Goal: Task Accomplishment & Management: Use online tool/utility

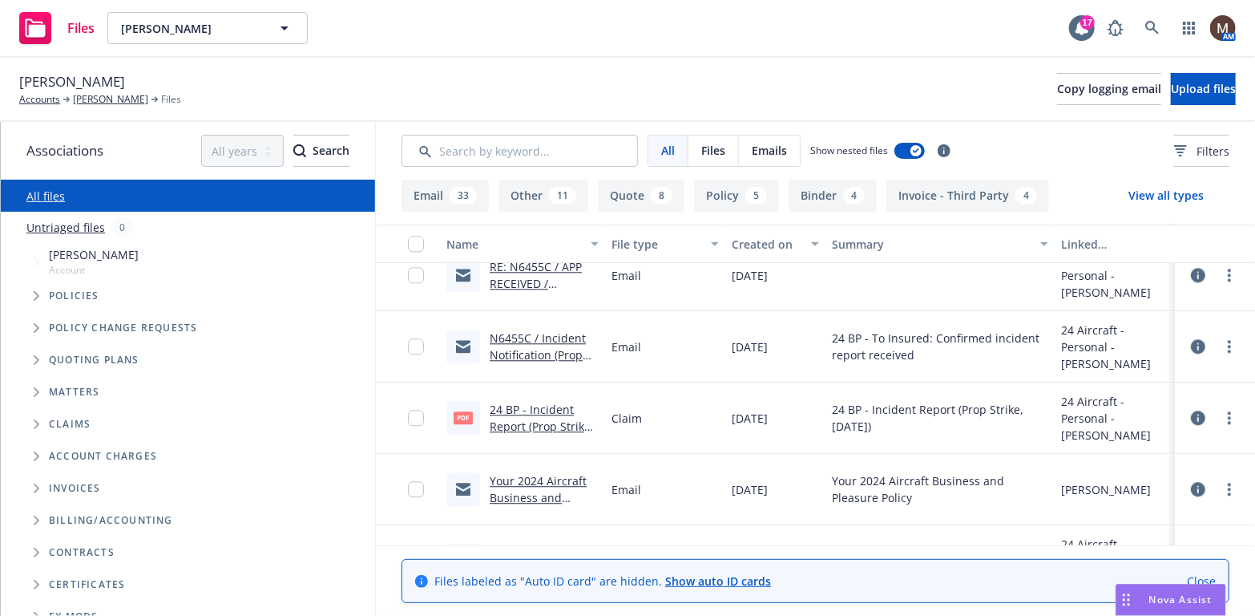
scroll to position [2165, 0]
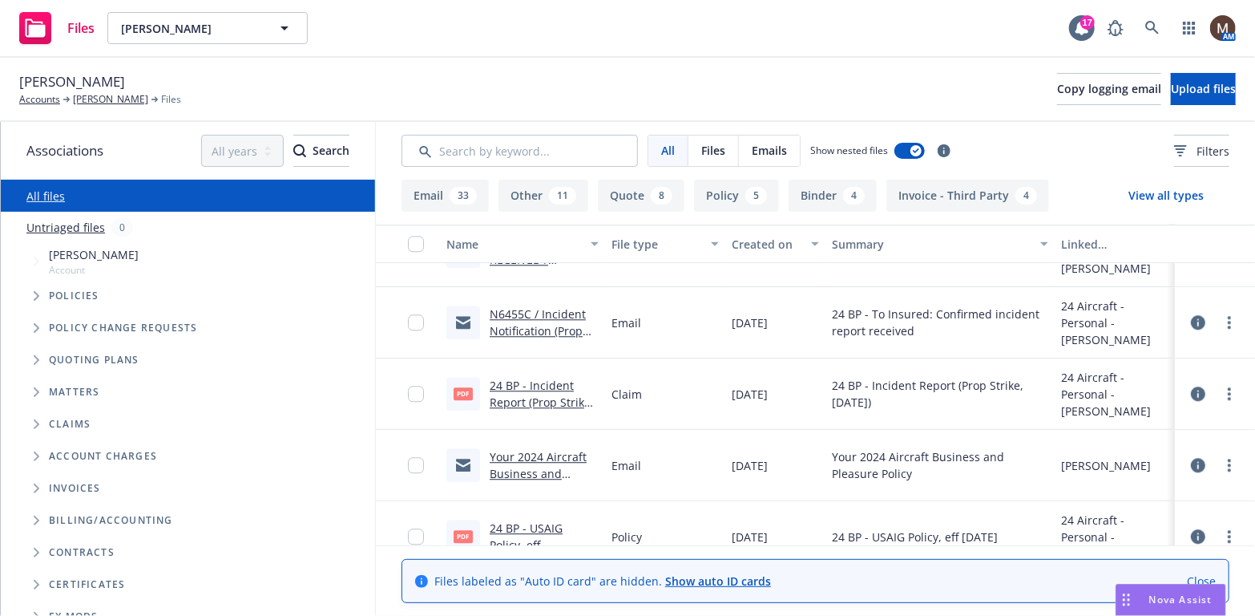
click at [548, 312] on link "N6455C / Incident Notification (Prop Strike) / Steven H. Pruett" at bounding box center [538, 339] width 96 height 66
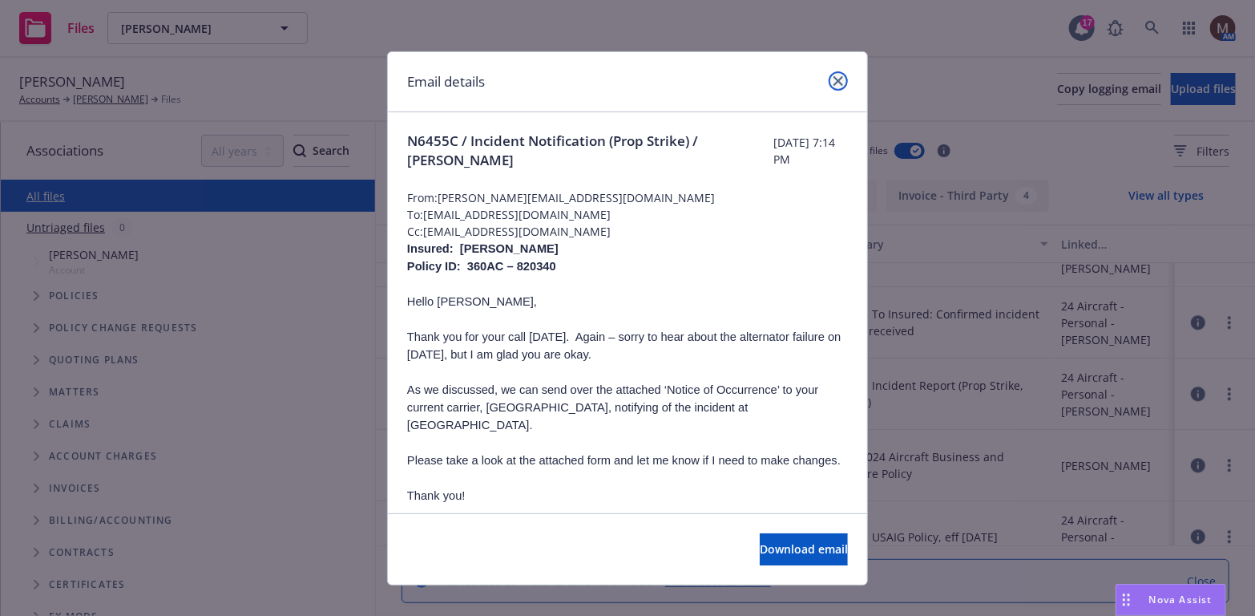
click at [835, 76] on icon "close" at bounding box center [839, 81] width 10 height 10
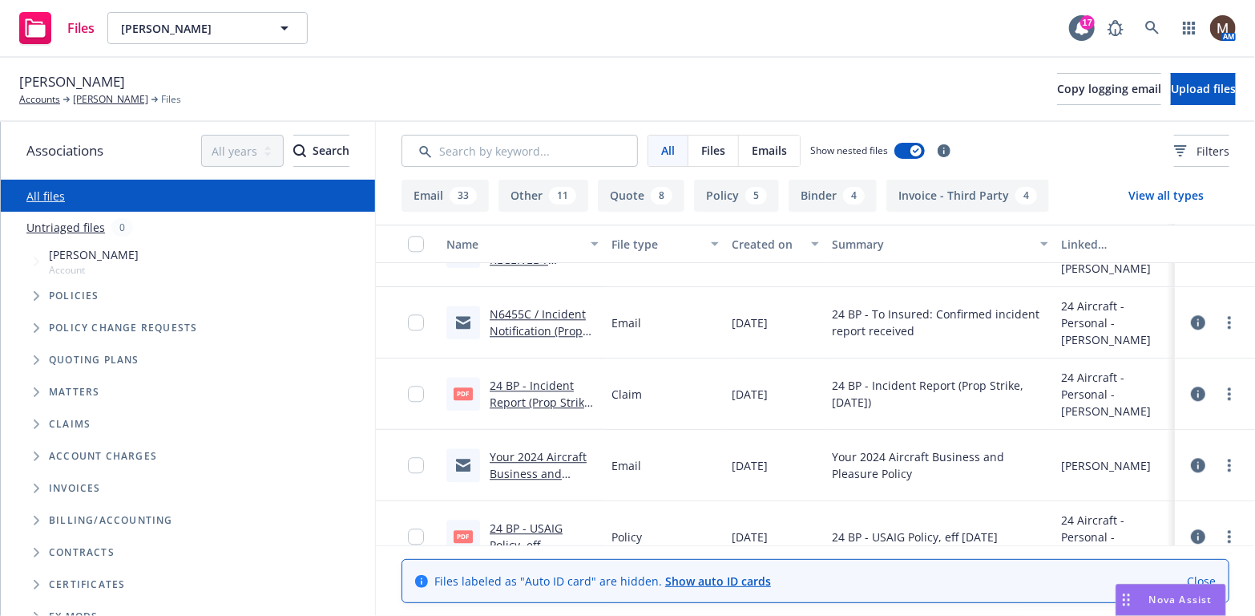
scroll to position [2084, 0]
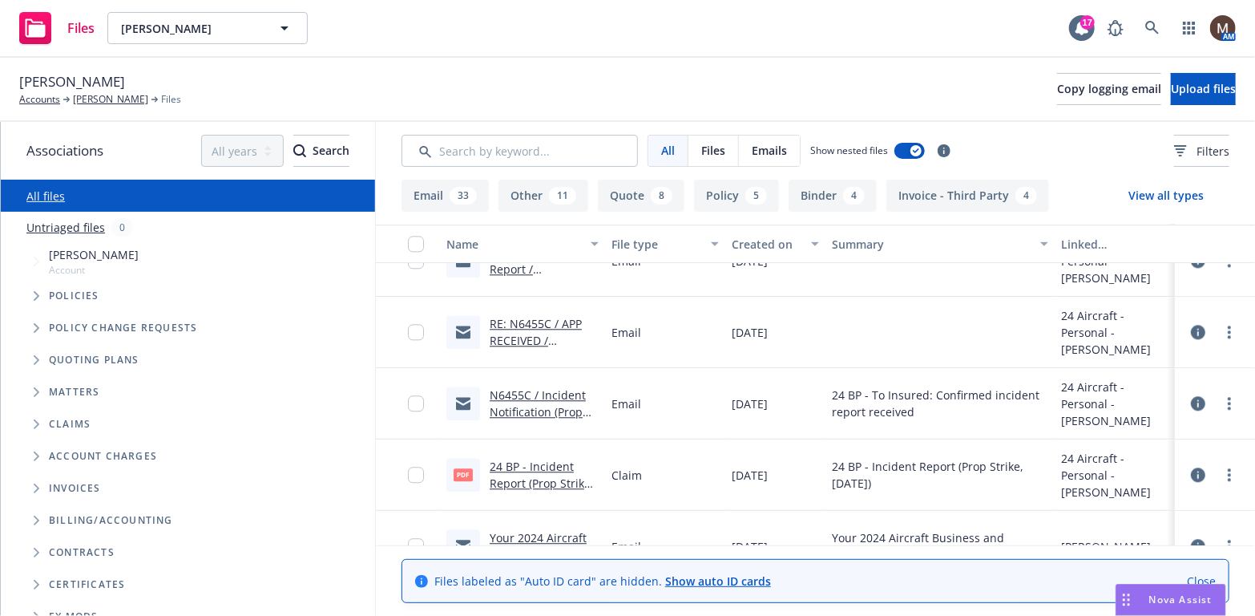
click at [536, 334] on link "RE: N6455C / APP RECEIVED / Steven H. Pruett / 06.02.2024" at bounding box center [538, 349] width 97 height 66
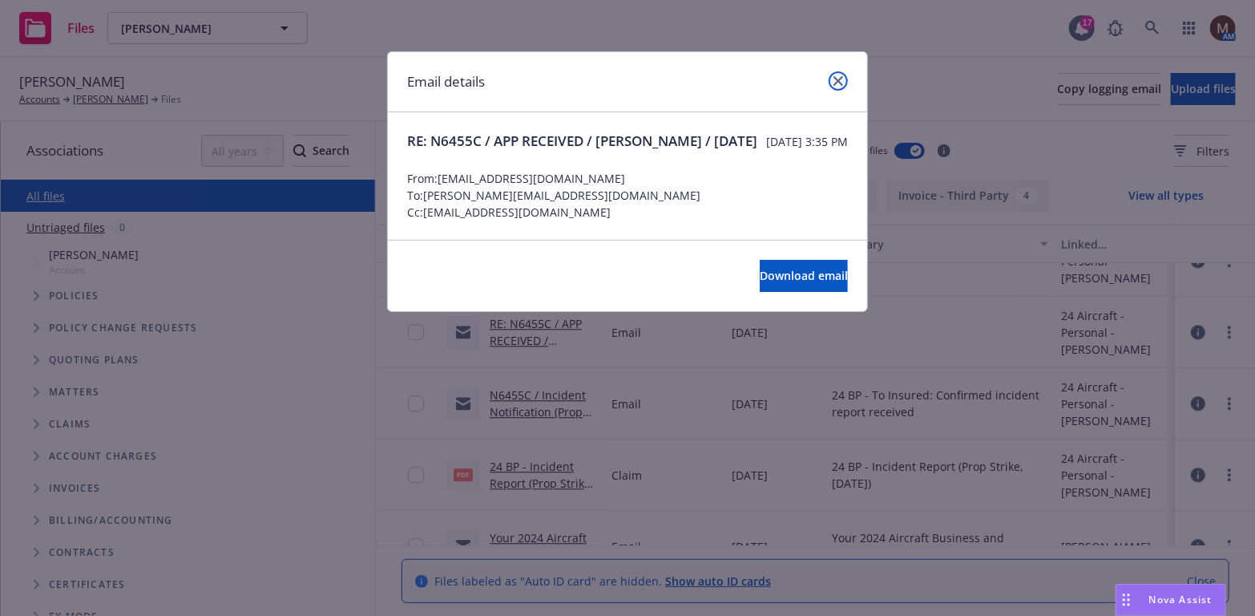
click at [839, 76] on icon "close" at bounding box center [839, 81] width 10 height 10
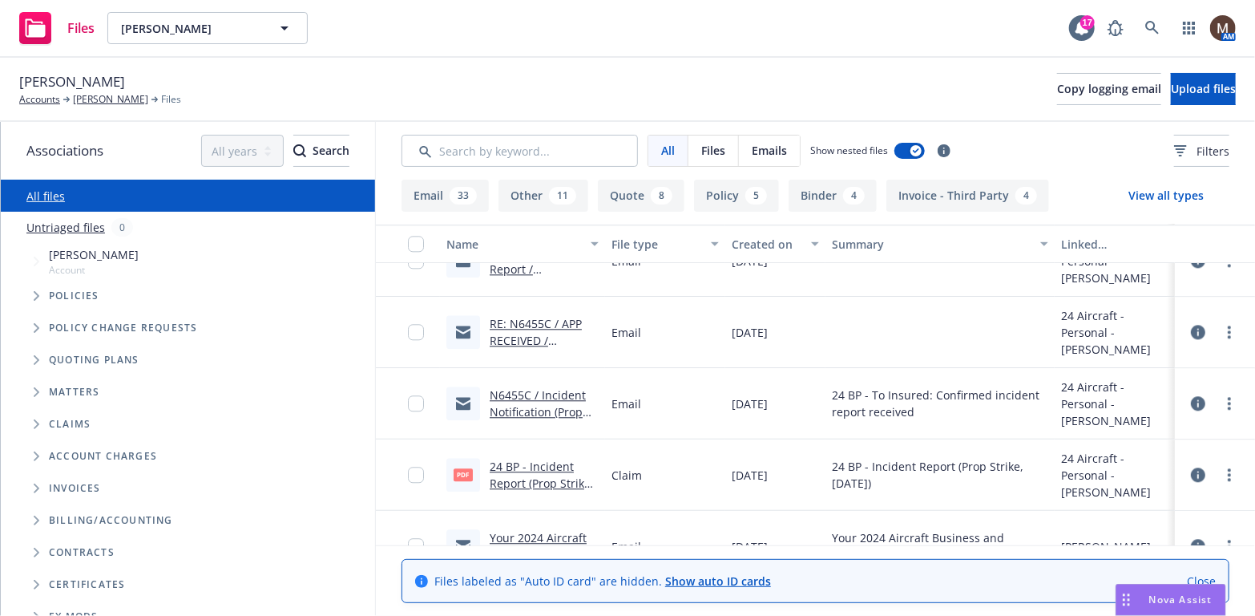
scroll to position [2004, 0]
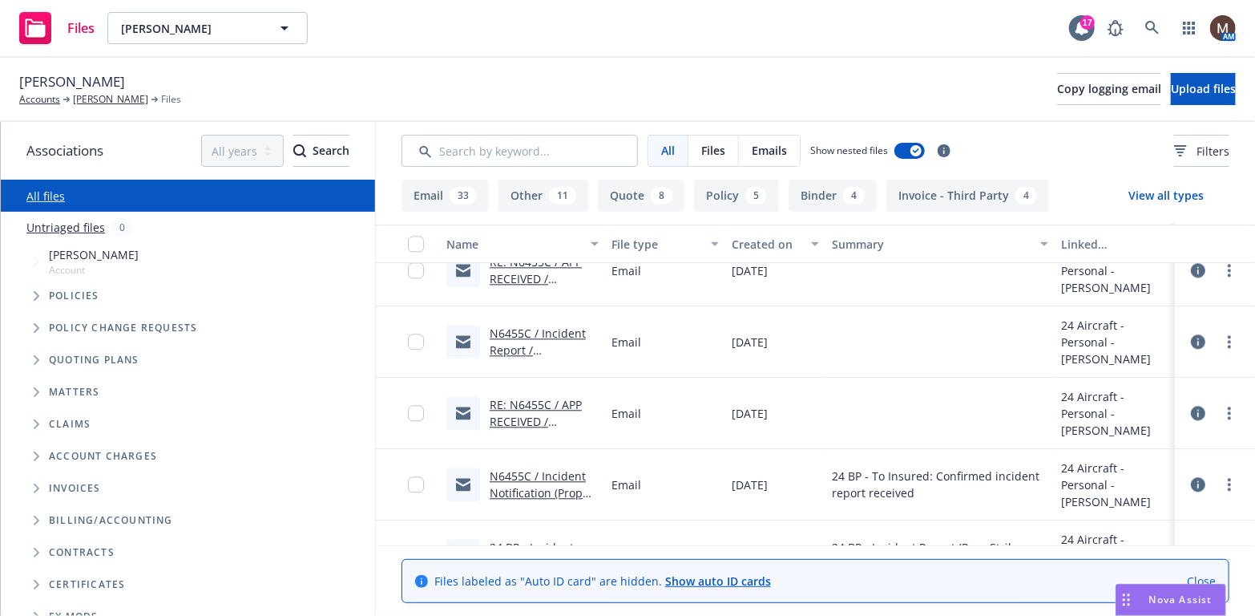
click at [564, 333] on link "N6455C / Incident Report / Steven H. Pruett" at bounding box center [538, 349] width 96 height 49
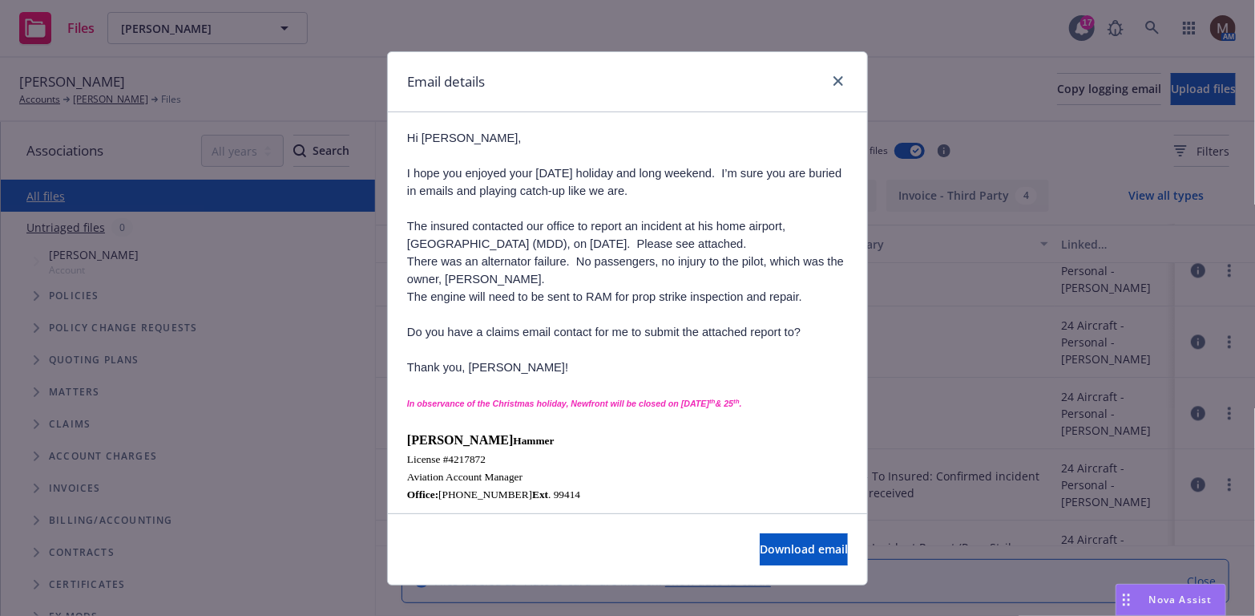
scroll to position [241, 0]
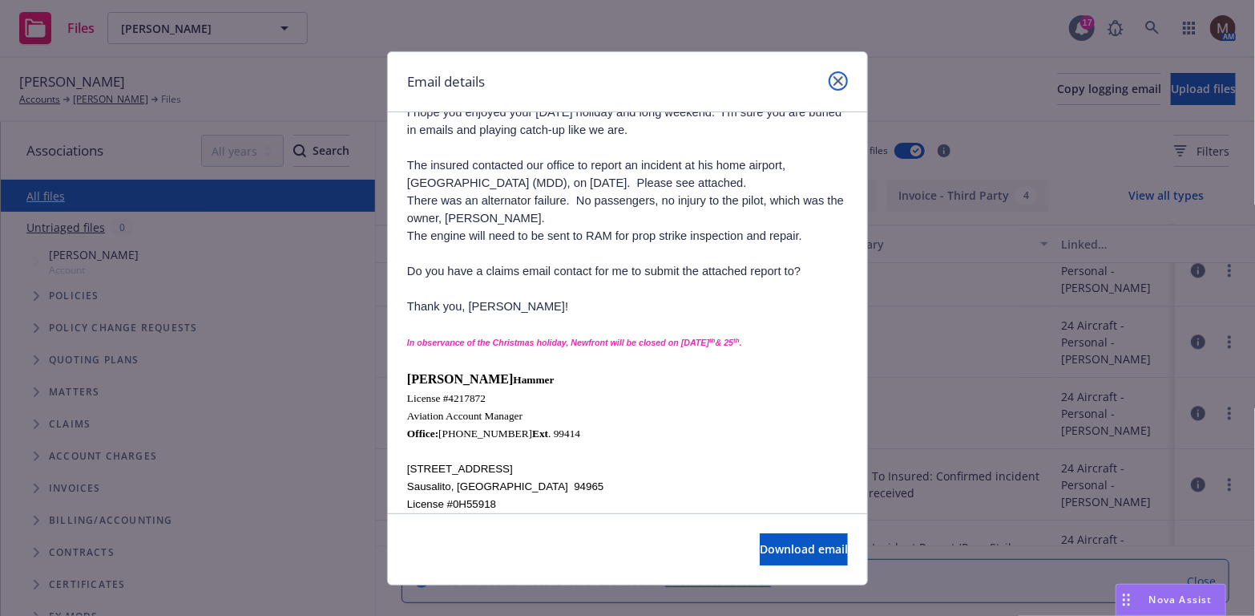
click at [834, 79] on icon "close" at bounding box center [839, 81] width 10 height 10
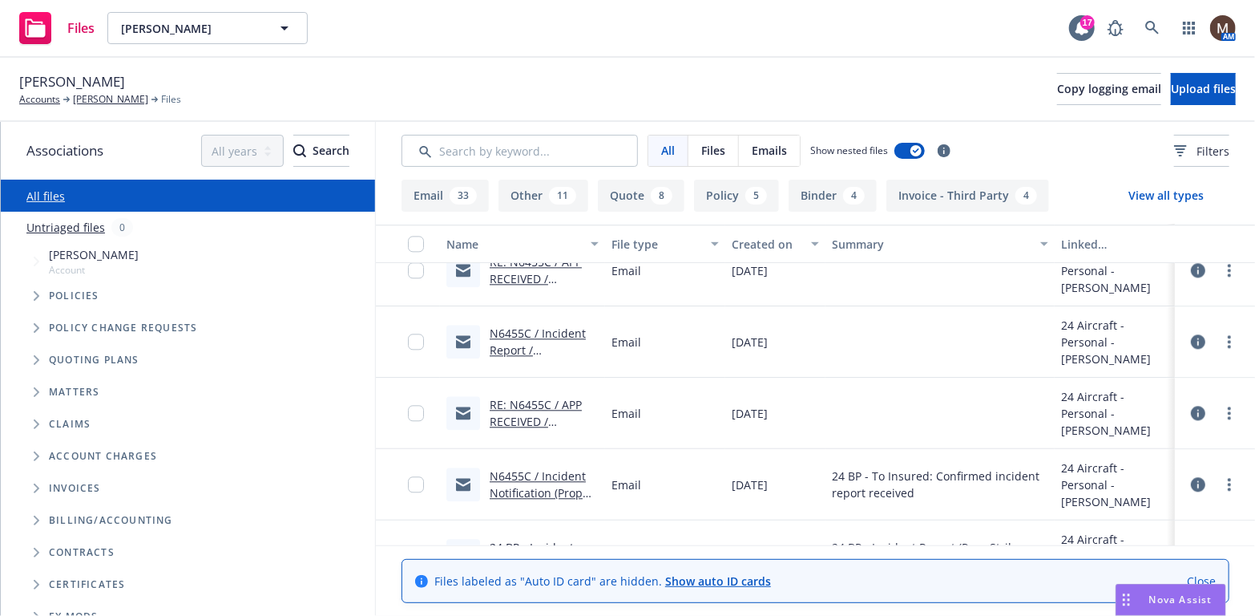
scroll to position [1924, 0]
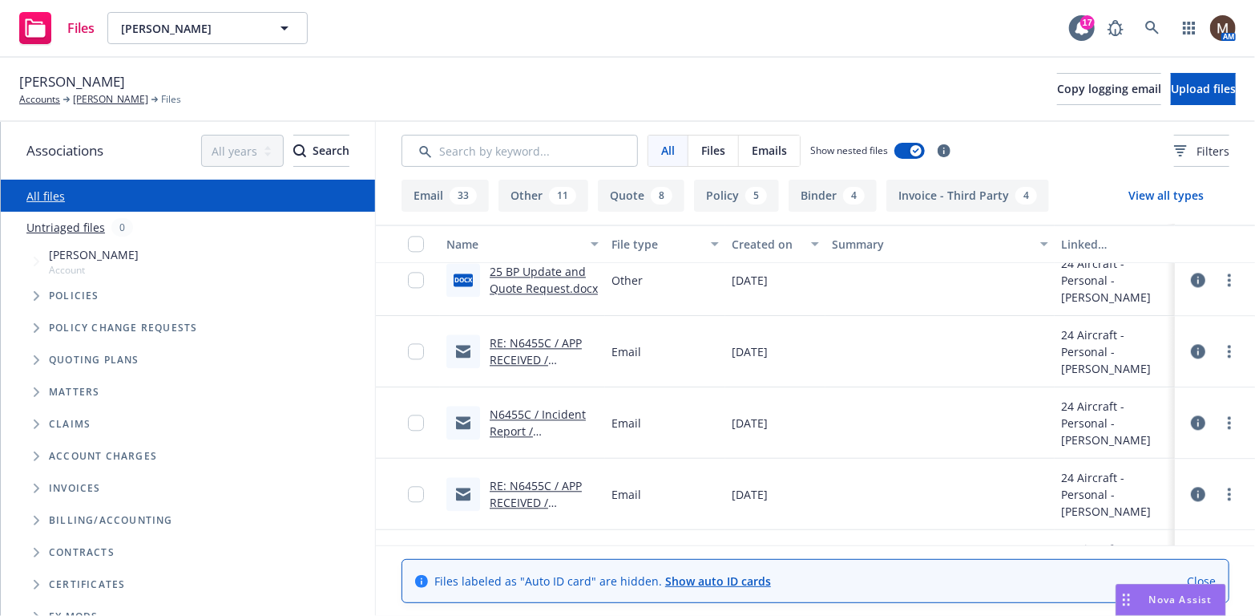
click at [552, 344] on link "RE: N6455C / APP RECEIVED / Steven H. Pruett / 06.02.2024" at bounding box center [538, 368] width 97 height 66
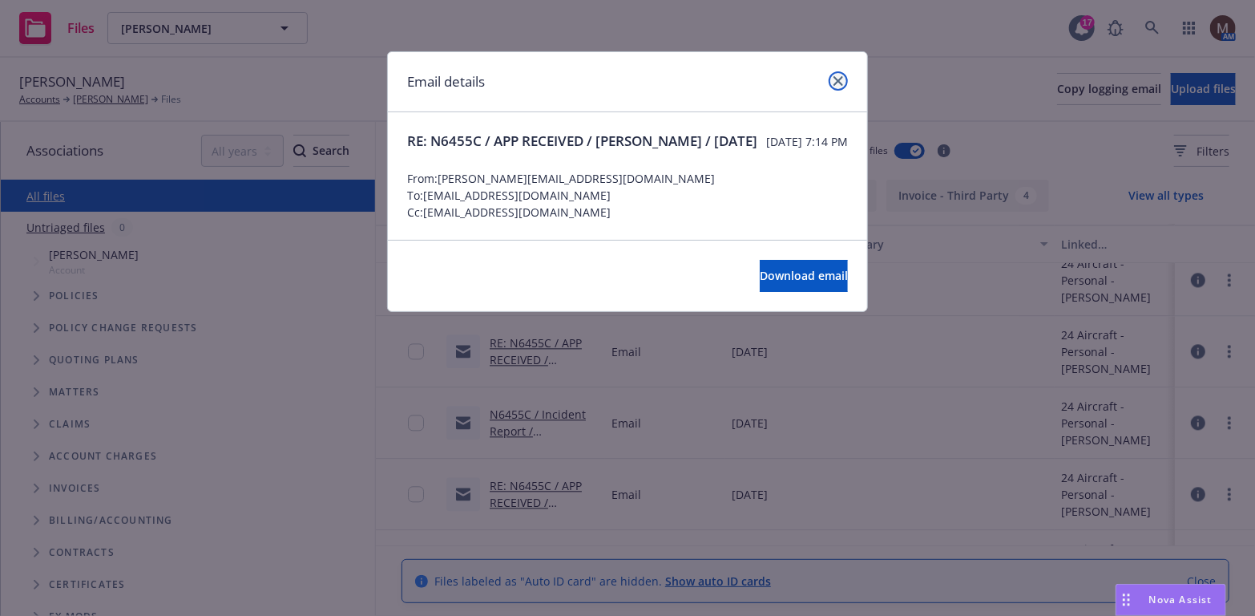
click at [839, 82] on icon "close" at bounding box center [839, 81] width 10 height 10
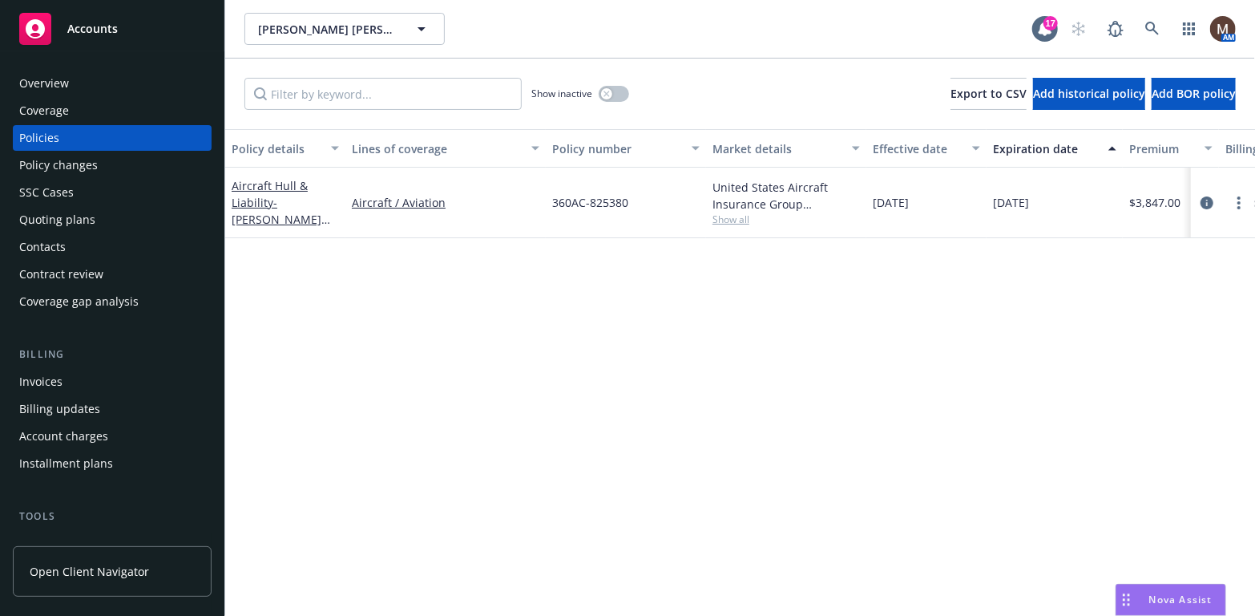
scroll to position [80, 0]
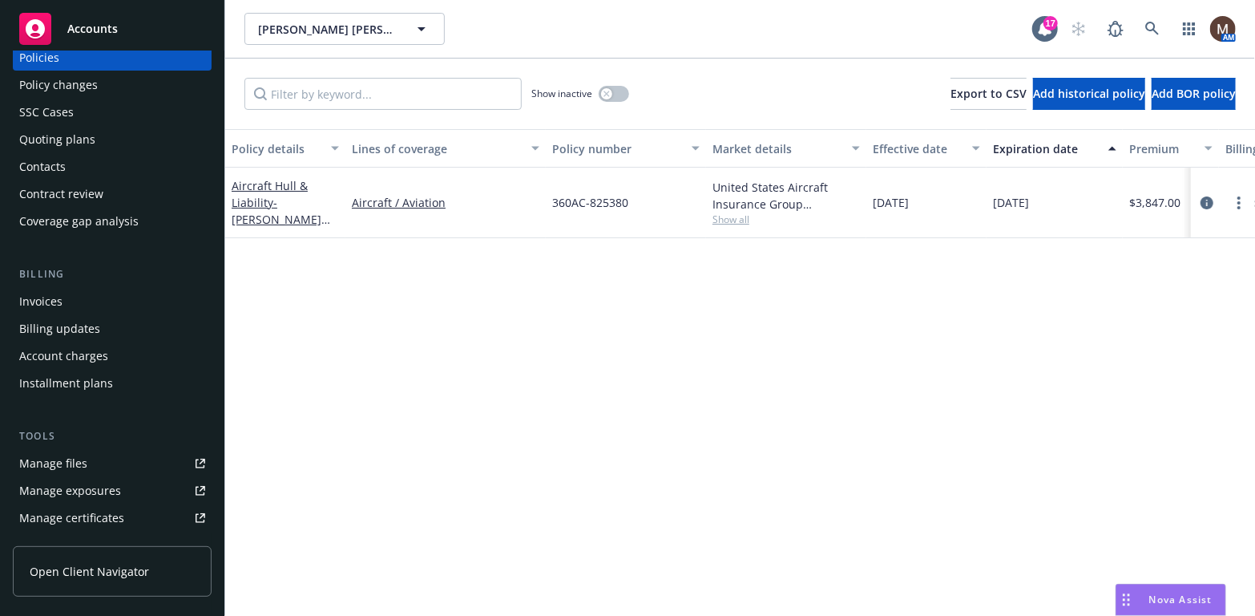
click at [83, 458] on div "Manage files" at bounding box center [53, 464] width 68 height 26
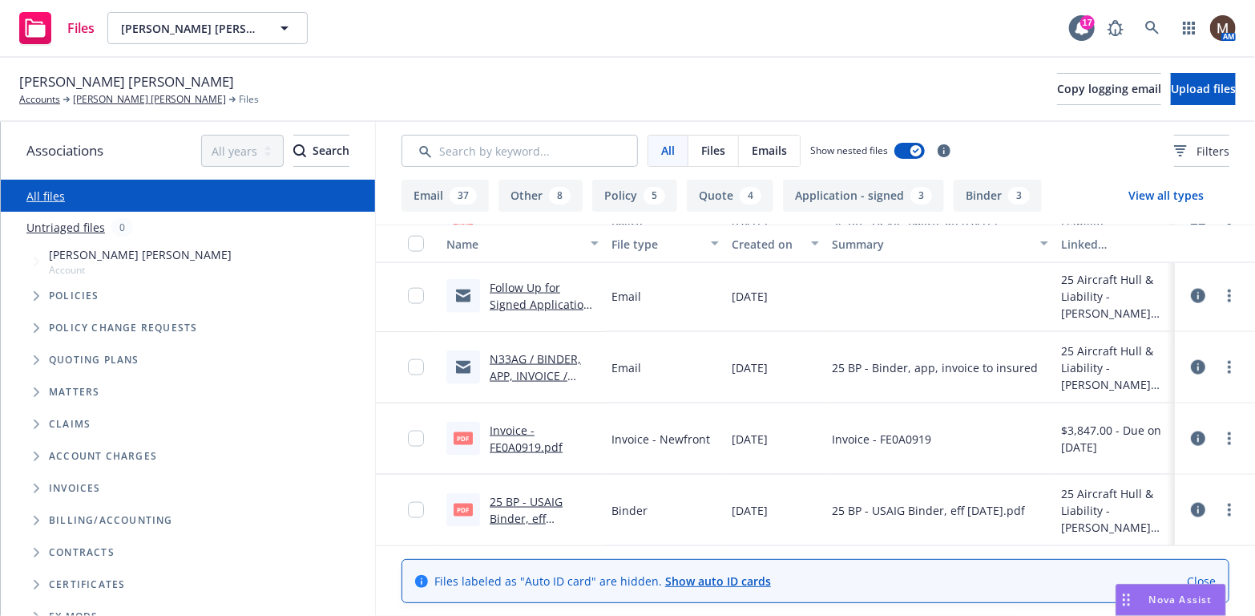
scroll to position [1363, 0]
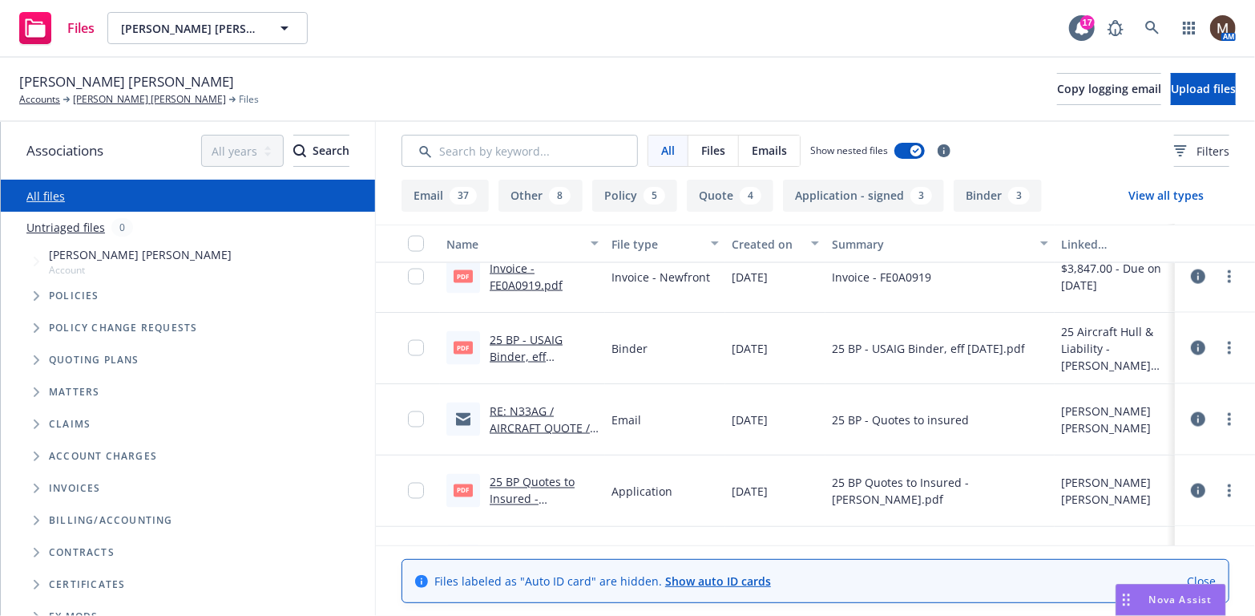
click at [535, 337] on link "25 BP - USAIG Binder, eff 05.04.2025.pdf.pdf" at bounding box center [529, 356] width 79 height 49
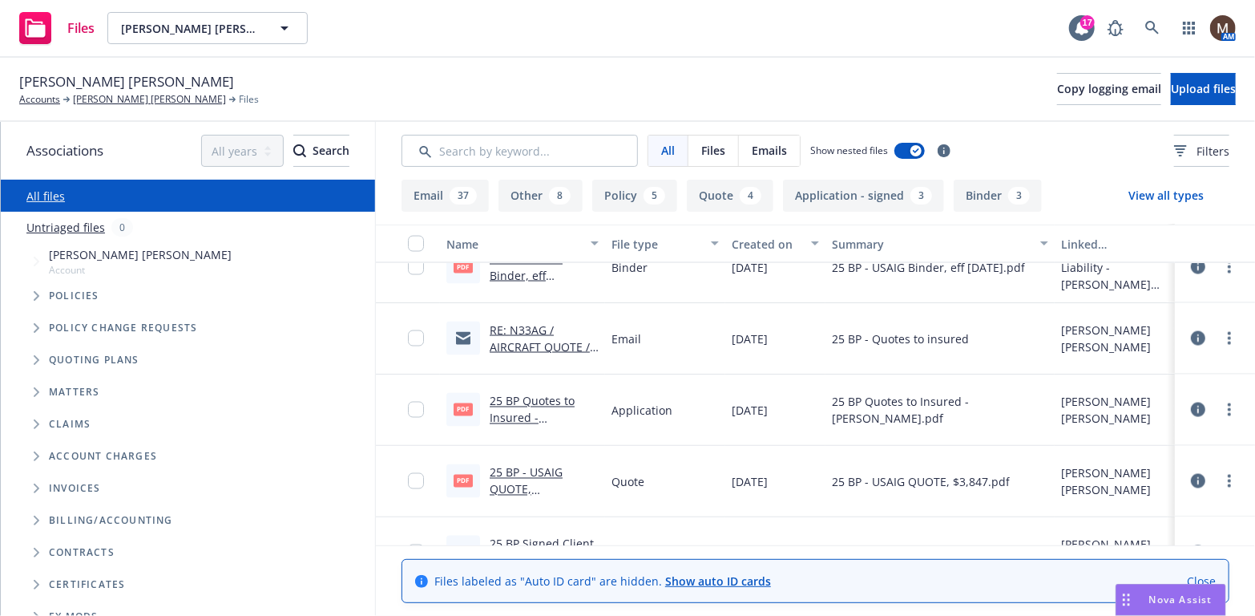
scroll to position [1523, 0]
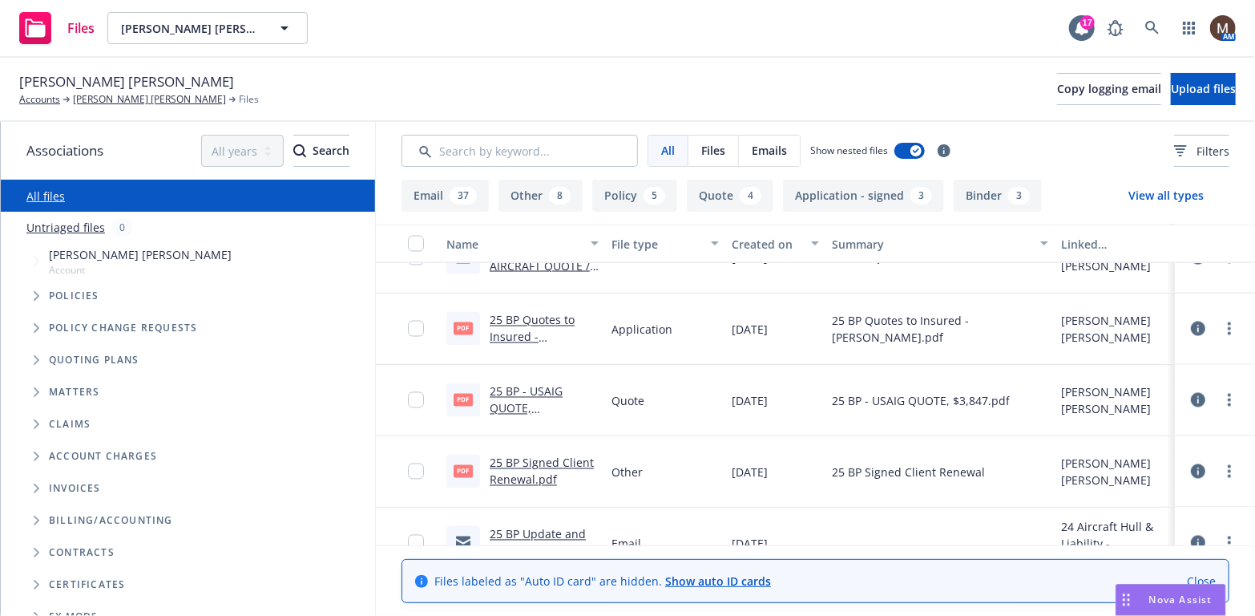
click at [526, 392] on link "25 BP - USAIG QUOTE, $3,847.pdf.pdf" at bounding box center [529, 408] width 79 height 49
drag, startPoint x: 109, startPoint y: 96, endPoint x: 141, endPoint y: 108, distance: 34.2
click at [109, 96] on link "Bailey B. Sory" at bounding box center [149, 99] width 153 height 14
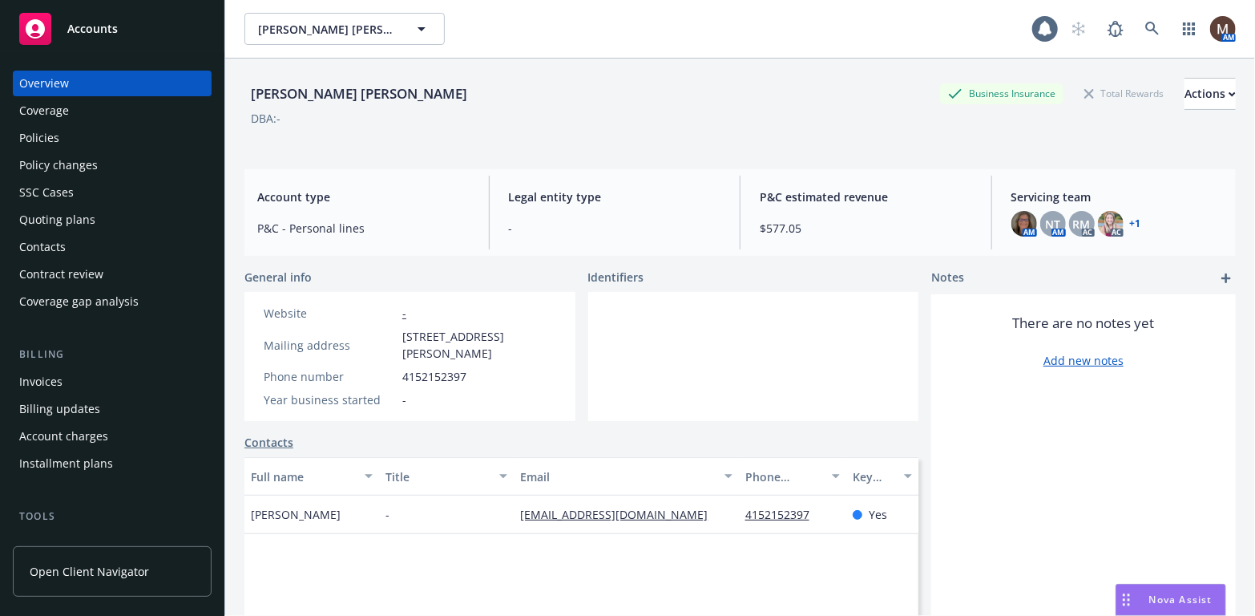
click at [68, 136] on div "Policies" at bounding box center [112, 138] width 186 height 26
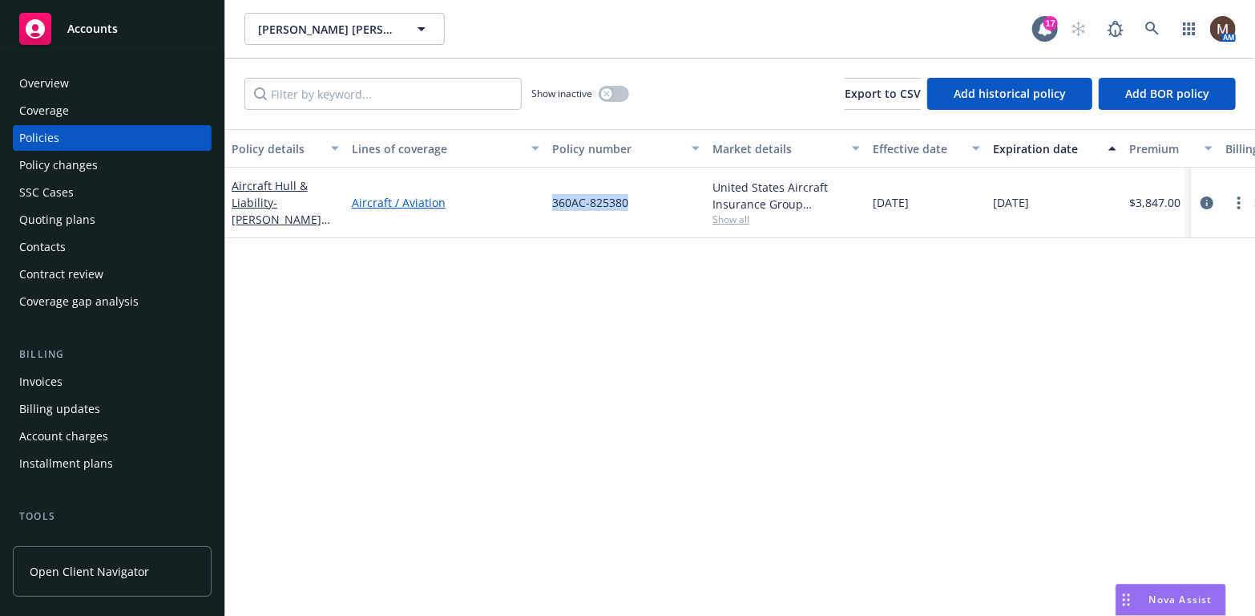
drag, startPoint x: 647, startPoint y: 203, endPoint x: 512, endPoint y: 203, distance: 134.7
click at [512, 203] on div "Aircraft Hull & Liability - Bailey B. Sory Aircraft / Aviation 360AC-825380 Uni…" at bounding box center [998, 203] width 1547 height 71
copy div "360AC-825380"
click at [55, 241] on div "Contacts" at bounding box center [42, 247] width 46 height 26
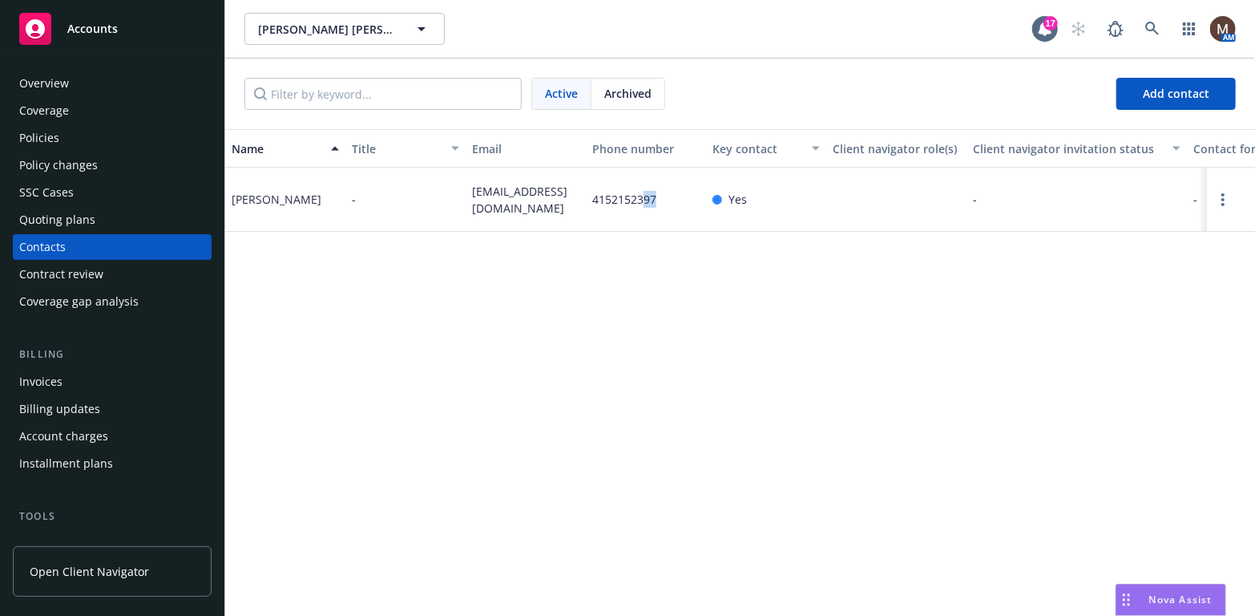
drag, startPoint x: 667, startPoint y: 212, endPoint x: 643, endPoint y: 210, distance: 24.2
click at [643, 210] on div "4152152397" at bounding box center [646, 200] width 120 height 64
drag, startPoint x: 487, startPoint y: 223, endPoint x: 463, endPoint y: 206, distance: 28.7
click at [463, 206] on div "Bailey Sory - baileysory@mac.com 4152152397 Yes - - Primary Contact 116 N. Boze…" at bounding box center [740, 200] width 1030 height 64
copy div "baileysory@mac.com"
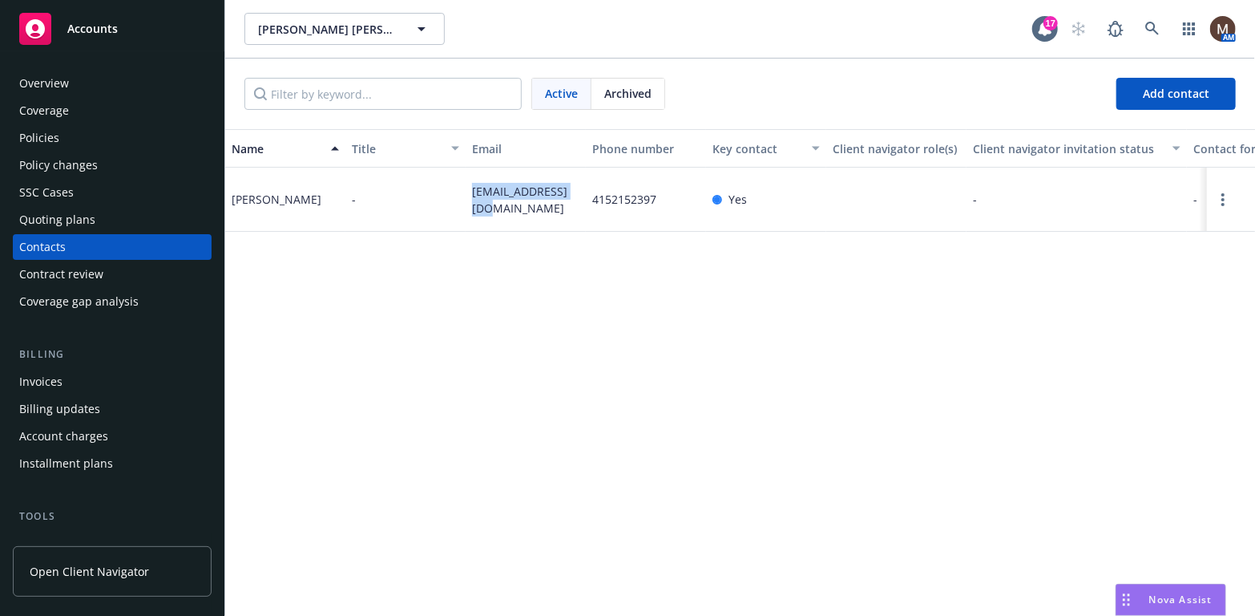
click at [57, 132] on div "Policies" at bounding box center [39, 138] width 40 height 26
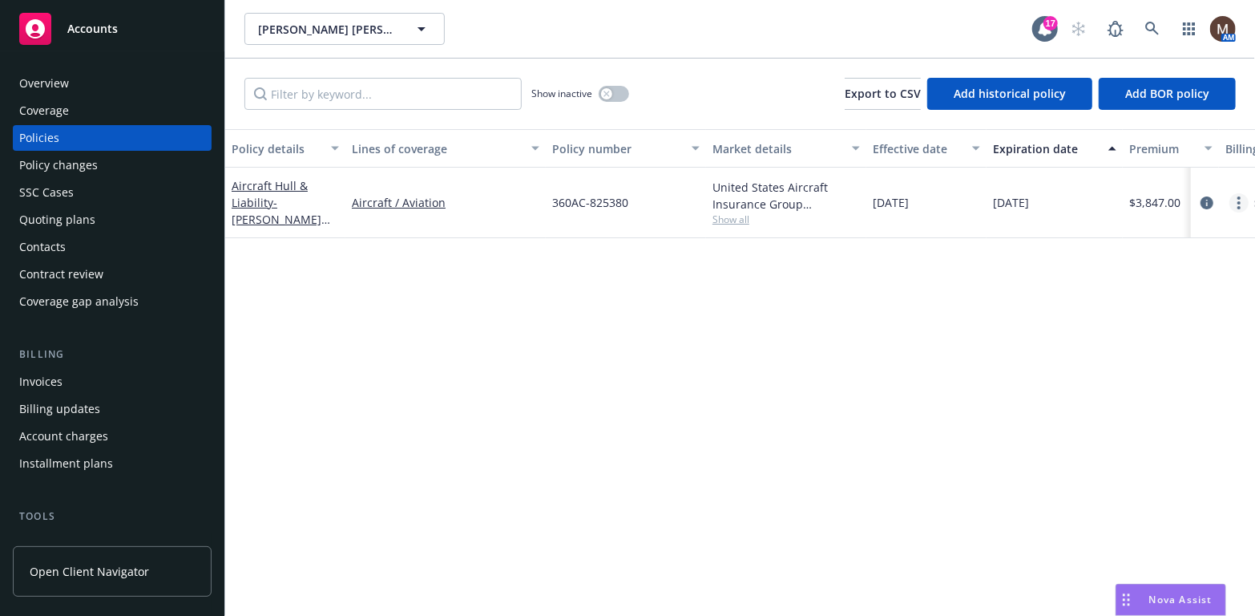
click at [1240, 200] on icon "more" at bounding box center [1239, 202] width 3 height 13
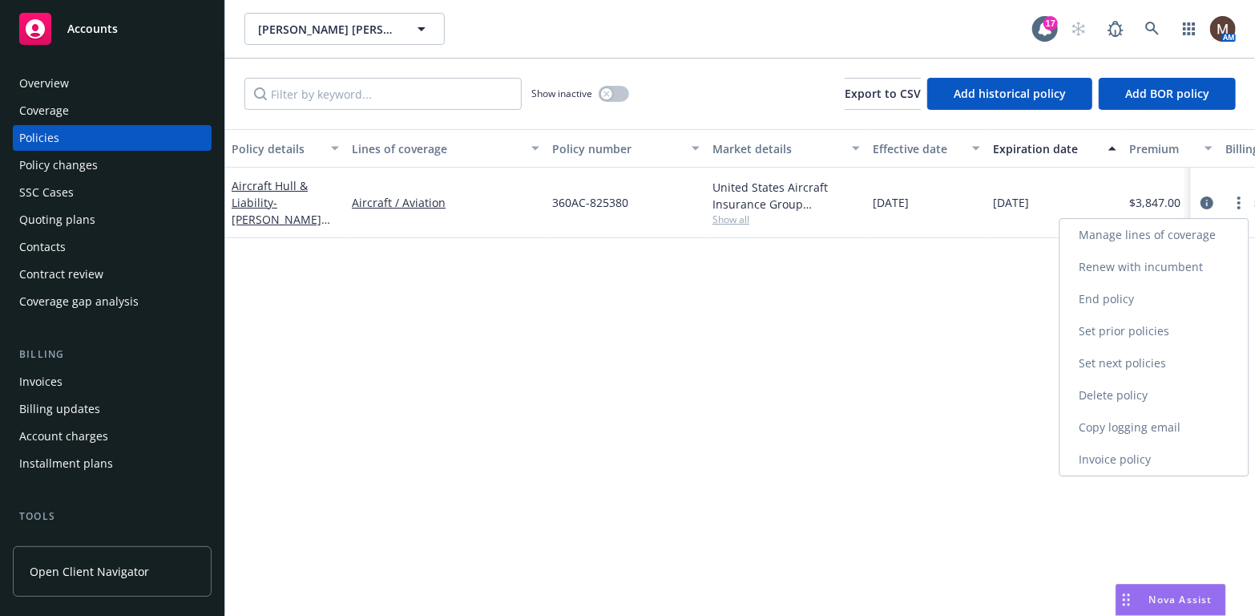
click at [1122, 417] on link "Copy logging email" at bounding box center [1155, 427] width 188 height 32
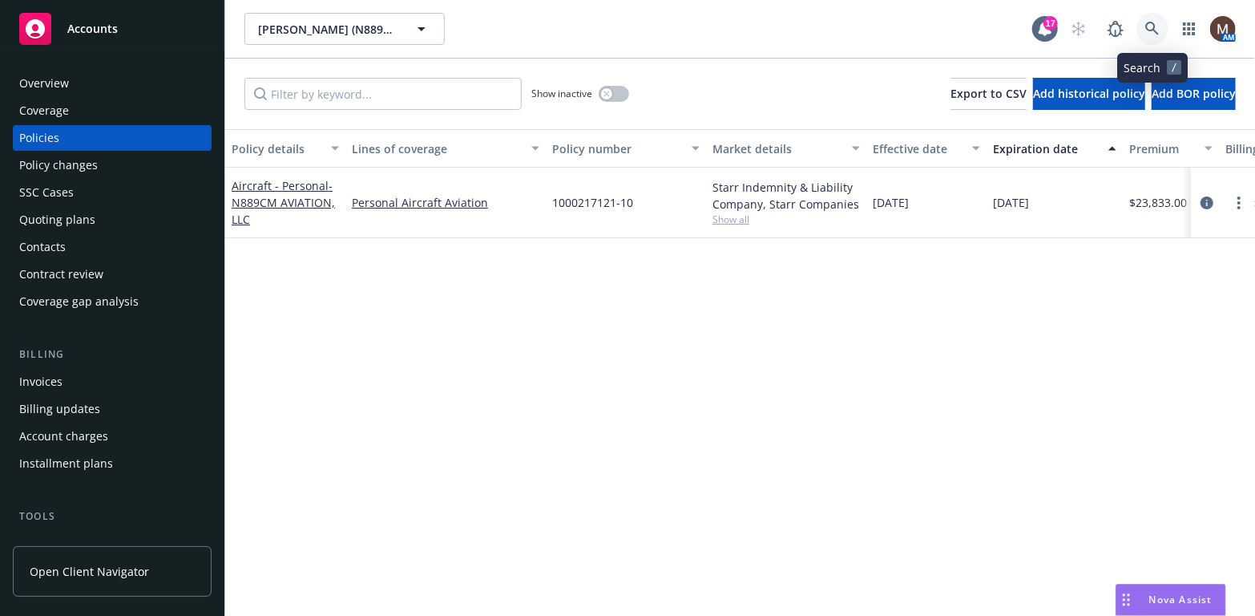
click at [1150, 22] on icon at bounding box center [1153, 29] width 14 height 14
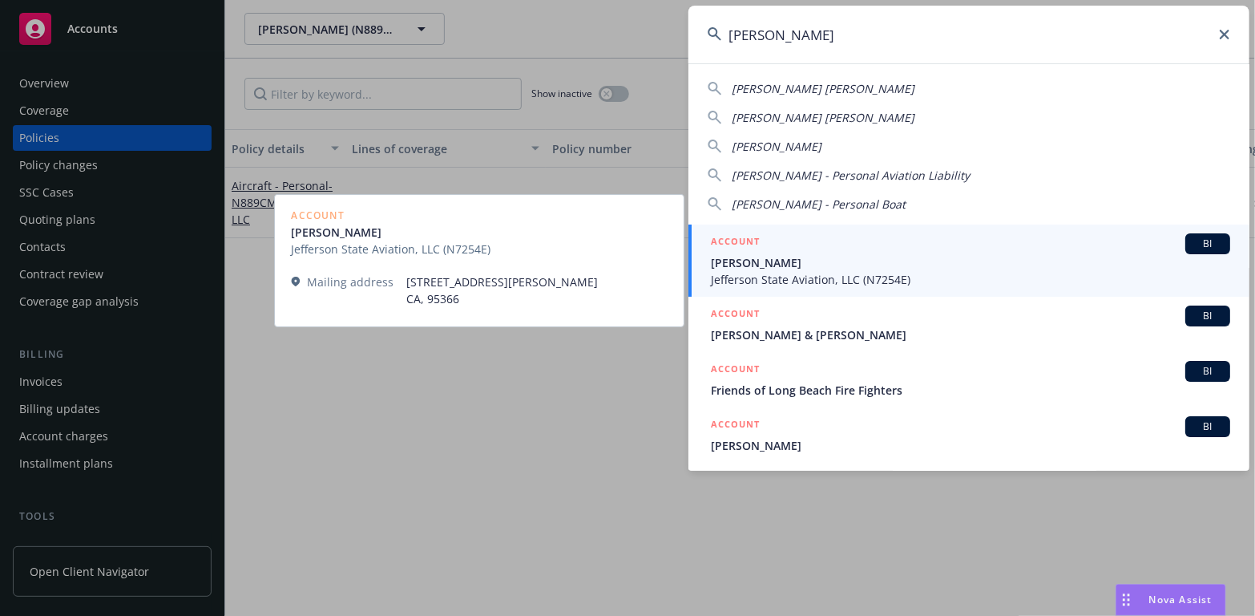
type input "jon fri"
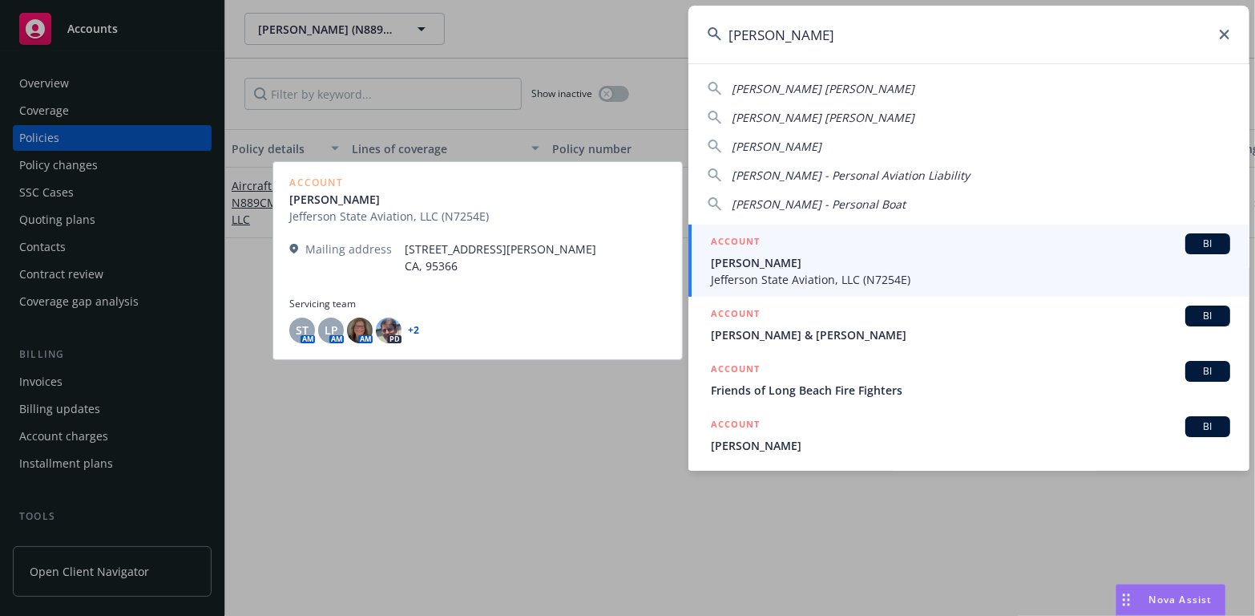
click at [733, 261] on span "Jon Friesell" at bounding box center [970, 262] width 519 height 17
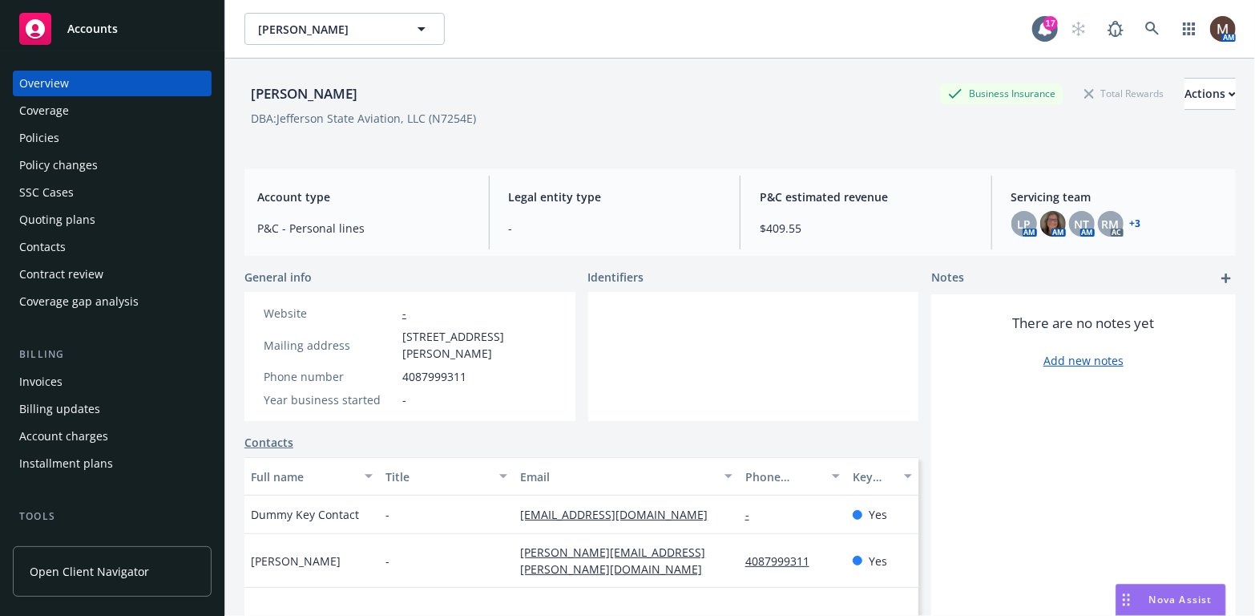
click at [68, 159] on div "Policy changes" at bounding box center [58, 165] width 79 height 26
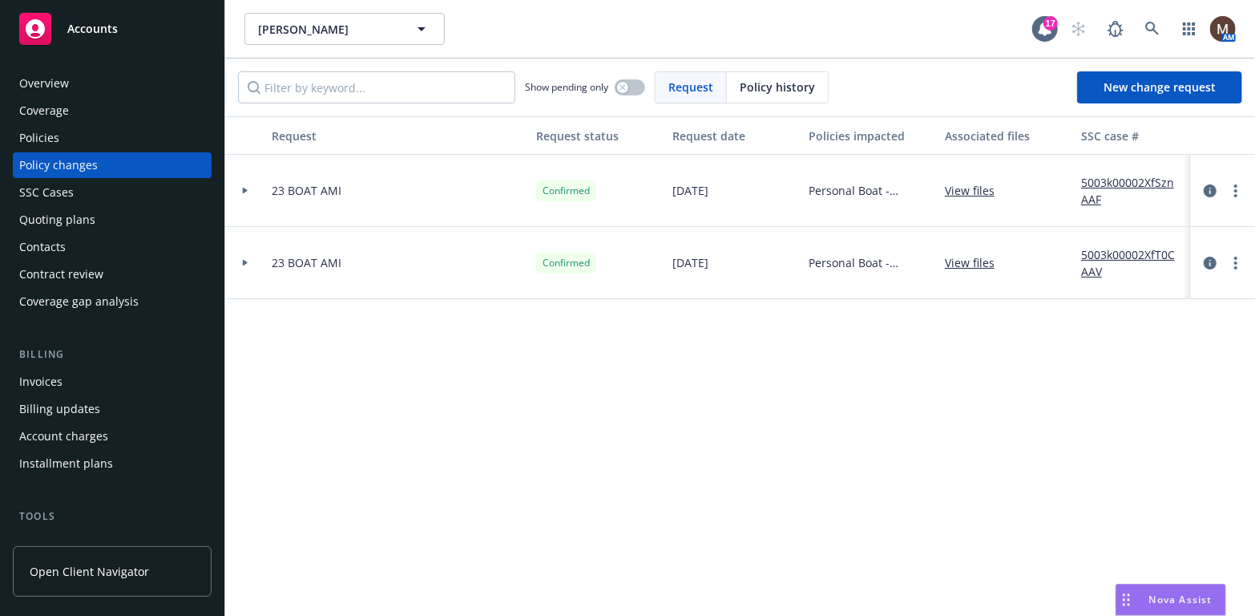
click at [61, 131] on div "Policies" at bounding box center [112, 138] width 186 height 26
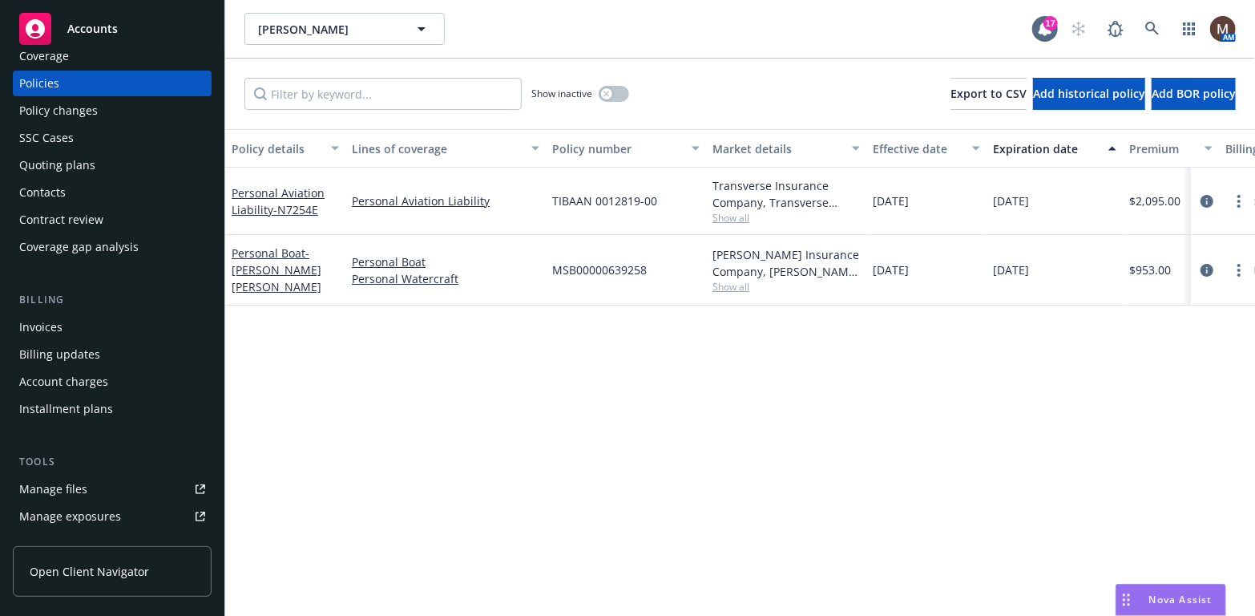
scroll to position [80, 0]
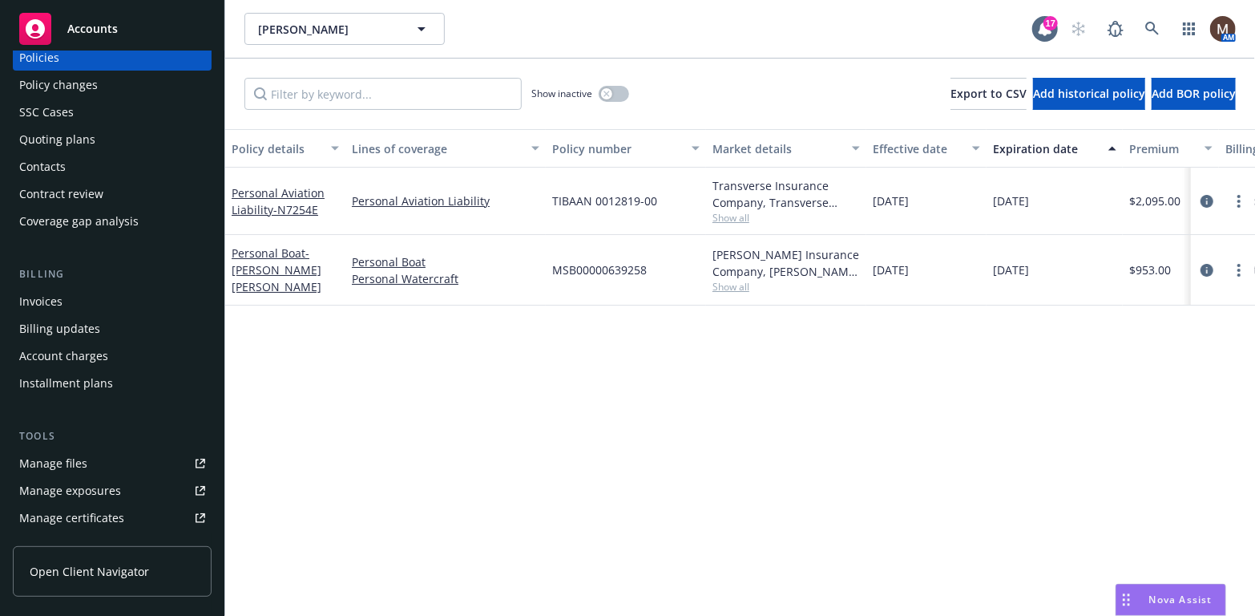
click at [116, 464] on link "Manage files" at bounding box center [112, 464] width 199 height 26
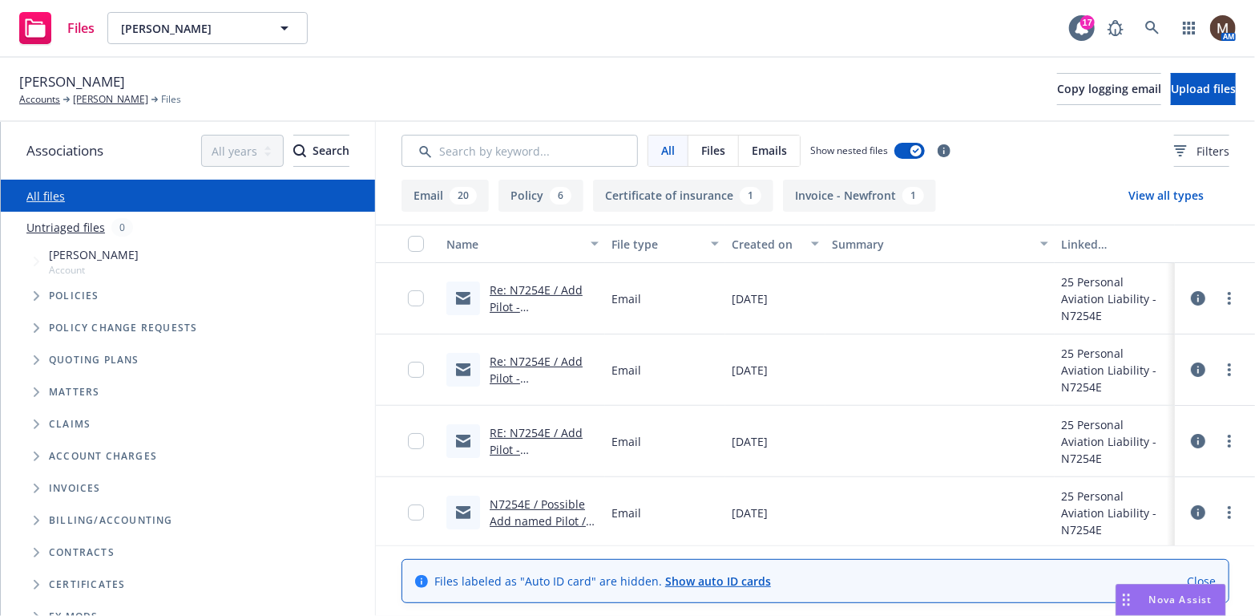
click at [536, 290] on link "Re: N7254E / Add Pilot - Brian Sears / Jefferson State Aviation (Jon Friesell)" at bounding box center [538, 331] width 97 height 99
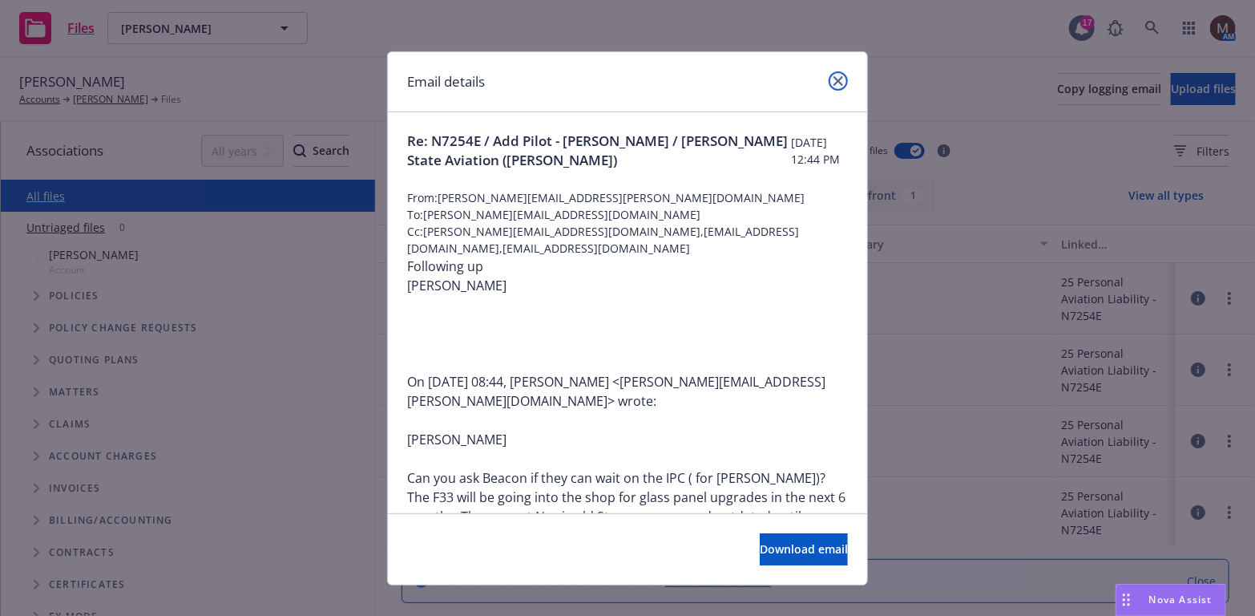
click at [829, 73] on link "close" at bounding box center [838, 80] width 19 height 19
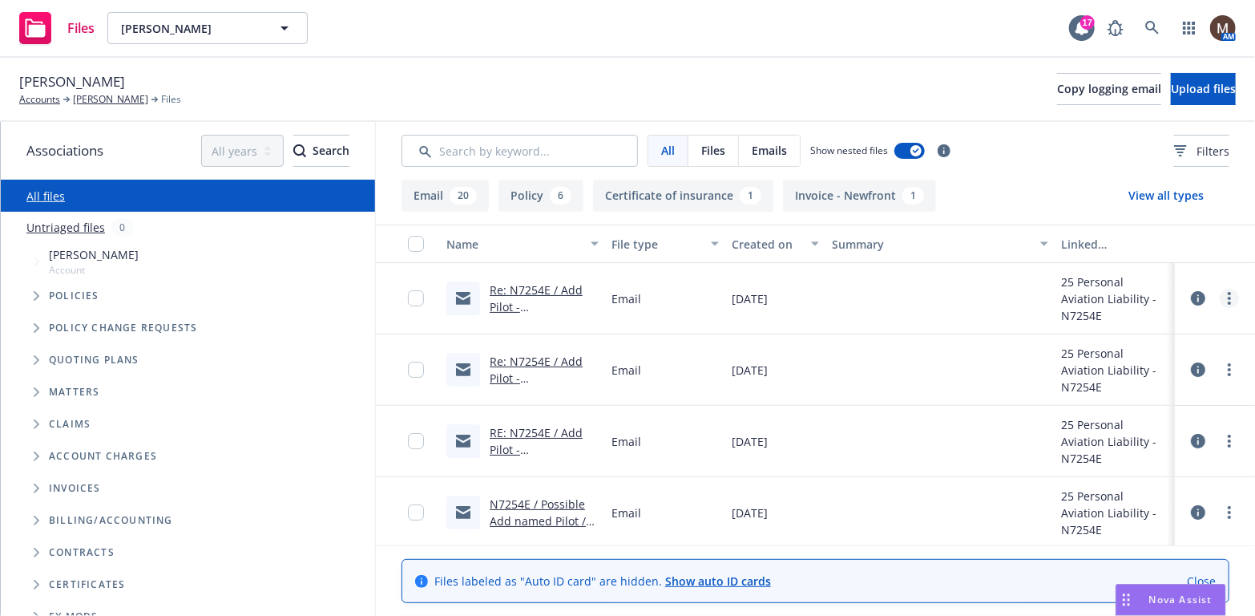
click at [1228, 297] on circle "more" at bounding box center [1229, 298] width 3 height 3
click at [1134, 324] on link "Archive" at bounding box center [1148, 331] width 160 height 32
click at [542, 298] on link "Re: N7254E / Add Pilot - Brian Sears / Jefferson State Aviation (Jon Friesell)" at bounding box center [538, 331] width 97 height 99
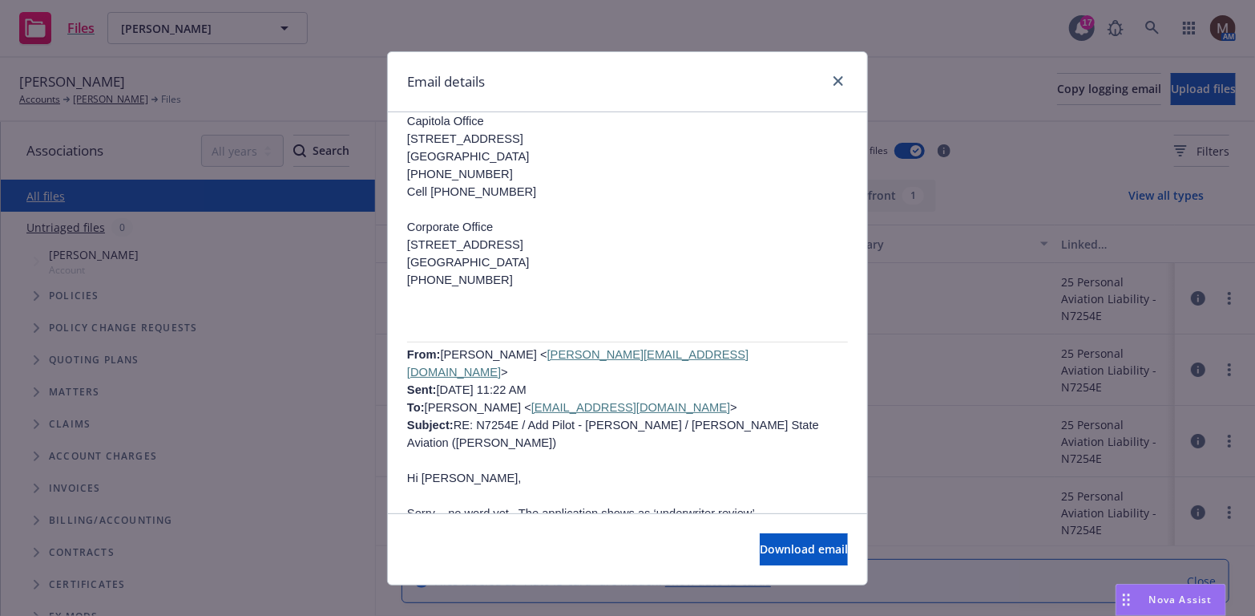
scroll to position [1684, 0]
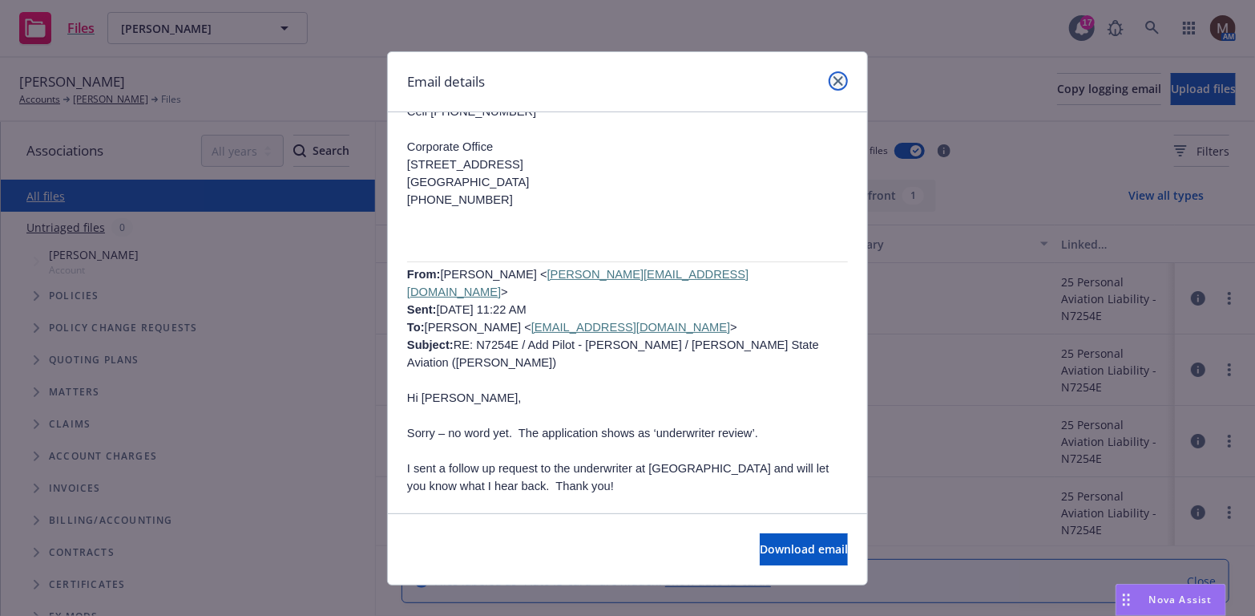
click at [835, 76] on icon "close" at bounding box center [839, 81] width 10 height 10
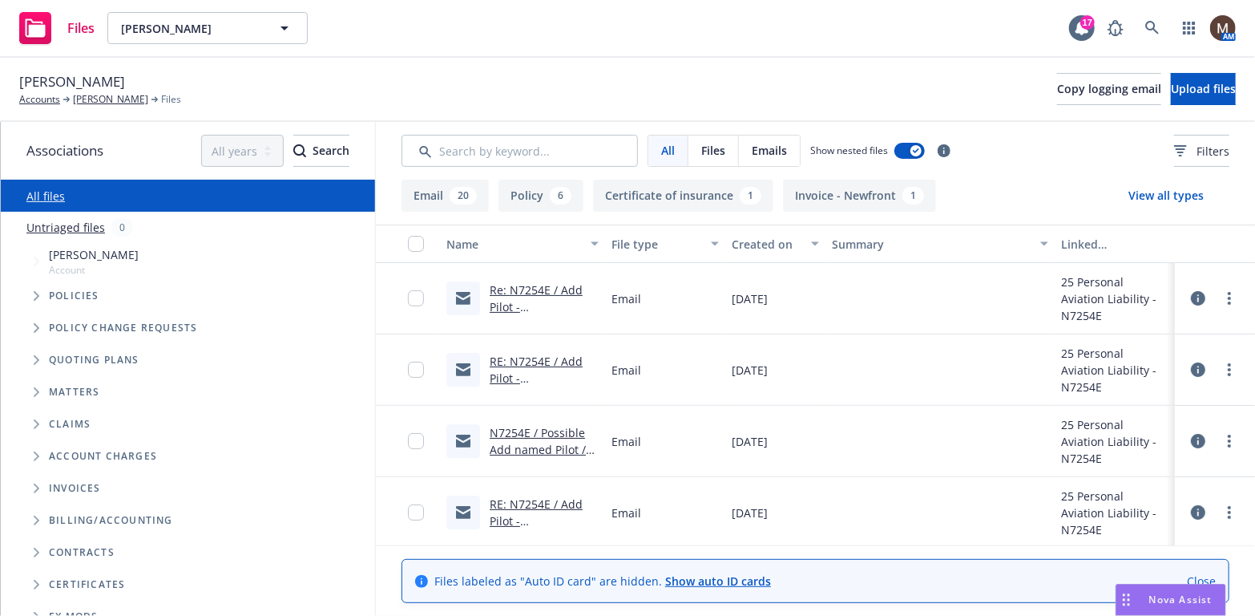
click at [532, 290] on link "Re: N7254E / Add Pilot - Brian Sears / Jefferson State Aviation (Jon Friesell)" at bounding box center [538, 331] width 97 height 99
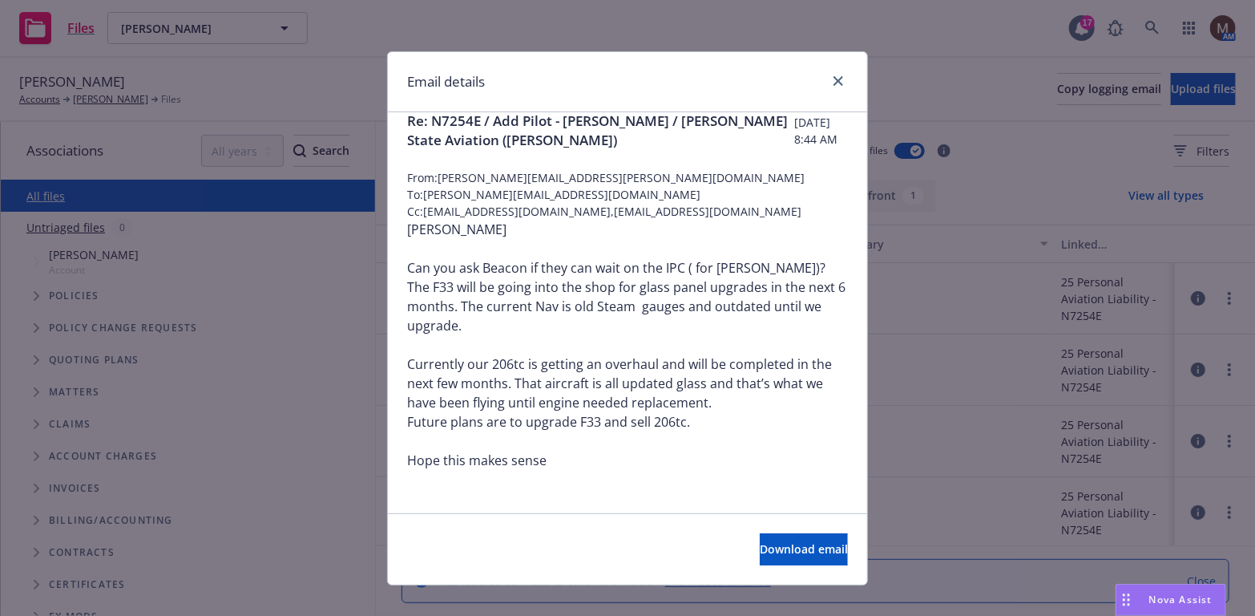
scroll to position [0, 0]
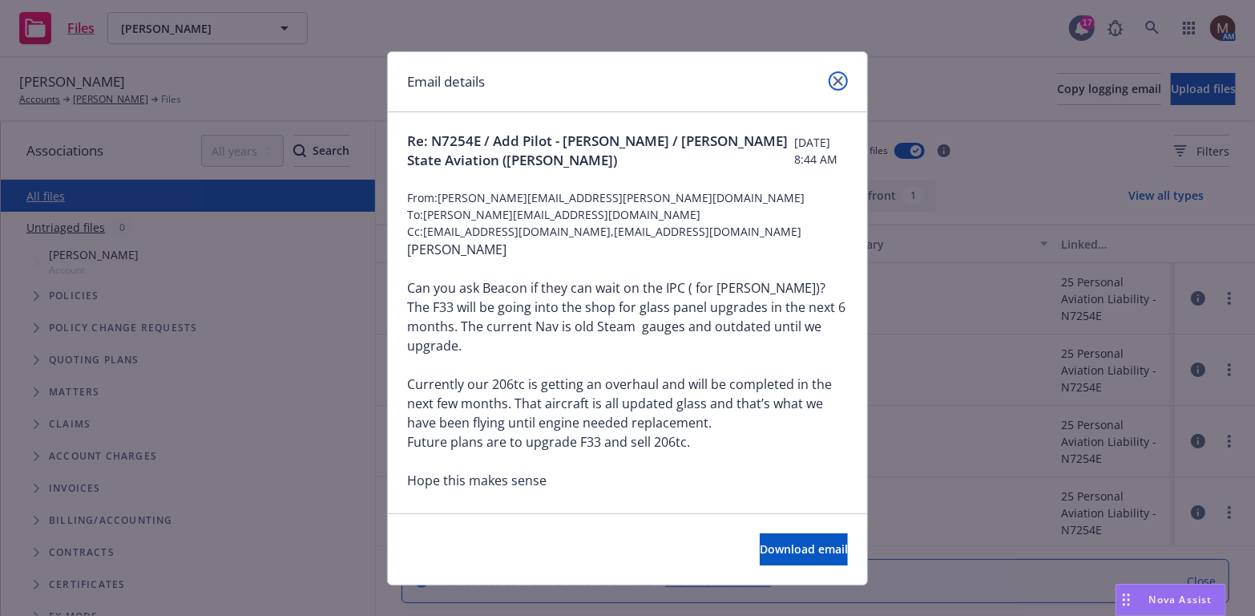
click at [834, 78] on icon "close" at bounding box center [839, 81] width 10 height 10
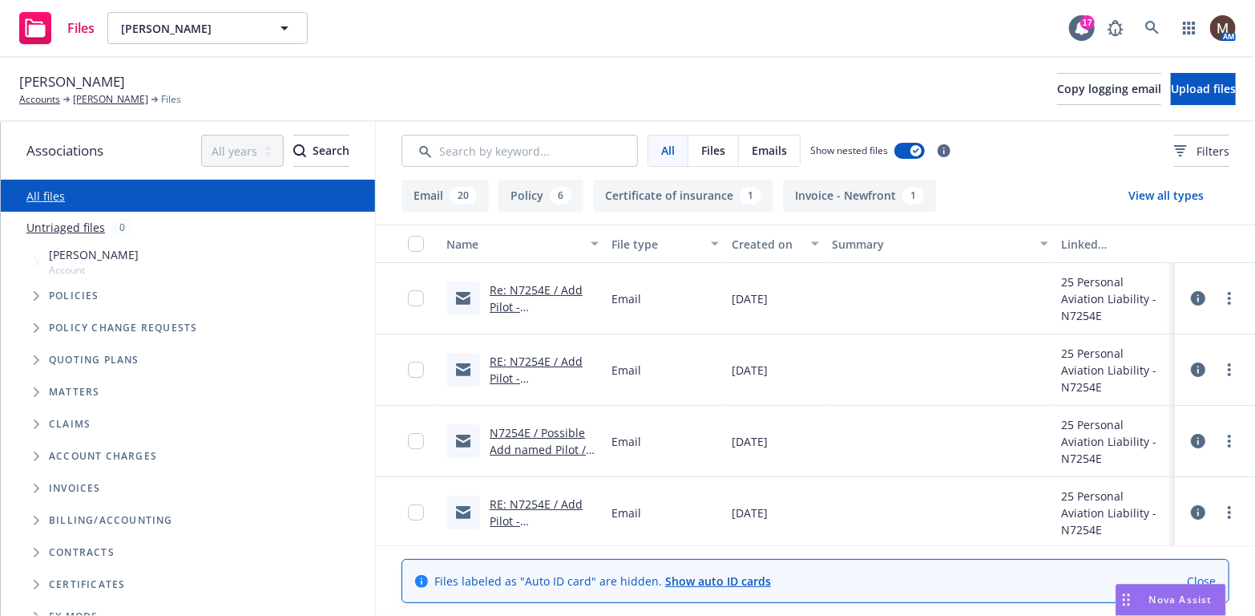
click at [543, 503] on link "RE: N7254E / Add Pilot - Brian Sears / Jefferson State Aviation (Jon Friesell)" at bounding box center [538, 545] width 97 height 99
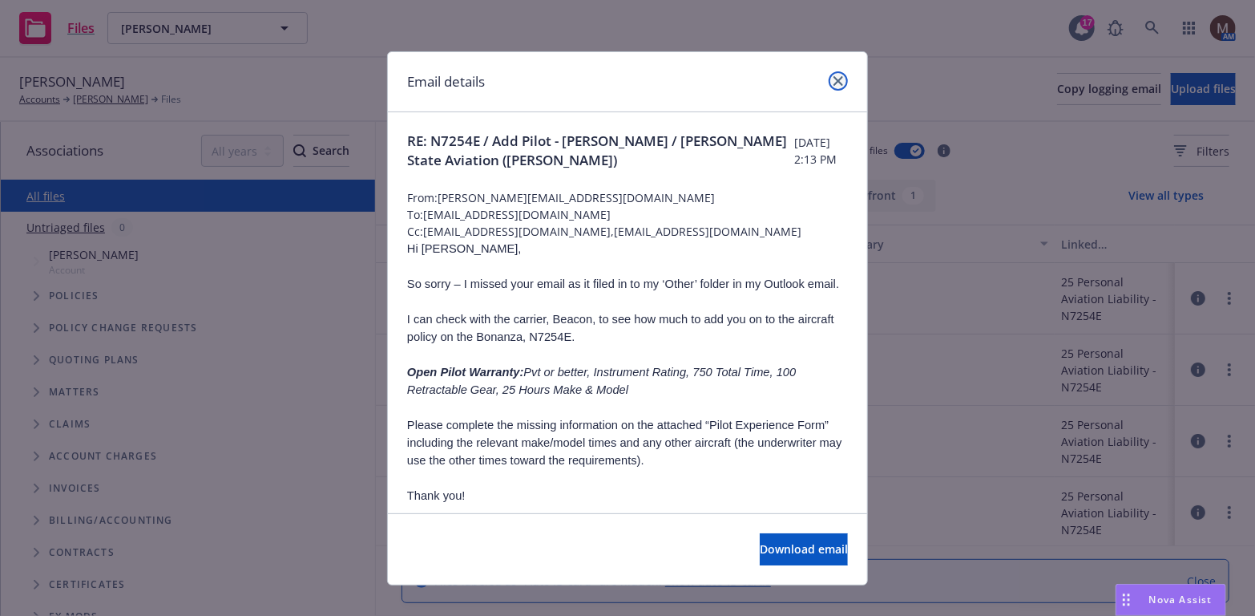
click at [835, 79] on icon "close" at bounding box center [839, 81] width 10 height 10
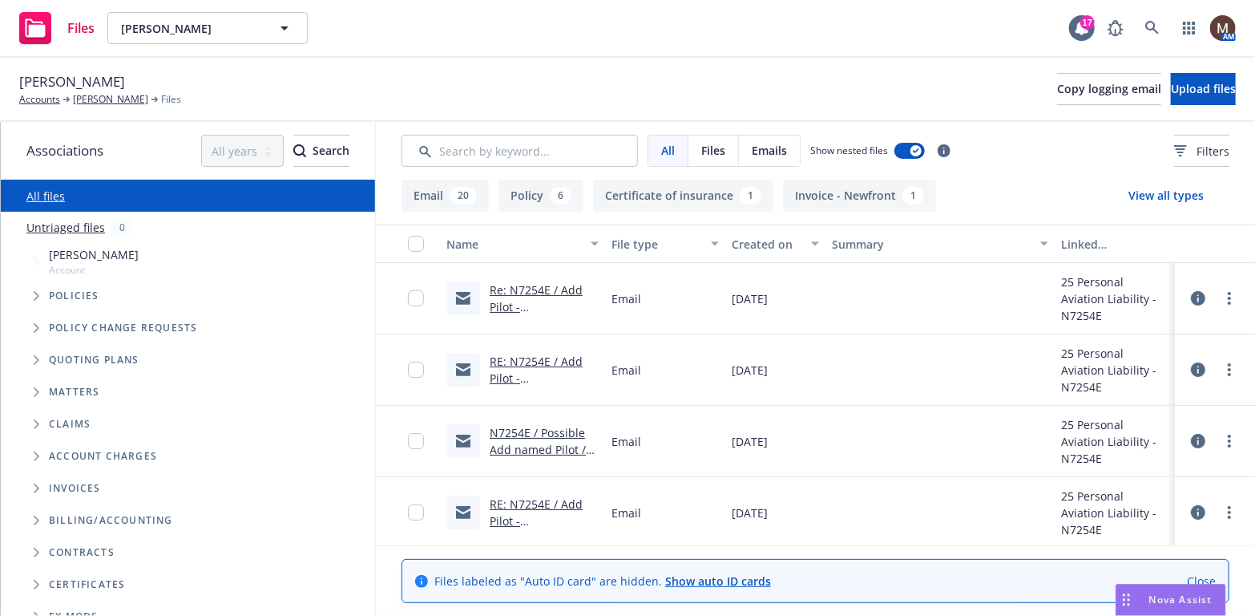
click at [554, 288] on link "Re: N7254E / Add Pilot - Brian Sears / Jefferson State Aviation (Jon Friesell)" at bounding box center [538, 331] width 97 height 99
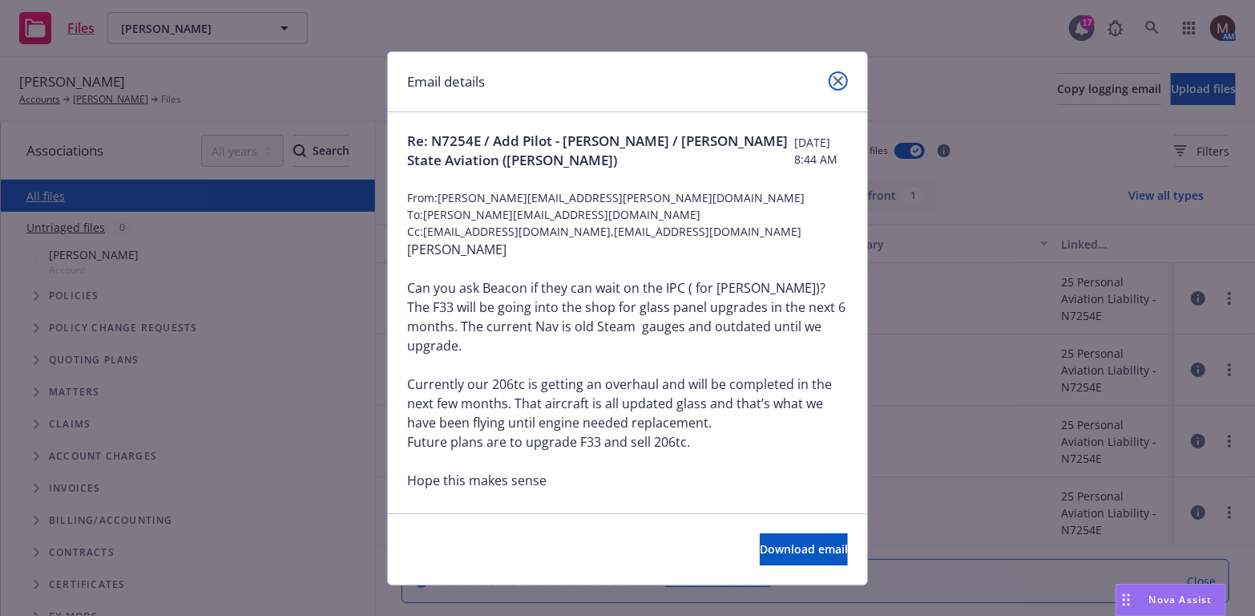
click at [829, 83] on link "close" at bounding box center [838, 80] width 19 height 19
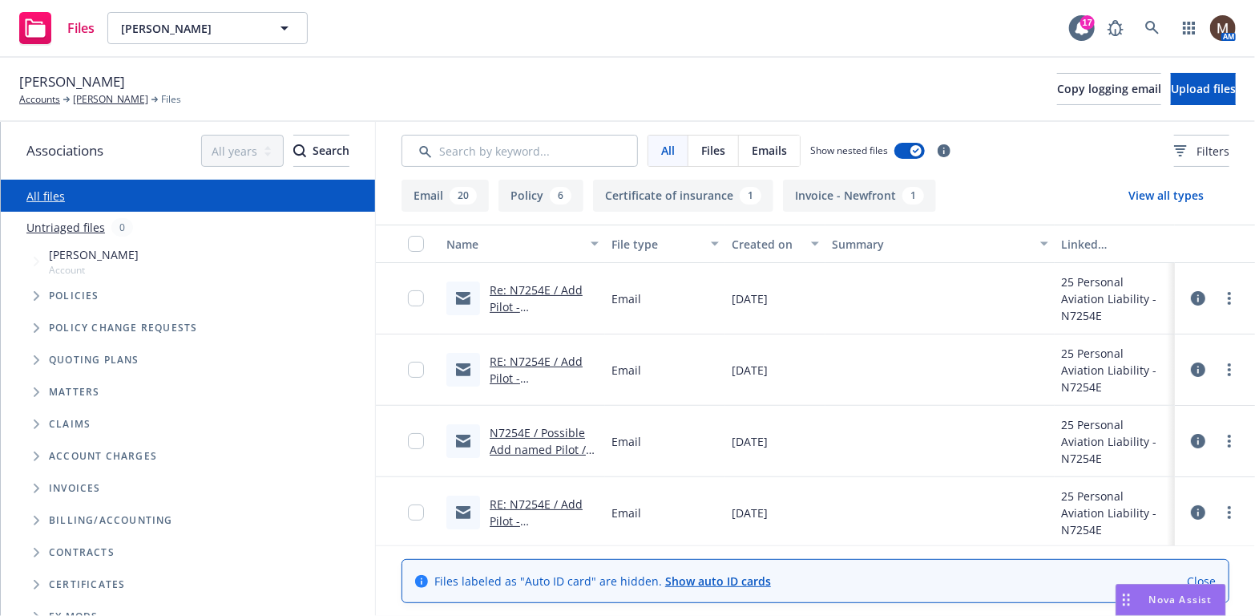
click at [558, 362] on link "RE: N7254E / Add Pilot - Brian Sears / Jefferson State Aviation (Jon Friesell)" at bounding box center [538, 403] width 97 height 99
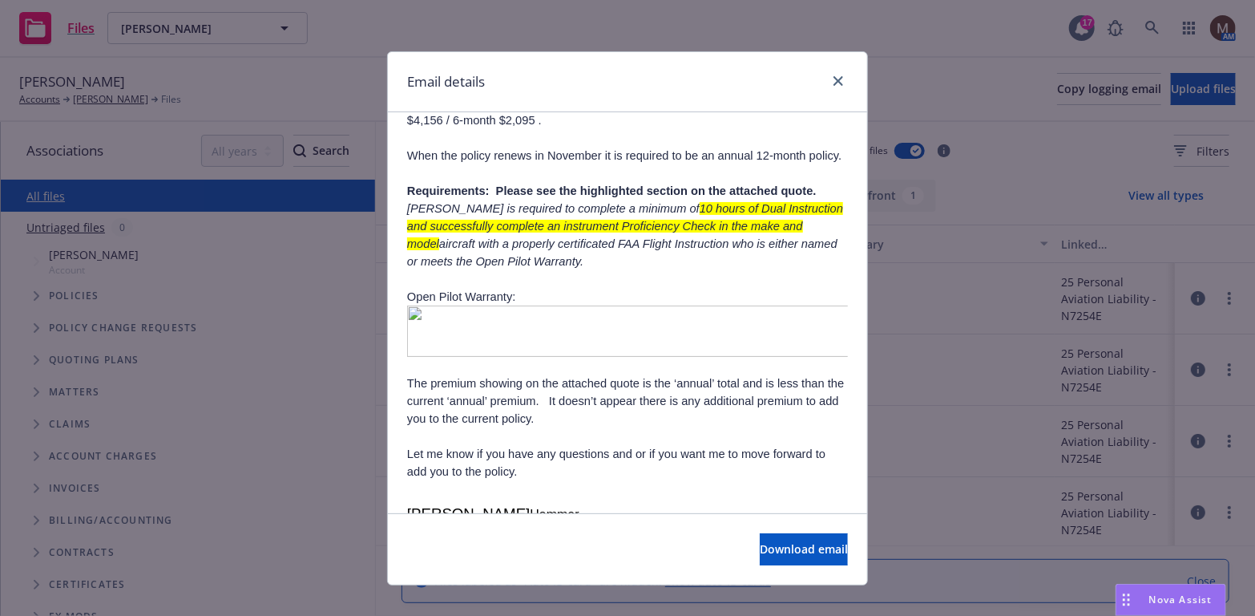
scroll to position [321, 0]
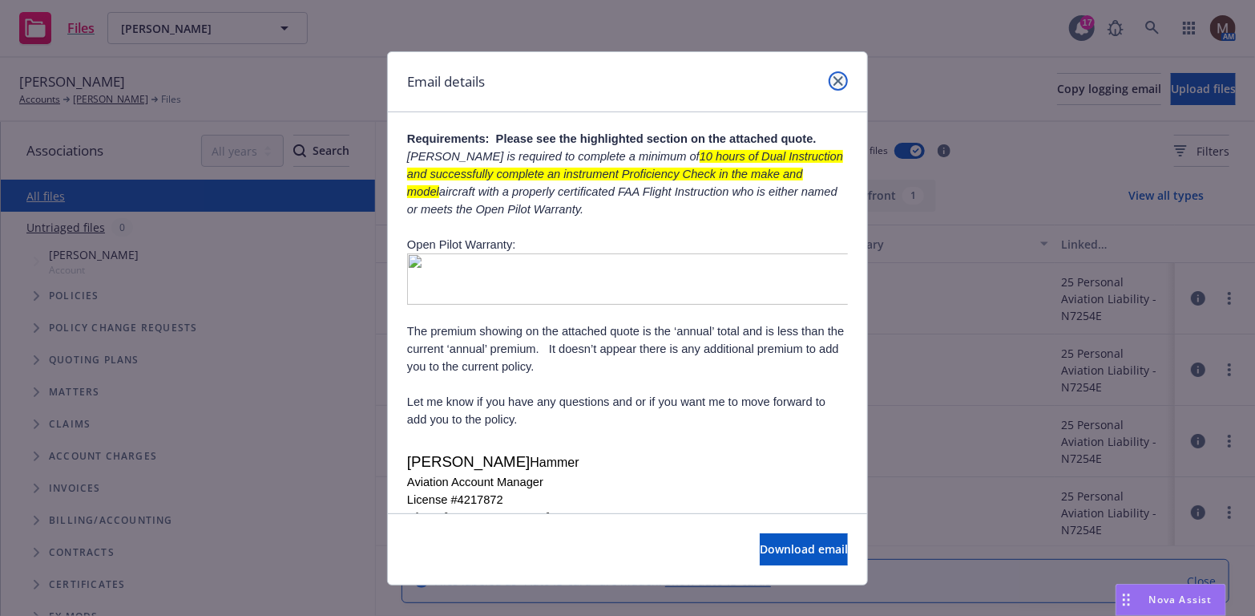
click at [834, 76] on icon "close" at bounding box center [839, 81] width 10 height 10
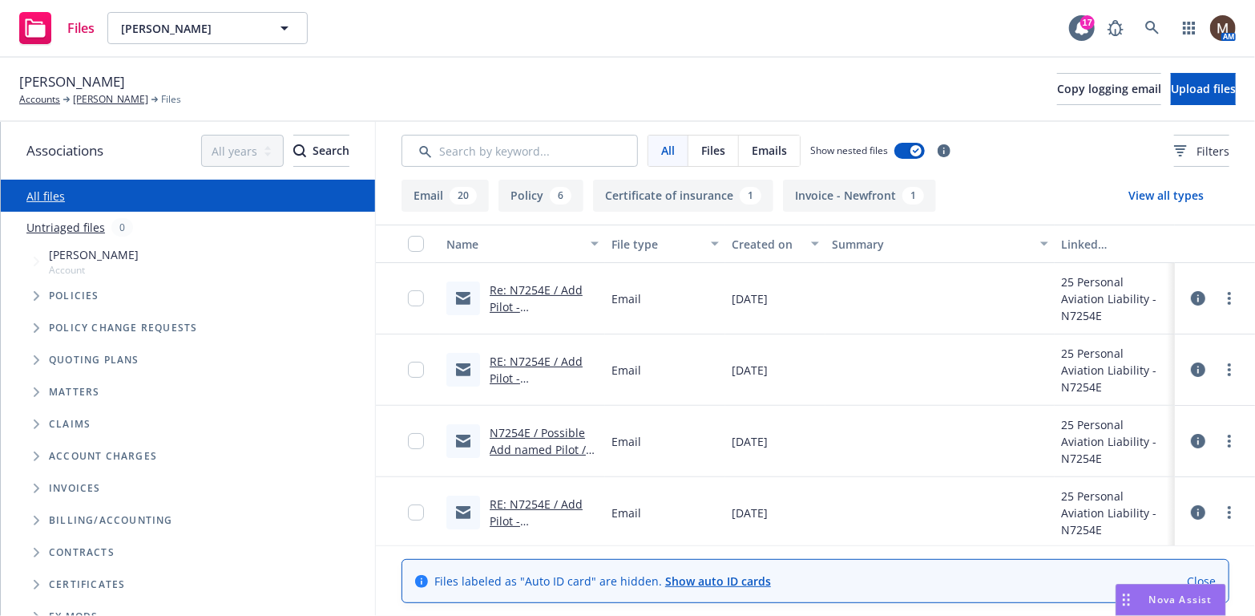
scroll to position [80, 0]
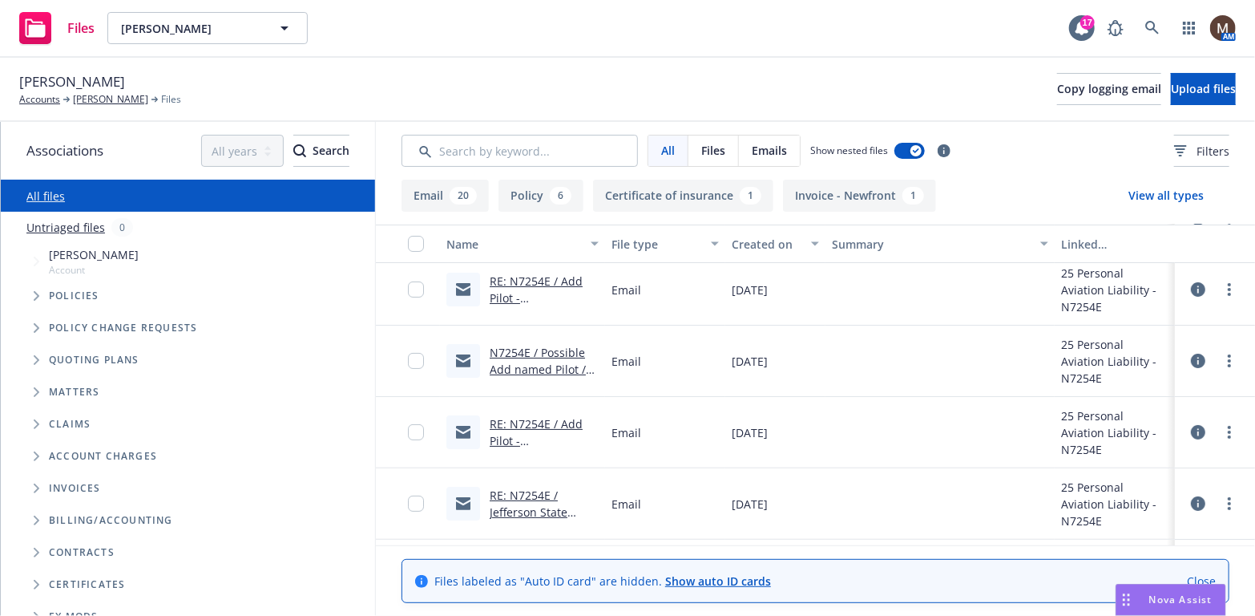
click at [554, 424] on link "RE: N7254E / Add Pilot - Brian Sears / Jefferson State Aviation (Jon Friesell)" at bounding box center [538, 465] width 97 height 99
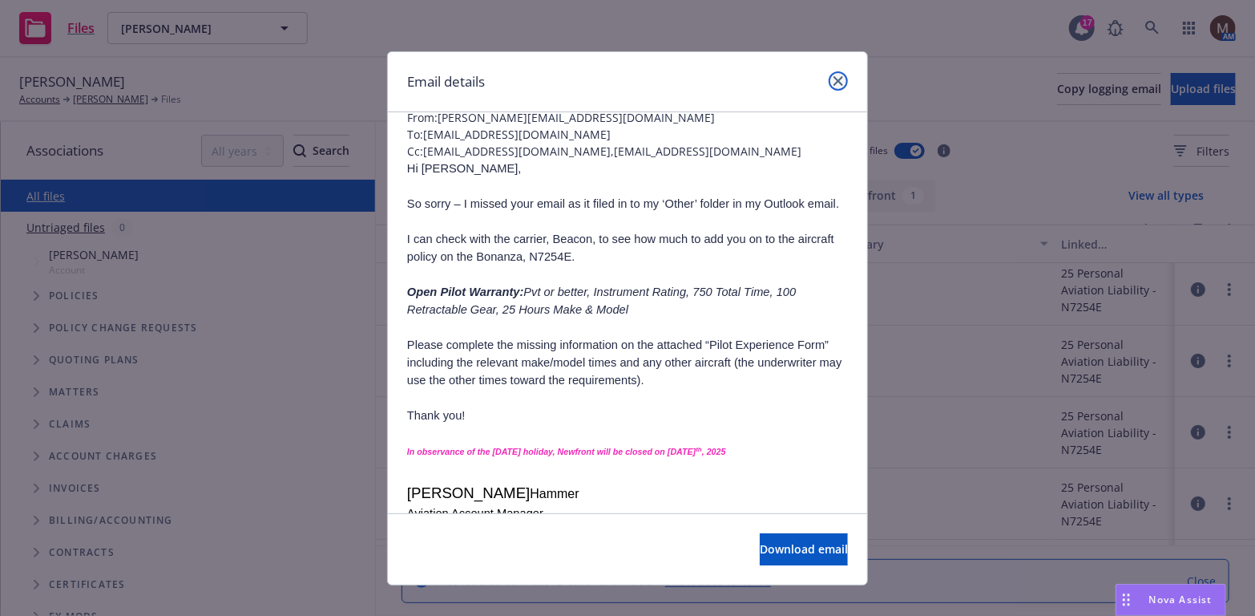
click at [835, 79] on icon "close" at bounding box center [839, 81] width 10 height 10
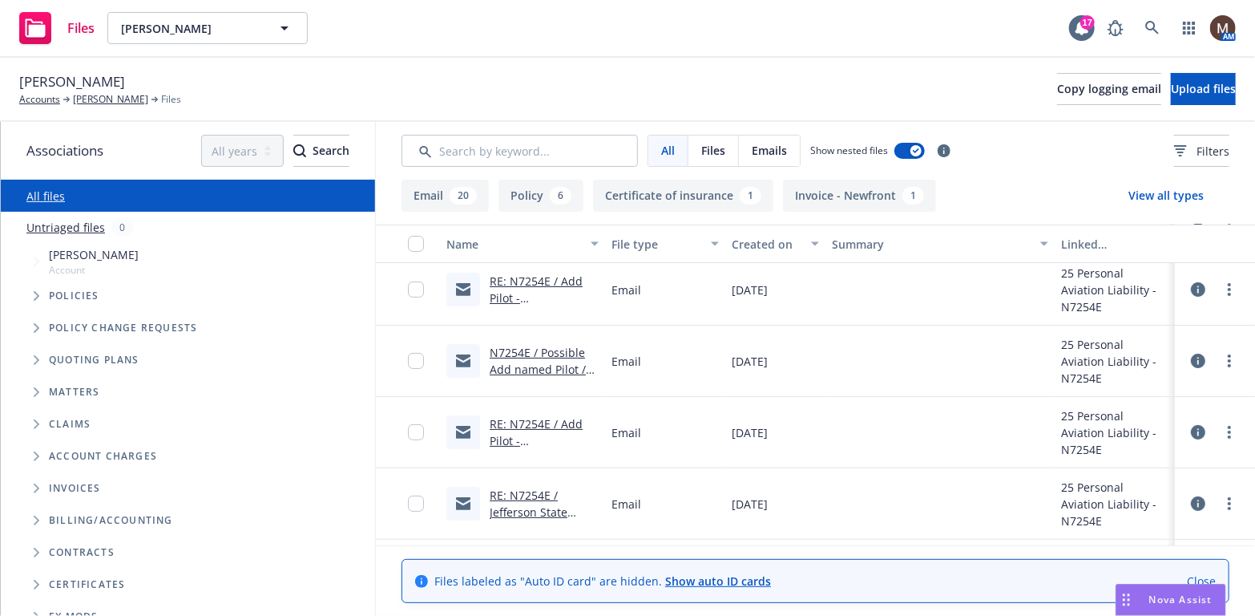
click at [519, 494] on link "RE: N7254E / Jefferson State Aviation, LLC / Effective 05.23.2025" at bounding box center [532, 520] width 84 height 66
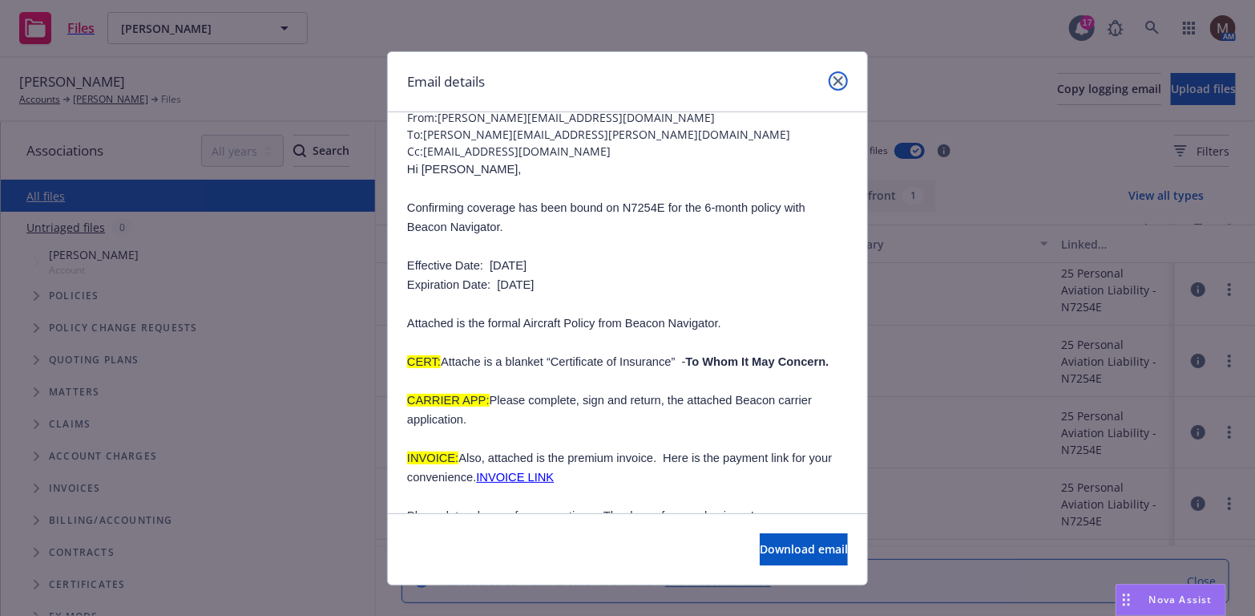
click at [834, 81] on icon "close" at bounding box center [839, 81] width 10 height 10
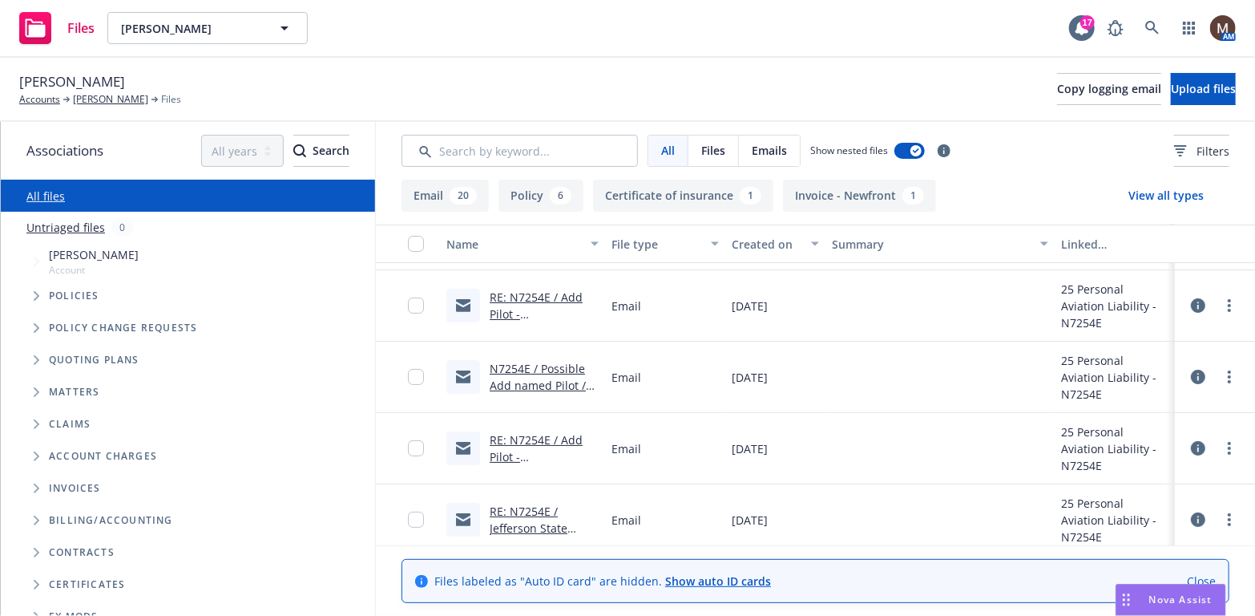
scroll to position [0, 0]
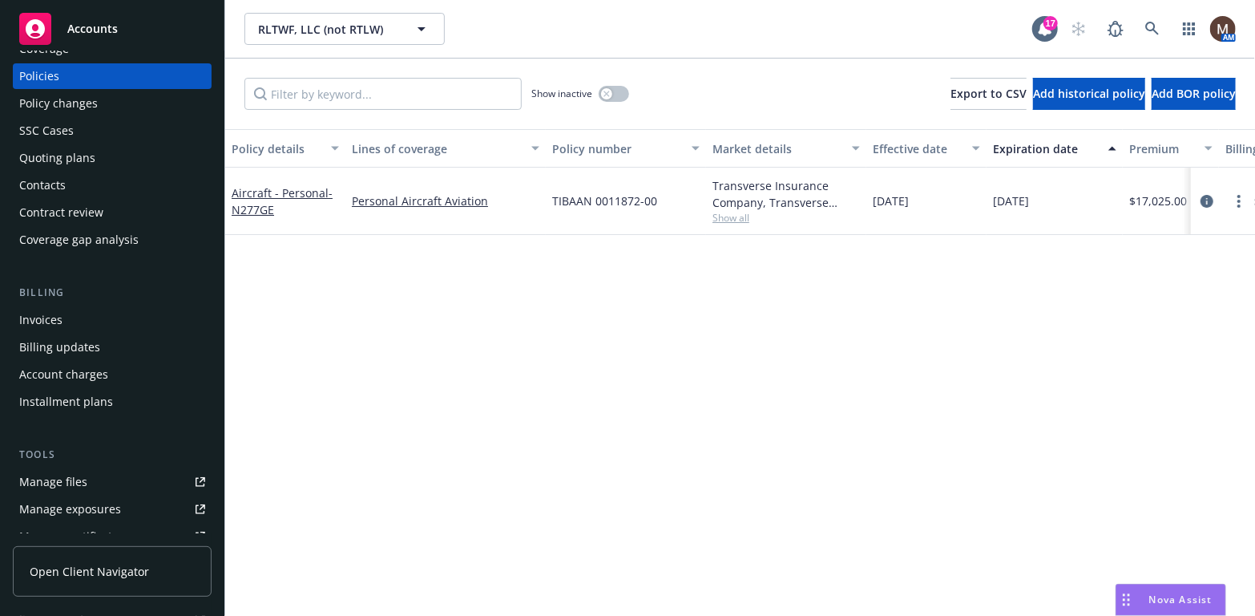
scroll to position [80, 0]
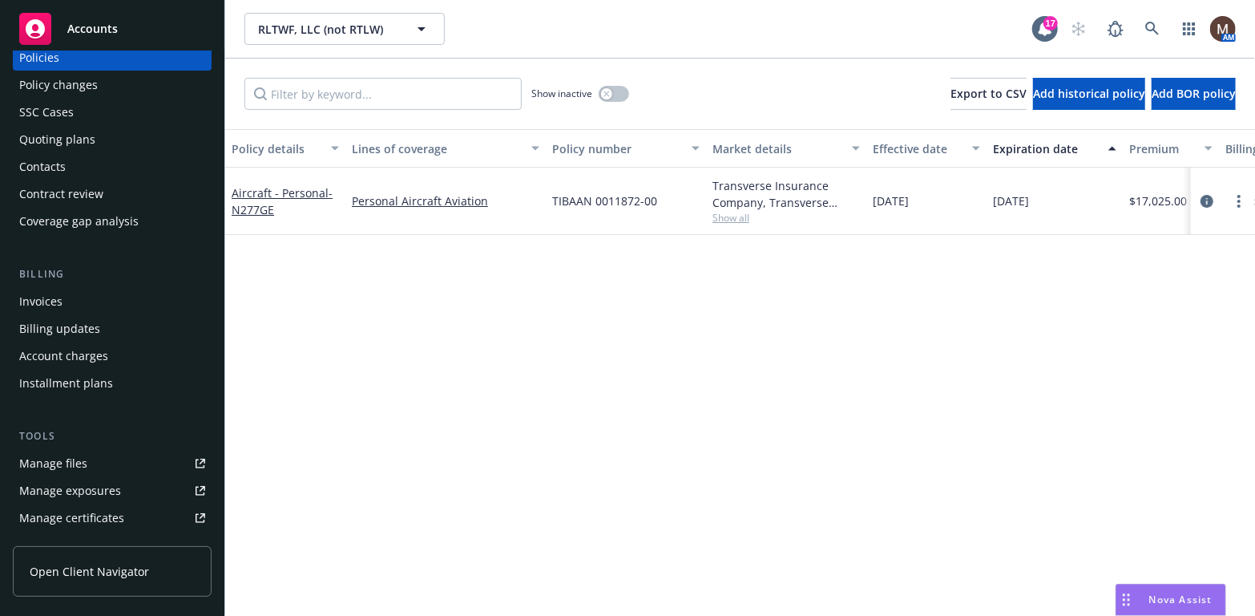
click at [88, 459] on link "Manage files" at bounding box center [112, 464] width 199 height 26
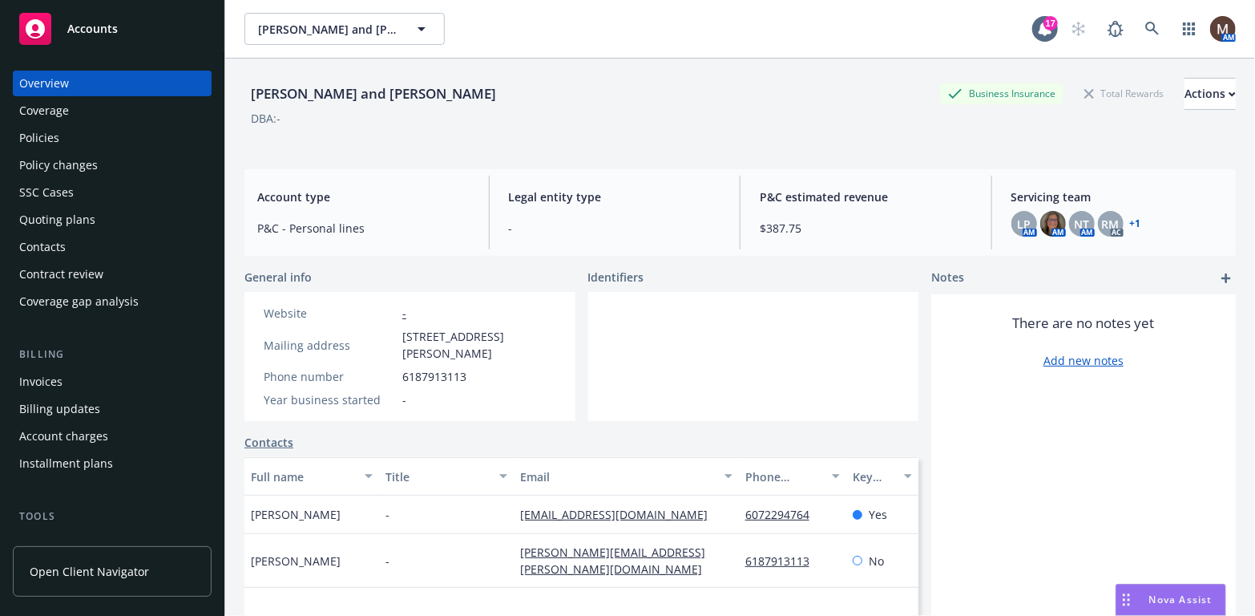
click at [66, 137] on div "Policies" at bounding box center [112, 138] width 186 height 26
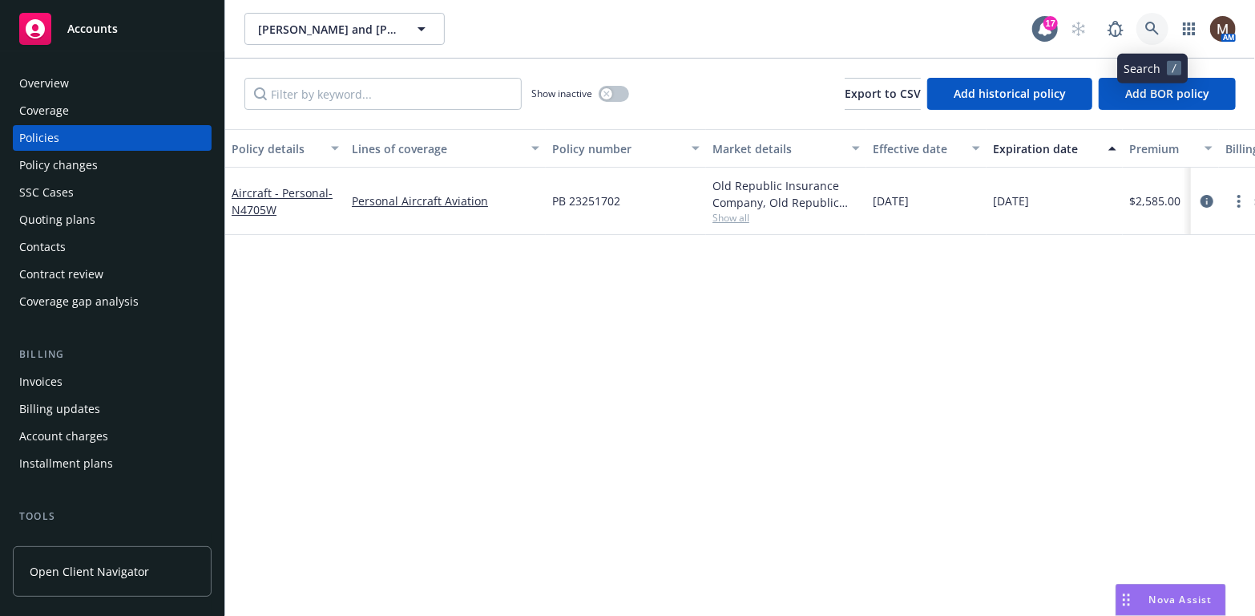
click at [1155, 23] on icon at bounding box center [1153, 29] width 14 height 14
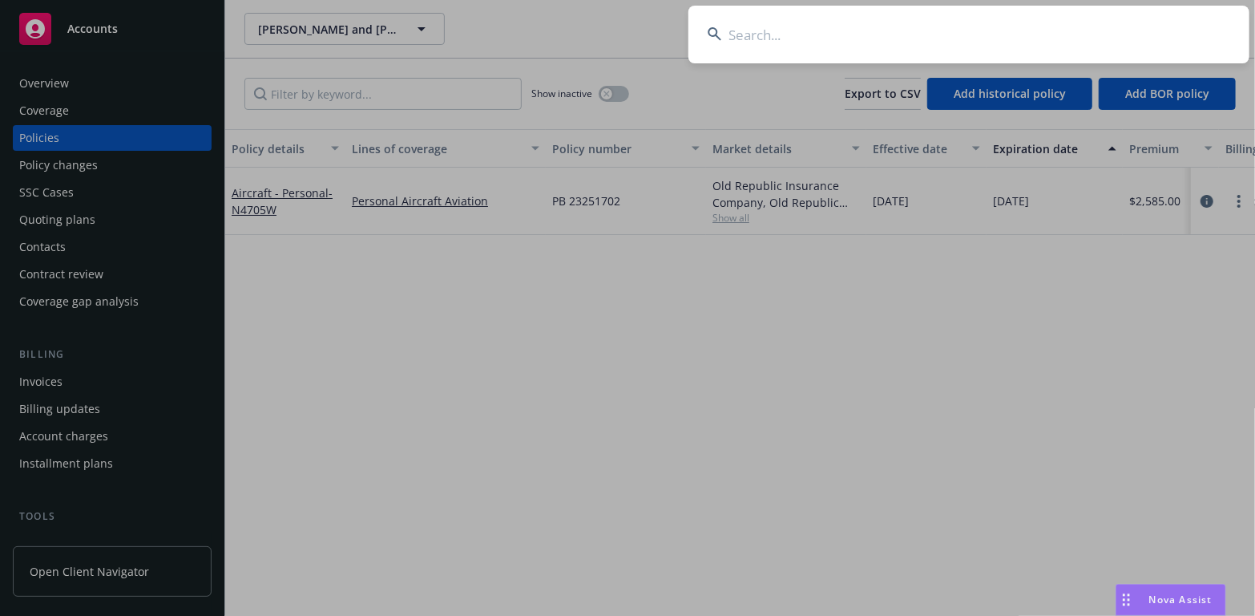
click at [746, 37] on input at bounding box center [969, 35] width 561 height 58
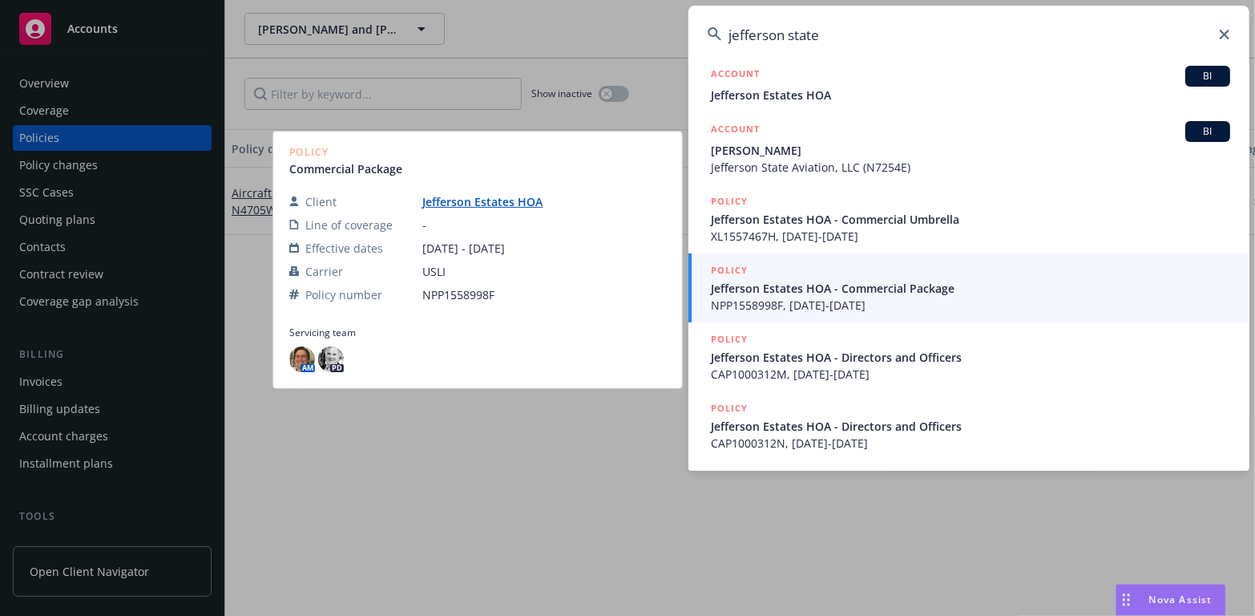
scroll to position [80, 0]
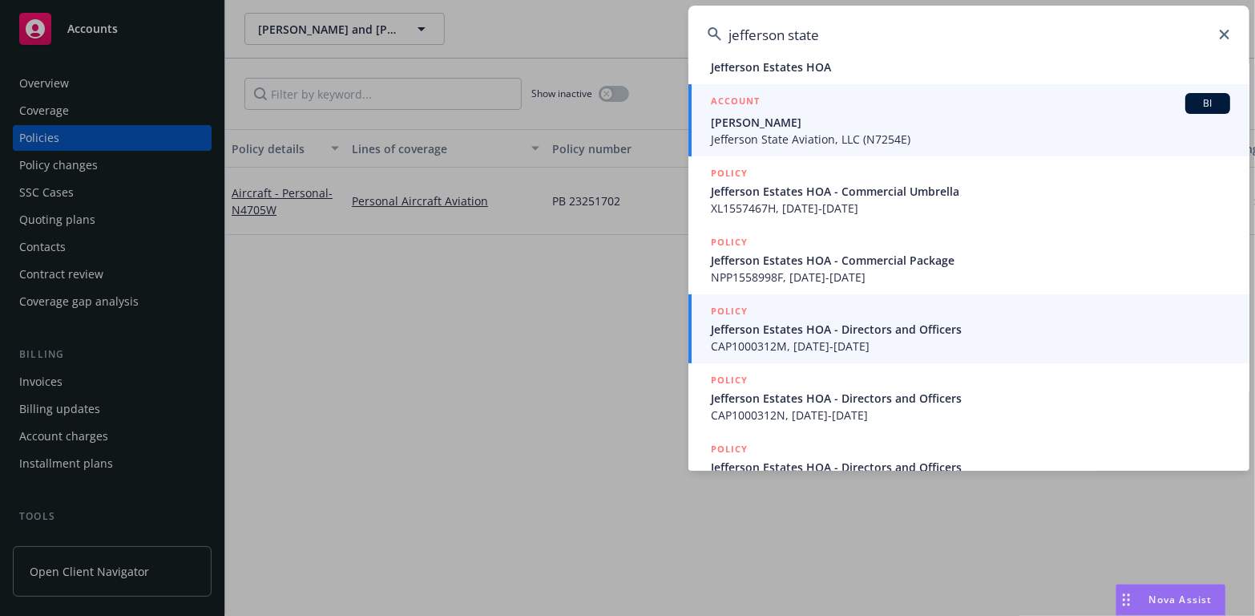
type input "jefferson state"
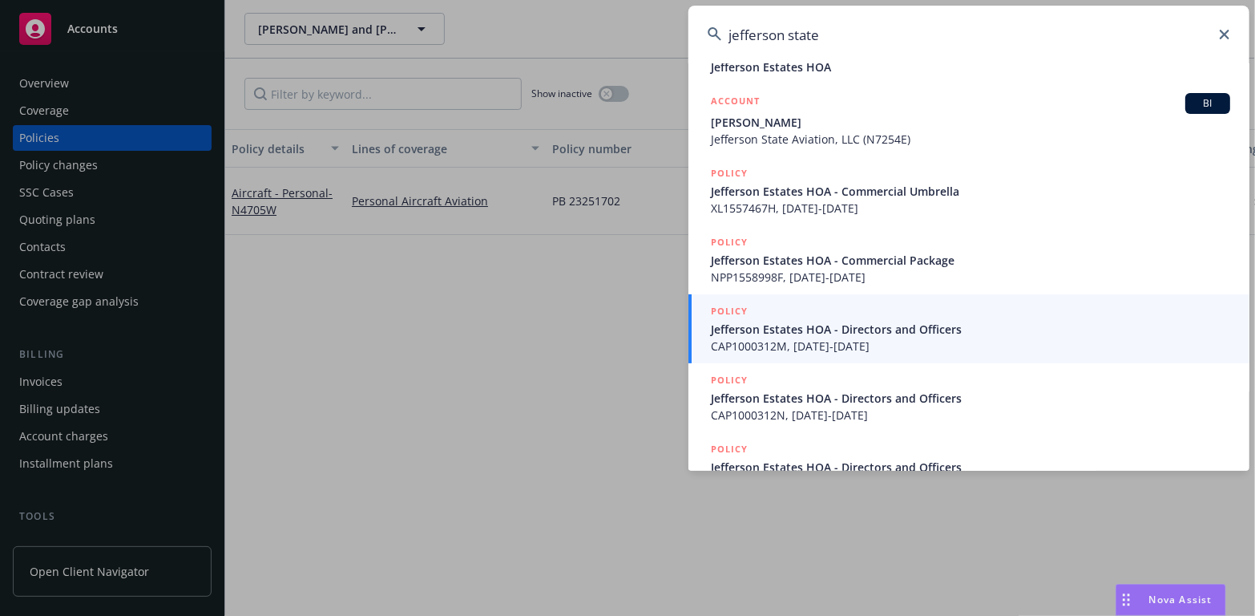
click at [771, 137] on span "Jefferson State Aviation, LLC (N7254E)" at bounding box center [970, 139] width 519 height 17
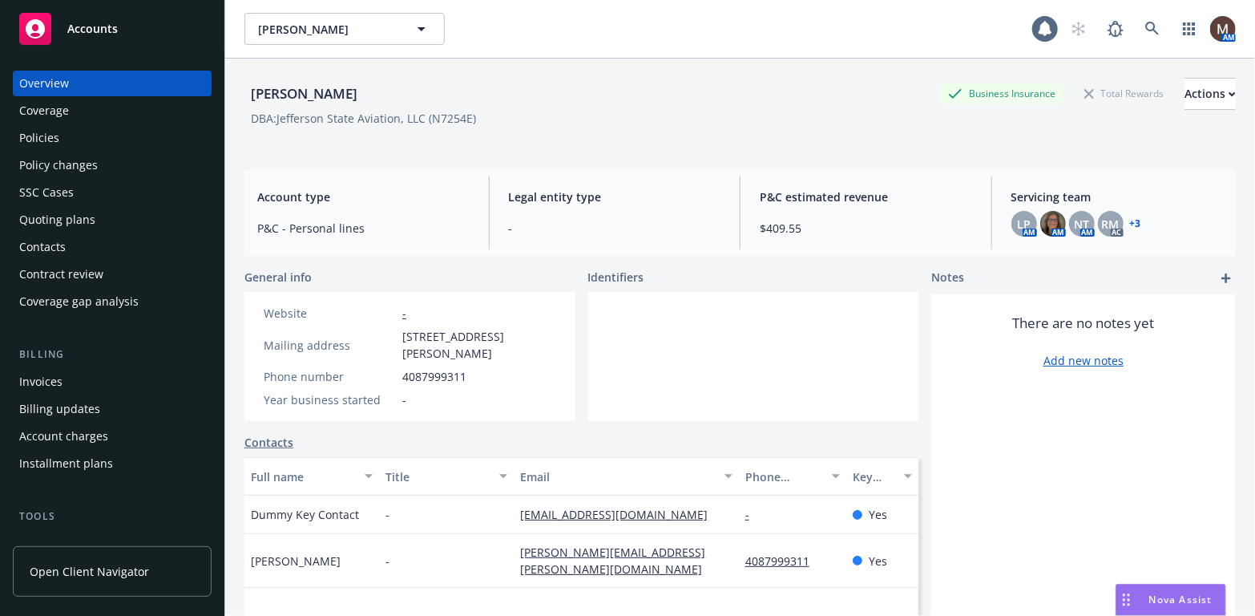
click at [53, 135] on div "Policies" at bounding box center [39, 138] width 40 height 26
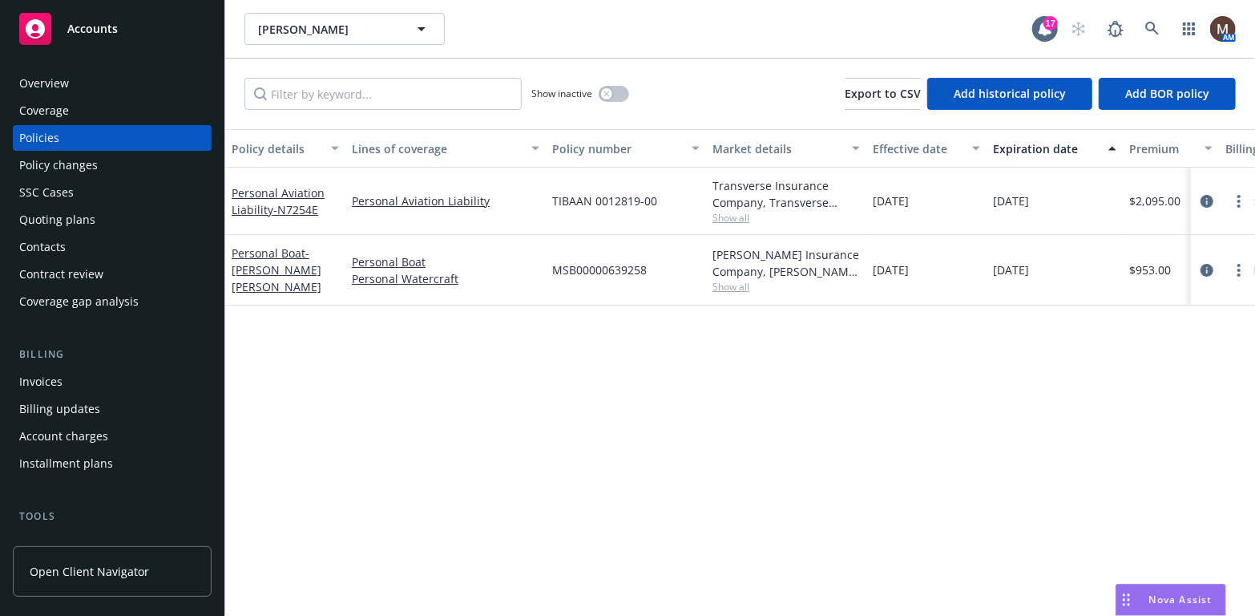
scroll to position [80, 0]
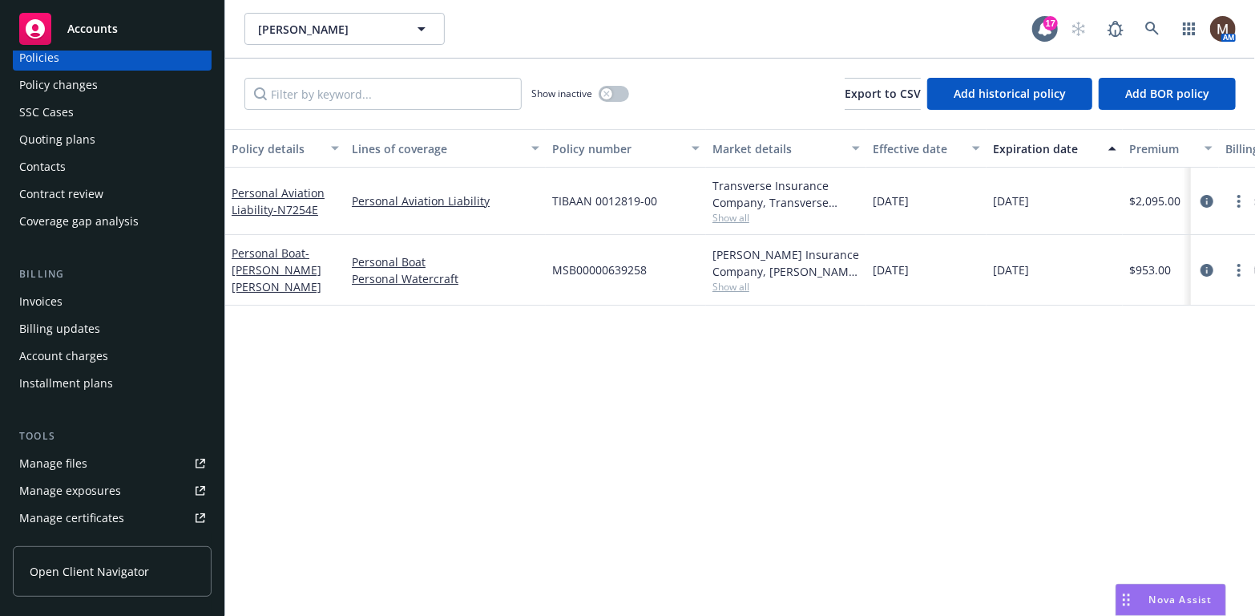
click at [90, 458] on link "Manage files" at bounding box center [112, 464] width 199 height 26
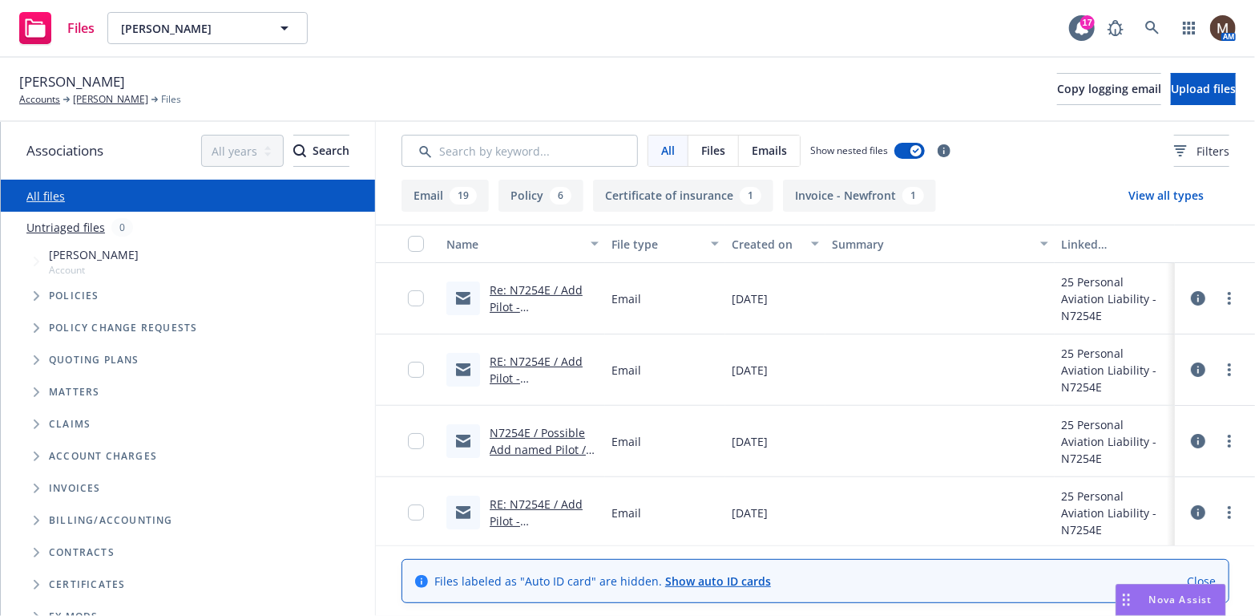
click at [563, 356] on link "RE: N7254E / Add Pilot - [PERSON_NAME] / [PERSON_NAME] State Aviation ([PERSON_…" at bounding box center [538, 403] width 97 height 99
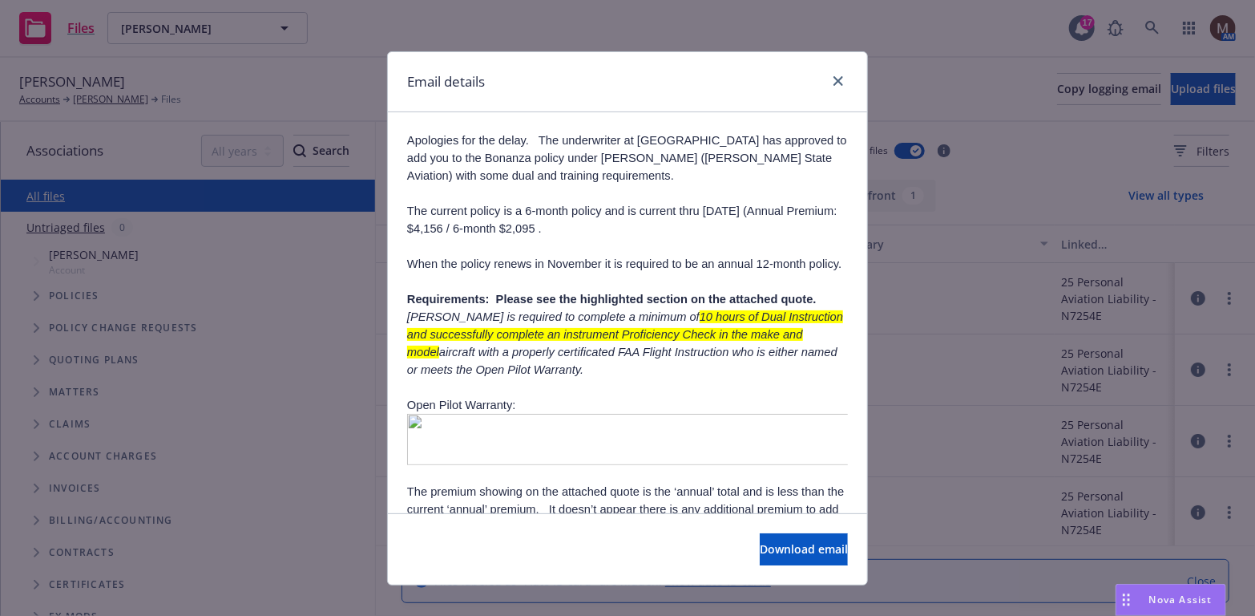
scroll to position [241, 0]
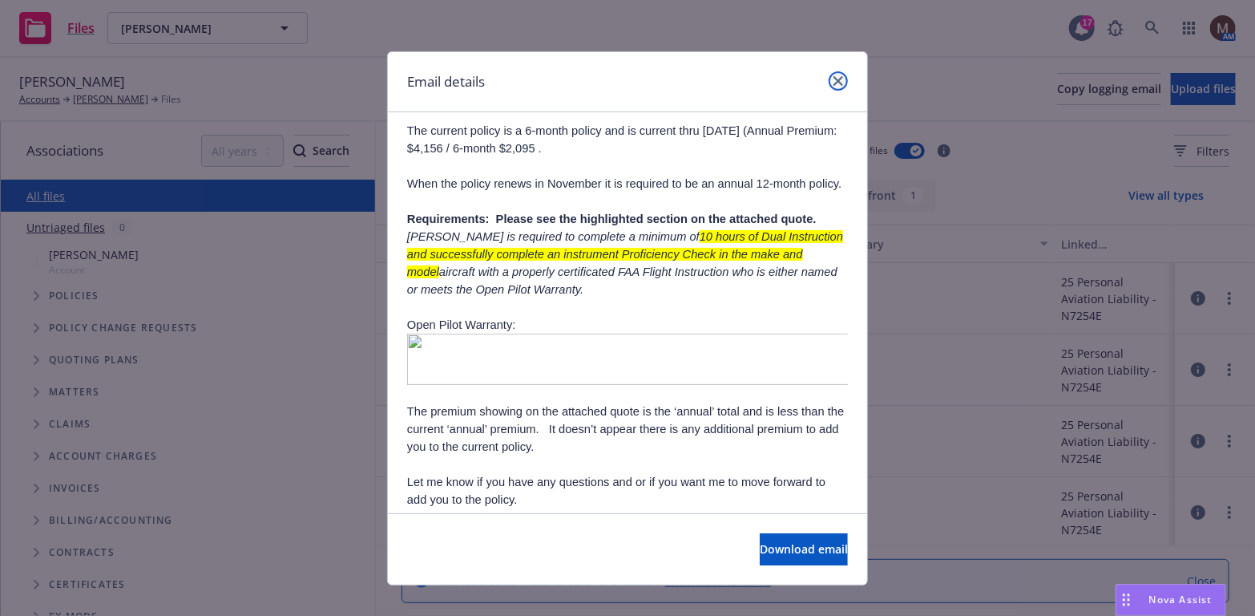
click at [835, 80] on icon "close" at bounding box center [839, 81] width 10 height 10
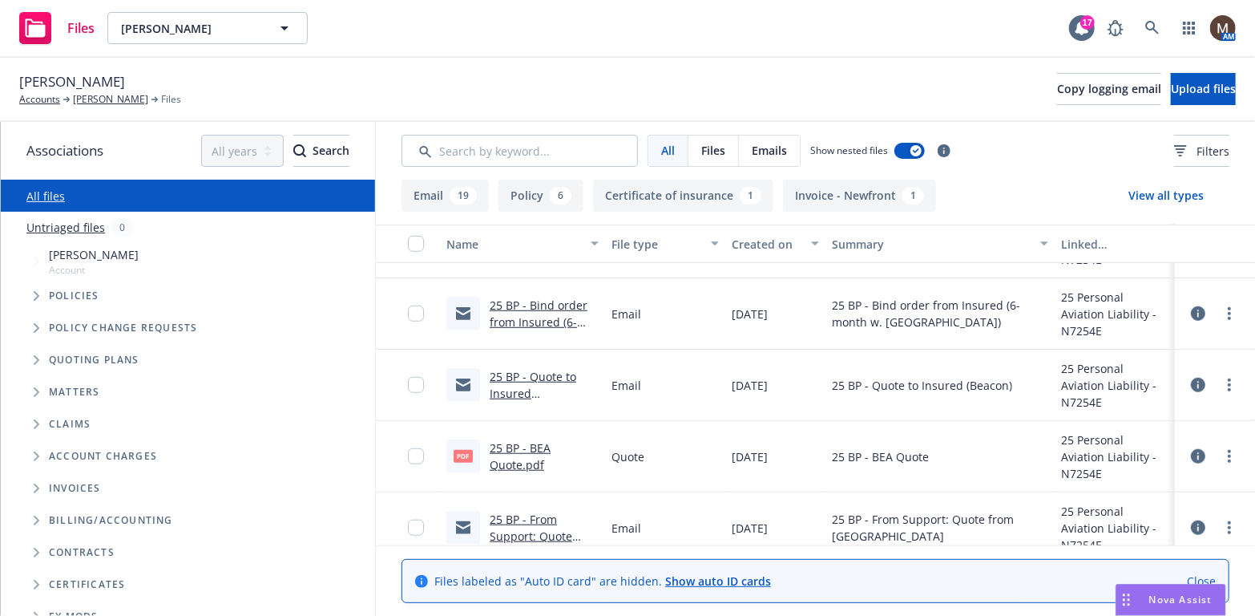
scroll to position [722, 0]
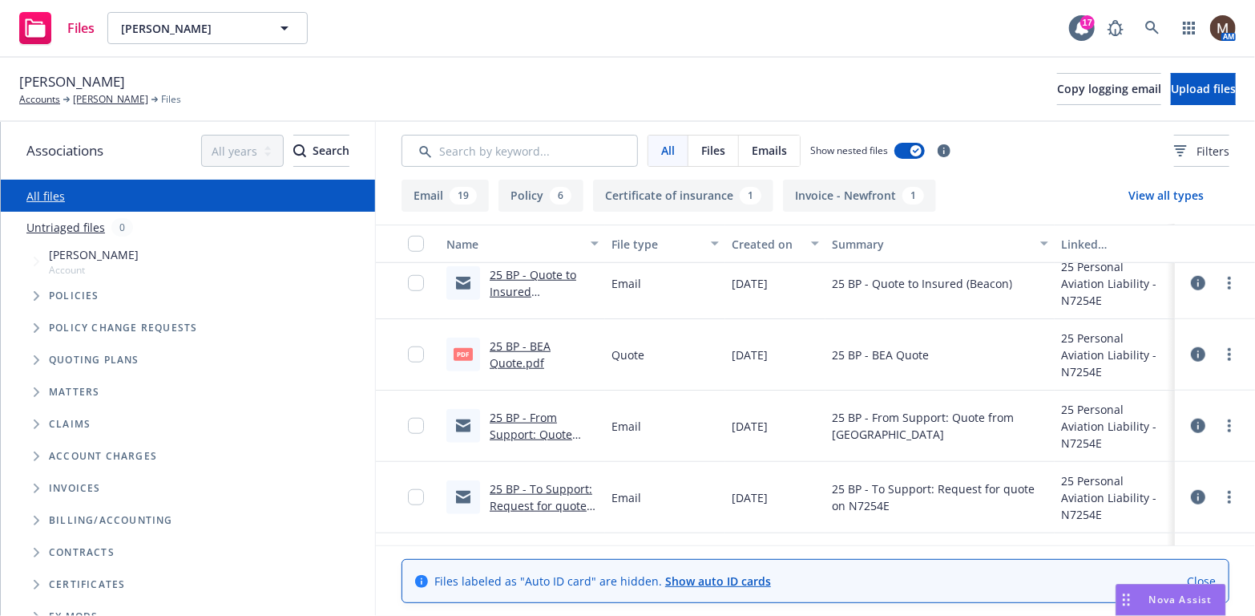
click at [511, 358] on link "25 BP - BEA Quote.pdf" at bounding box center [520, 354] width 61 height 32
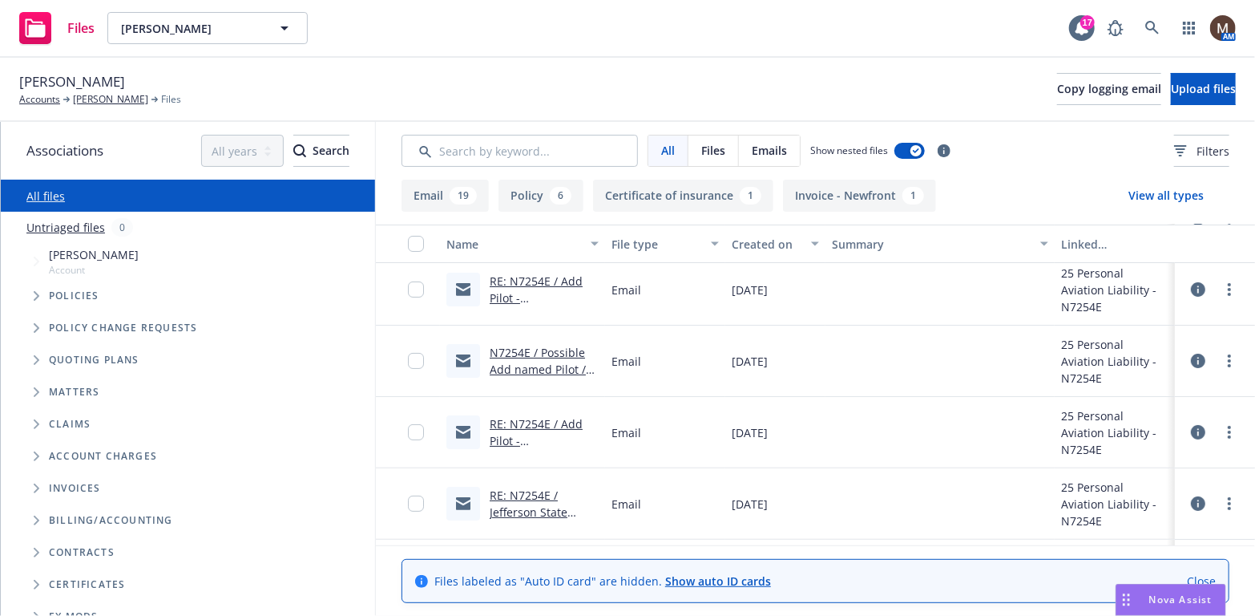
scroll to position [0, 0]
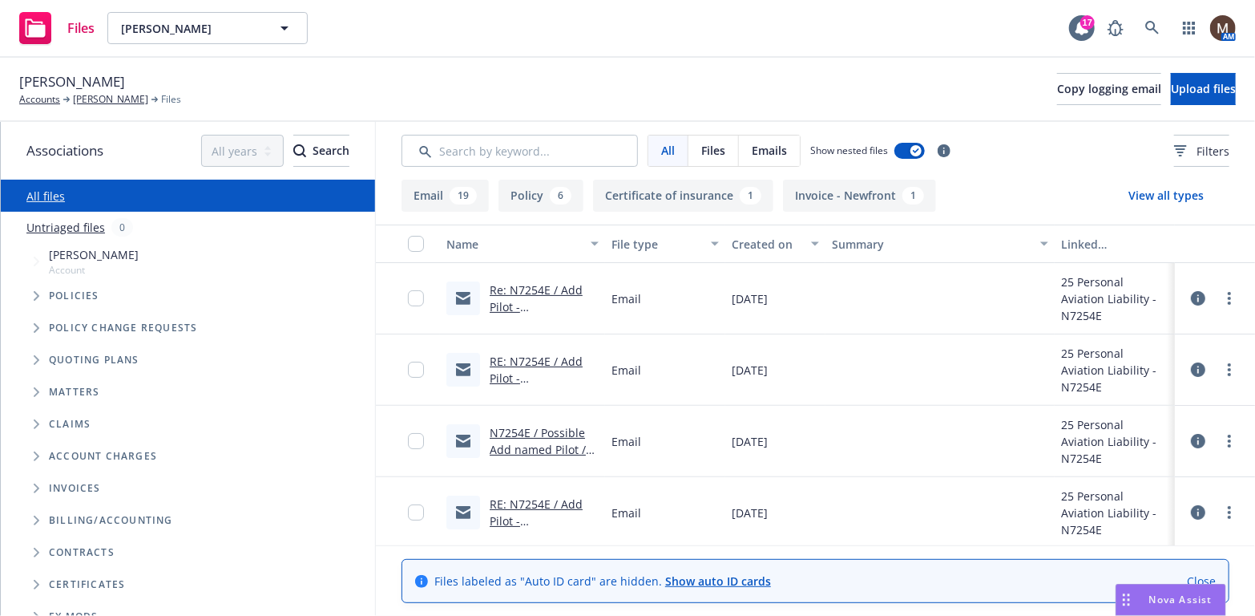
click at [548, 502] on link "RE: N7254E / Add Pilot - Brian Sears / Jefferson State Aviation (Jon Friesell)" at bounding box center [538, 545] width 97 height 99
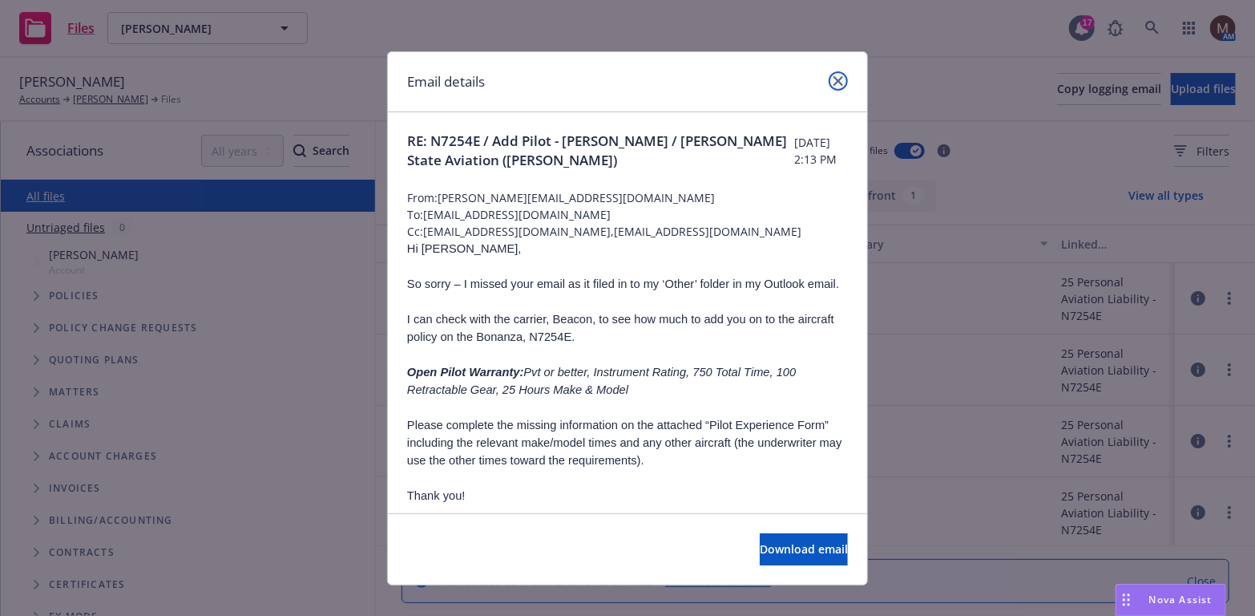
click at [829, 83] on link "close" at bounding box center [838, 80] width 19 height 19
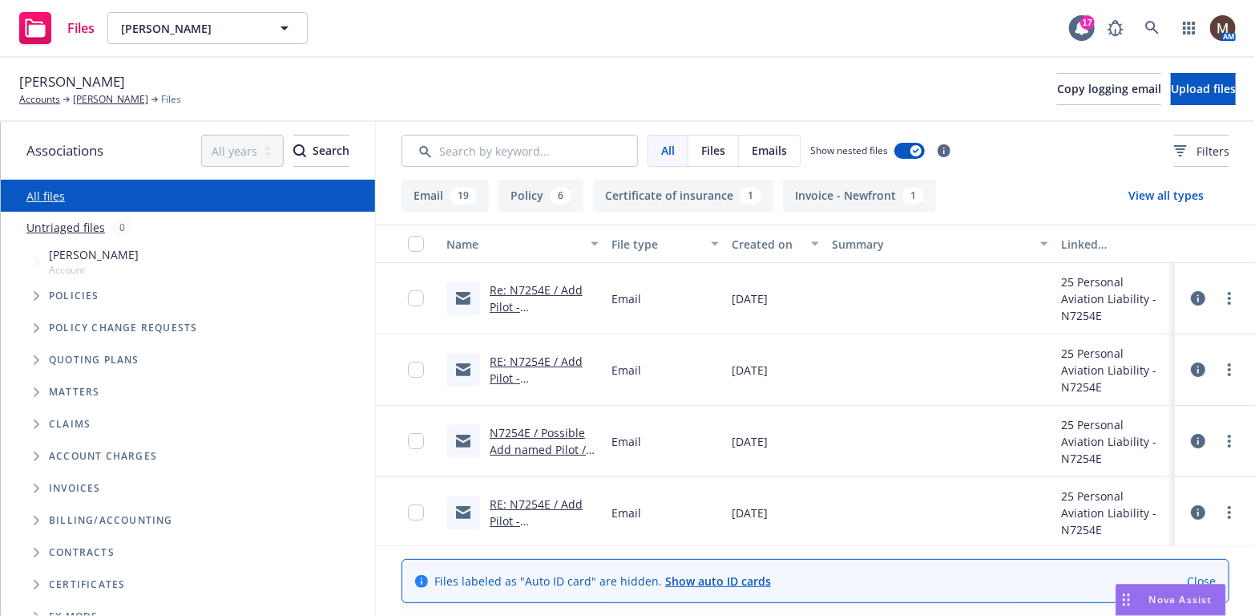
click at [544, 357] on link "RE: N7254E / Add Pilot - Brian Sears / Jefferson State Aviation (Jon Friesell)" at bounding box center [538, 403] width 97 height 99
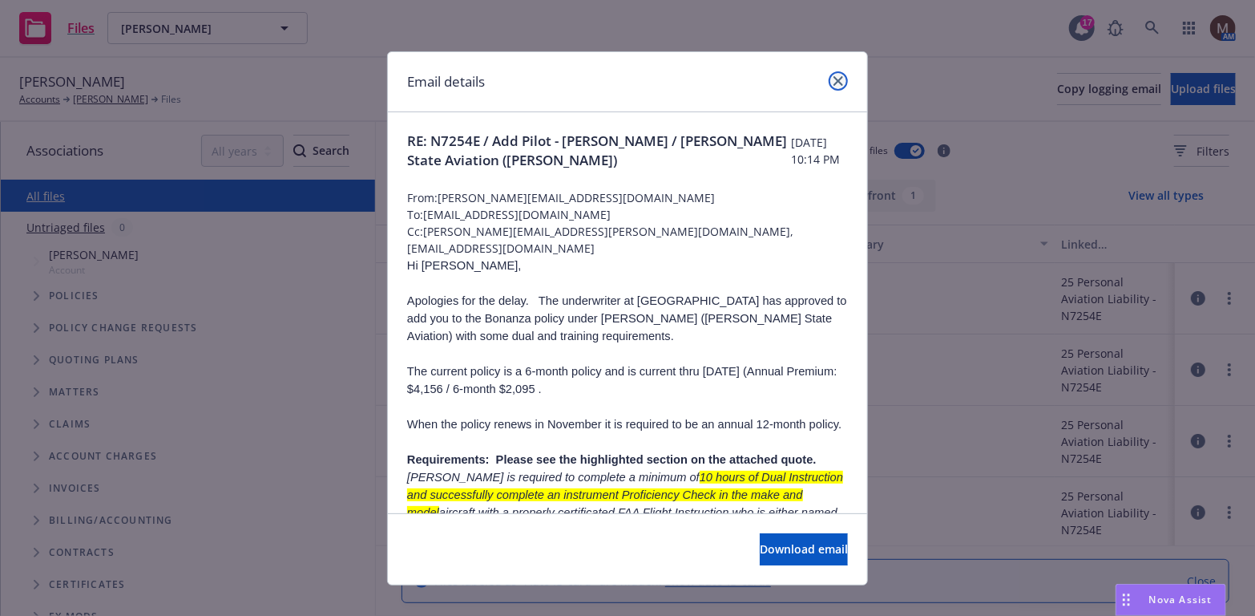
click at [834, 78] on icon "close" at bounding box center [839, 81] width 10 height 10
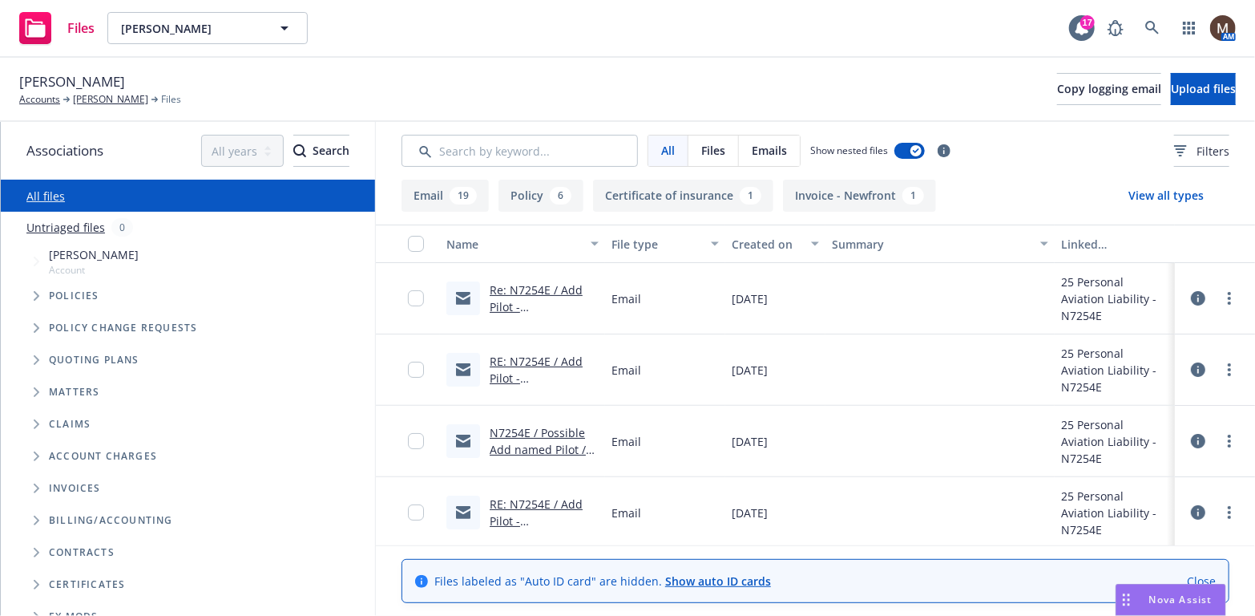
click at [532, 285] on link "Re: N7254E / Add Pilot - Brian Sears / Jefferson State Aviation (Jon Friesell)" at bounding box center [538, 331] width 97 height 99
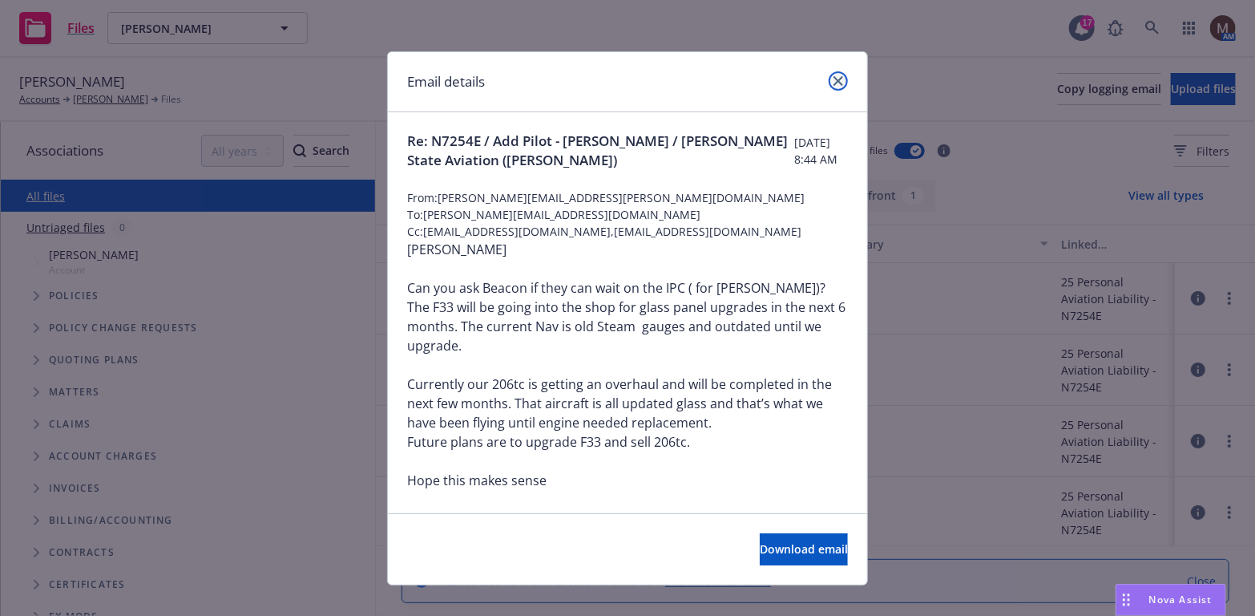
click at [837, 73] on link "close" at bounding box center [838, 80] width 19 height 19
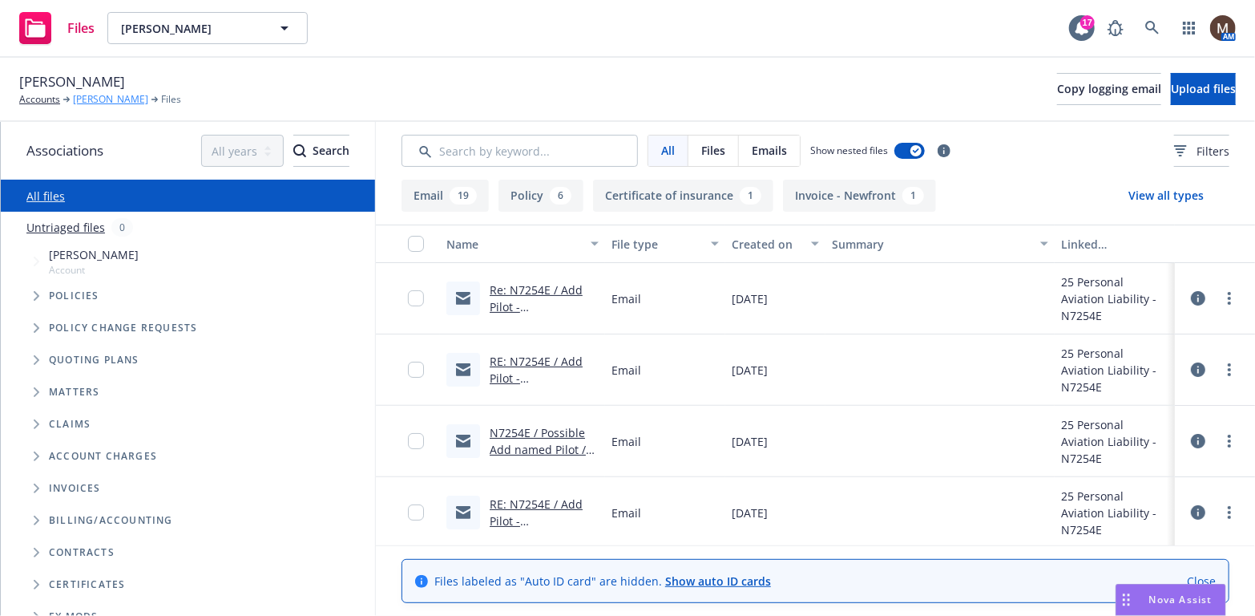
click at [95, 100] on link "Jon Friesell" at bounding box center [110, 99] width 75 height 14
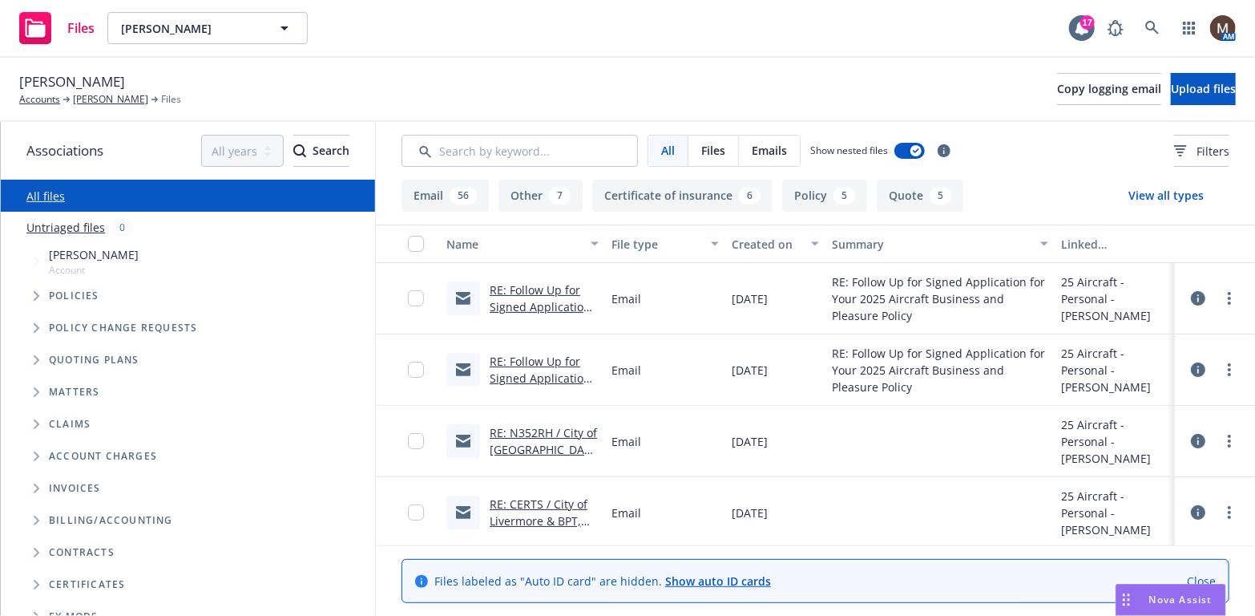
click at [516, 427] on link "RE: N352RH / City of Livermore is Requesting Your Insurance / Russell Hackler J…" at bounding box center [544, 466] width 108 height 83
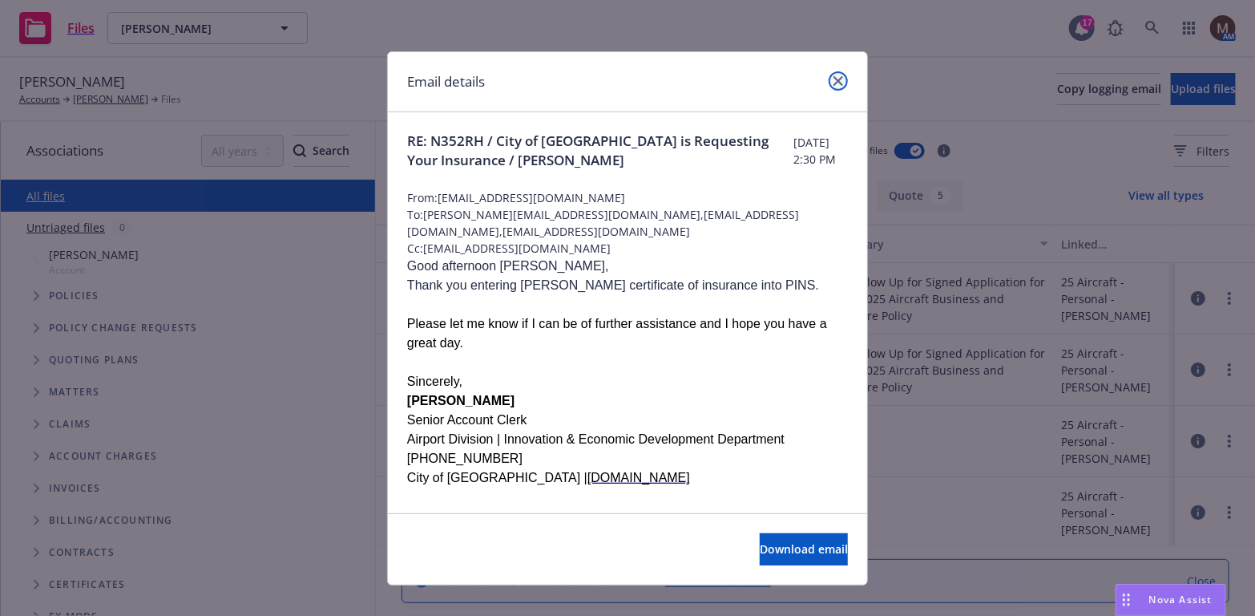
click at [835, 80] on icon "close" at bounding box center [839, 81] width 10 height 10
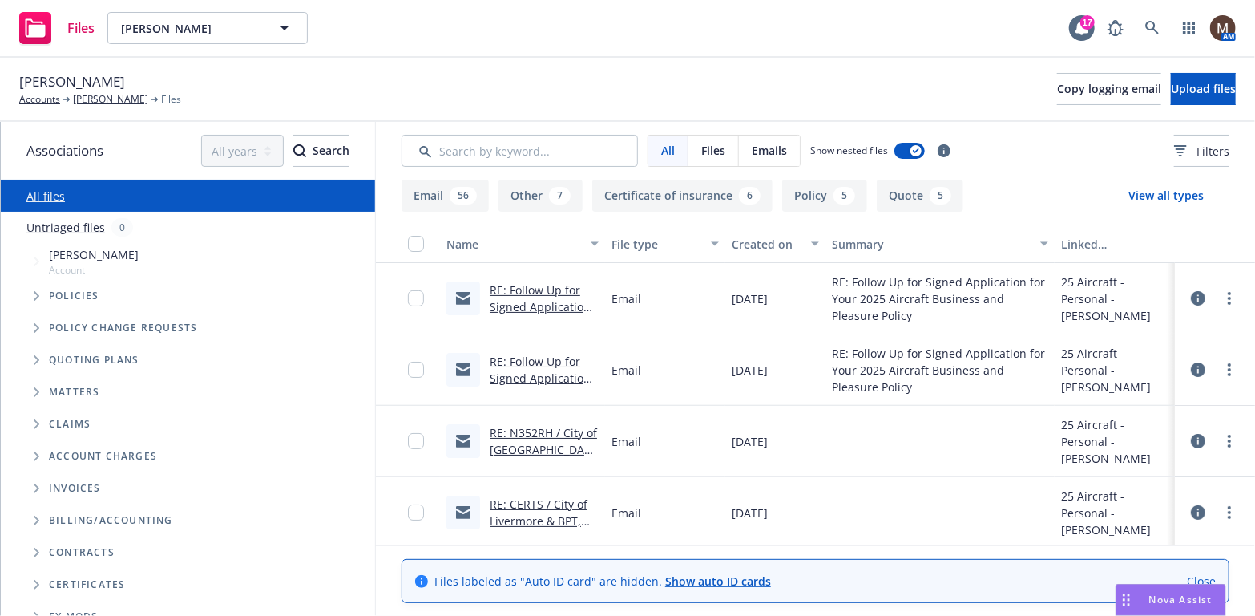
click at [543, 499] on link "RE: CERTS / City of Livermore & BPT, Inc. / Russell Hackler, Jr." at bounding box center [539, 529] width 98 height 66
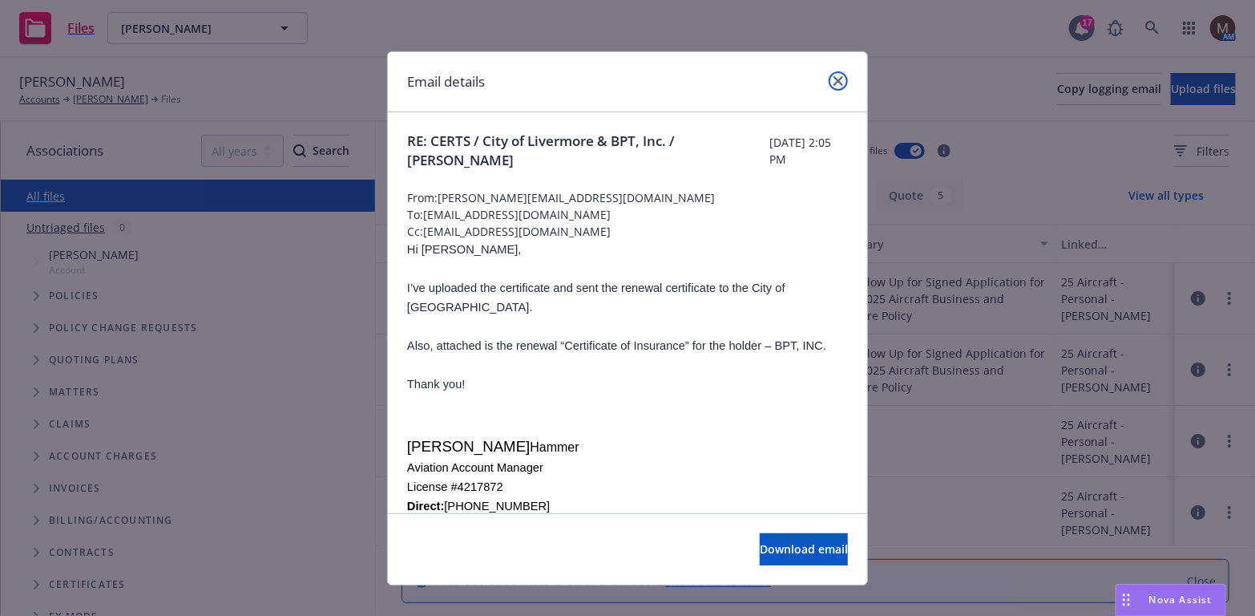
click at [839, 75] on link "close" at bounding box center [838, 80] width 19 height 19
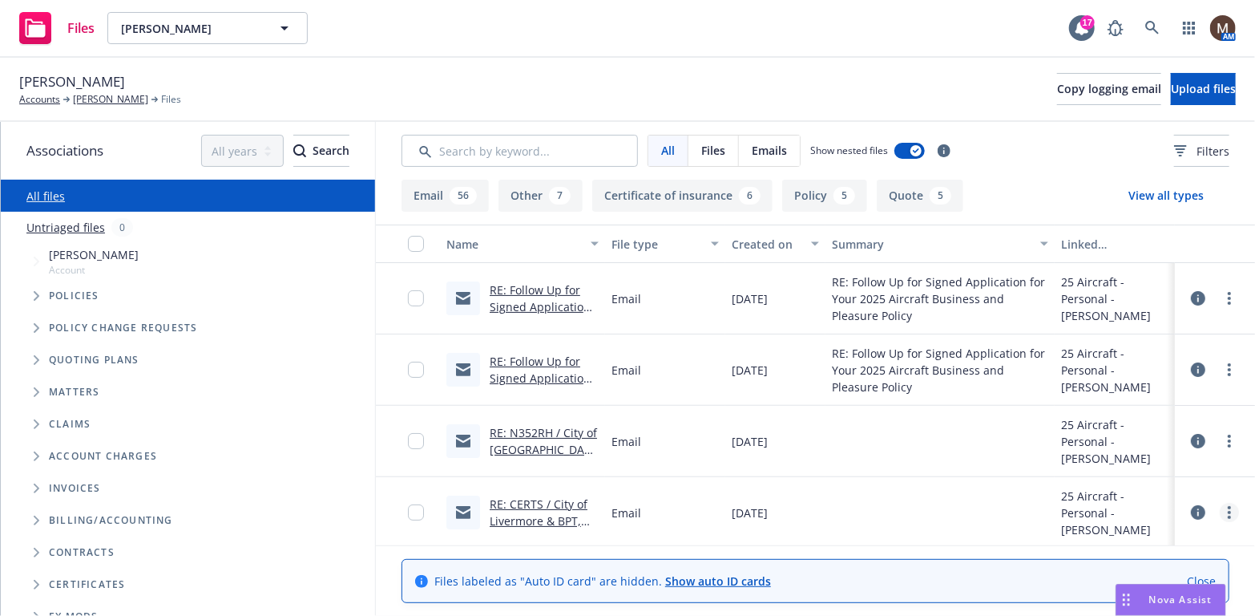
click at [1220, 509] on link "more" at bounding box center [1229, 512] width 19 height 19
click at [1110, 453] on link "Edit" at bounding box center [1159, 459] width 160 height 32
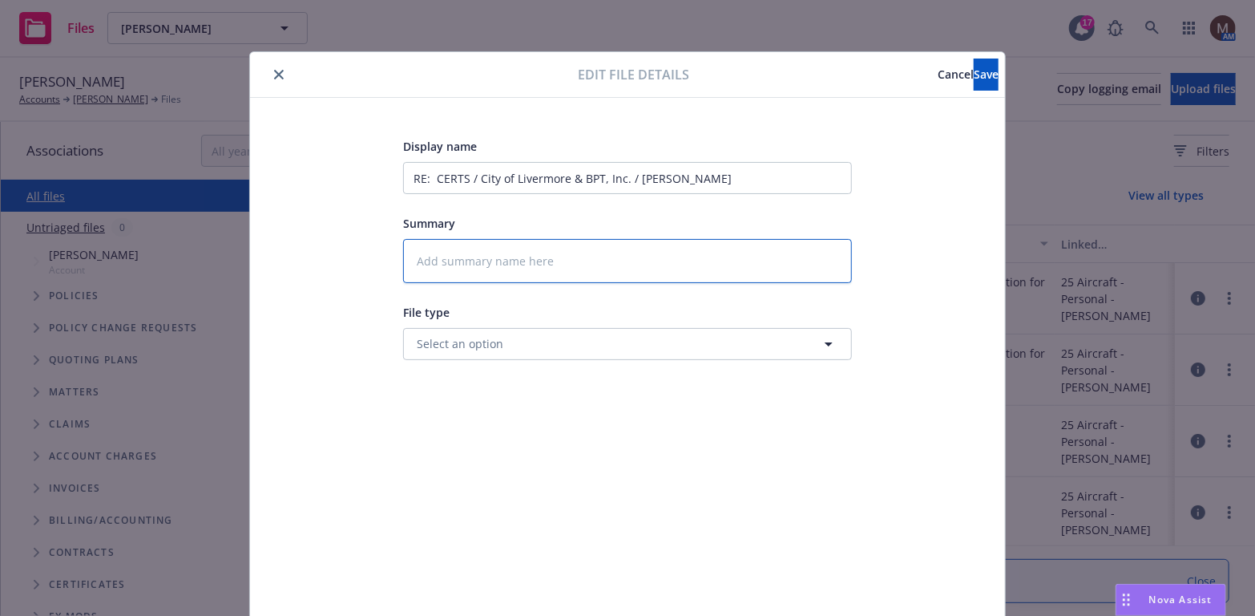
click at [424, 253] on textarea at bounding box center [627, 261] width 449 height 44
type textarea "x"
type textarea "2"
type textarea "x"
type textarea "25"
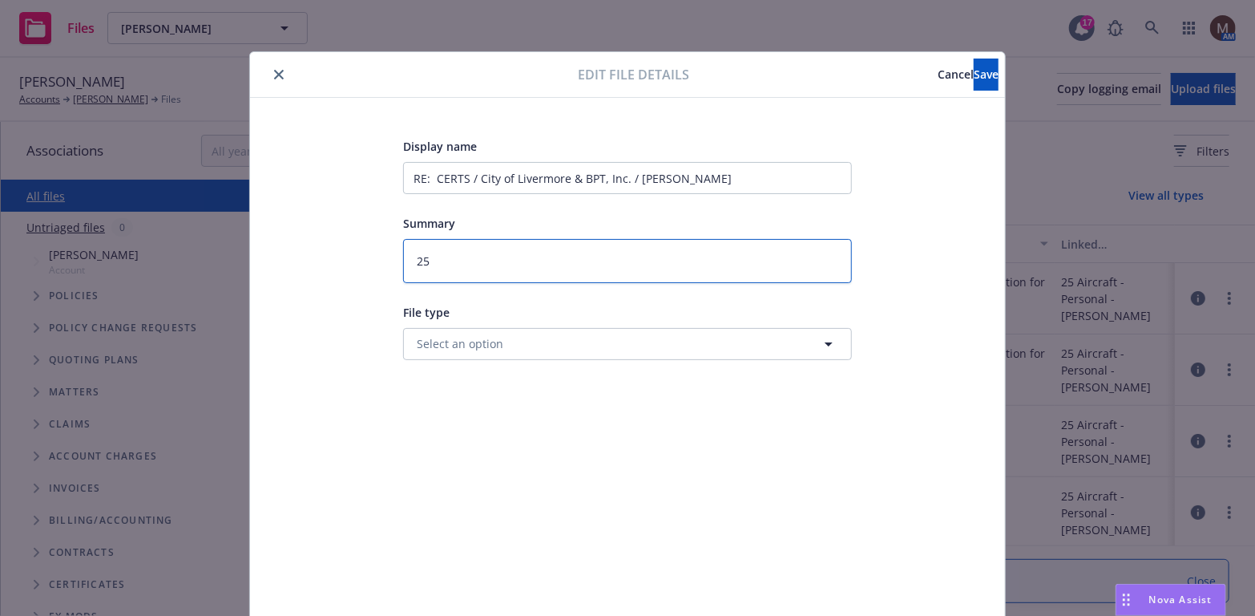
type textarea "x"
type textarea "25"
type textarea "x"
type textarea "25 B"
type textarea "x"
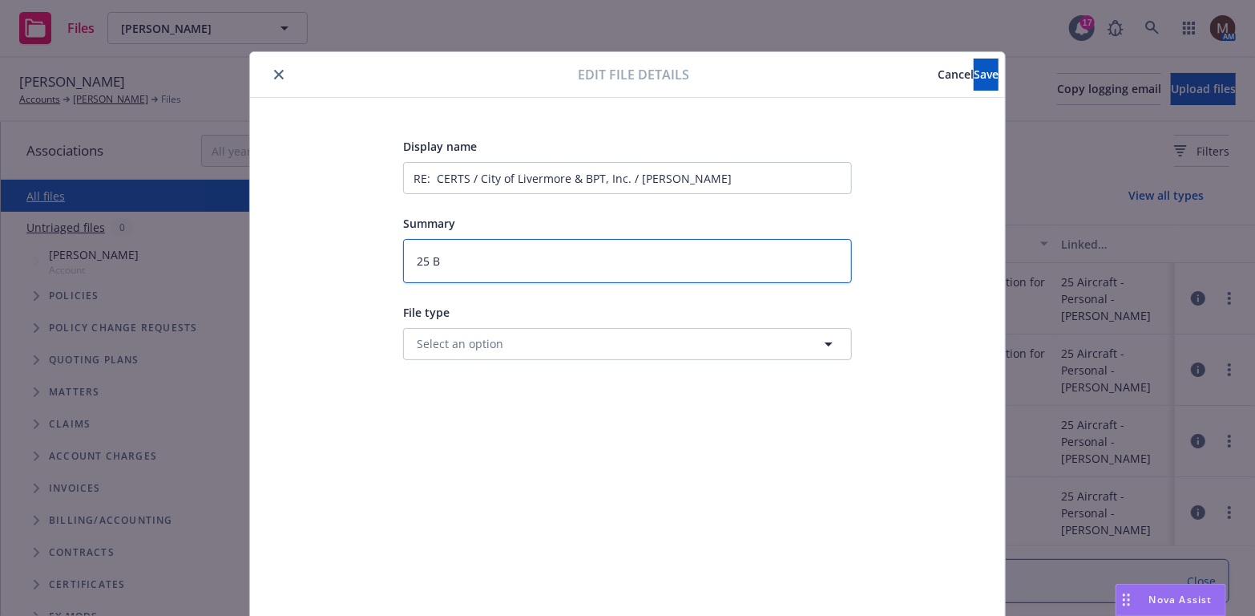
type textarea "25 BT"
type textarea "x"
type textarea "25 B"
type textarea "x"
type textarea "25 BP"
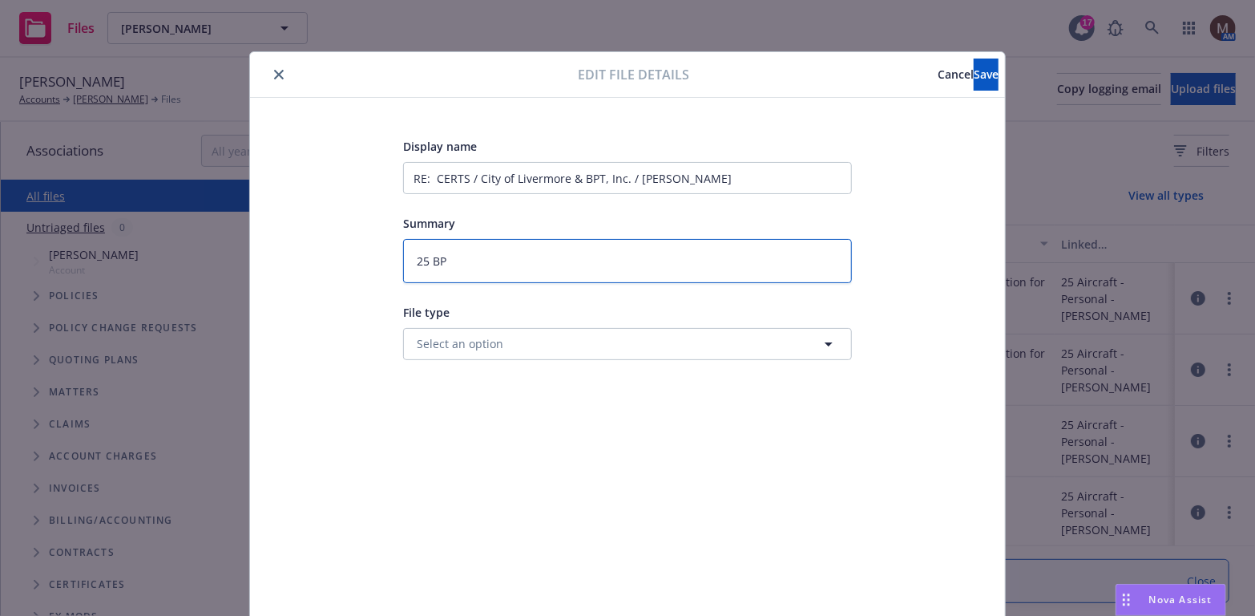
type textarea "x"
type textarea "25 BP"
type textarea "x"
type textarea "25 BP -"
type textarea "x"
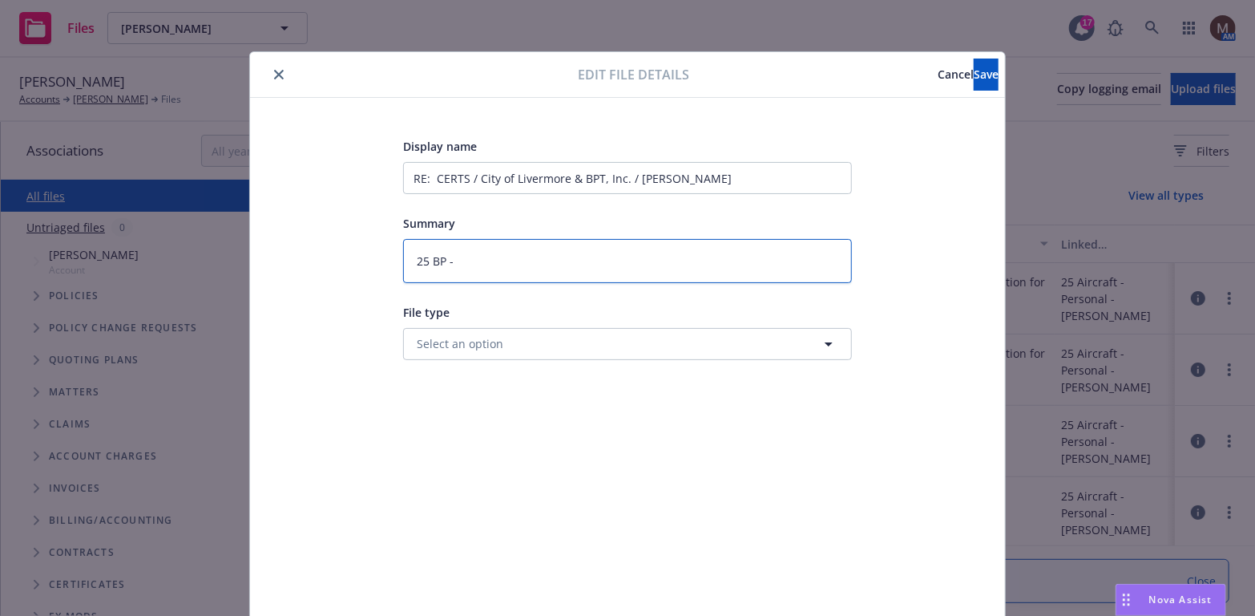
type textarea "25 BP -"
type textarea "x"
type textarea "25 BP - T"
type textarea "x"
type textarea "25 BP - To"
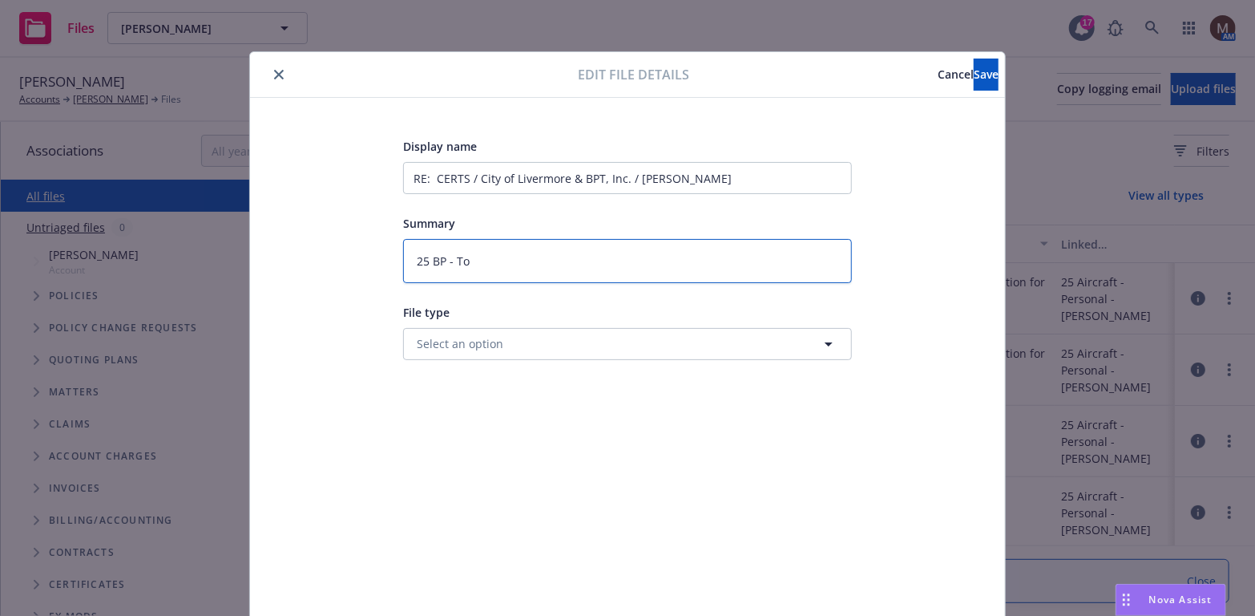
type textarea "x"
type textarea "25 BP - To"
type textarea "x"
type textarea "25 BP - To I"
type textarea "x"
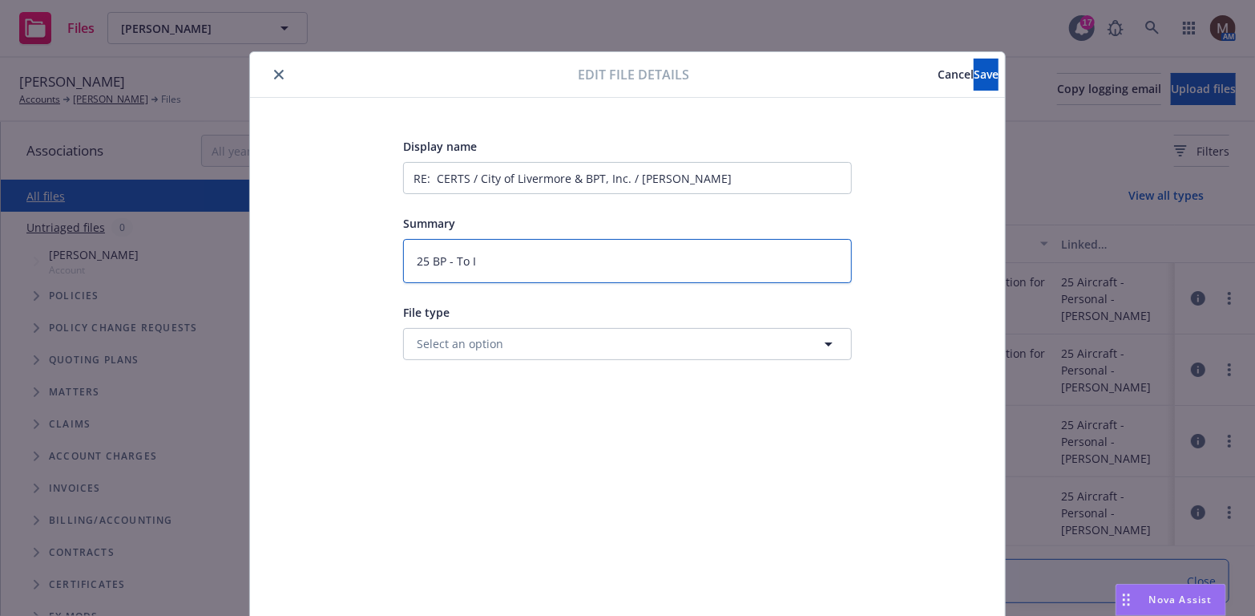
type textarea "25 BP - To In"
type textarea "x"
type textarea "25 BP - To Ins"
type textarea "x"
type textarea "25 BP - To Insu"
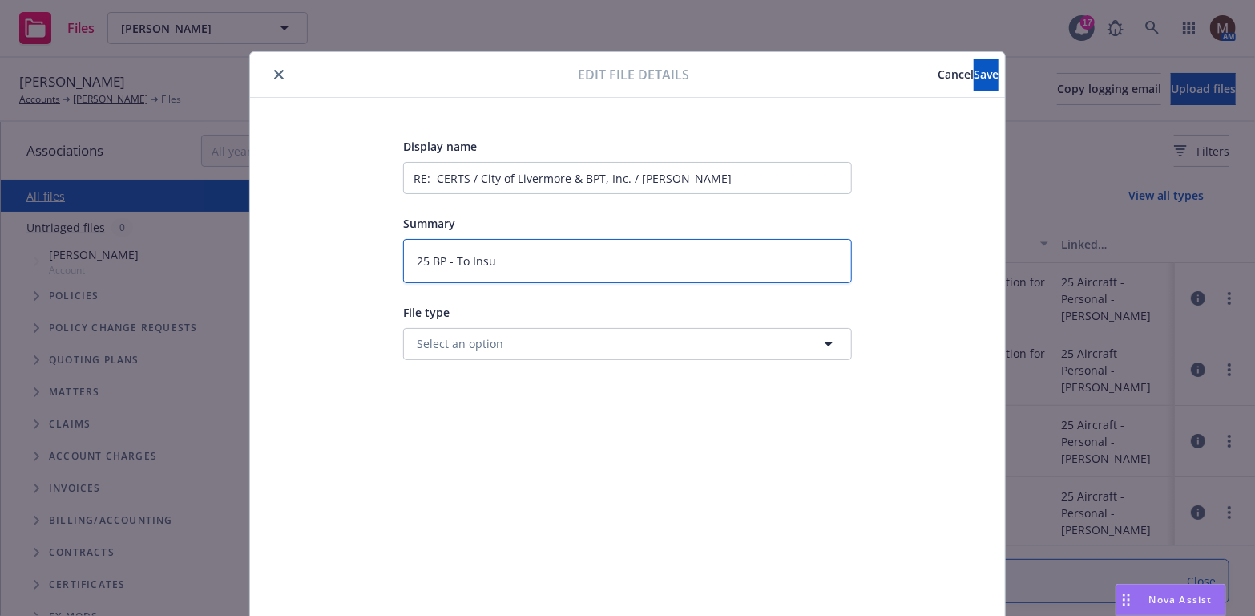
type textarea "x"
type textarea "25 BP - To Insur"
type textarea "x"
type textarea "25 BP - To Insure"
type textarea "x"
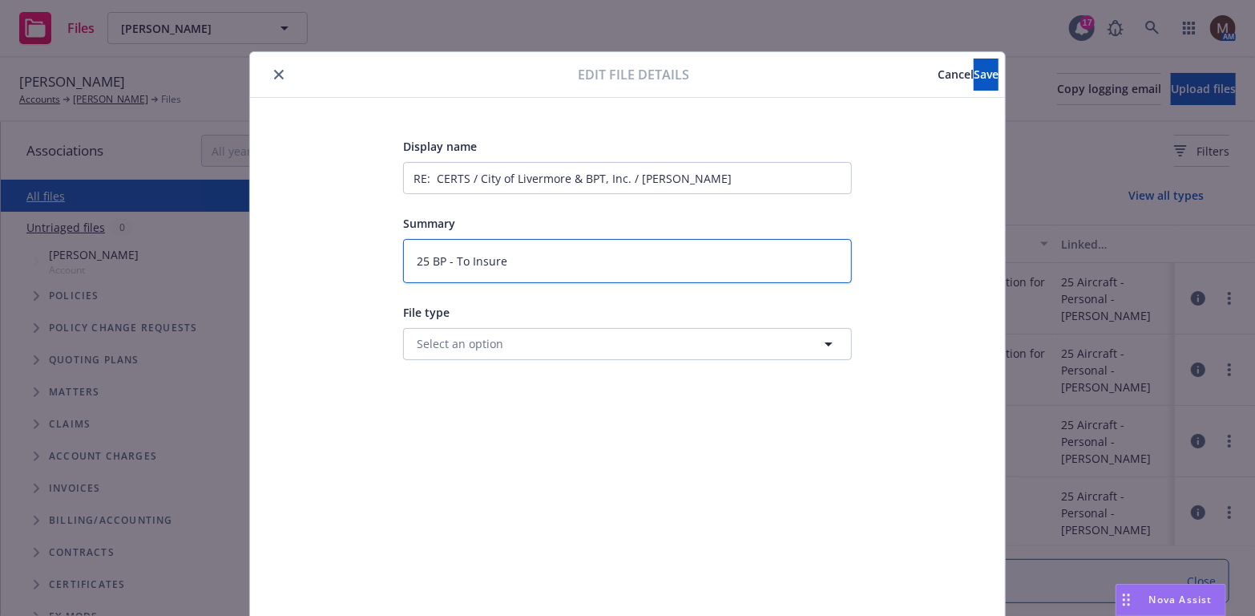
type textarea "25 BP - To Insured"
type textarea "x"
type textarea "25 BP - To Insured:"
type textarea "x"
type textarea "25 BP - To Insured:"
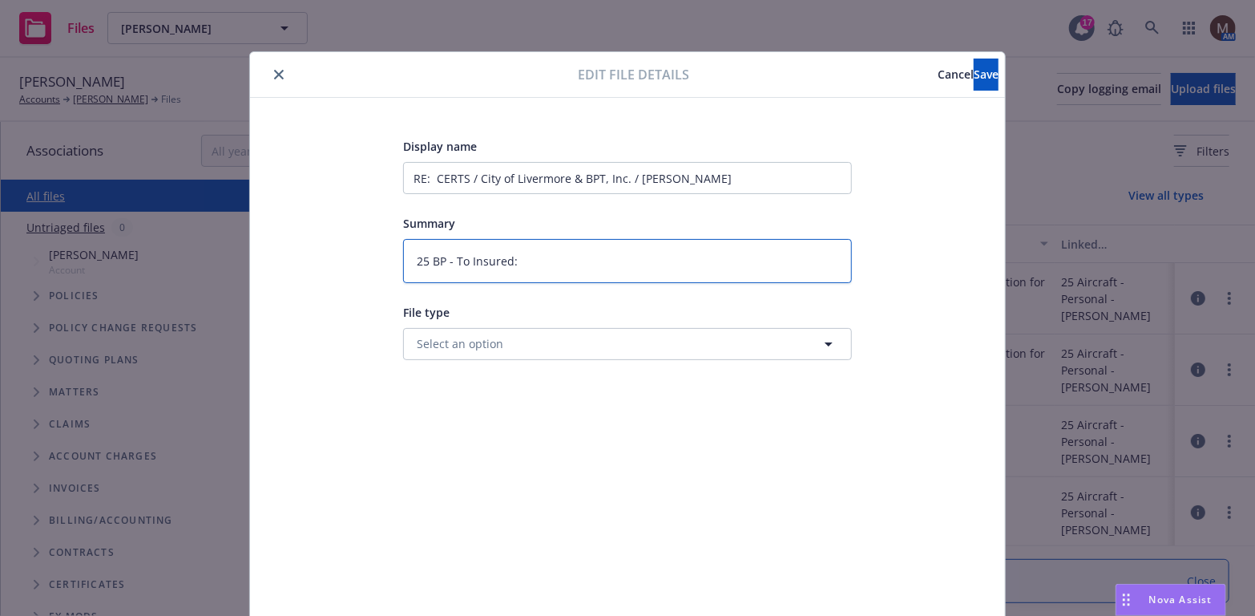
type textarea "x"
type textarea "25 BP - To Insured:"
type textarea "x"
type textarea "25 BP - To Insured: c"
type textarea "x"
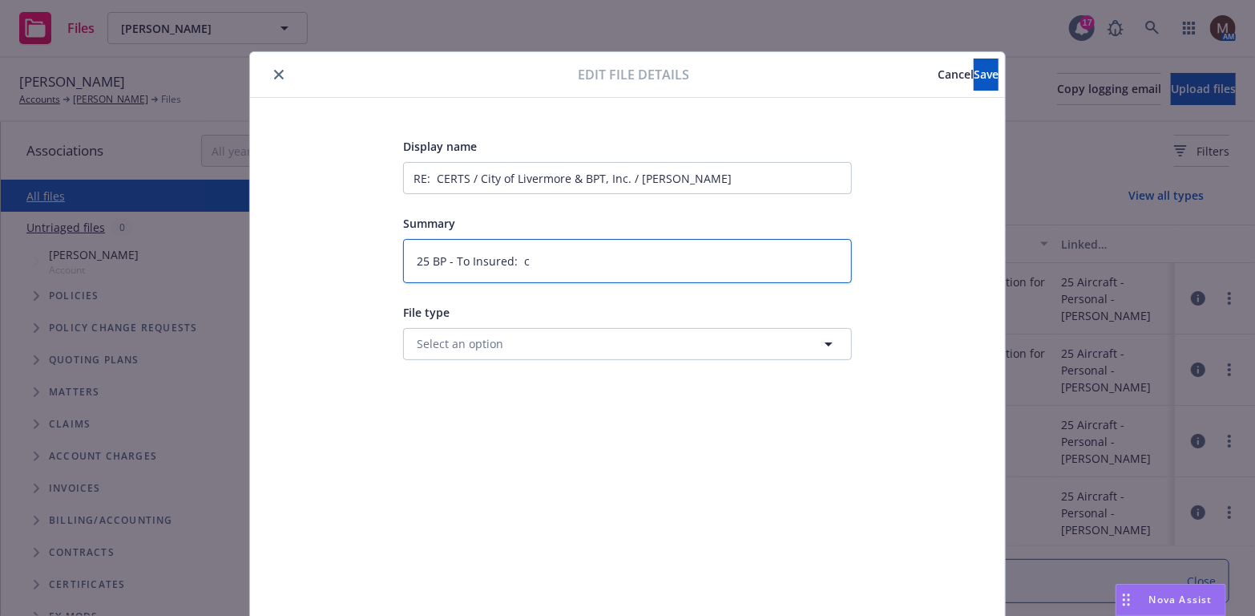
type textarea "25 BP - To Insured: co"
type textarea "x"
type textarea "25 BP - To Insured: con"
type textarea "x"
type textarea "25 BP - To Insured: conf"
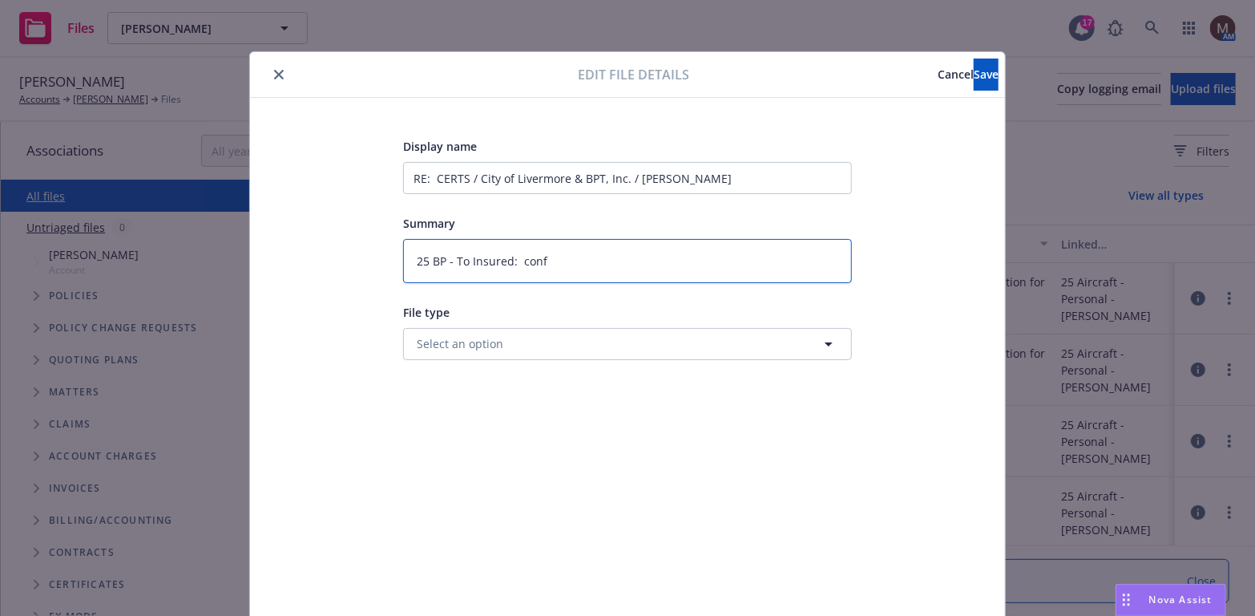
type textarea "x"
type textarea "25 BP - To Insured: confi"
type textarea "x"
type textarea "25 BP - To Insured: confir"
type textarea "x"
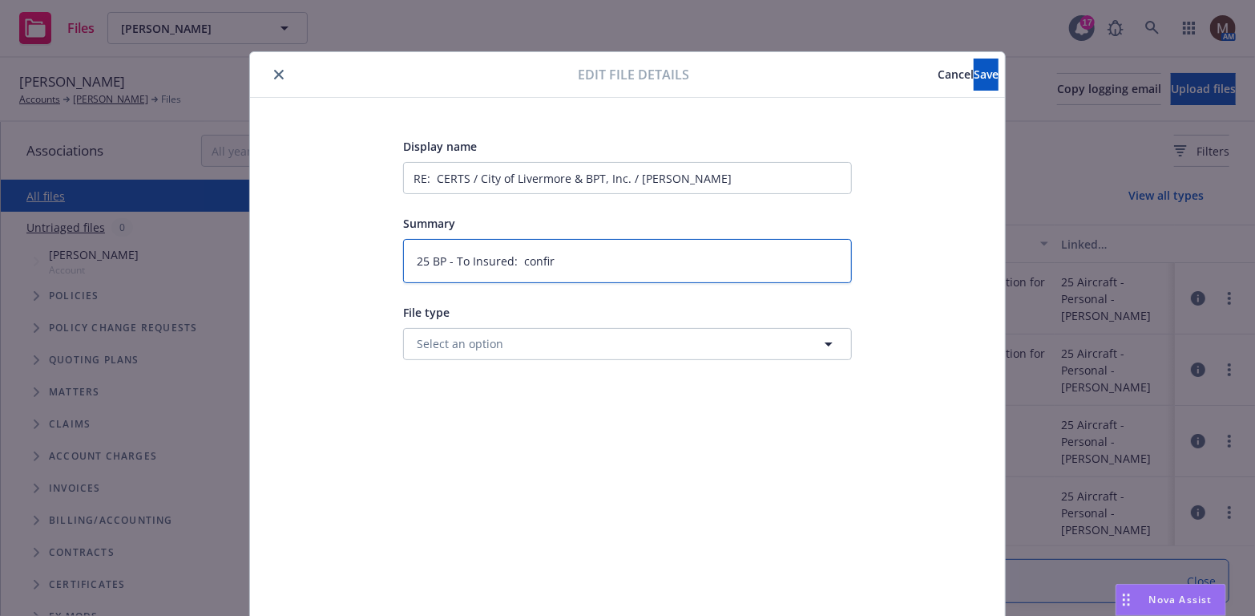
type textarea "25 BP - To Insured: confirm"
type textarea "x"
type textarea "25 BP - To Insured: confirme"
type textarea "x"
type textarea "25 BP - To Insured: confirmed"
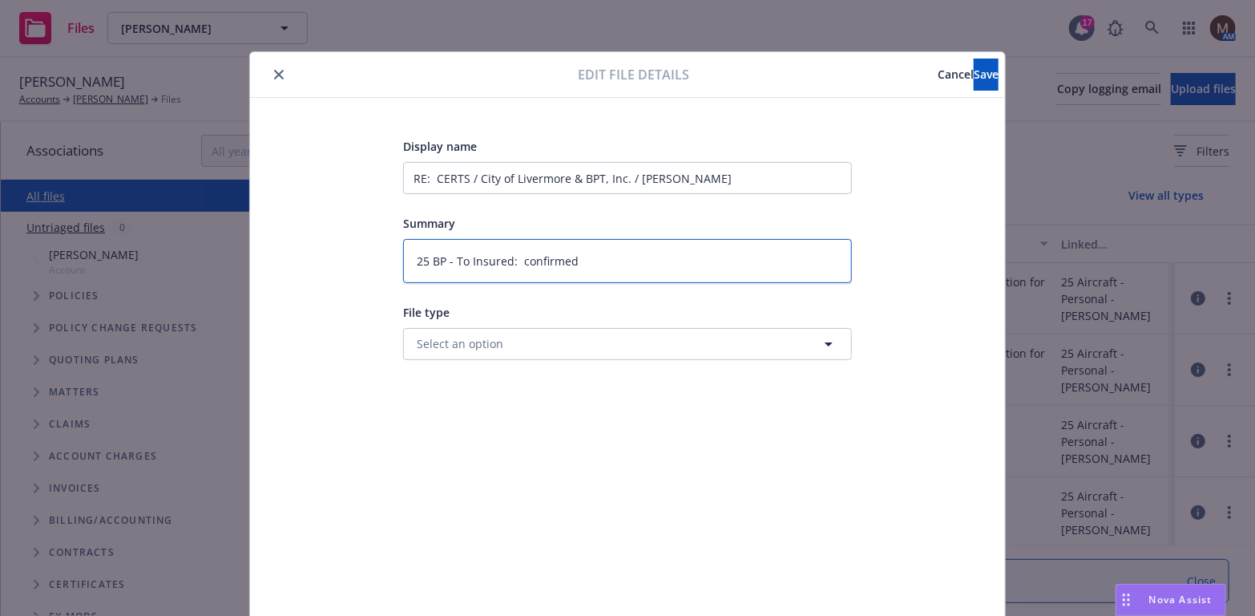
type textarea "x"
type textarea "25 BP - To Insured: confirmed"
type textarea "x"
type textarea "25 BP - To Insured: confirmed t"
type textarea "x"
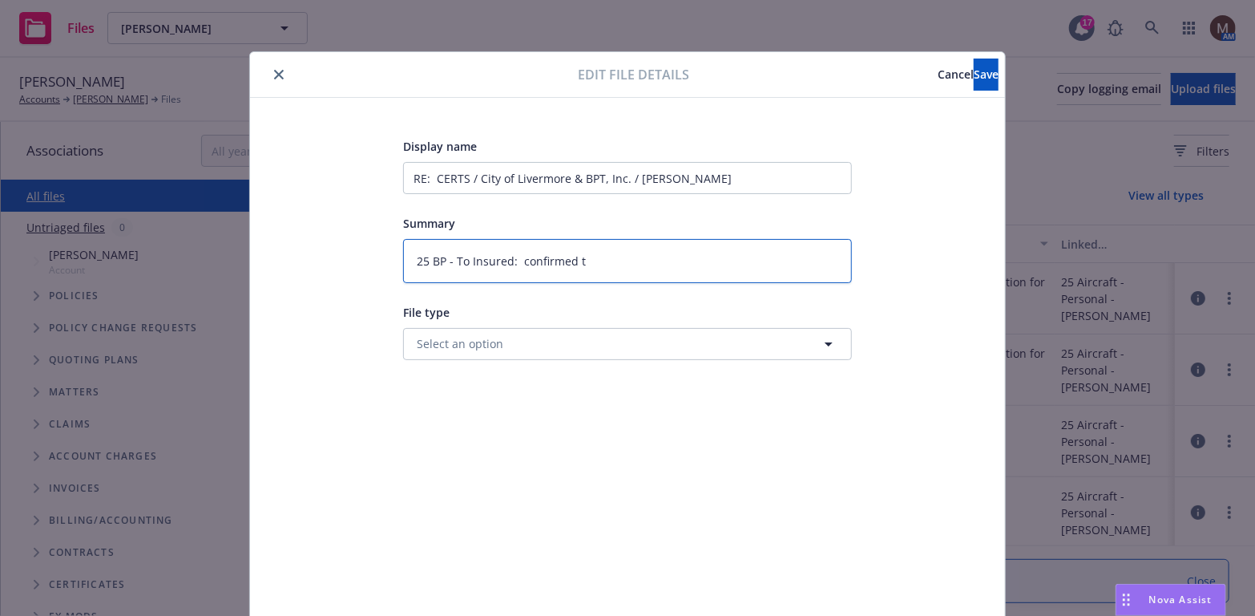
type textarea "25 BP - To Insured: confirmed th"
type textarea "x"
type textarea "25 BP - To Insured: confirmed the"
type textarea "x"
type textarea "25 BP - To Insured: confirmed the"
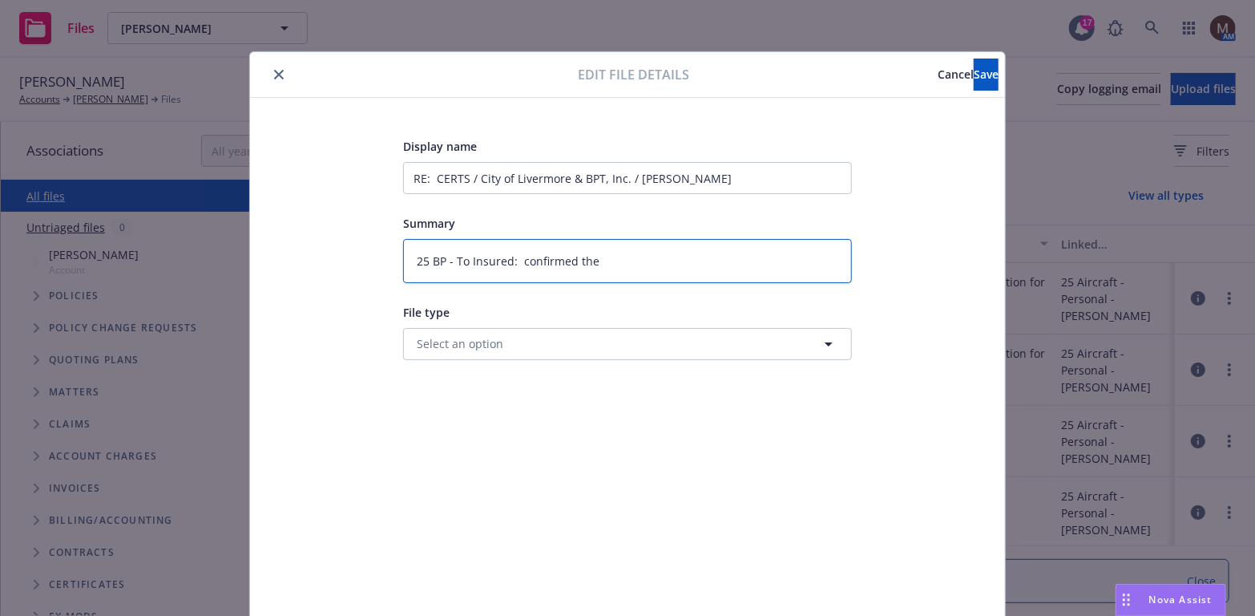
type textarea "x"
type textarea "25 BP - To Insured: confirmed the C"
type textarea "x"
type textarea "25 BP - To Insured: confirmed the CO"
type textarea "x"
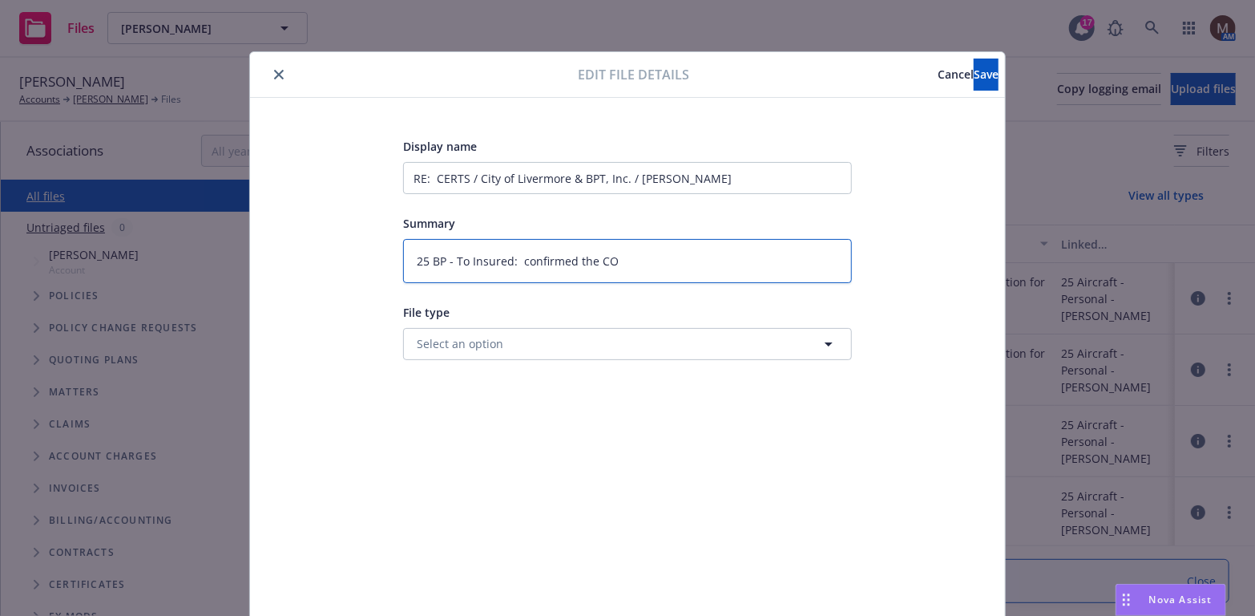
type textarea "25 BP - To Insured: confirmed the COI"
type textarea "x"
type textarea "25 BP - To Insured: confirmed the COI"
type textarea "x"
type textarea "25 BP - To Insured: confirmed the COI h"
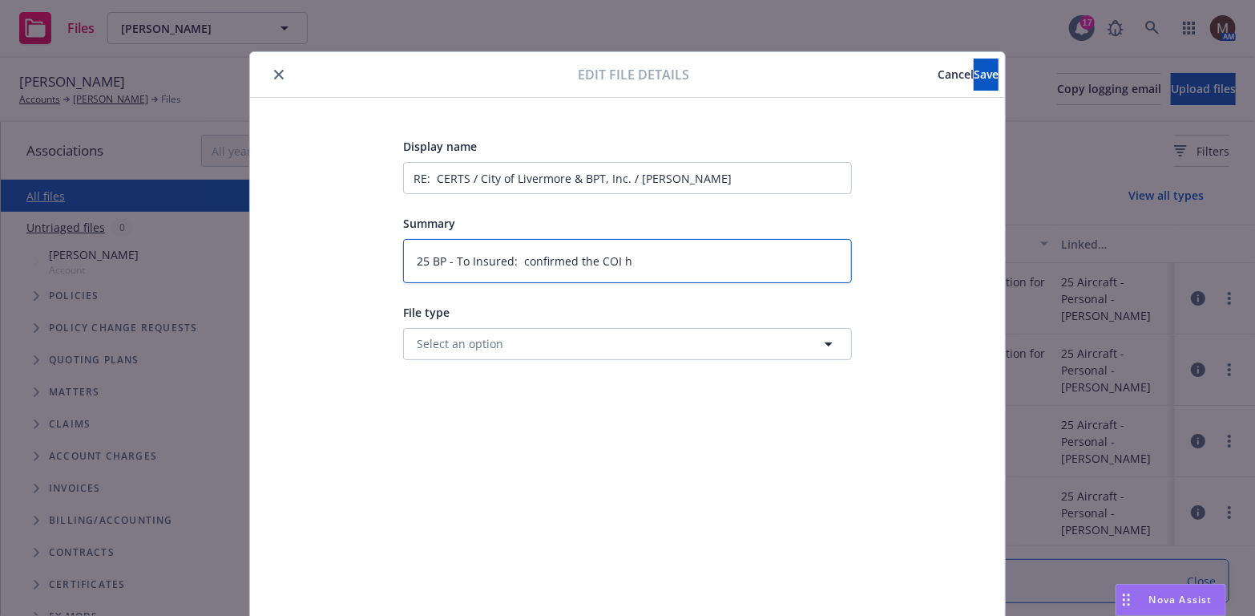
type textarea "x"
type textarea "25 BP - To Insured: confirmed the COI ha"
type textarea "x"
type textarea "25 BP - To Insured: confirmed the COI has"
type textarea "x"
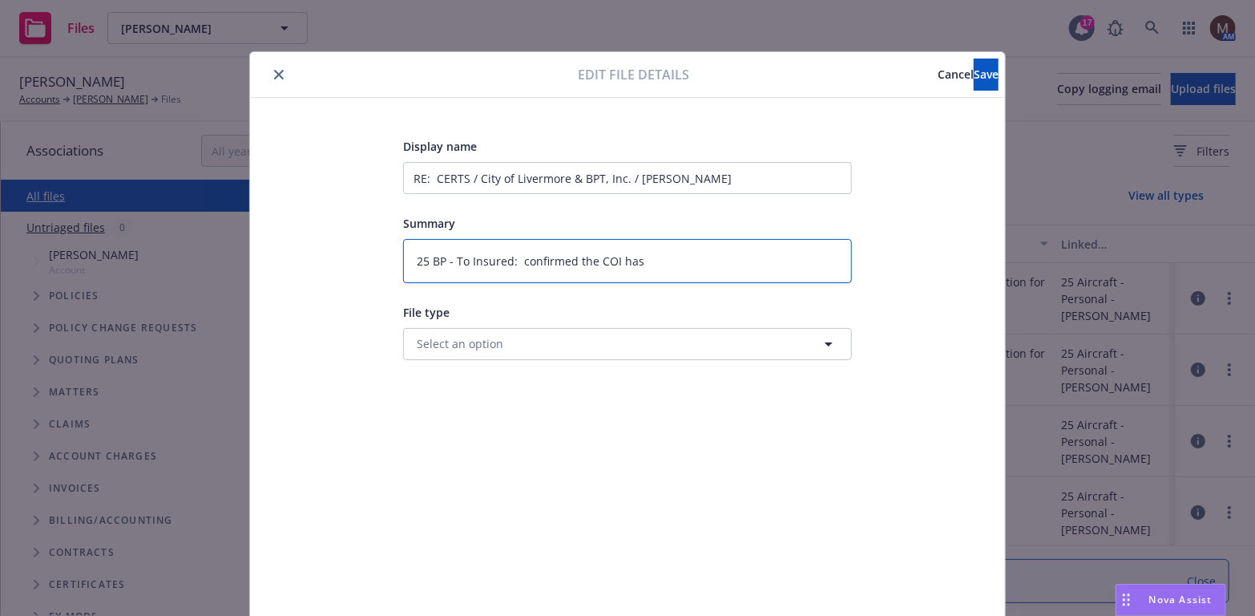
type textarea "25 BP - To Insured: confirmed the COI has"
type textarea "x"
type textarea "25 BP - To Insured: confirmed the COI has b"
type textarea "x"
type textarea "25 BP - To Insured: confirmed the COI has be"
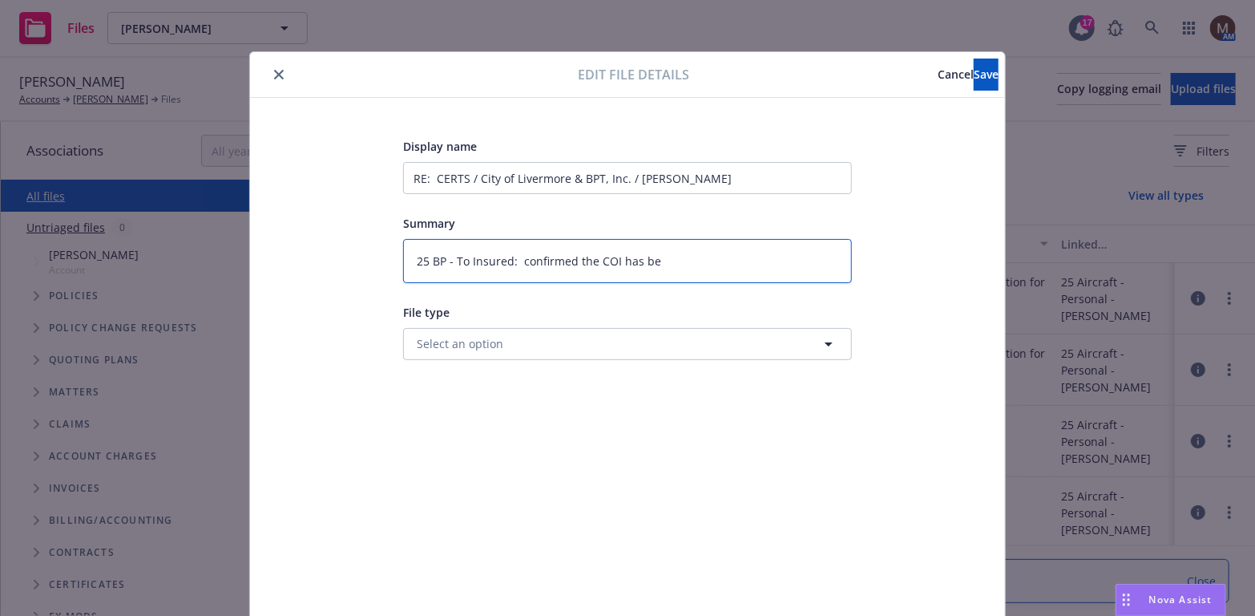
type textarea "x"
type textarea "25 BP - To Insured: confirmed the COI has bee"
type textarea "x"
type textarea "25 BP - To Insured: confirmed the COI has been"
type textarea "x"
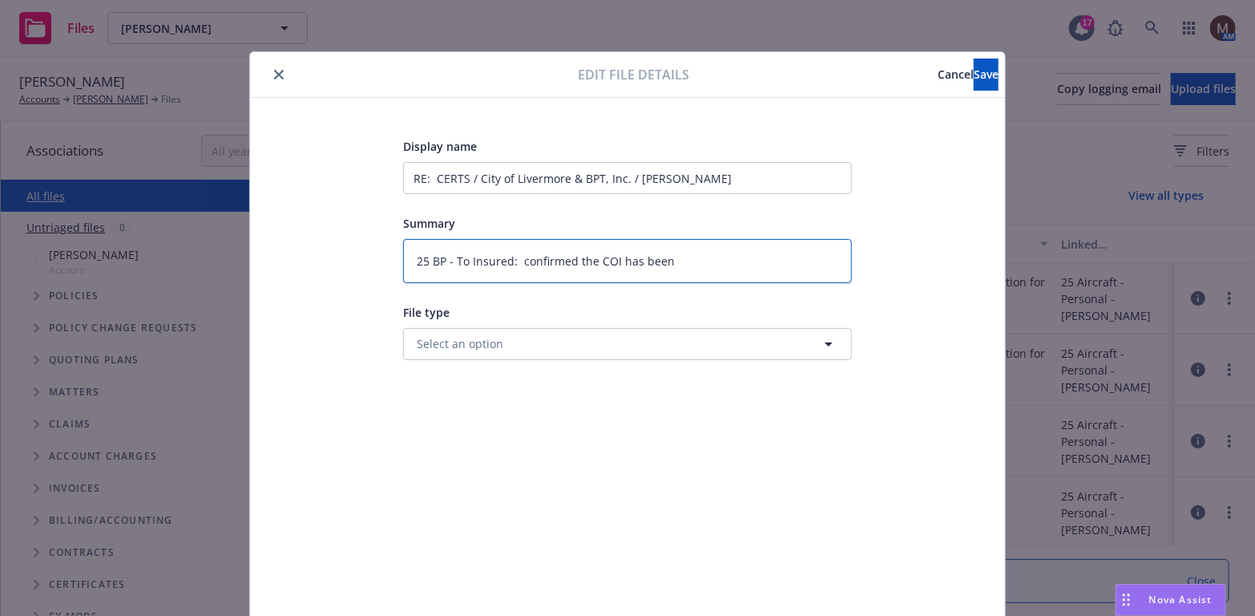
type textarea "25 BP - To Insured: confirmed the COI has been"
type textarea "x"
type textarea "25 BP - To Insured: confirmed the COI has been u"
type textarea "x"
type textarea "25 BP - To Insured: confirmed the COI has been up"
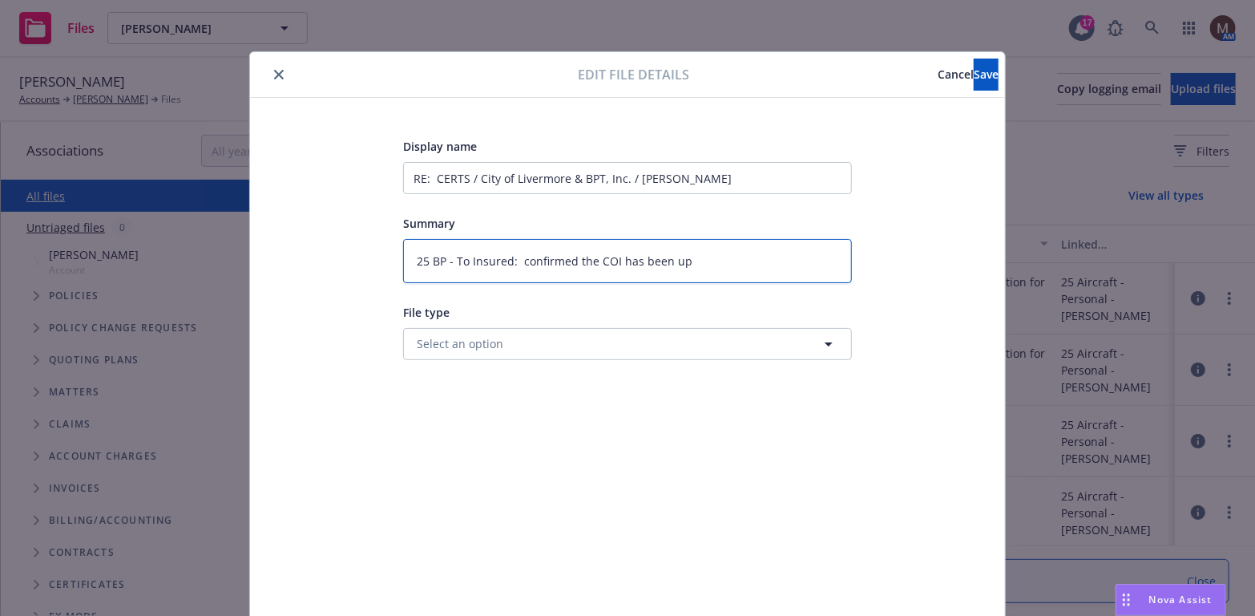
type textarea "x"
type textarea "25 BP - To Insured: confirmed the COI has been upl"
type textarea "x"
type textarea "25 BP - To Insured: confirmed the COI has been upla"
type textarea "x"
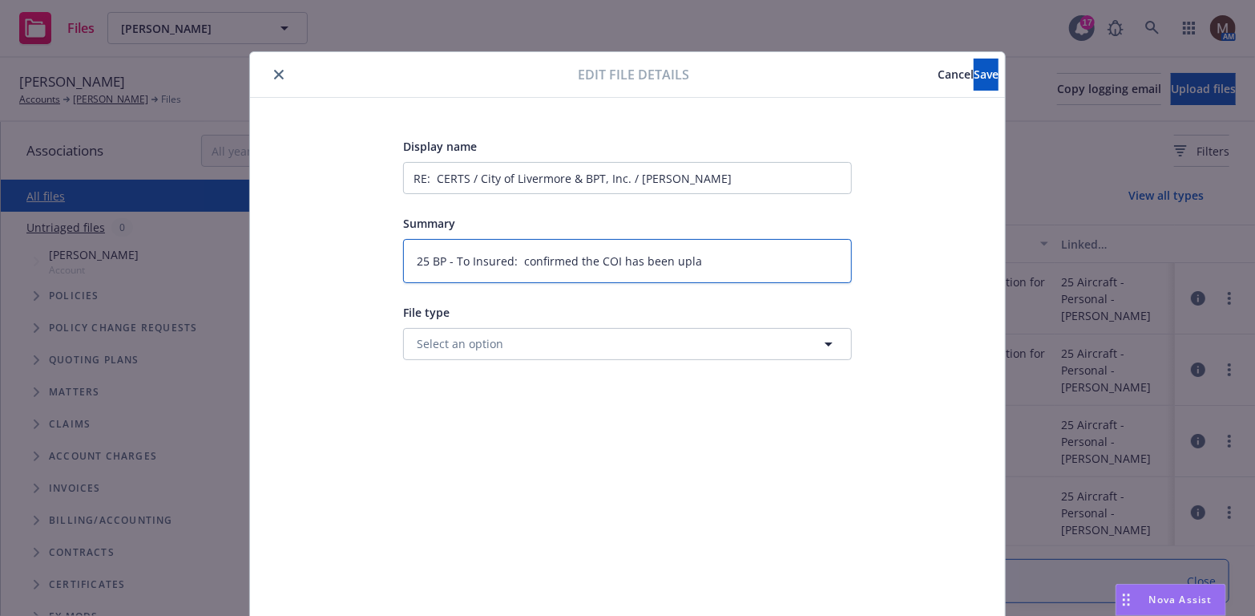
type textarea "25 BP - To Insured: confirmed the COI has been uplad"
type textarea "x"
type textarea "25 BP - To Insured: confirmed the COI has been uplade"
type textarea "x"
type textarea "25 BP - To Insured: confirmed the COI has been upladed"
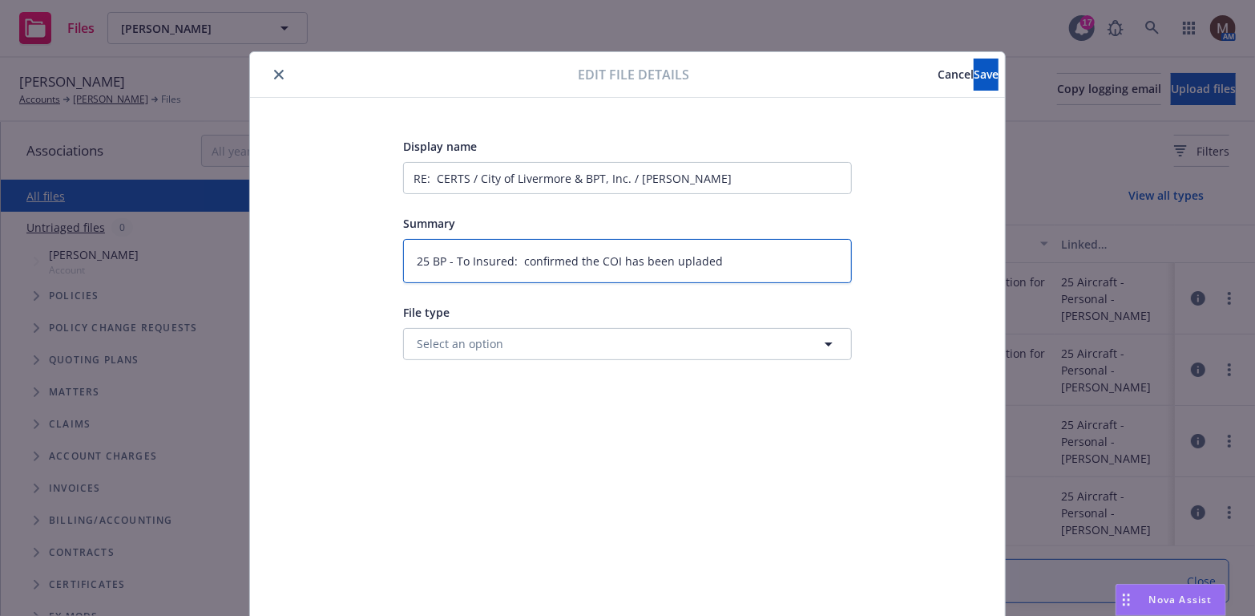
type textarea "x"
type textarea "25 BP - To Insured: confirmed the COI has been upladed"
type textarea "x"
type textarea "25 BP - To Insured: confirmed the COI has been upladed to"
type textarea "x"
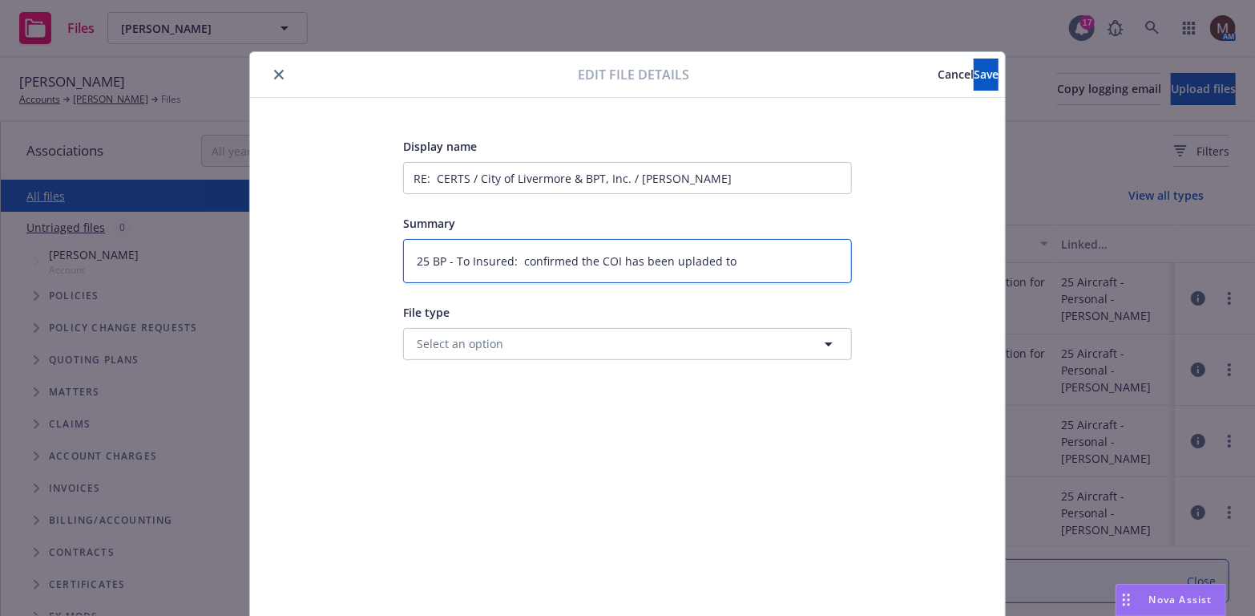
type textarea "25 BP - To Insured: confirmed the COI has been upladed to"
type textarea "x"
type textarea "25 BP - To Insured: confirmed the COI has been upladed to P"
type textarea "x"
type textarea "25 BP - To Insured: confirmed the COI has been upladed to PI"
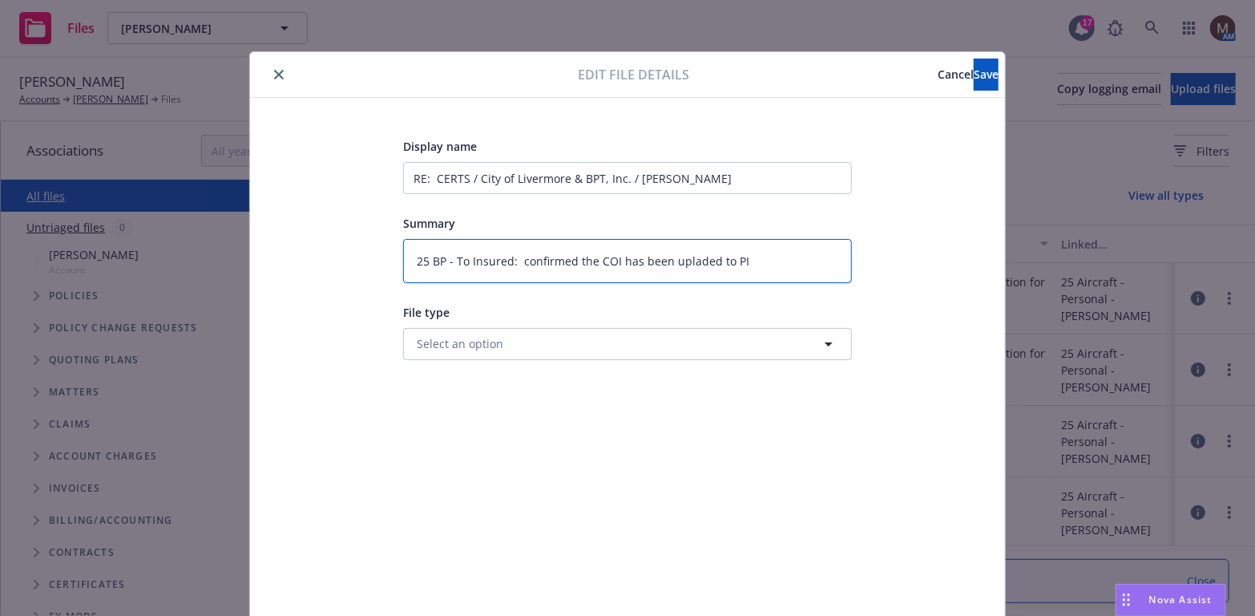
type textarea "x"
type textarea "25 BP - To Insured: confirmed the COI has been upladed to PIN"
type textarea "x"
type textarea "25 BP - To Insured: confirmed the COI has been upladed to PINS"
type textarea "x"
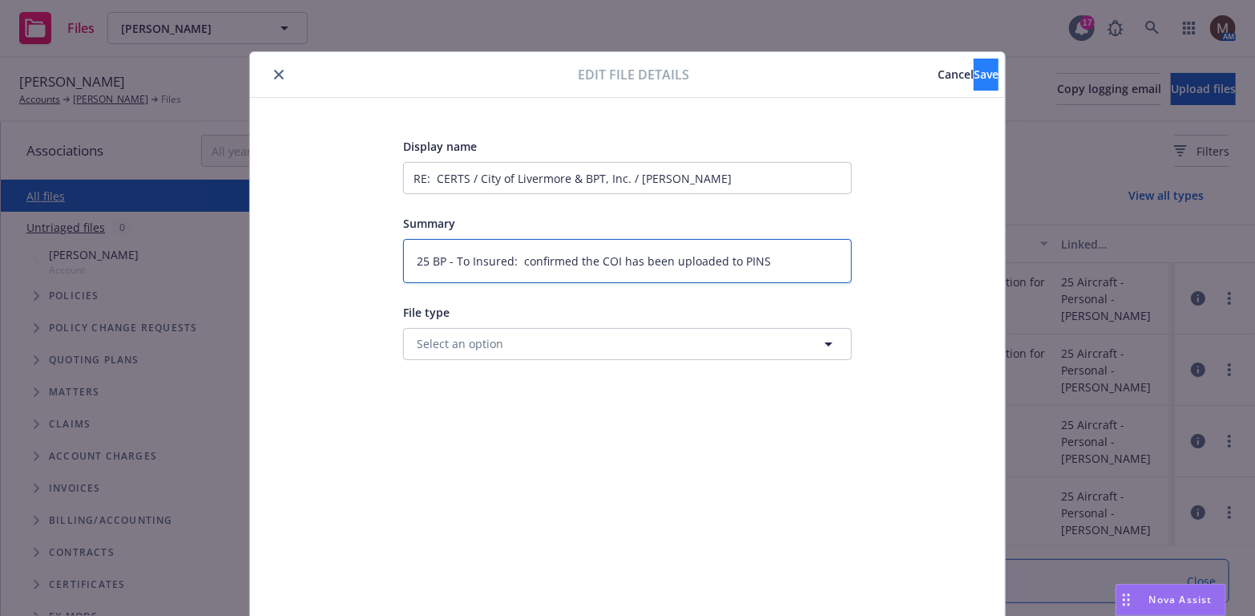
type textarea "25 BP - To Insured: confirmed the COI has been uploaded to PINS"
click at [974, 71] on span "Save" at bounding box center [986, 74] width 25 height 15
type textarea "x"
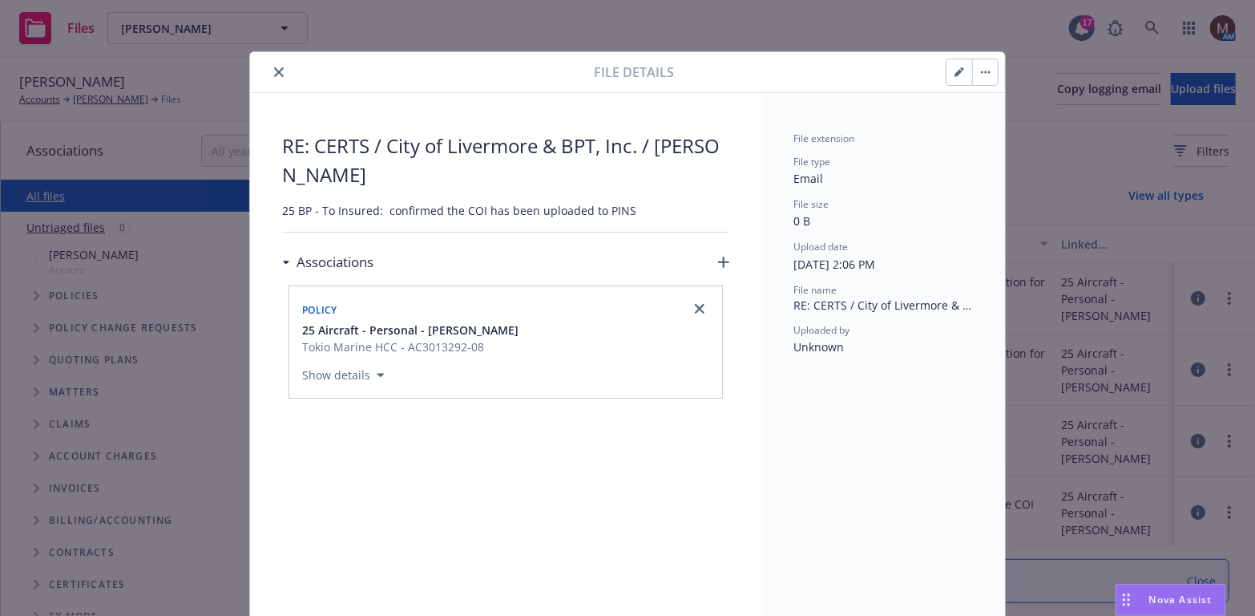
click at [274, 71] on icon "close" at bounding box center [279, 72] width 10 height 10
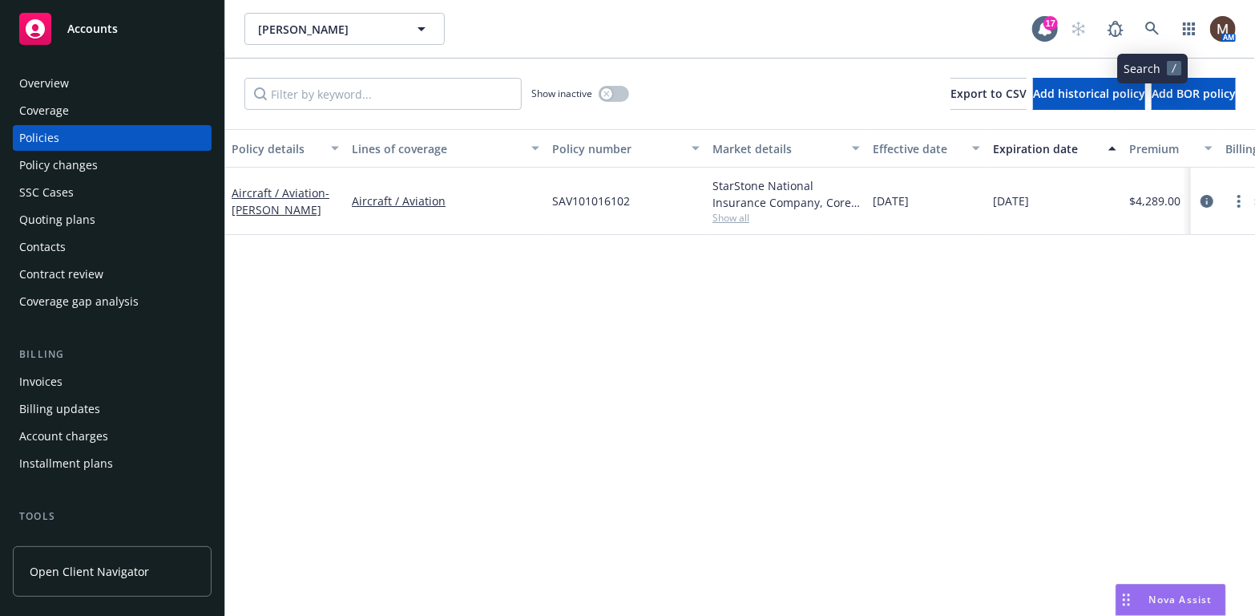
scroll to position [80, 0]
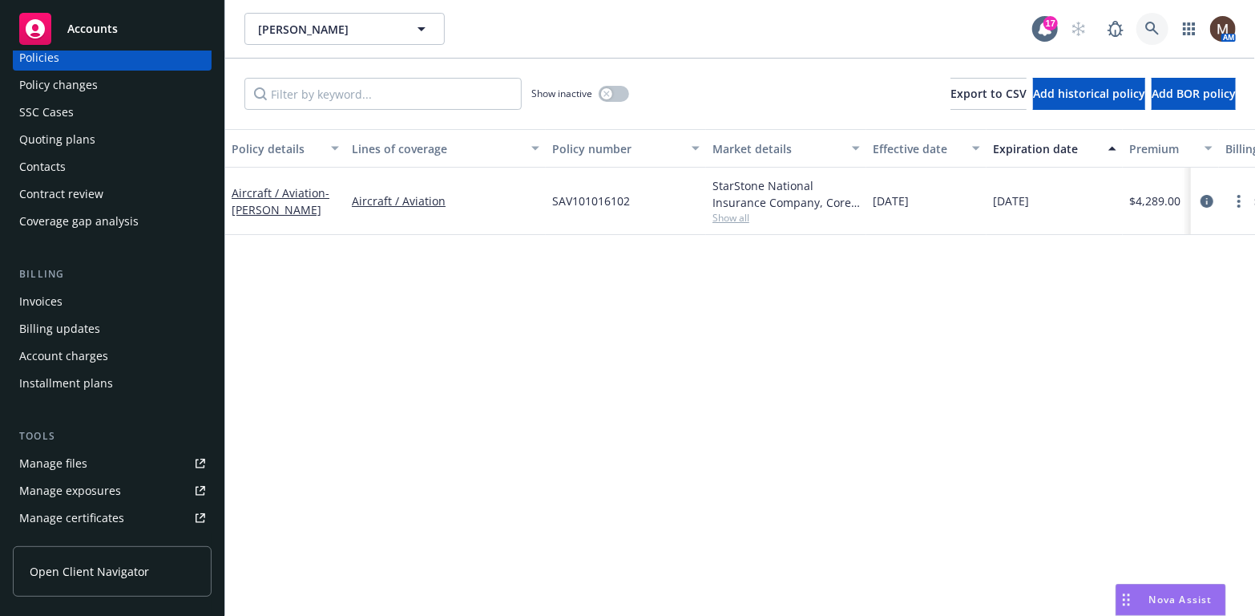
click at [1150, 18] on link at bounding box center [1153, 29] width 32 height 32
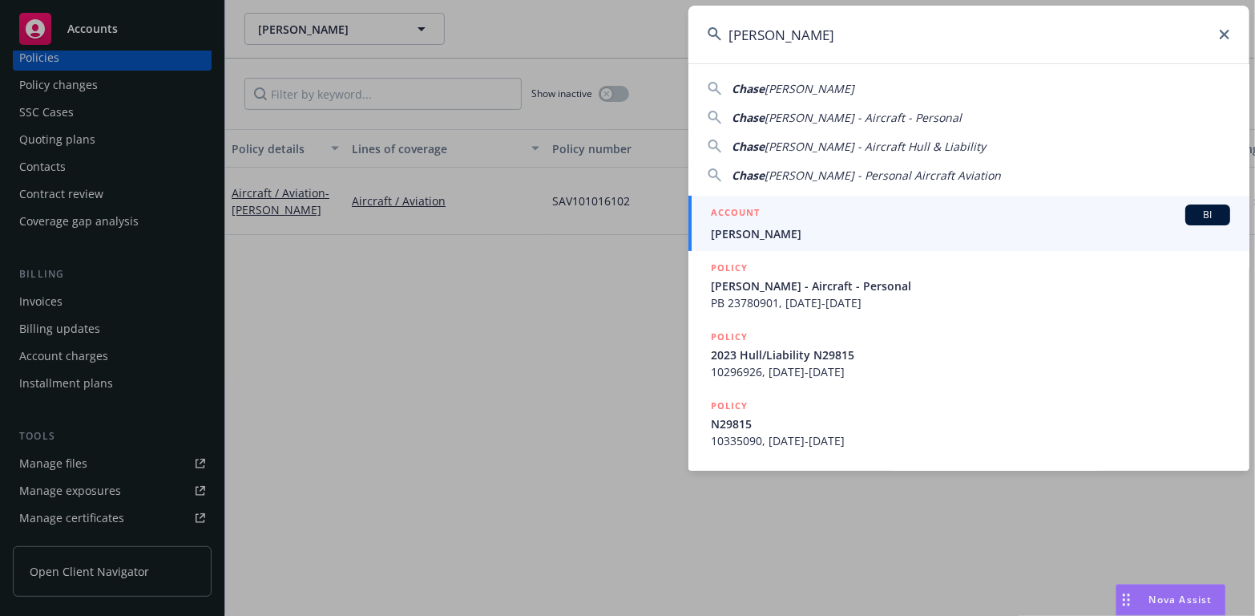
type input "[PERSON_NAME]"
drag, startPoint x: 782, startPoint y: 232, endPoint x: 625, endPoint y: 263, distance: 160.1
click at [782, 232] on span "[PERSON_NAME]" at bounding box center [970, 233] width 519 height 17
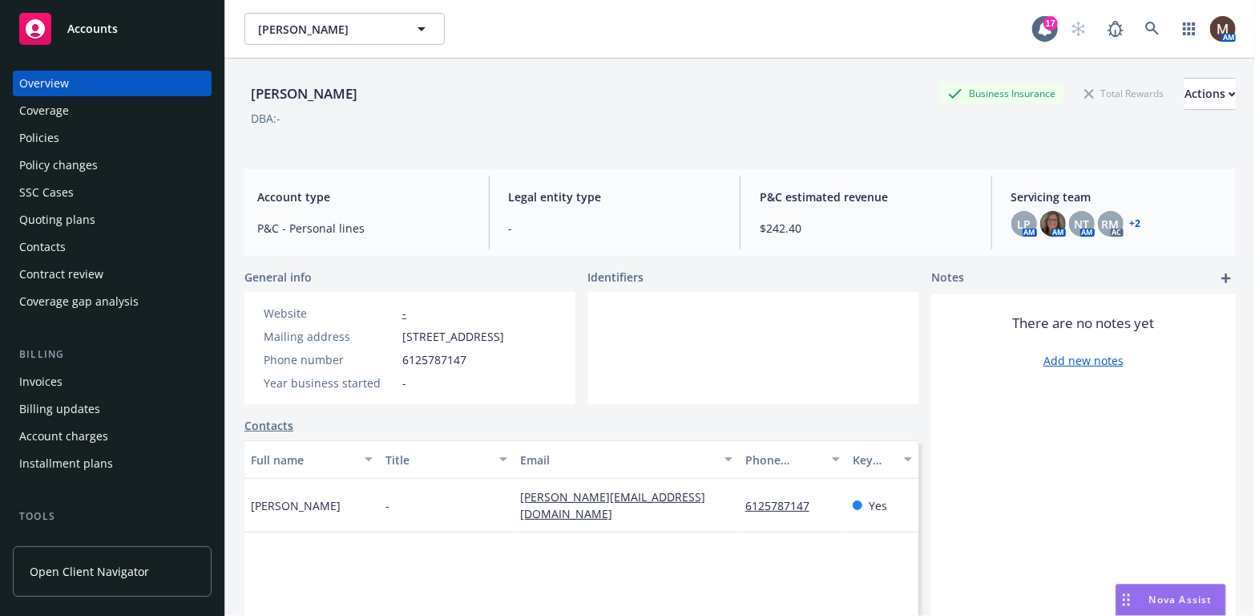
click at [49, 134] on div "Policies" at bounding box center [39, 138] width 40 height 26
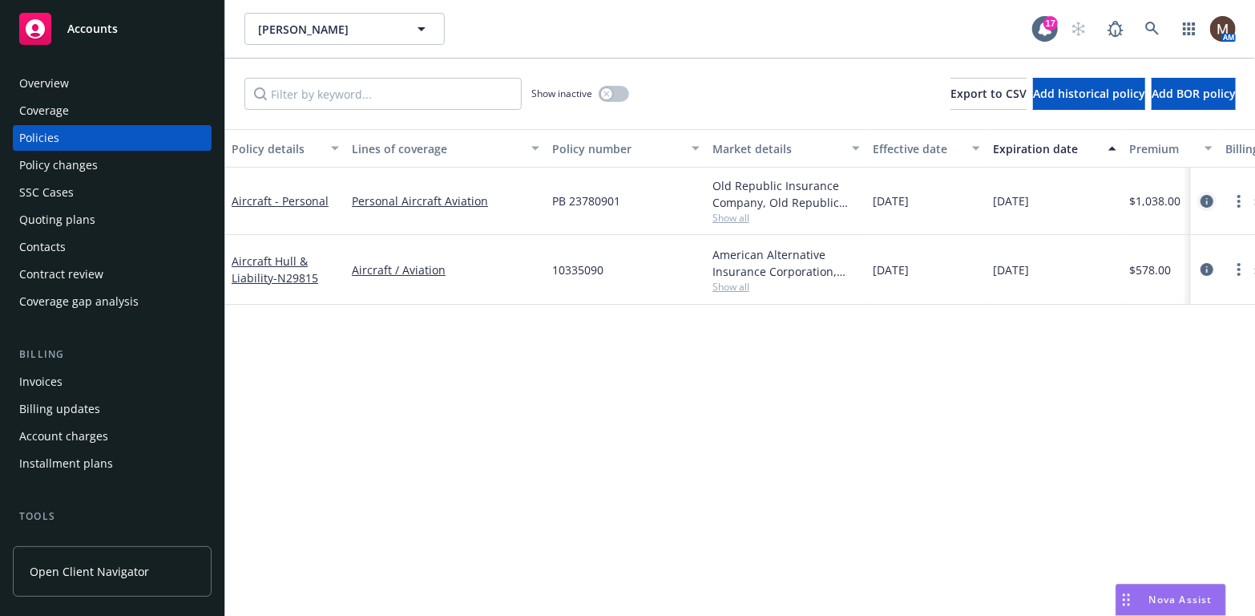
click at [1209, 195] on icon "circleInformation" at bounding box center [1207, 201] width 13 height 13
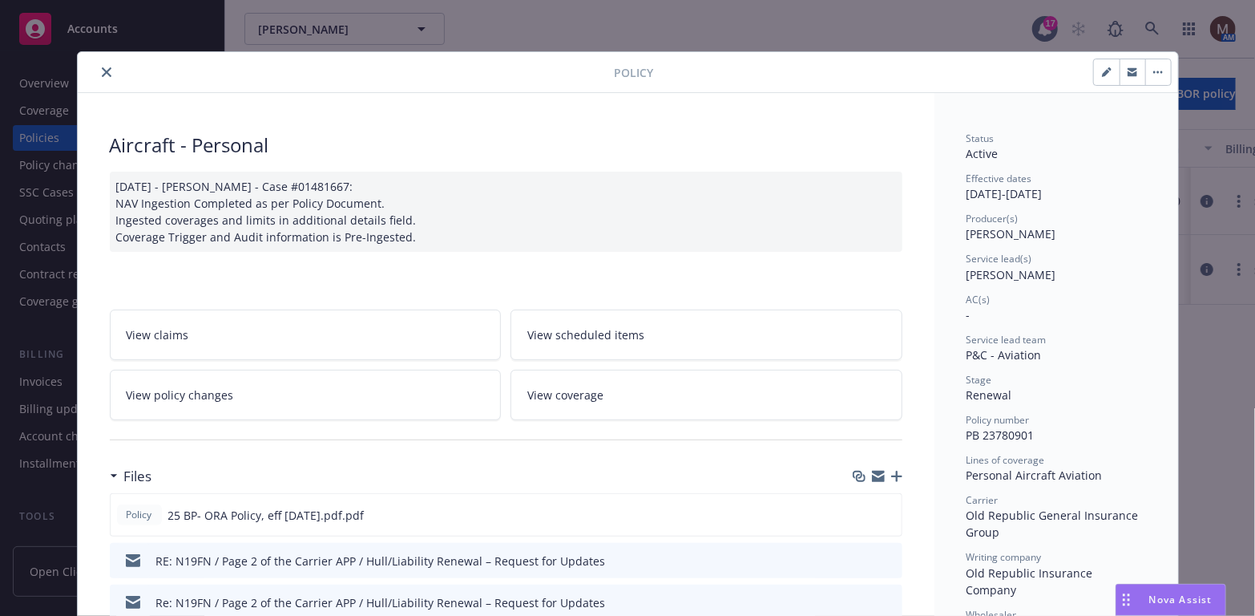
click at [102, 67] on icon "close" at bounding box center [107, 72] width 10 height 10
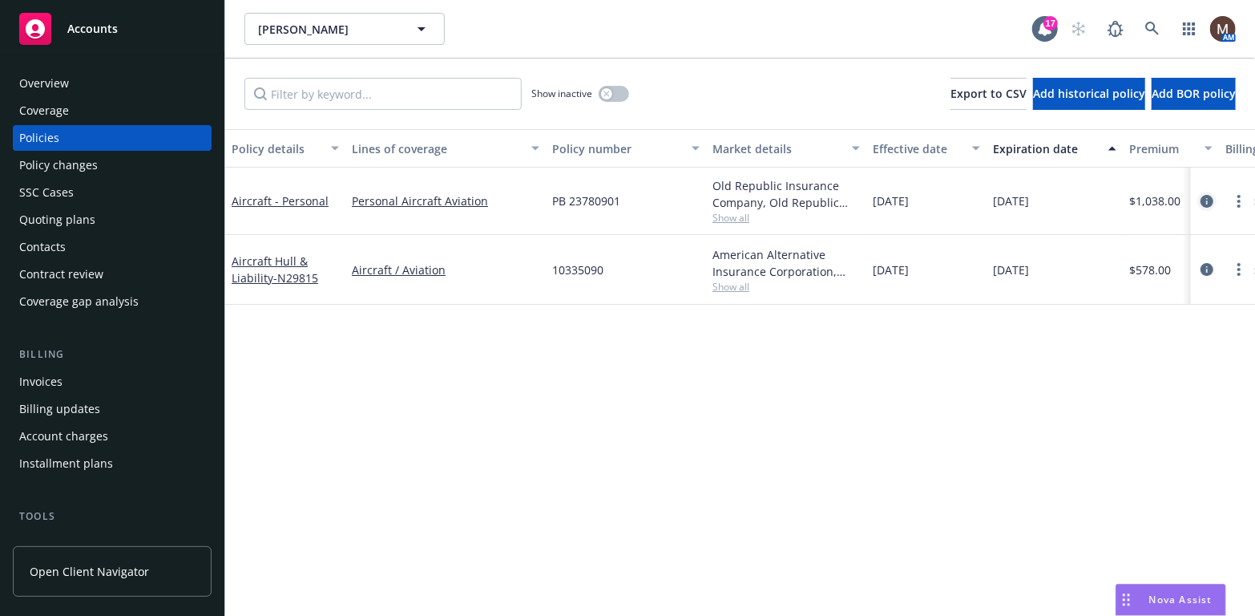
click at [1207, 197] on icon "circleInformation" at bounding box center [1207, 201] width 13 height 13
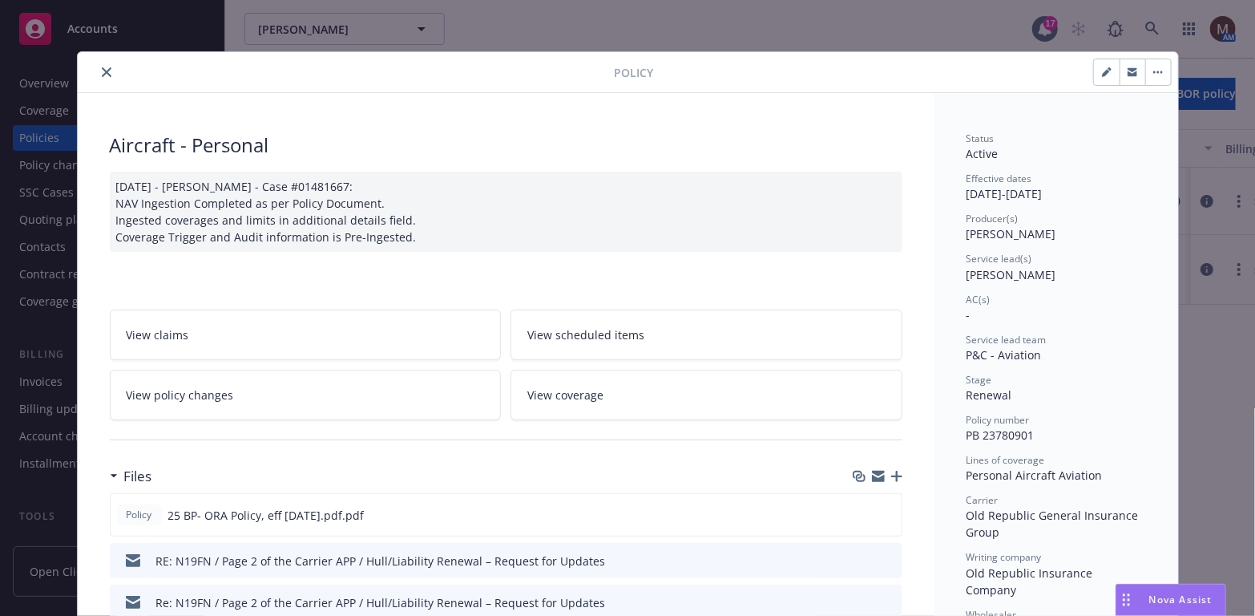
scroll to position [47, 0]
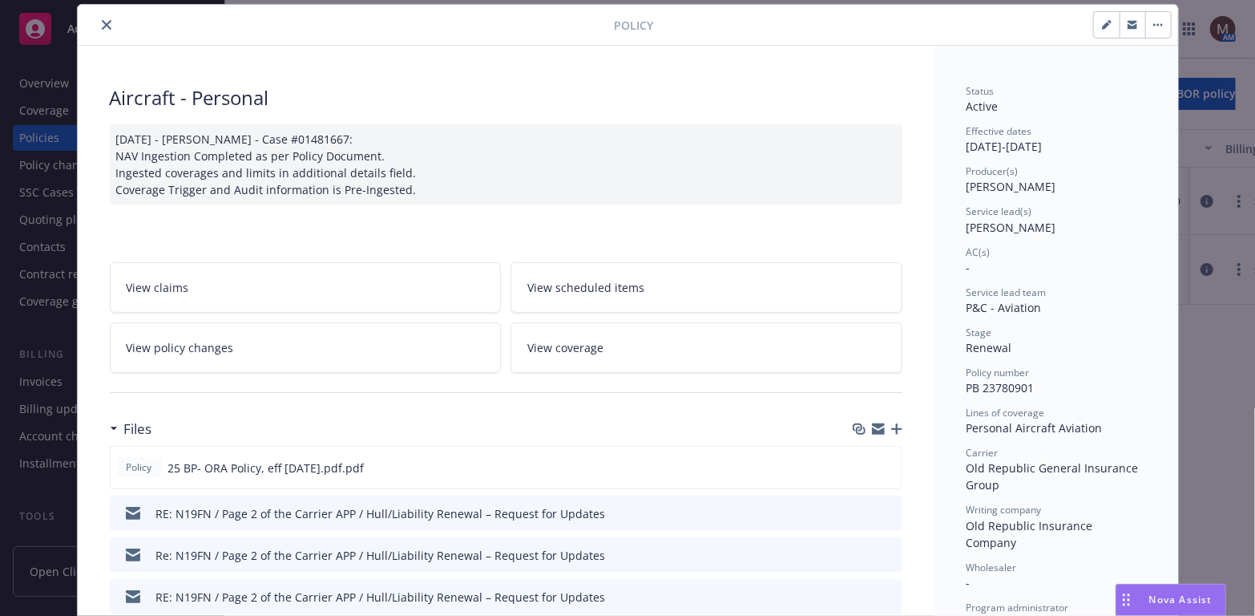
click at [1102, 25] on icon "button" at bounding box center [1106, 26] width 8 height 8
select select "RENEWAL"
select select "12"
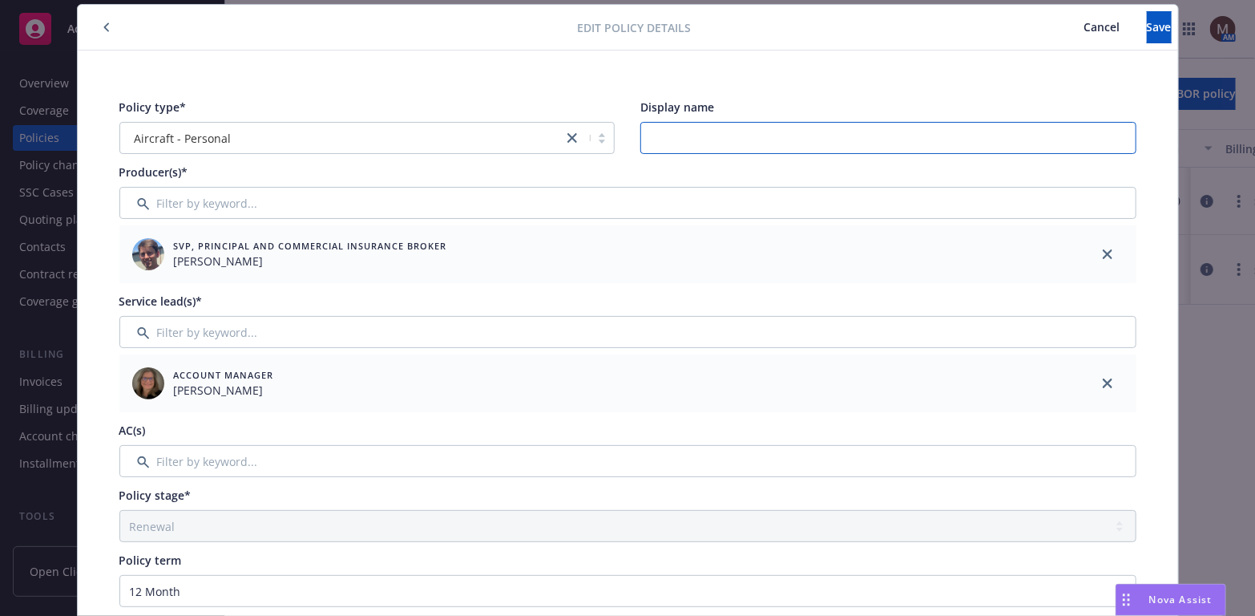
click at [644, 139] on input "Display name" at bounding box center [889, 138] width 496 height 32
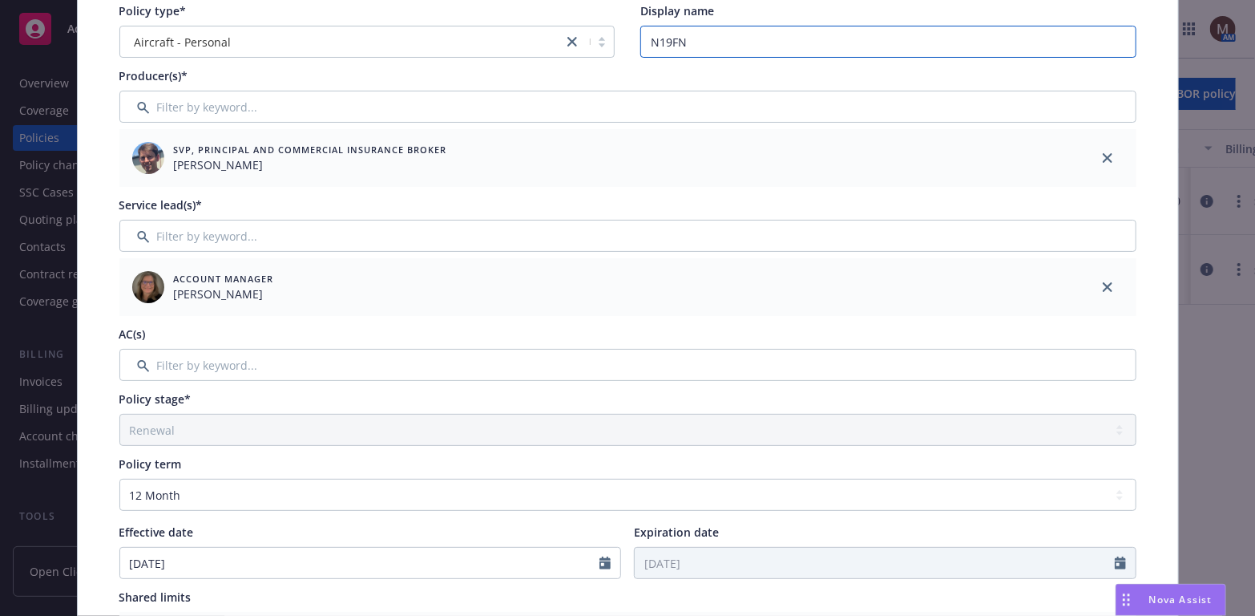
scroll to position [0, 0]
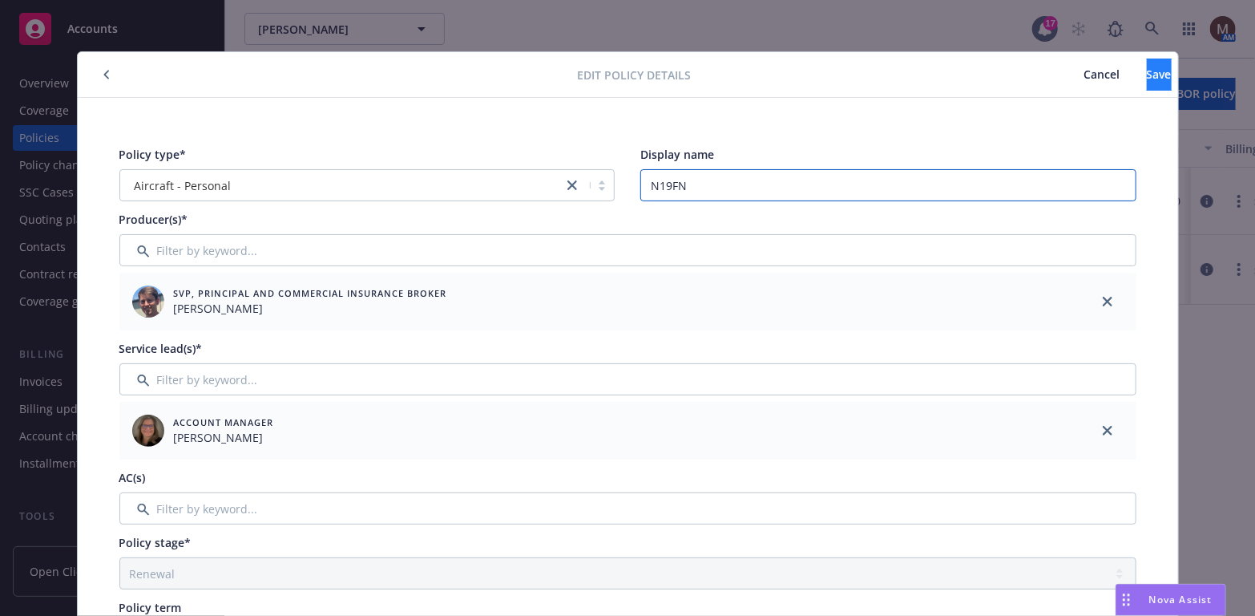
type input "N19FN"
click at [1147, 70] on span "Save" at bounding box center [1159, 74] width 25 height 15
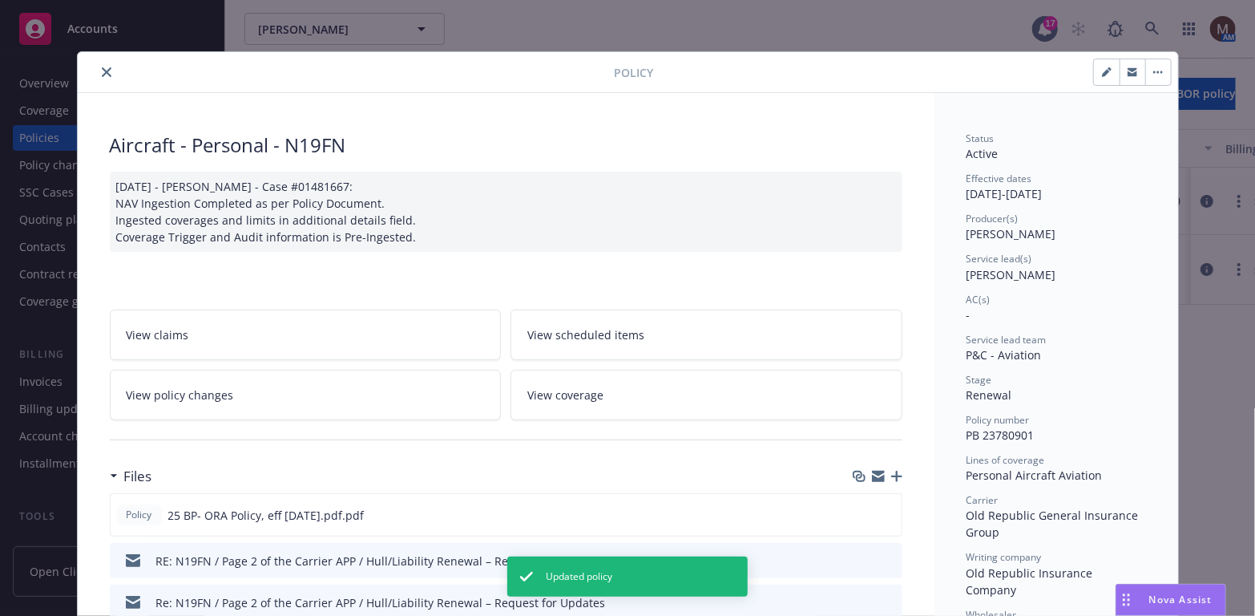
drag, startPoint x: 101, startPoint y: 67, endPoint x: 91, endPoint y: 74, distance: 12.7
click at [102, 67] on icon "close" at bounding box center [107, 72] width 10 height 10
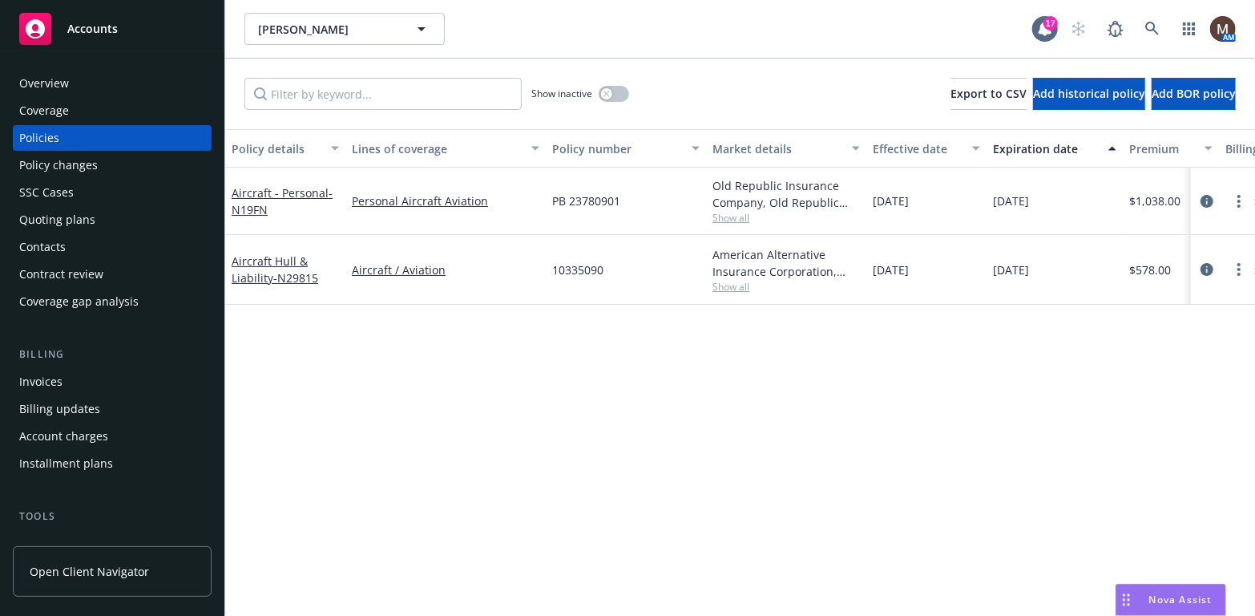
click at [402, 383] on div "Policy details Lines of coverage Policy number Market details Effective date Ex…" at bounding box center [740, 372] width 1030 height 487
drag, startPoint x: 636, startPoint y: 204, endPoint x: 552, endPoint y: 200, distance: 84.3
click at [552, 200] on div "PB 23780901" at bounding box center [626, 201] width 160 height 67
copy span "PB 23780901"
click at [1239, 195] on circle "more" at bounding box center [1239, 196] width 3 height 3
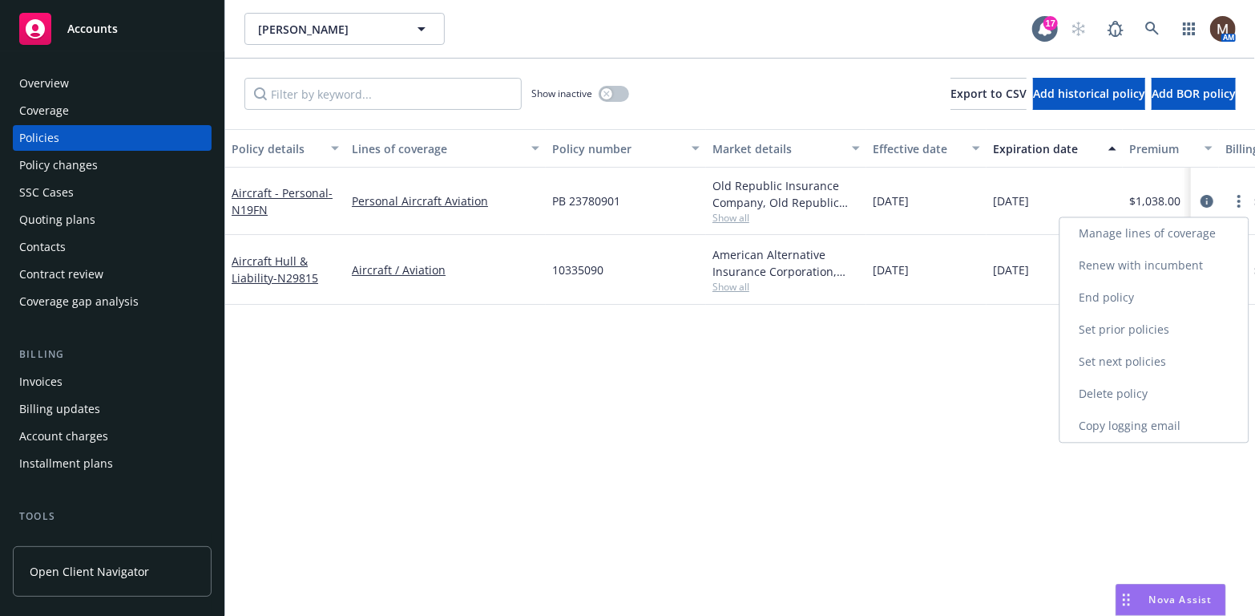
click at [1115, 422] on link "Copy logging email" at bounding box center [1155, 426] width 188 height 32
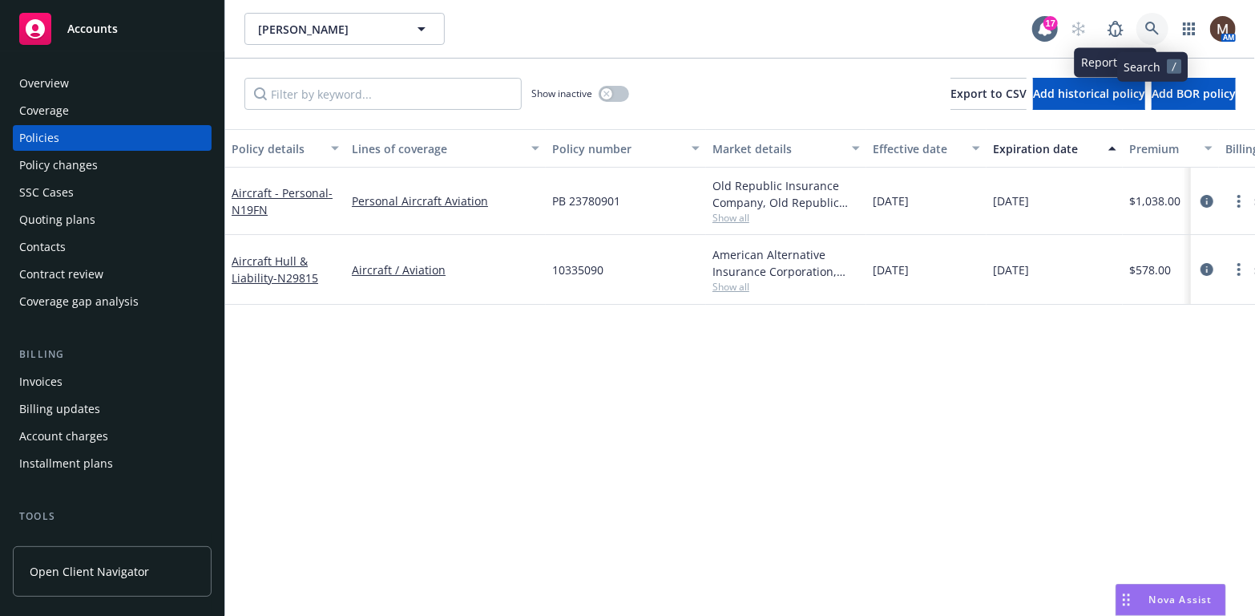
click at [1154, 23] on icon at bounding box center [1153, 29] width 14 height 14
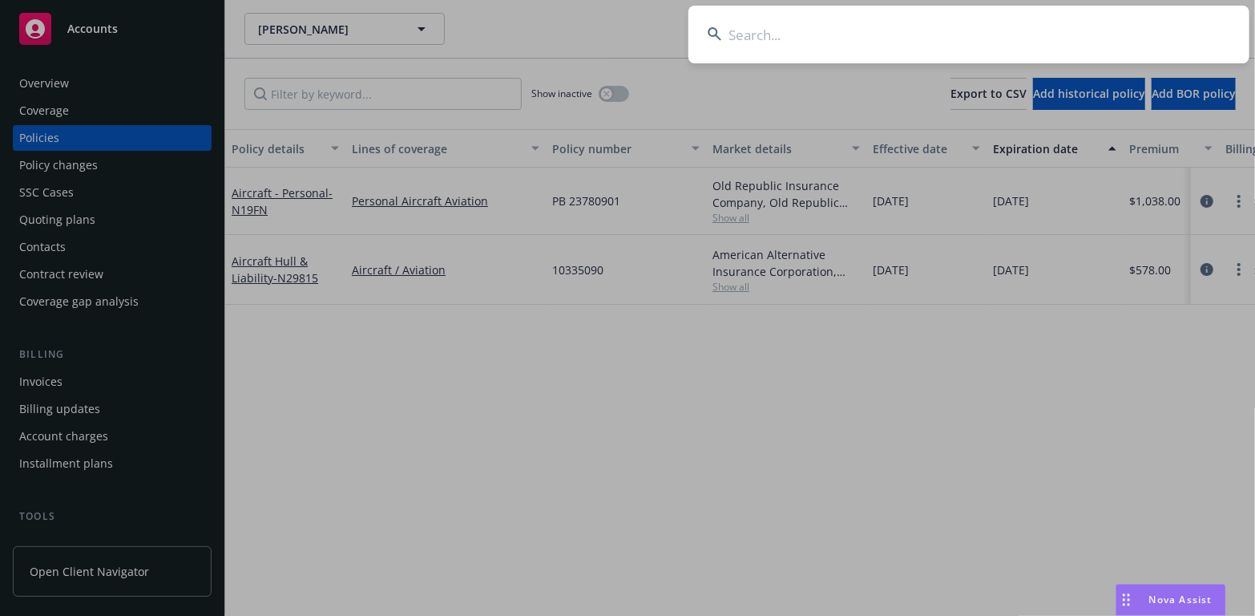
click at [749, 31] on input at bounding box center [969, 35] width 561 height 58
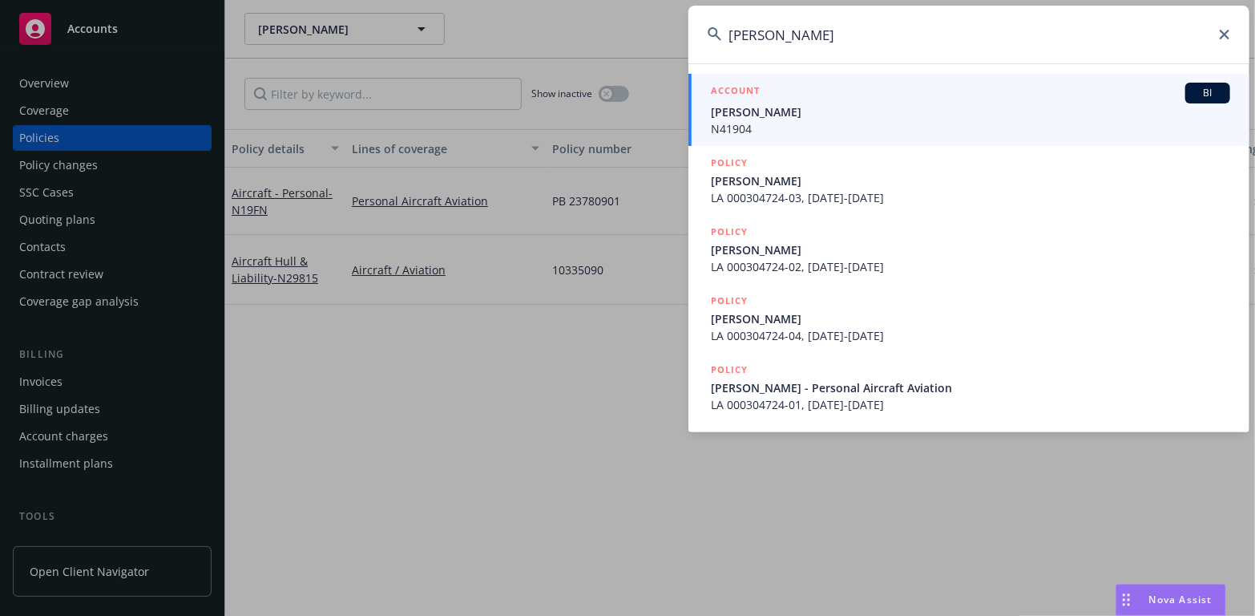
type input "[PERSON_NAME]"
click at [727, 111] on span "[PERSON_NAME]" at bounding box center [970, 111] width 519 height 17
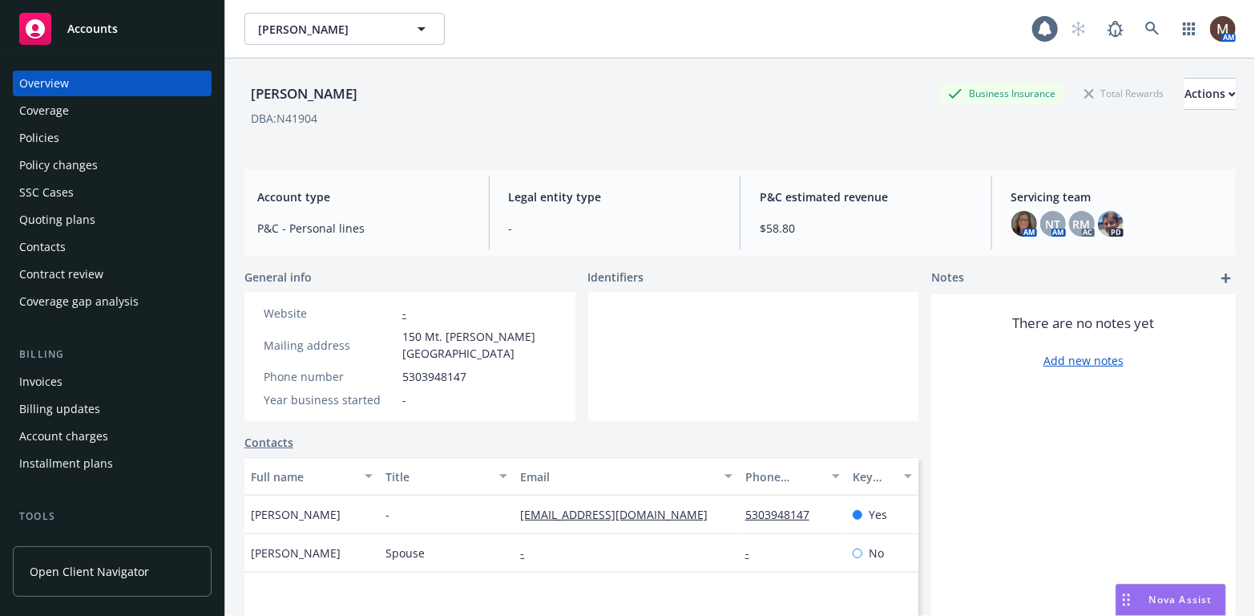
click at [59, 134] on div "Policies" at bounding box center [112, 138] width 186 height 26
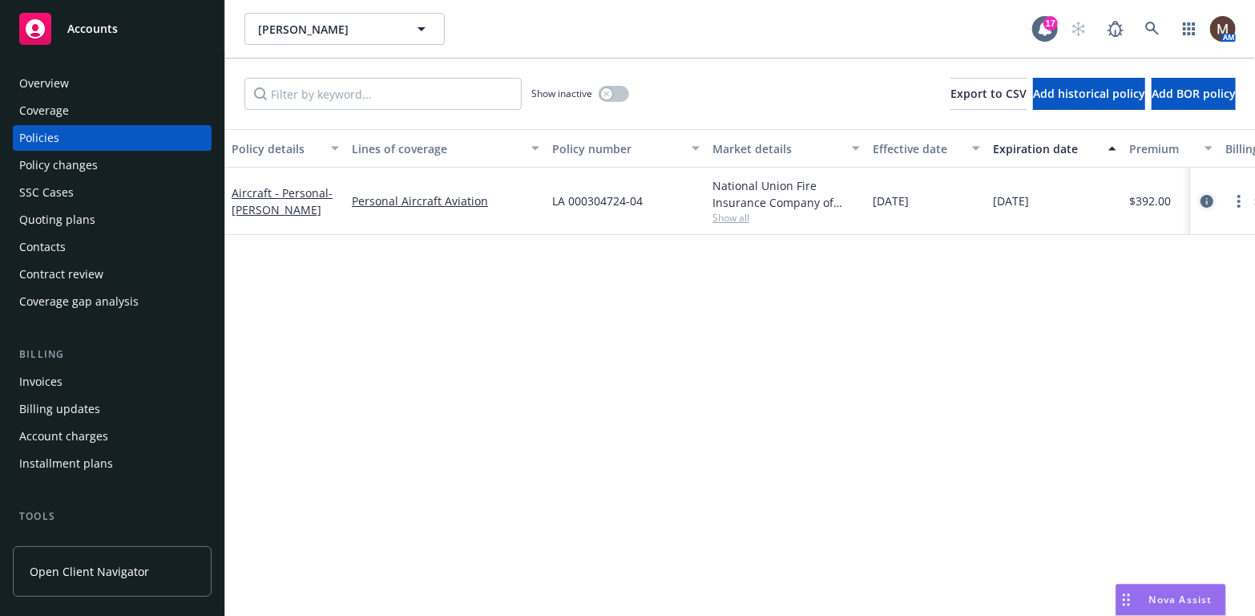
click at [1208, 201] on icon "circleInformation" at bounding box center [1207, 201] width 13 height 13
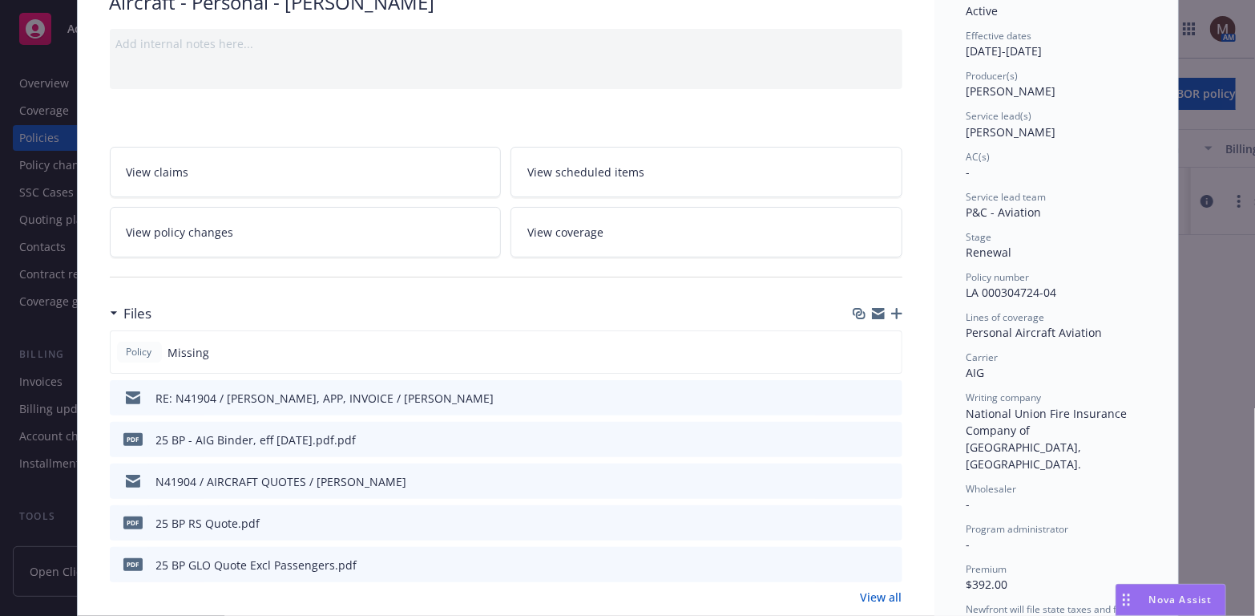
scroll to position [241, 0]
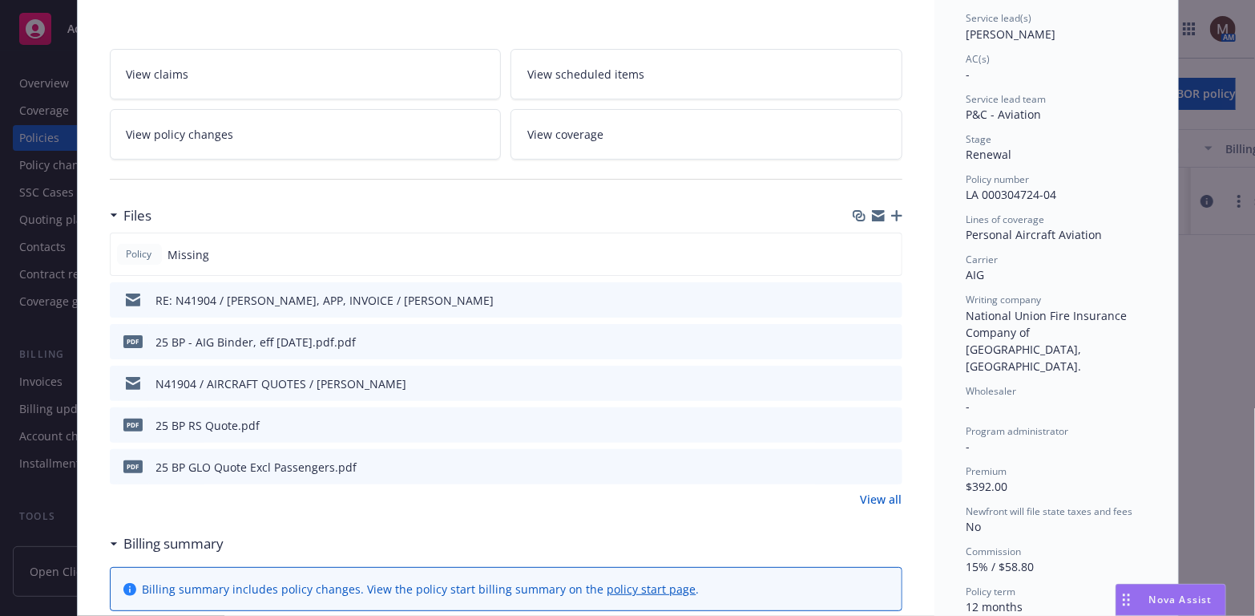
click at [891, 212] on icon "button" at bounding box center [896, 215] width 11 height 11
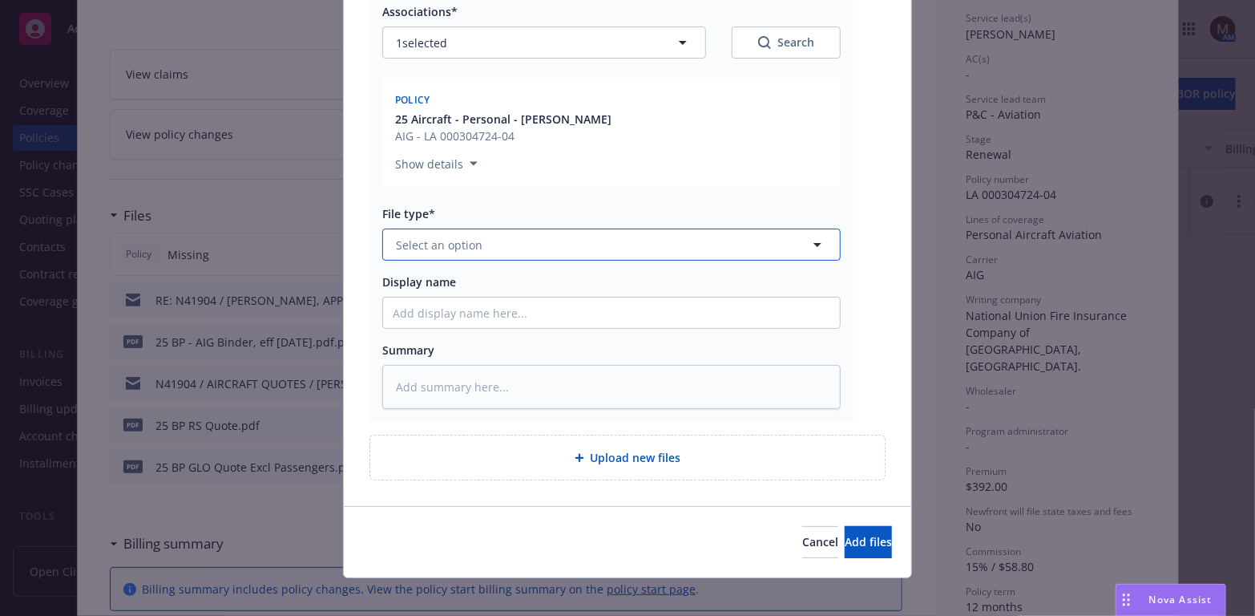
click at [814, 244] on icon "button" at bounding box center [818, 245] width 8 height 4
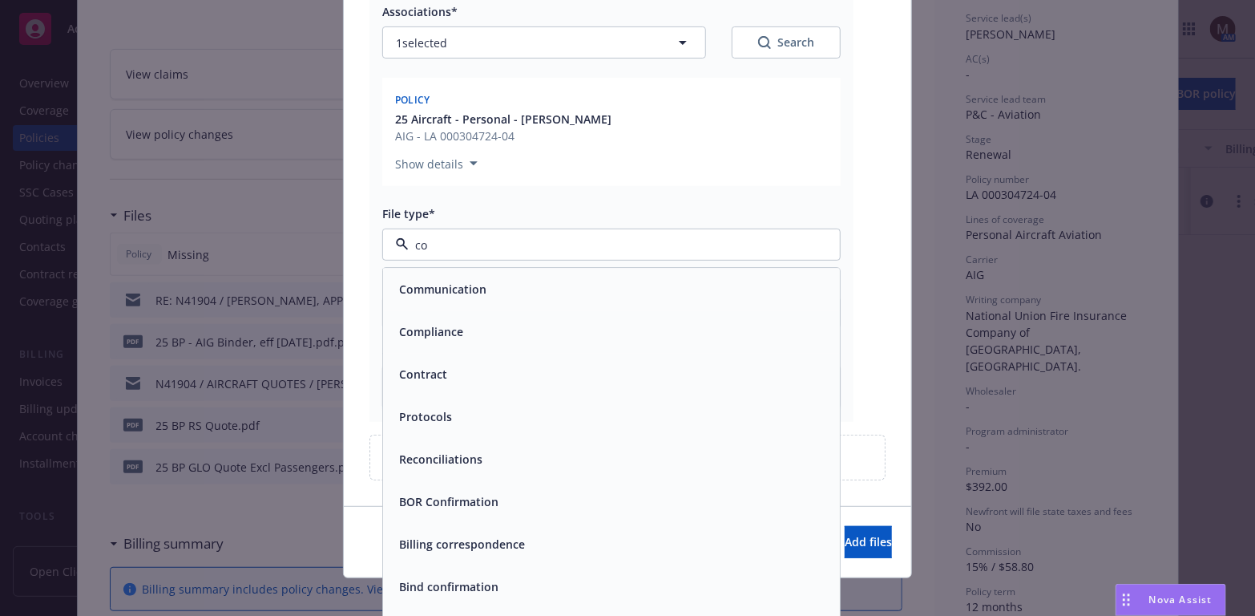
type input "con"
click at [506, 494] on span "Coverage confirmation" at bounding box center [461, 502] width 125 height 17
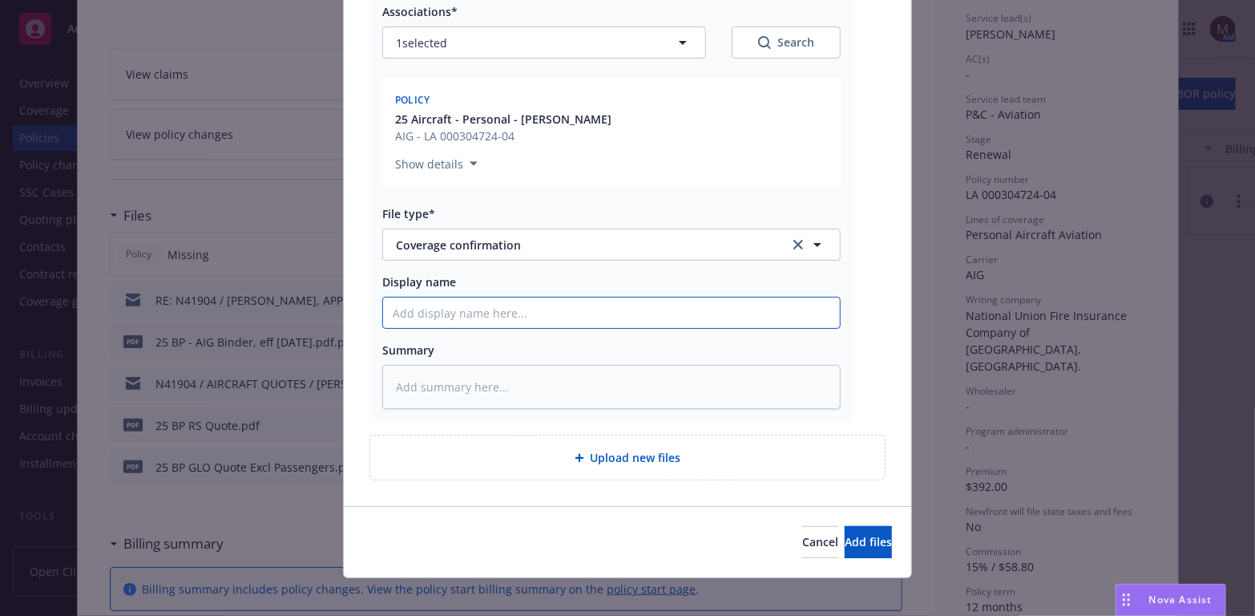
click at [430, 313] on input "Display name" at bounding box center [611, 312] width 457 height 30
type textarea "x"
type input "2"
type textarea "x"
type input "25"
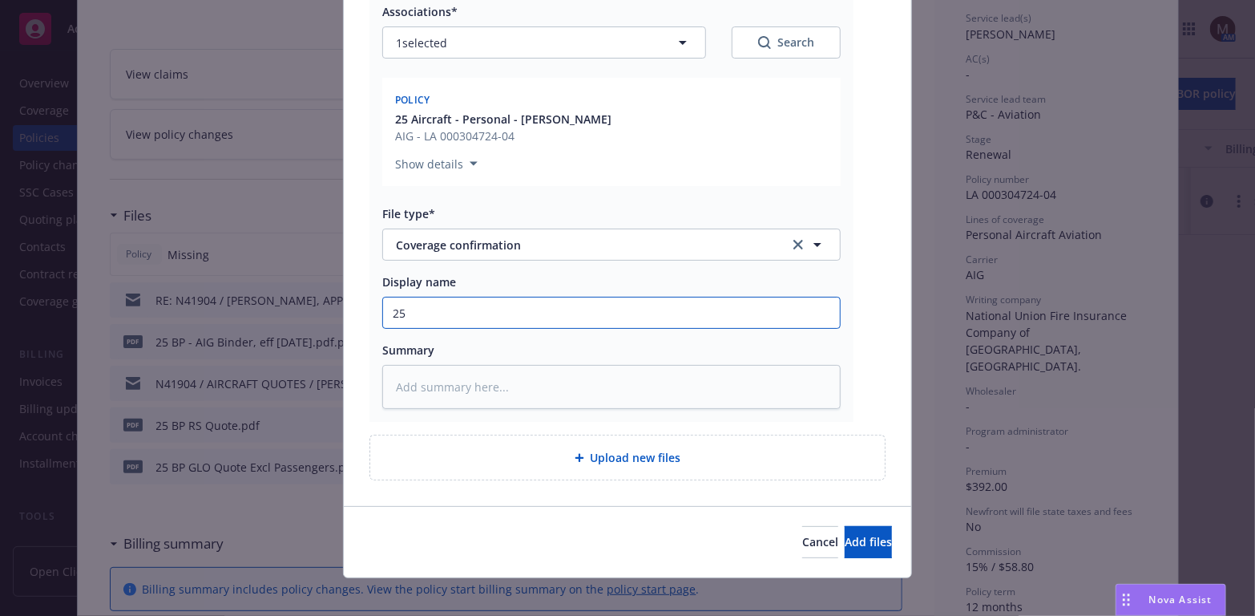
type textarea "x"
type input "25"
type textarea "x"
type input "25 B"
type textarea "x"
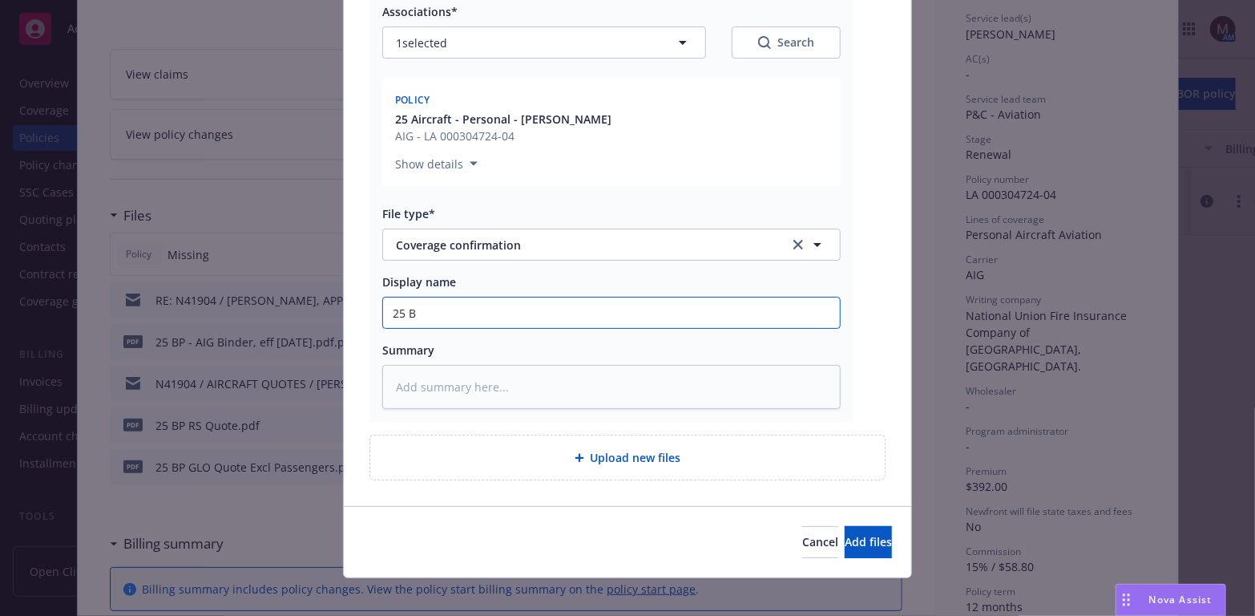
type input "25 BP"
type textarea "x"
type input "25 BP"
type textarea "x"
type input "25 BP -"
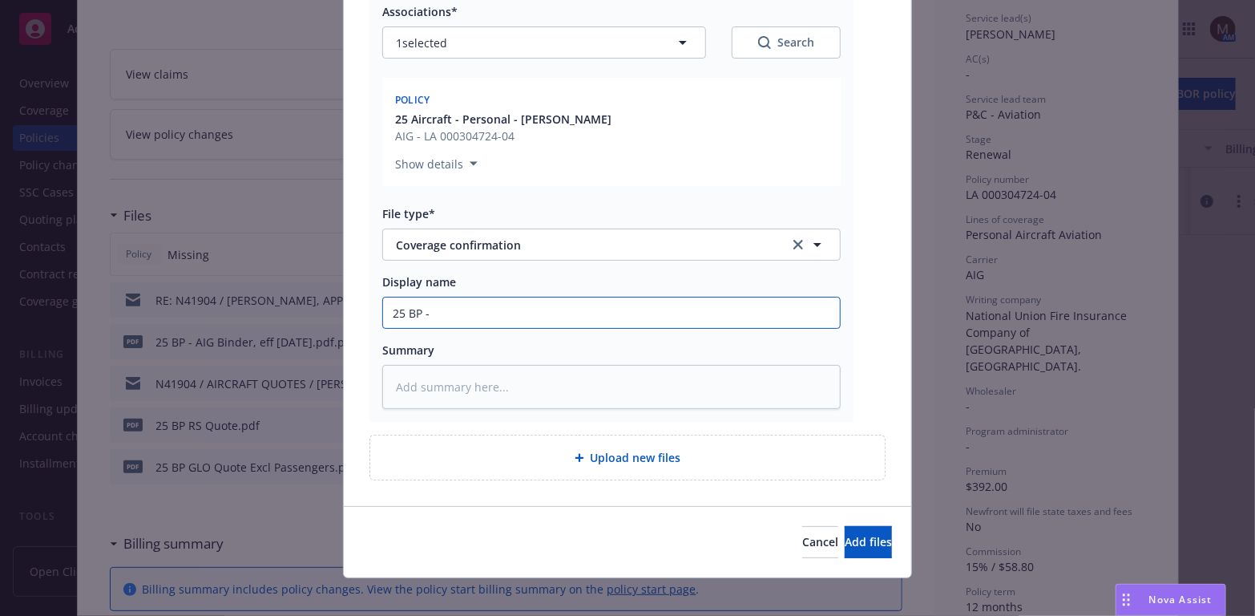
type textarea "x"
type input "25 BP -"
type textarea "x"
type input "25 BP - A"
type textarea "x"
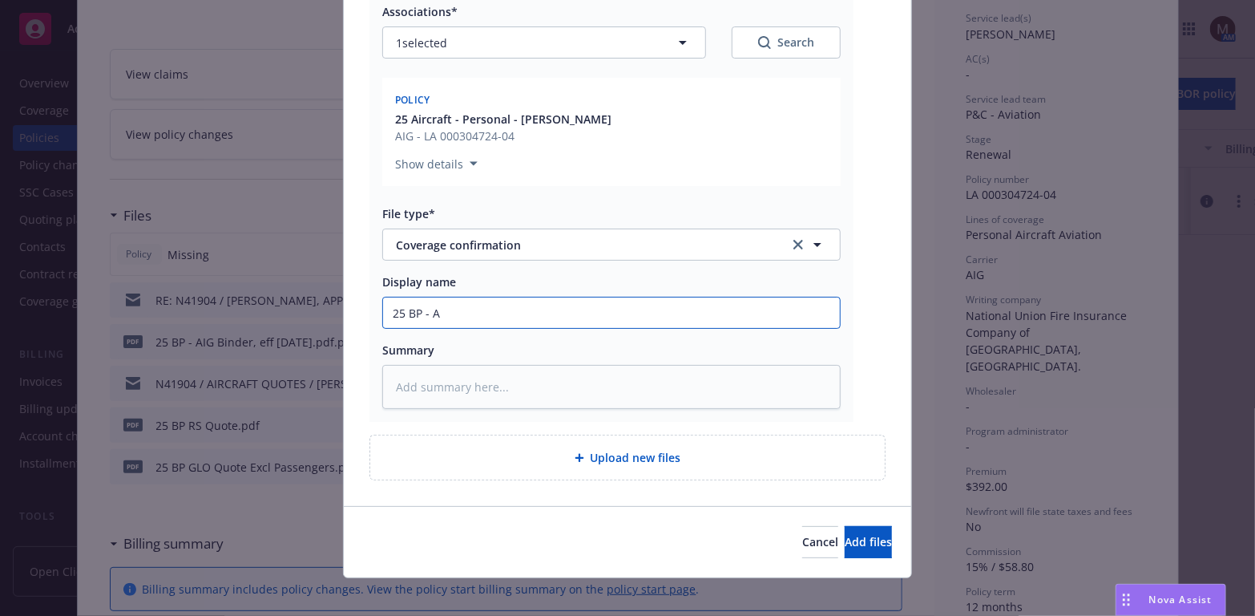
type input "25 BP - AI"
type textarea "x"
type input "25 BP - AIG"
type textarea "x"
type input "25 BP - AIG"
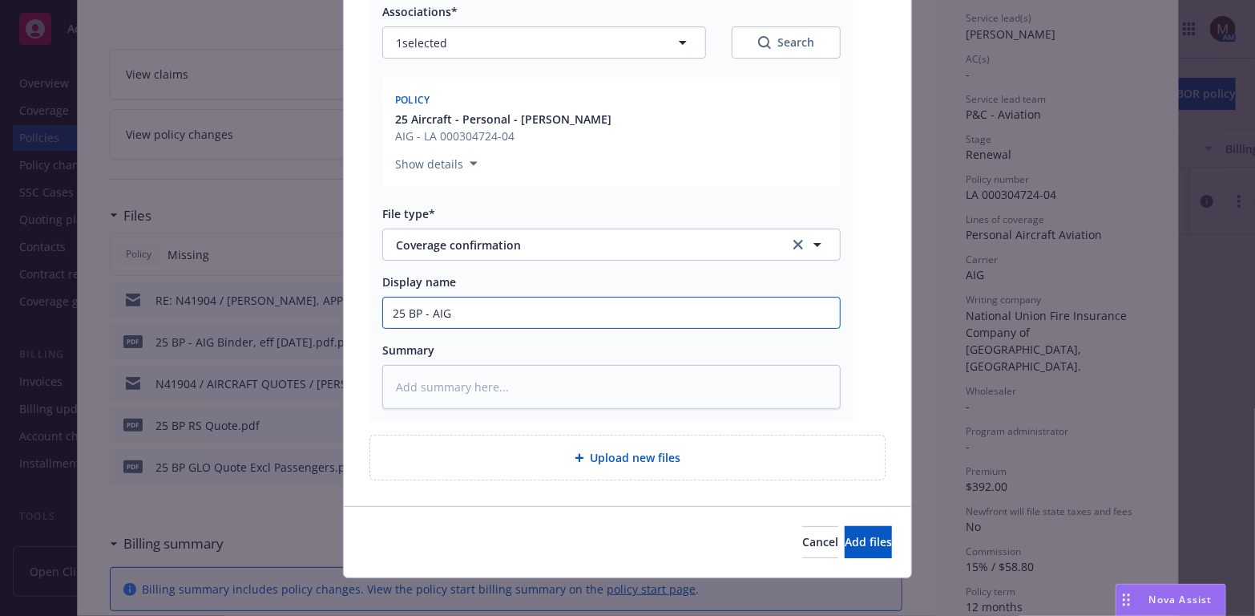
type textarea "x"
type input "25 BP - AIG C"
type textarea "x"
type input "25 BP - AIG Co"
type textarea "x"
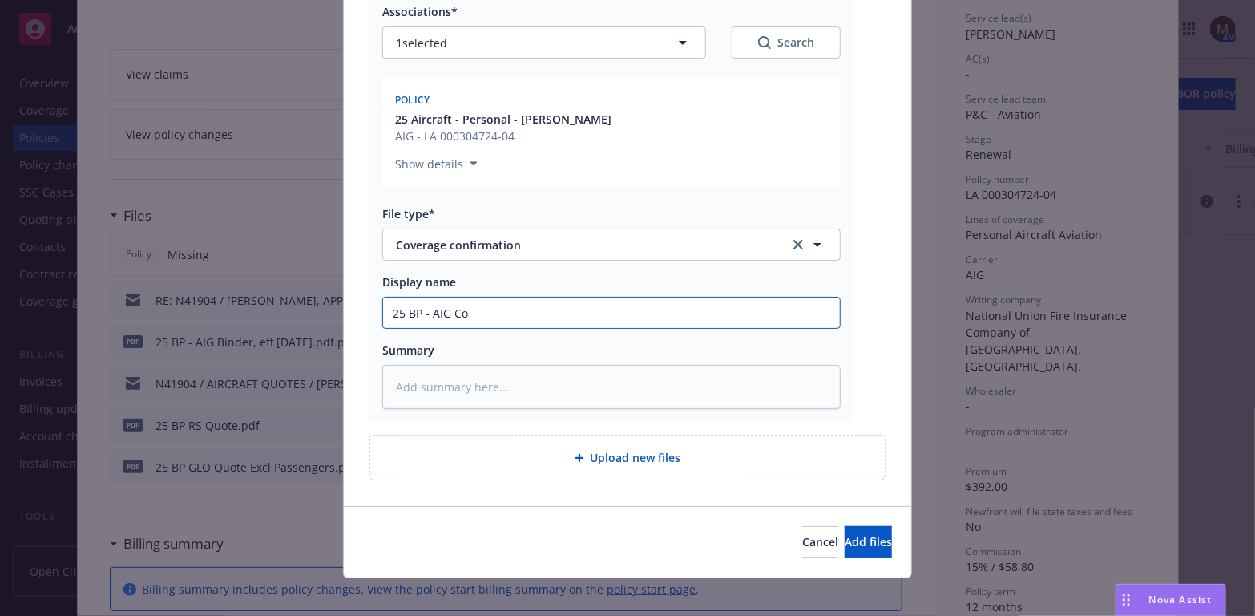
type input "25 BP - AIG Con"
type textarea "x"
type input "25 BP - AIG Conf"
type textarea "x"
type input "25 BP - AIG Confi"
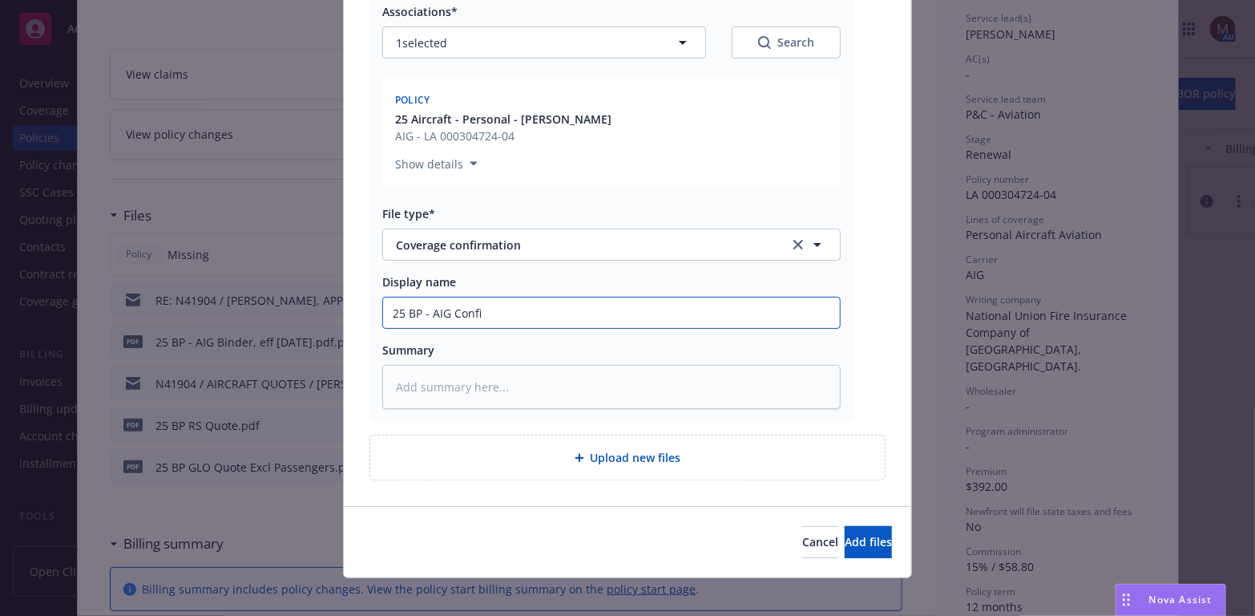
type textarea "x"
type input "25 BP - AIG Confir"
type textarea "x"
type input "25 BP - AIG Confirm"
type textarea "x"
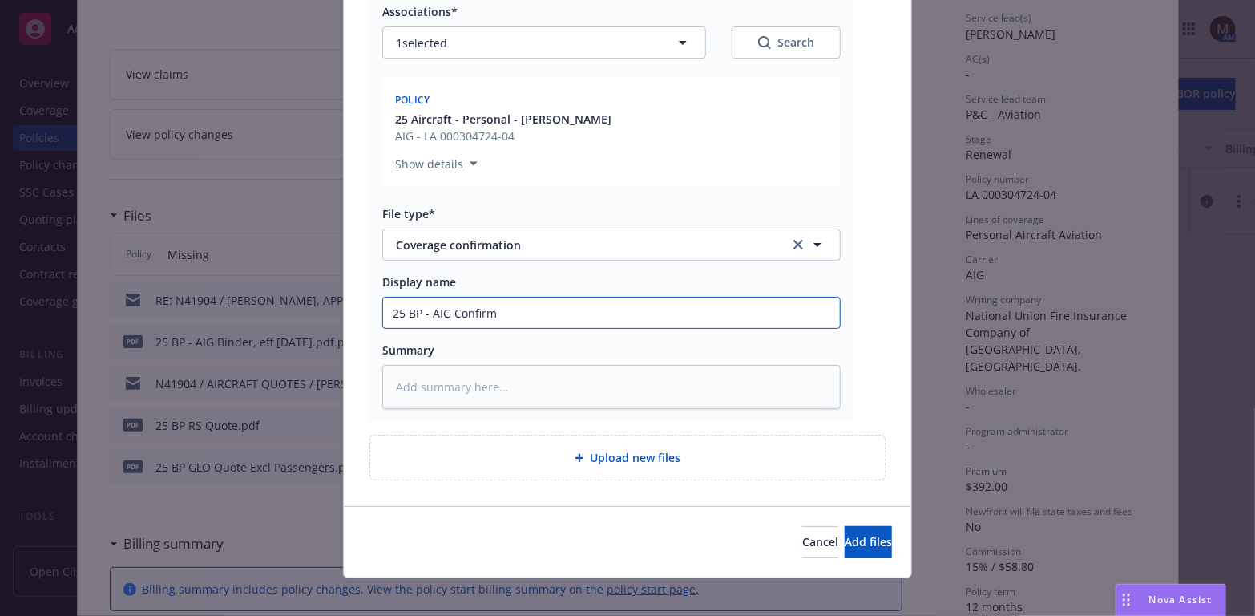
type input "25 BP - AIG Confirma"
type textarea "x"
type input "25 BP - AIG Confirmat"
type textarea "x"
type input "25 BP - AIG Confirmati"
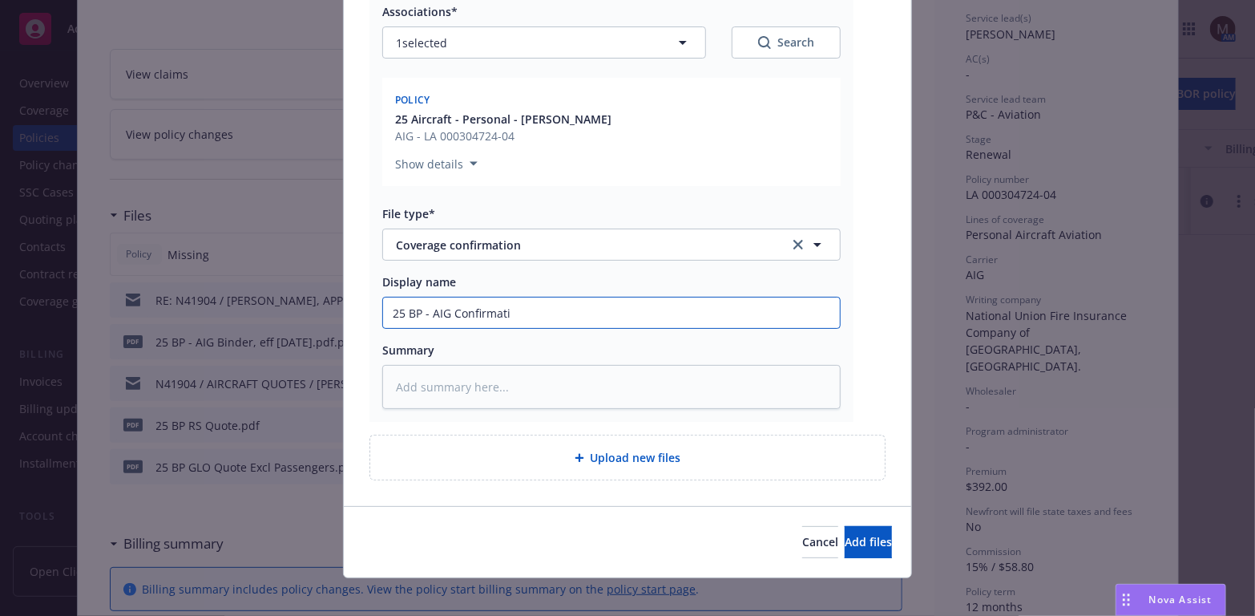
type textarea "x"
type input "25 BP - AIG Confirmatio"
type textarea "x"
type input "25 BP - AIG Confirmation"
type textarea "x"
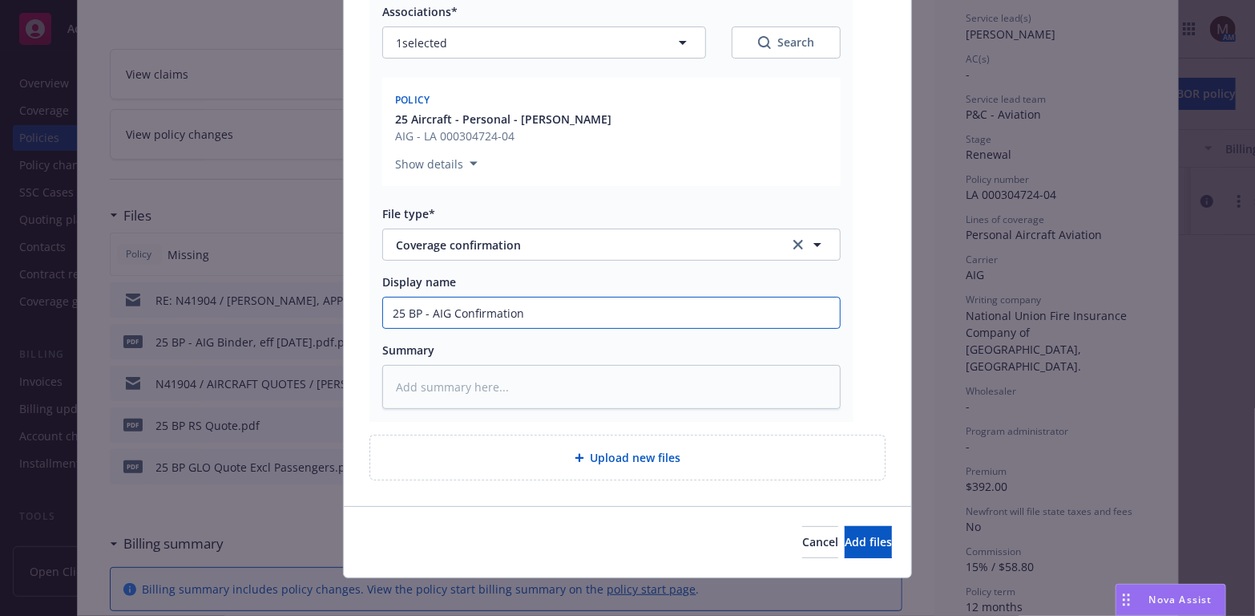
type input "25 BP - AIG Confirmation"
type textarea "x"
type input "25 BP - AIG Confirmation o"
type textarea "x"
type input "25 BP - AIG Confirmation of"
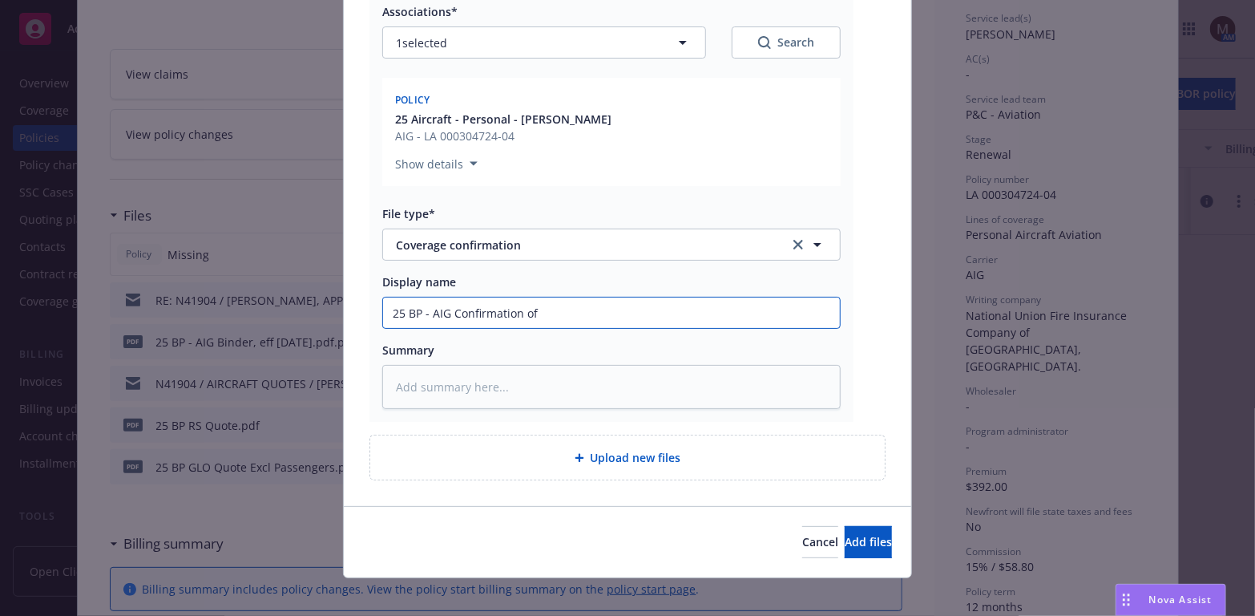
type textarea "x"
type input "25 BP - AIG Confirmation of"
type textarea "x"
type input "25 BP - AIG Confirmation of C"
type textarea "x"
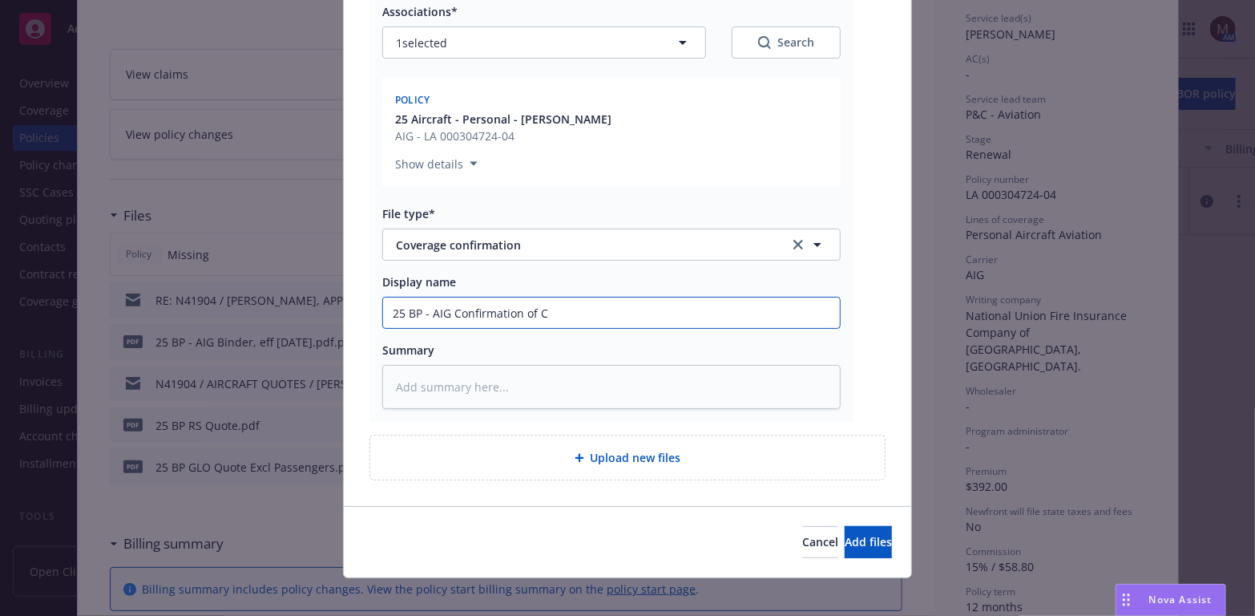
type input "25 BP - AIG Confirmation of Co"
type textarea "x"
type input "25 BP - AIG Confirmation of Cov"
type textarea "x"
type input "25 BP - AIG Confirmation of Cove"
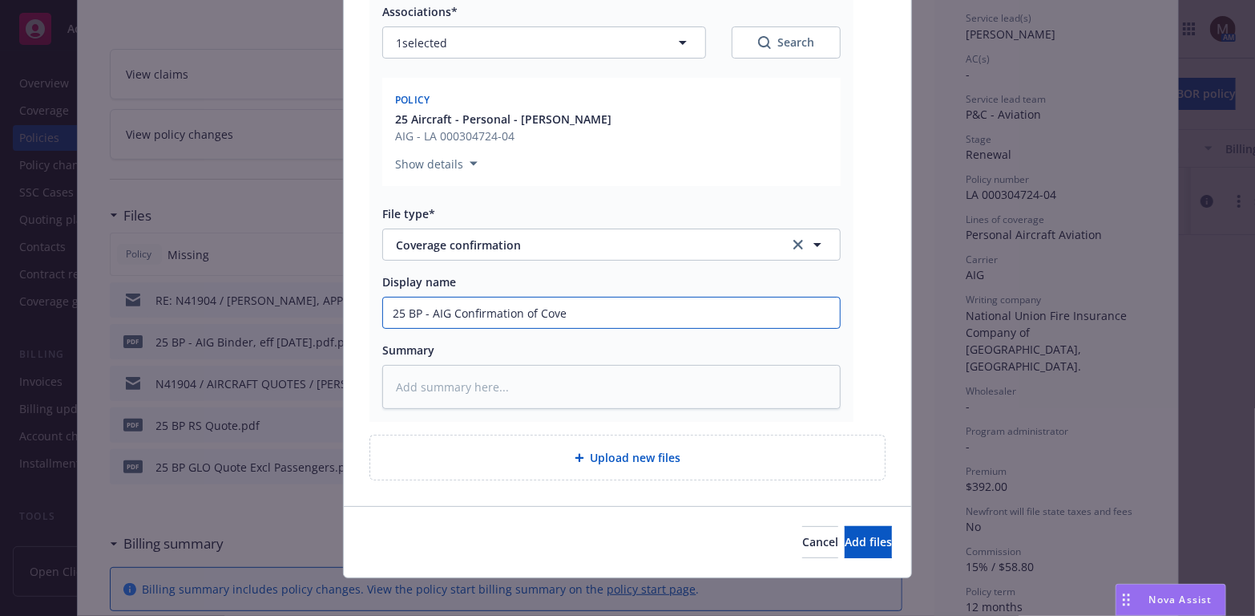
type textarea "x"
type input "25 BP - AIG Confirmation of Covea"
type textarea "x"
type input "25 BP - AIG Confirmation of Coveag"
type textarea "x"
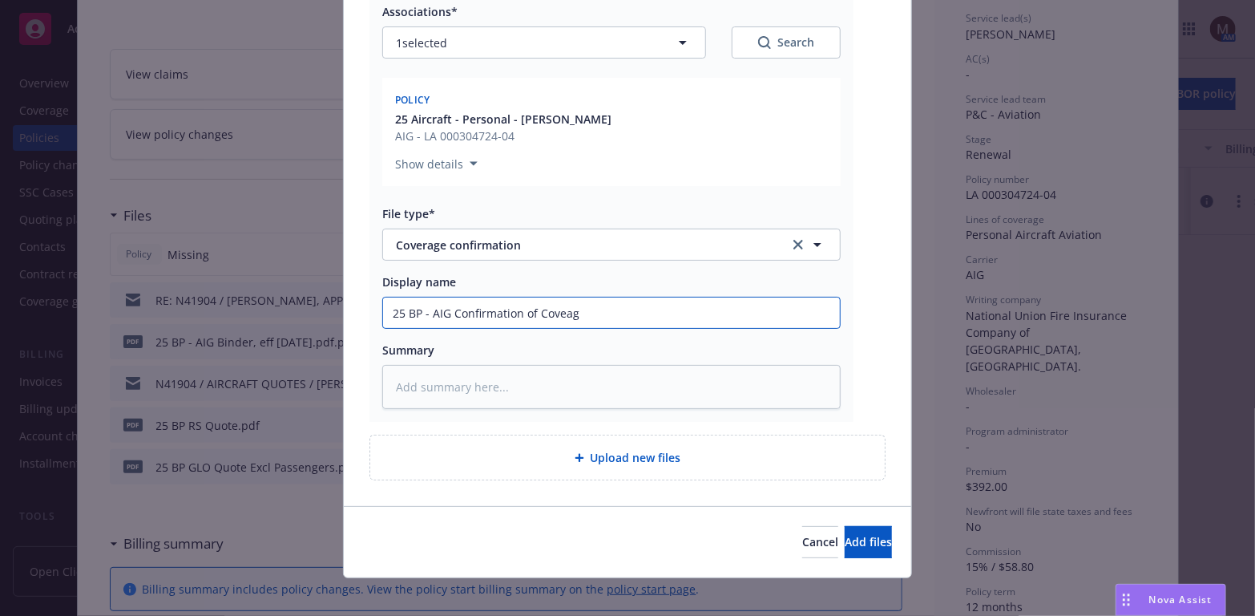
type input "25 BP - AIG Confirmation of Coveage"
type textarea "x"
type input "25 BP - AIG Confirmation of Coveag"
type textarea "x"
type input "25 BP - AIG Confirmation of Covea"
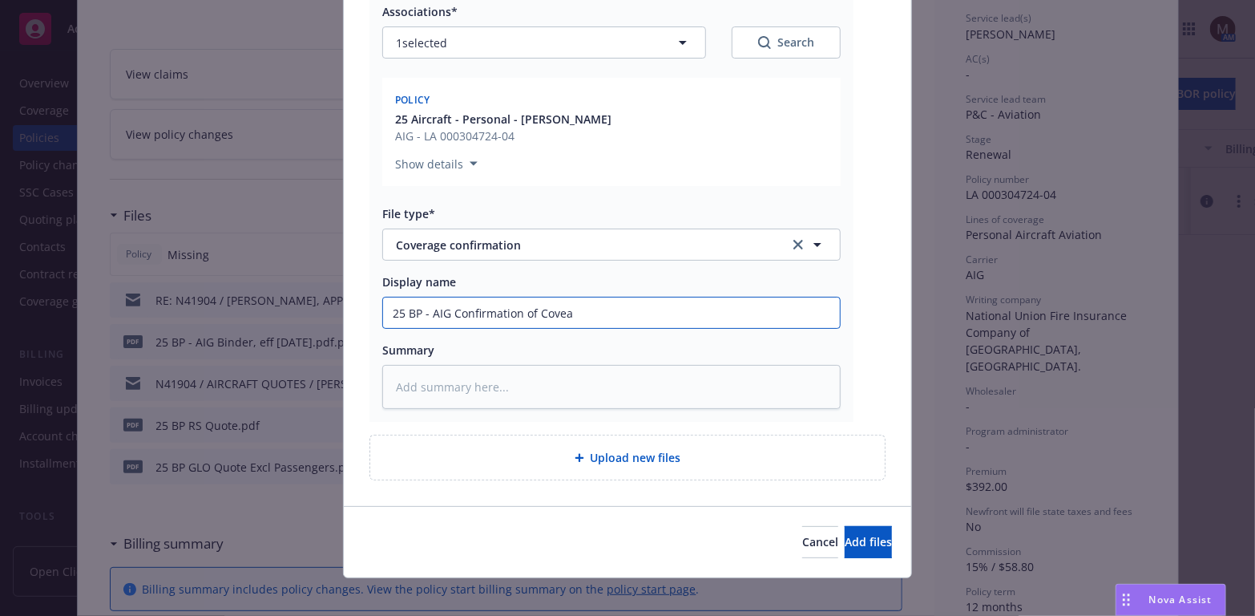
type textarea "x"
type input "25 BP - AIG Confirmation of Cove"
type textarea "x"
type input "25 BP - AIG Confirmation of Cover"
type textarea "x"
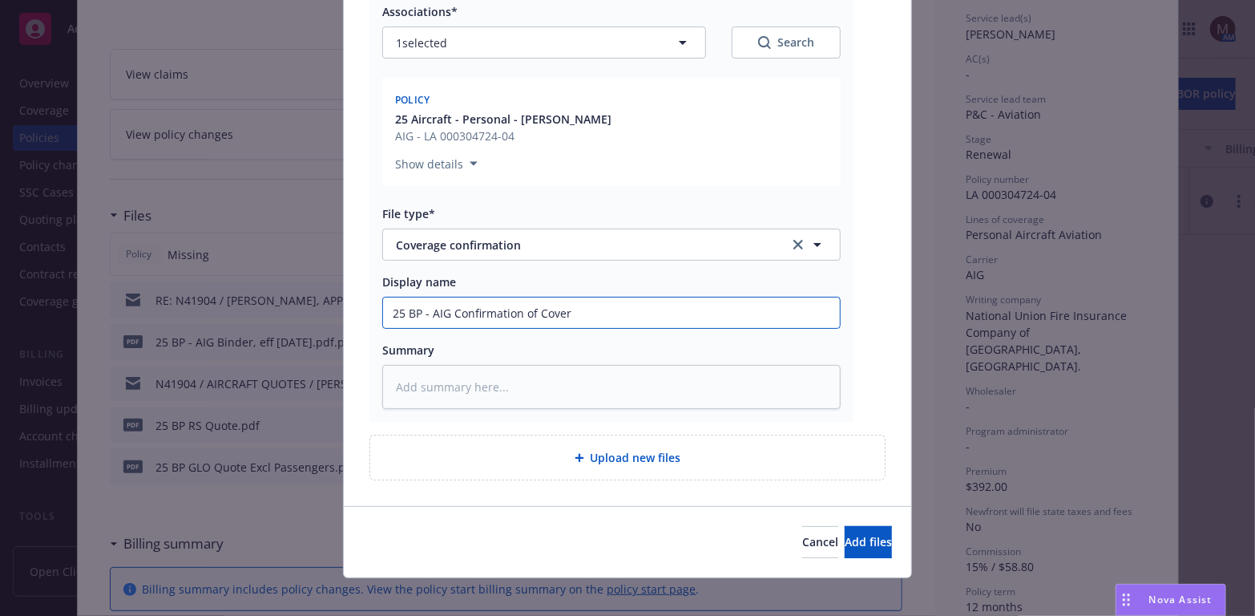
type input "25 BP - AIG Confirmation of Covere"
type textarea "x"
type input "25 BP - AIG Confirmation of Coverea"
type textarea "x"
type input "25 BP - AIG Confirmation of Covereag"
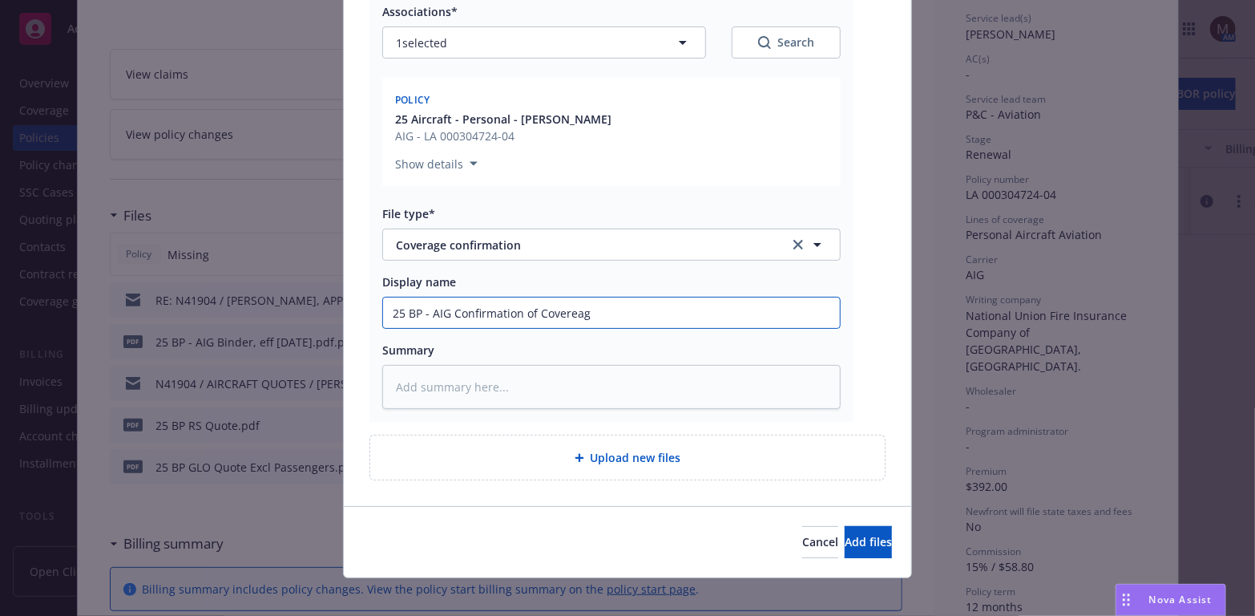
type textarea "x"
type input "25 BP - AIG Confirmation of Covereage"
type textarea "x"
type input "25 BP - AIG Confirmation of Covereag"
type textarea "x"
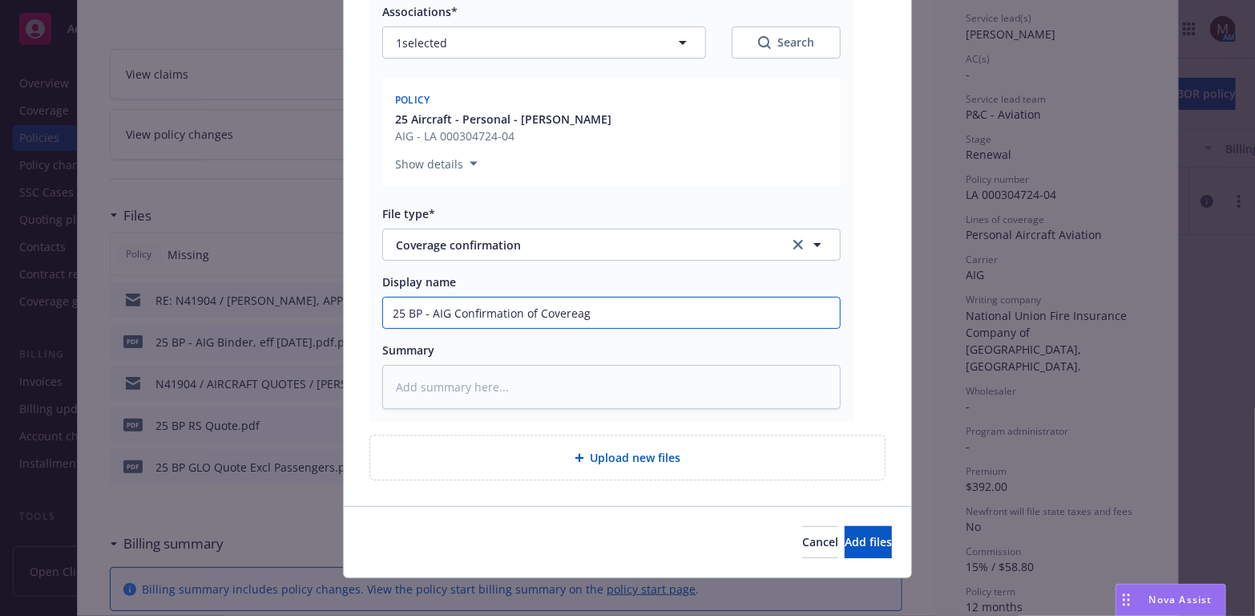
type input "25 BP - AIG Confirmation of Coverea"
type textarea "x"
type input "25 BP - AIG Confirmation of Covere"
type textarea "x"
type input "25 BP - AIG Confirmation of Cover"
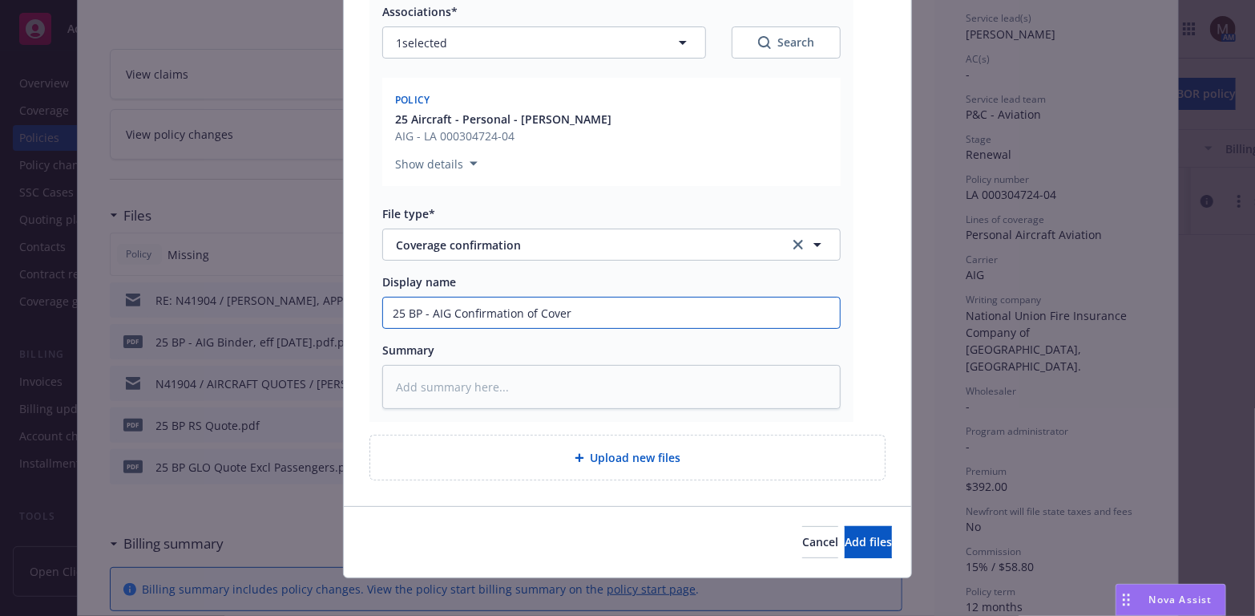
type textarea "x"
type input "25 BP - AIG Confirmation of Covera"
type textarea "x"
type input "25 BP - AIG Confirmation of Coverag"
type textarea "x"
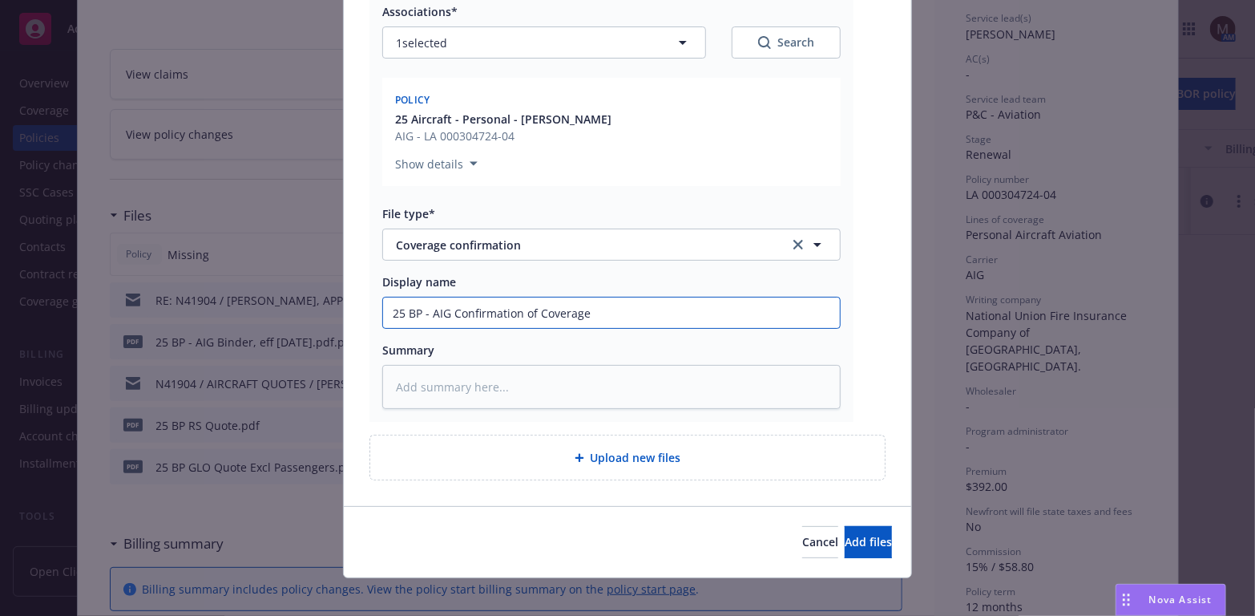
drag, startPoint x: 592, startPoint y: 312, endPoint x: 346, endPoint y: 313, distance: 246.1
click at [346, 313] on div "PDF LA 000304724-04-00.PDF Associations* 1 selected Search Policy 25 Aircraft -…" at bounding box center [628, 213] width 568 height 584
type input "25 BP - AIG Confirmation of Coverage"
click at [400, 382] on textarea at bounding box center [611, 387] width 459 height 44
paste textarea "25 BP - AIG Confirmation of Coverage"
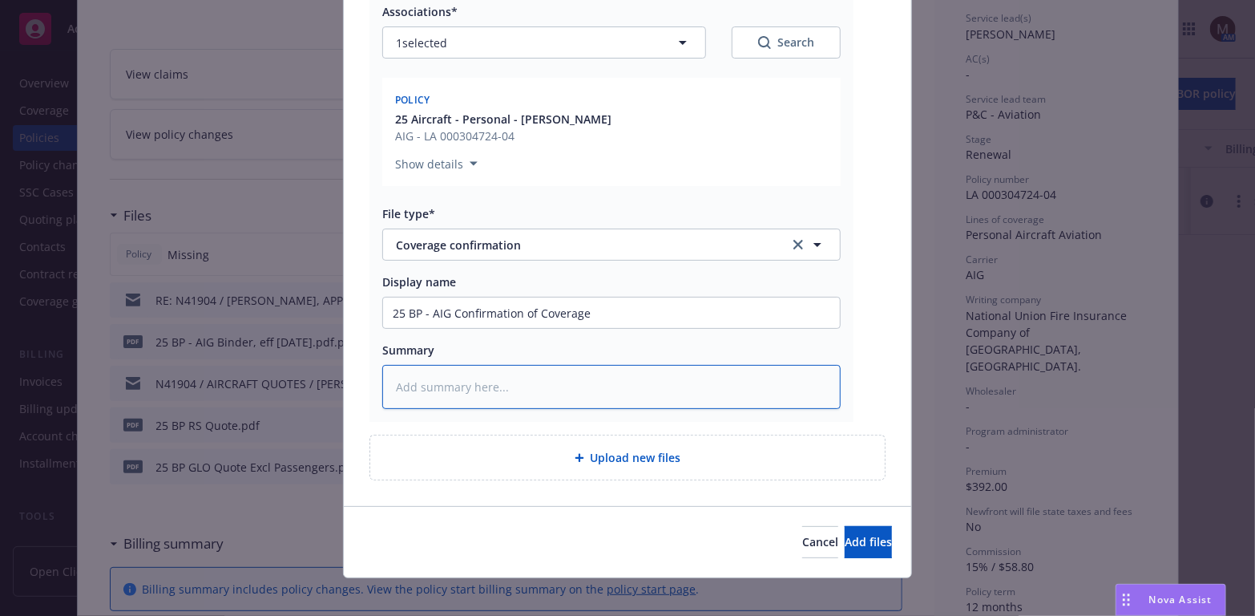
type textarea "x"
type textarea "25 BP - AIG Confirmation of Coverage"
type textarea "x"
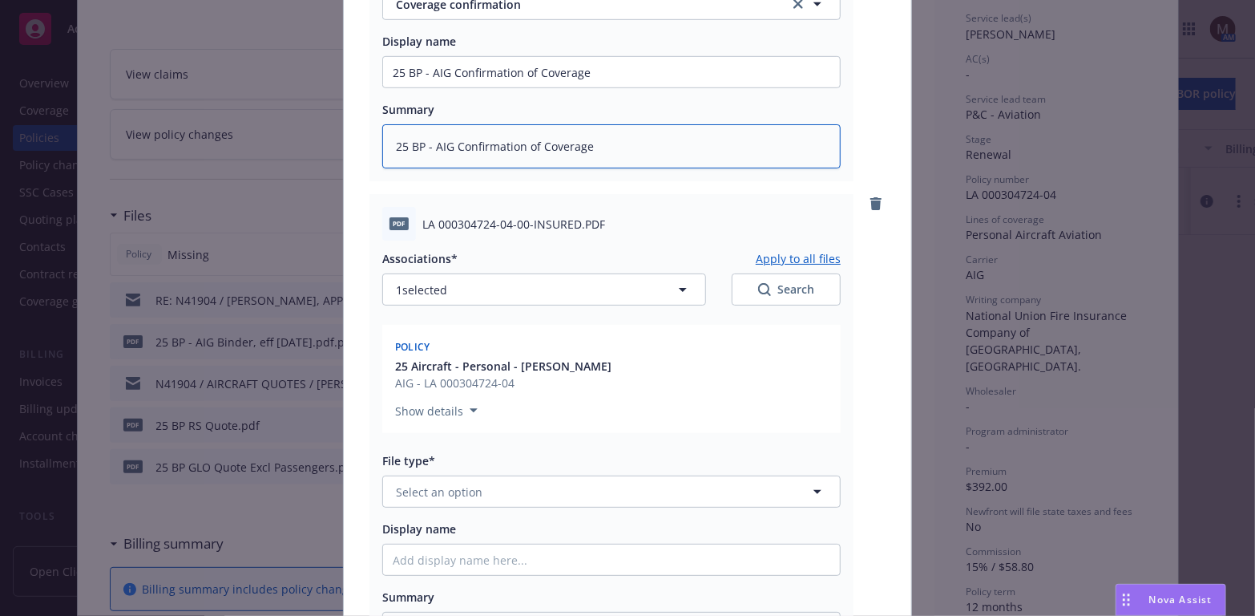
scroll to position [561, 0]
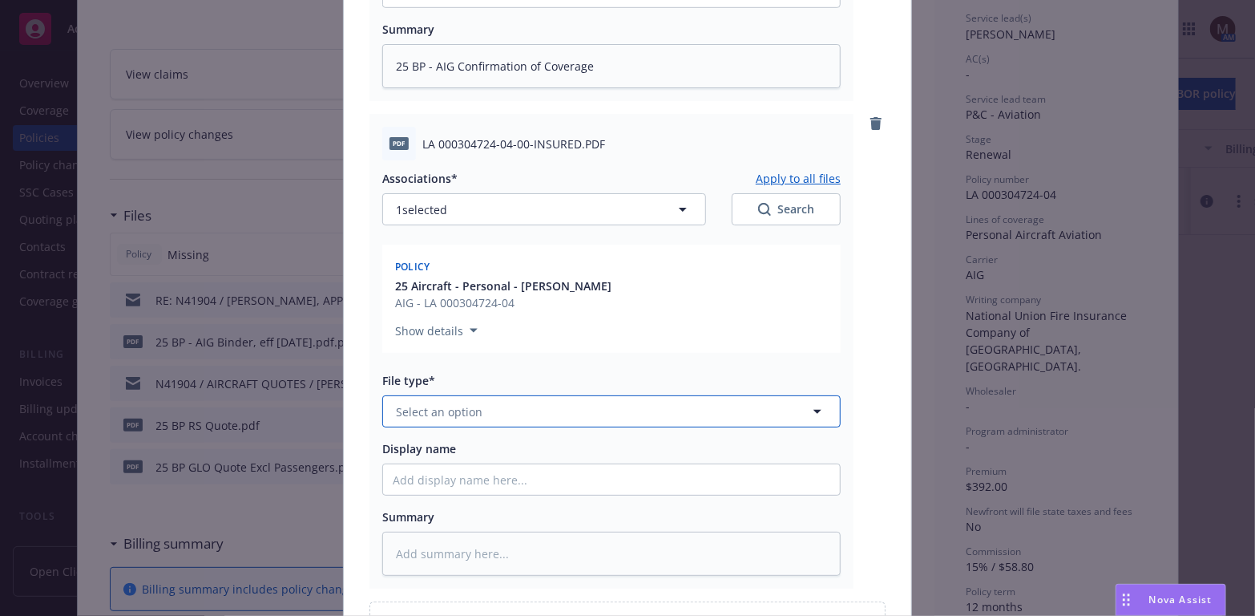
click at [809, 407] on icon "button" at bounding box center [817, 411] width 19 height 19
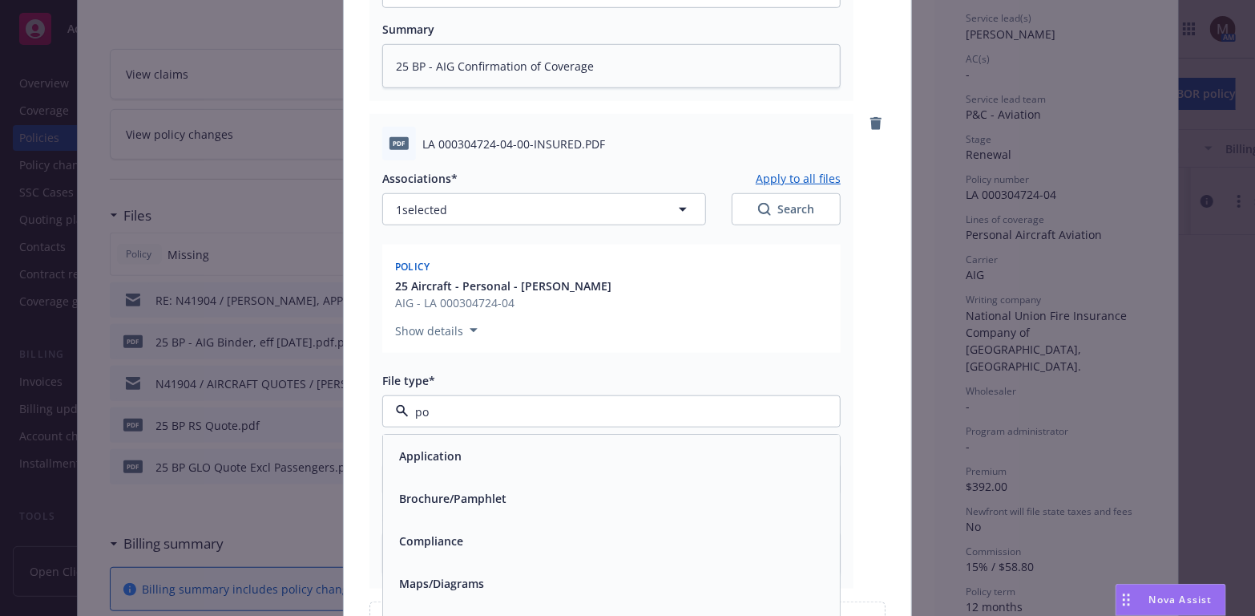
type input "pol"
click at [422, 460] on span "Policy" at bounding box center [415, 455] width 33 height 17
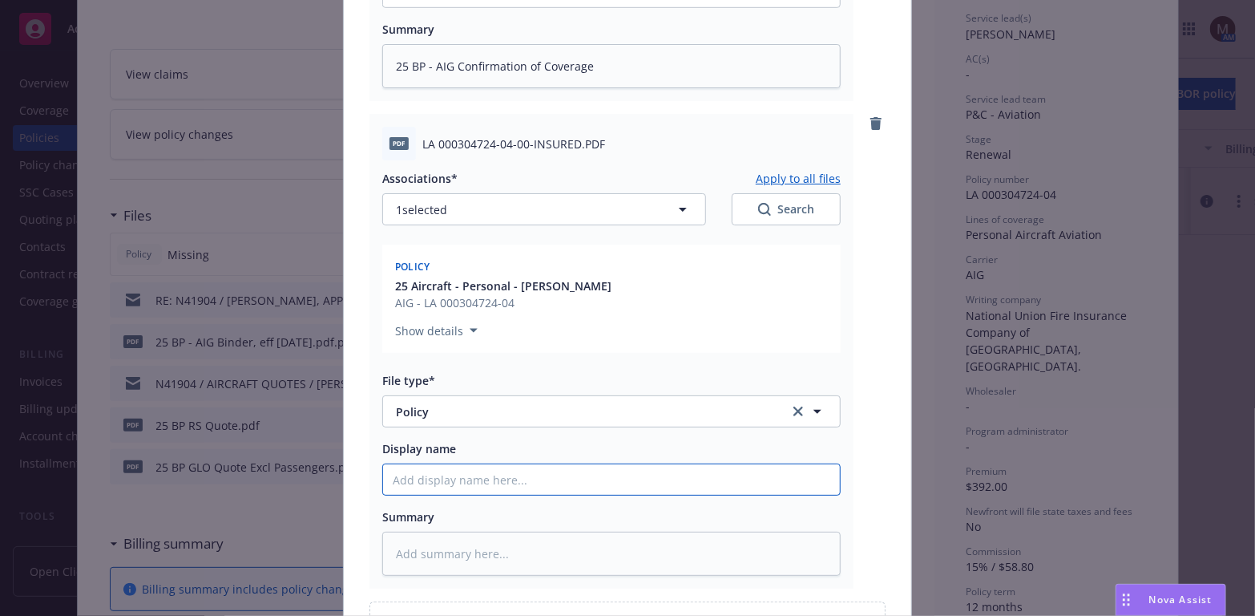
type textarea "x"
type input "2"
type textarea "x"
type input "25"
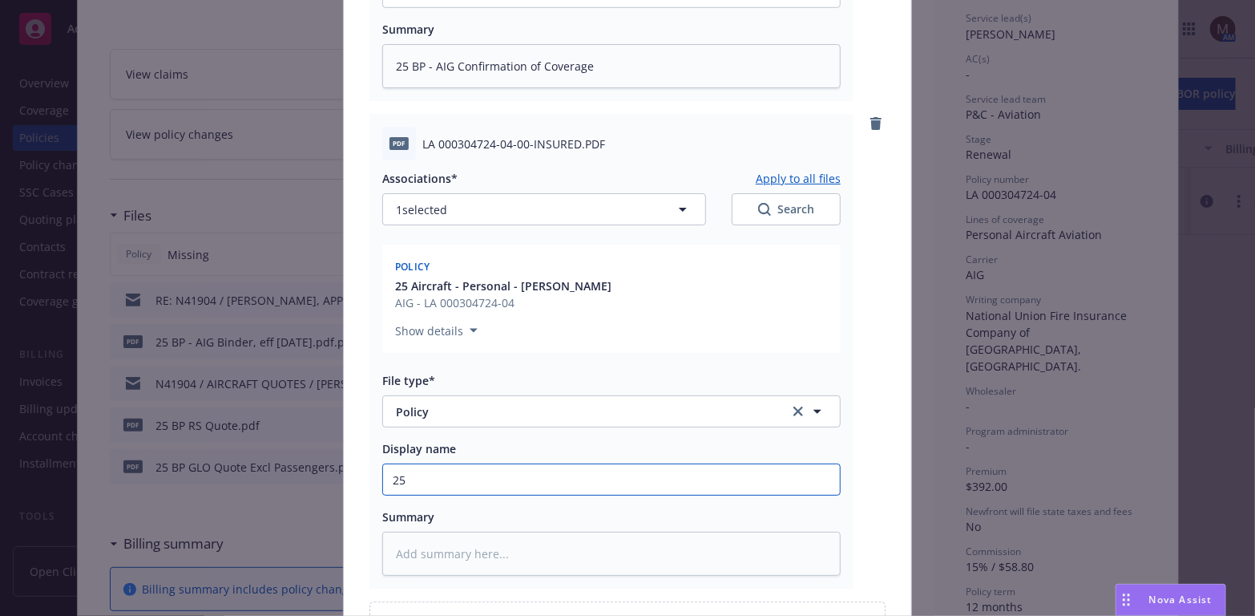
type textarea "x"
type input "25"
type textarea "x"
type input "25 B"
type textarea "x"
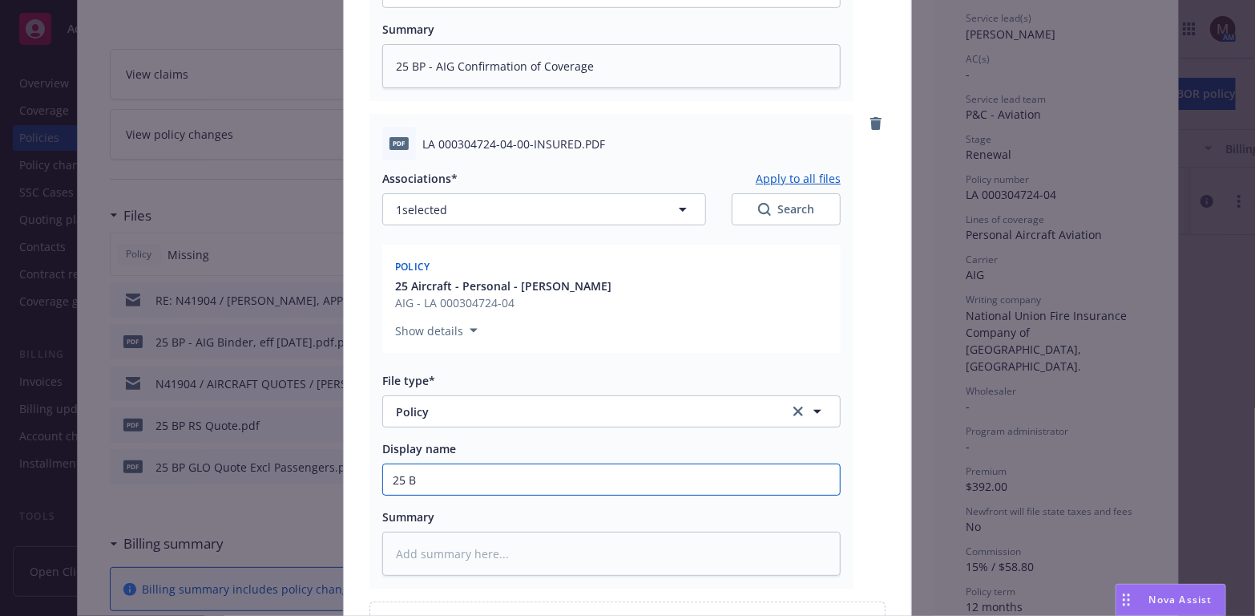
type input "25 BP"
type textarea "x"
type input "25 BP"
type textarea "x"
type input "25 BP -"
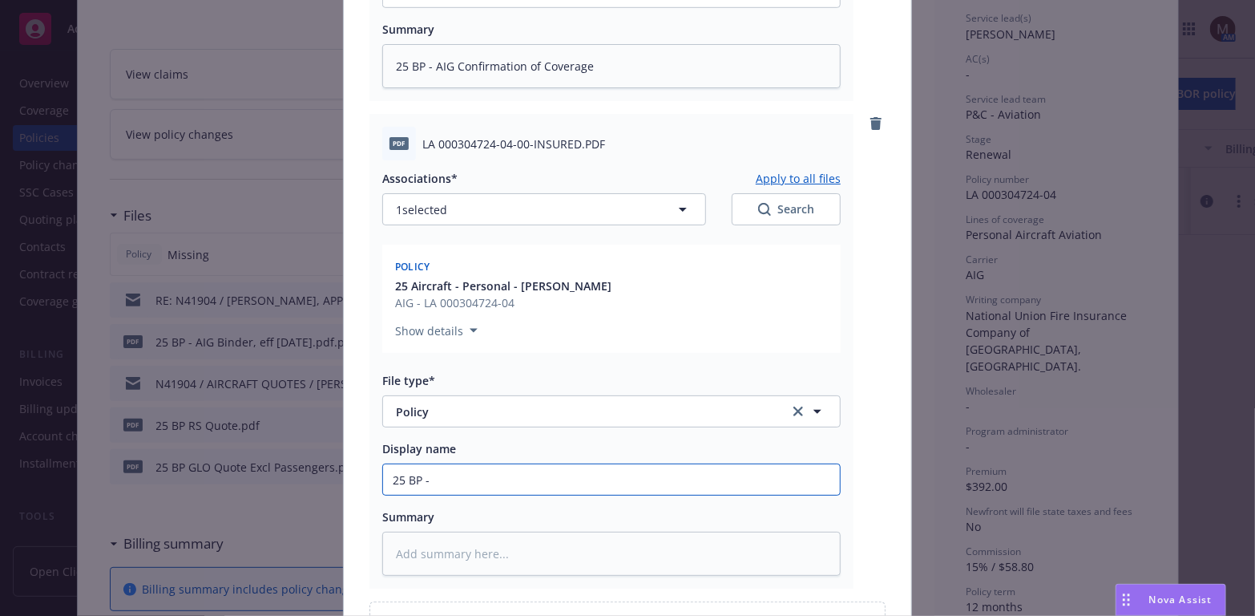
type textarea "x"
type input "25 BP -"
type textarea "x"
type input "25 BP - A"
type textarea "x"
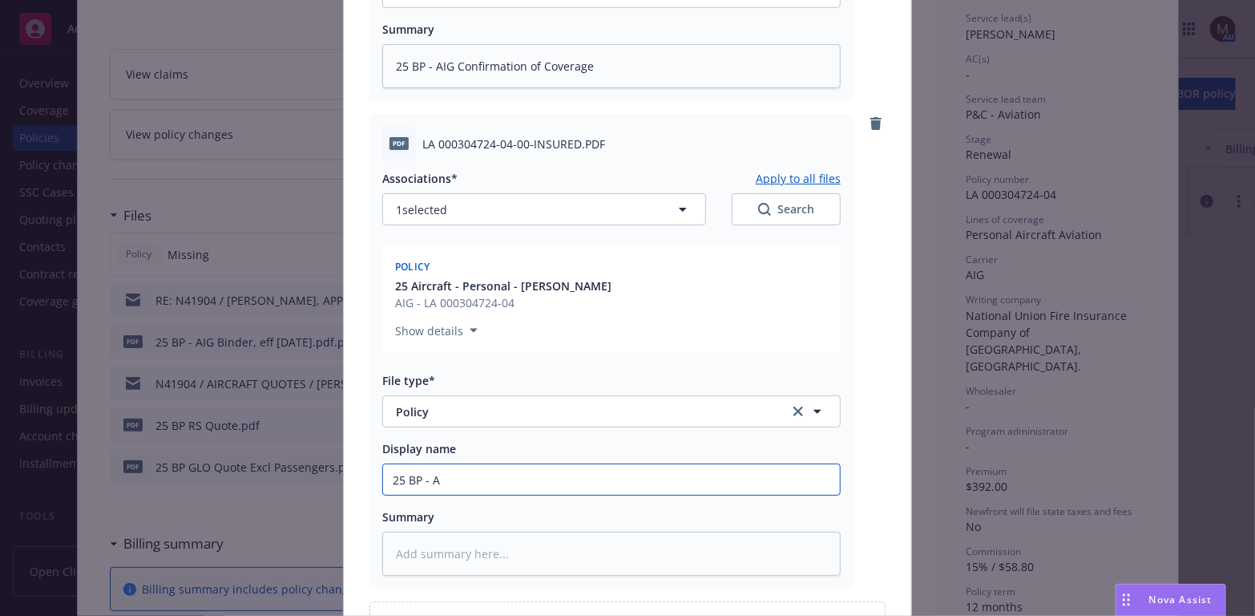
type input "25 BP - AI"
type textarea "x"
type input "25 BP - AIG"
type textarea "x"
type input "25 BP - AIG"
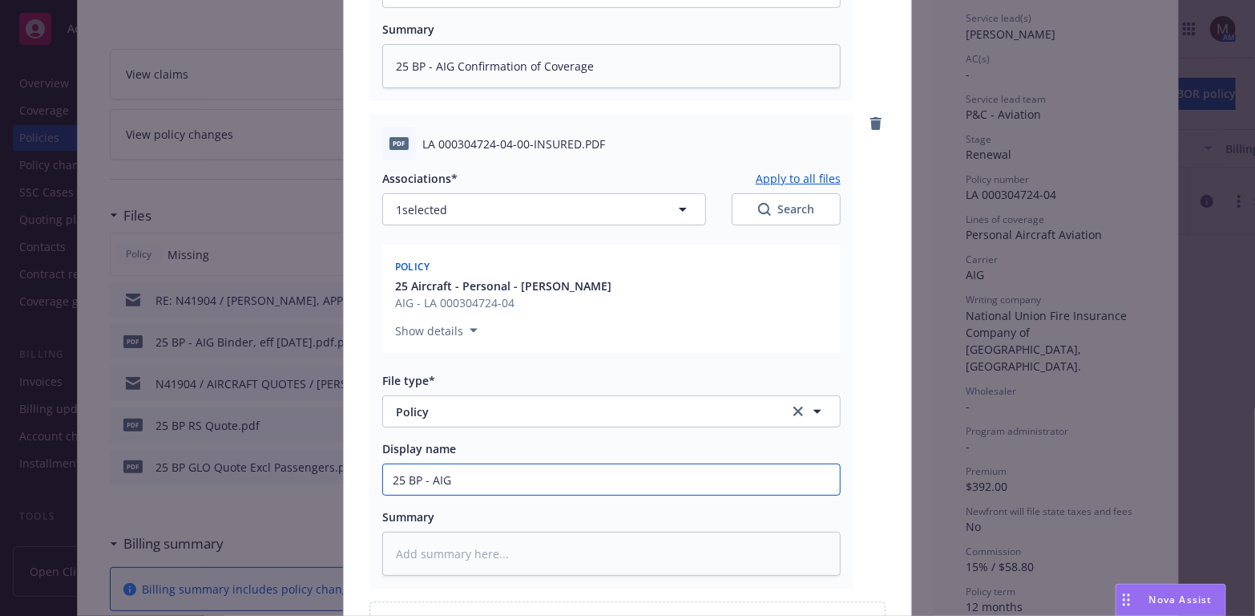
type textarea "x"
type input "25 BP - AIG P"
type textarea "x"
type input "25 BP - AIG Po"
type textarea "x"
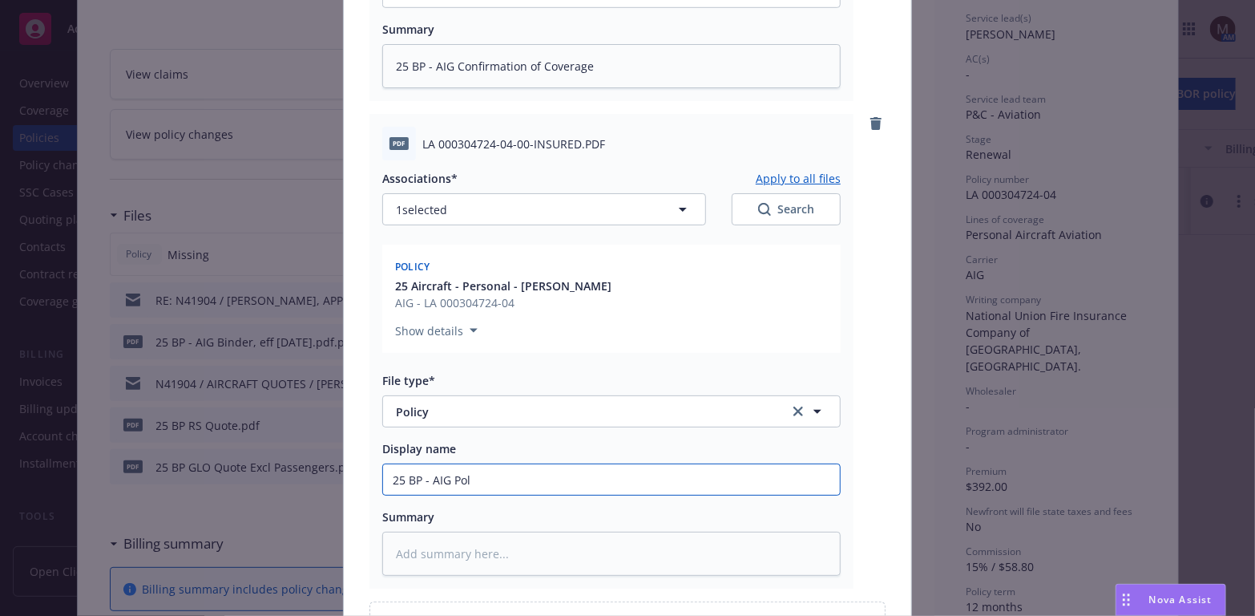
type input "25 BP - AIG Poli"
type textarea "x"
type input "25 BP - AIG Polic"
type textarea "x"
type input "25 BP - AIG Policy"
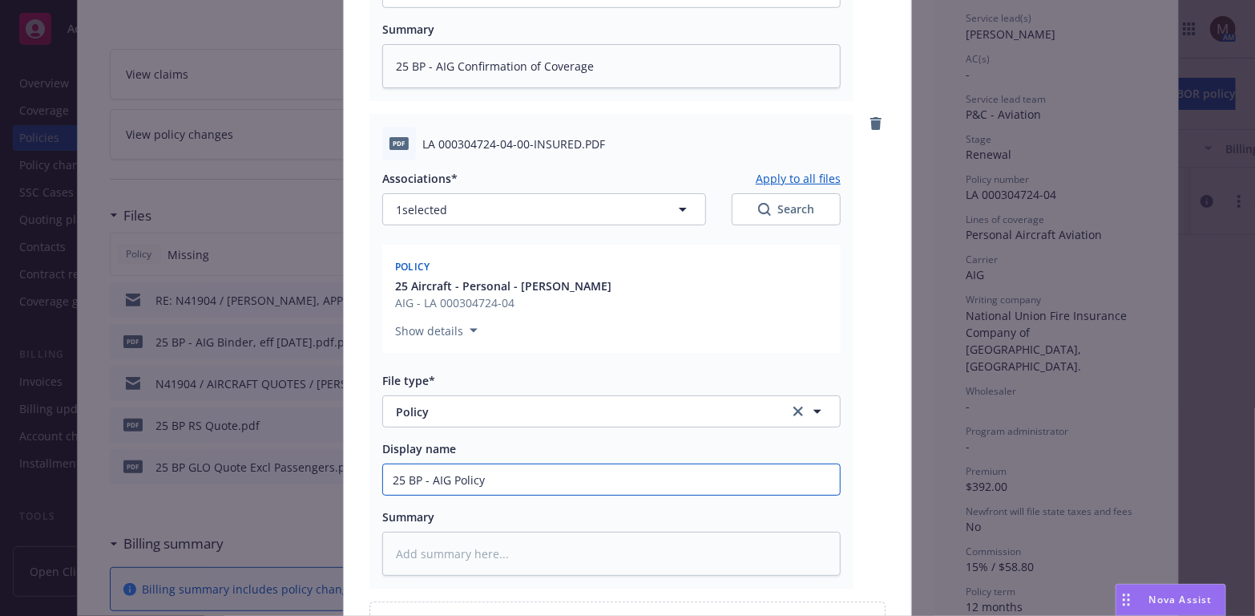
type textarea "x"
type input "25 BP - AIG Policy,"
type textarea "x"
type input "25 BP - AIG Policy,"
type textarea "x"
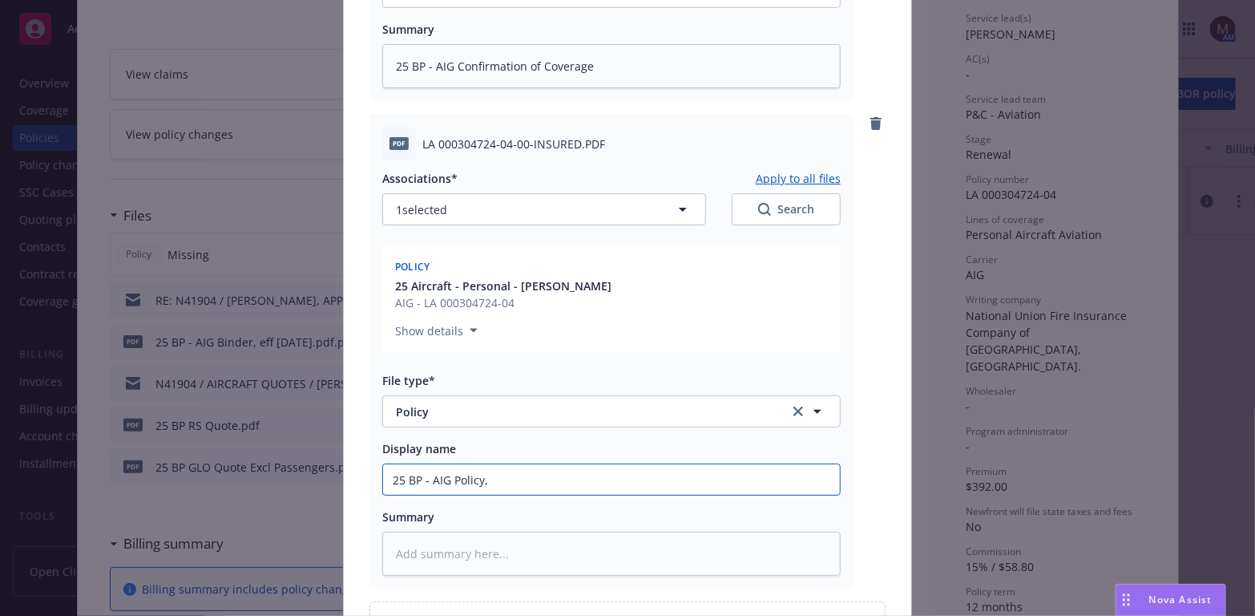
type input "25 BP - AIG Policy, e"
type textarea "x"
type input "25 BP - AIG Policy, ef"
type textarea "x"
type input "25 BP - AIG Policy, eff"
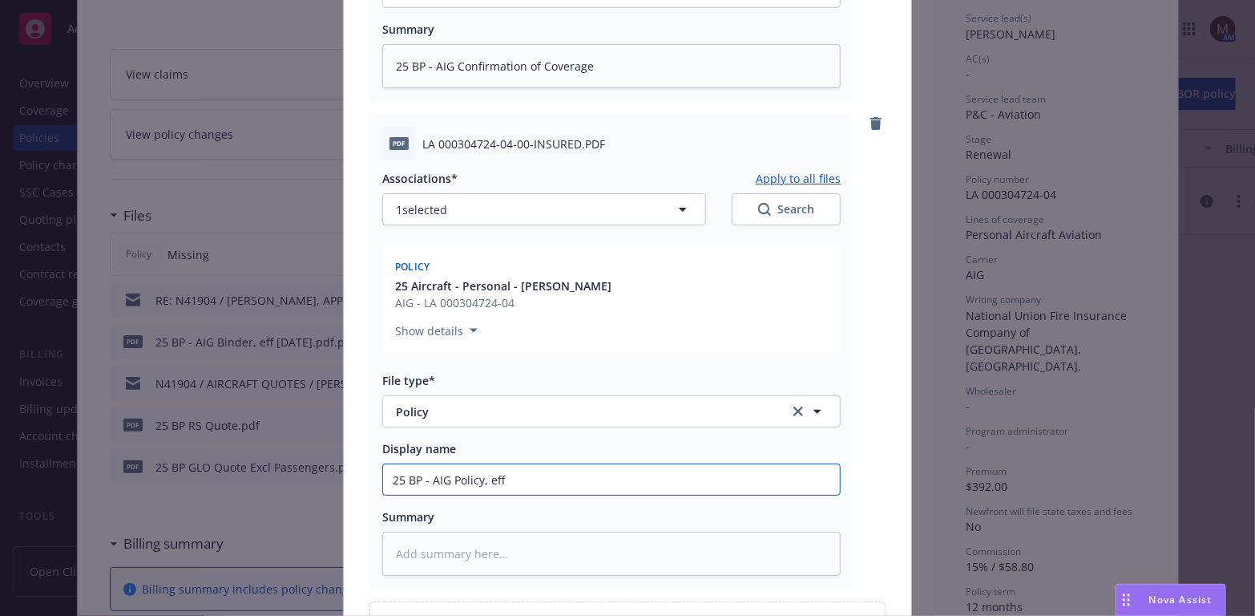
type textarea "x"
type input "25 BP - AIG Policy, eff 0"
type textarea "x"
type input "25 BP - AIG Policy, eff 08"
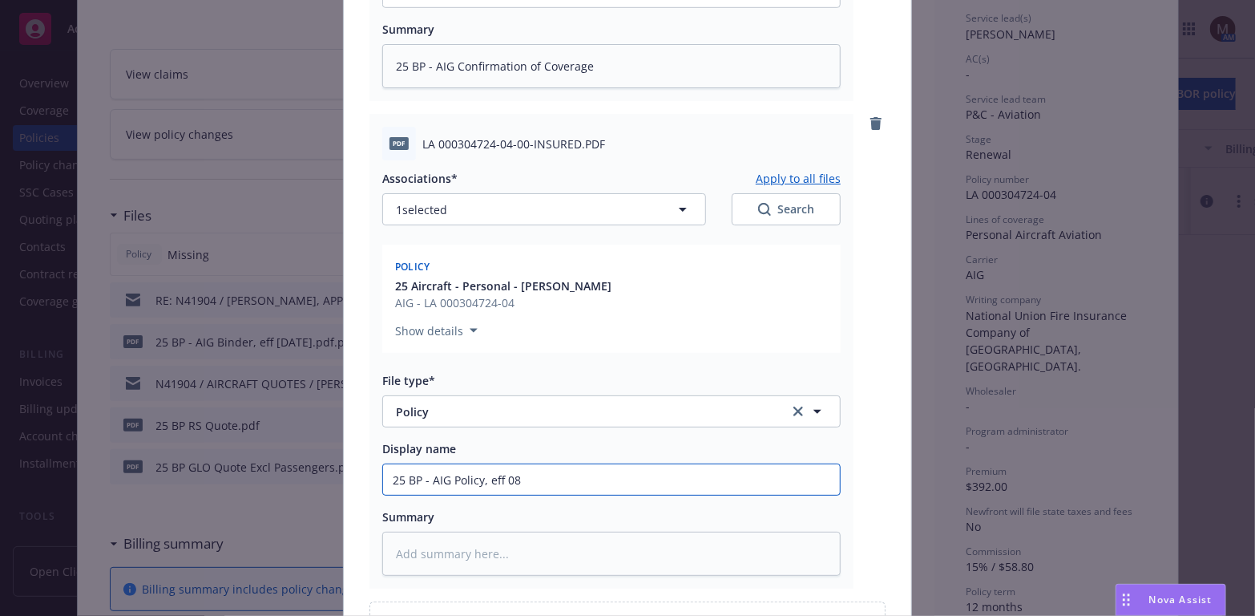
type textarea "x"
type input "25 BP - AIG Policy, eff 08.1"
type textarea "x"
type input "25 BP - AIG Policy, eff 08.10."
type textarea "x"
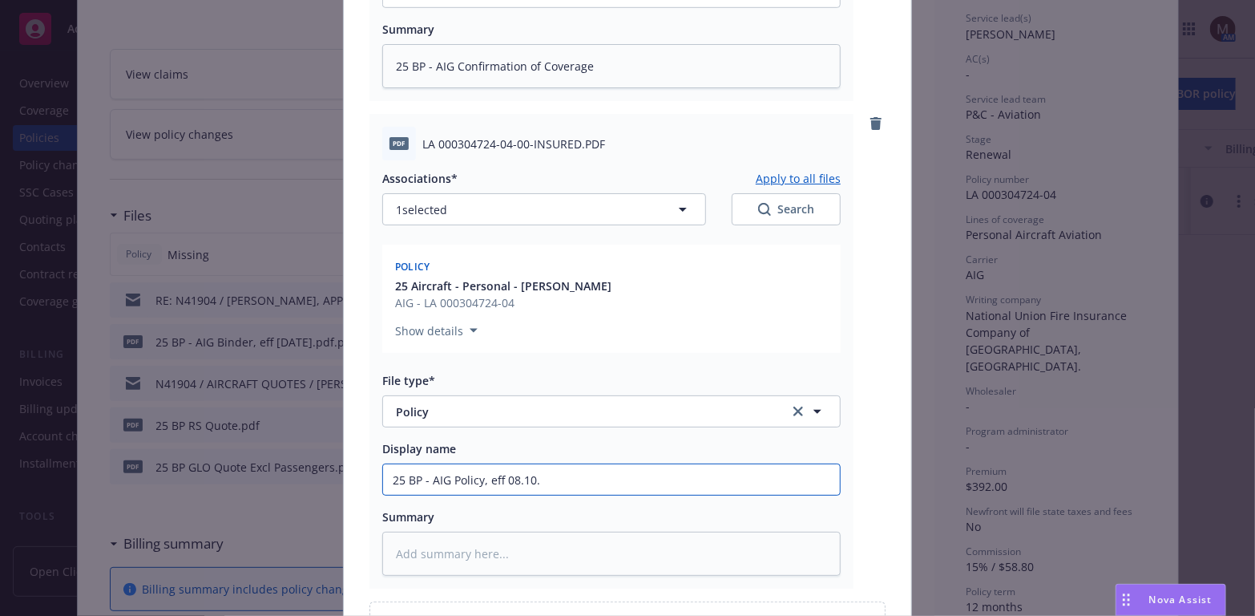
type input "25 BP - AIG Policy, eff 08.10.2"
type textarea "x"
type input "25 BP - AIG Policy, eff [DATE]"
type textarea "x"
type input "25 BP - AIG Policy, eff 08.10.202"
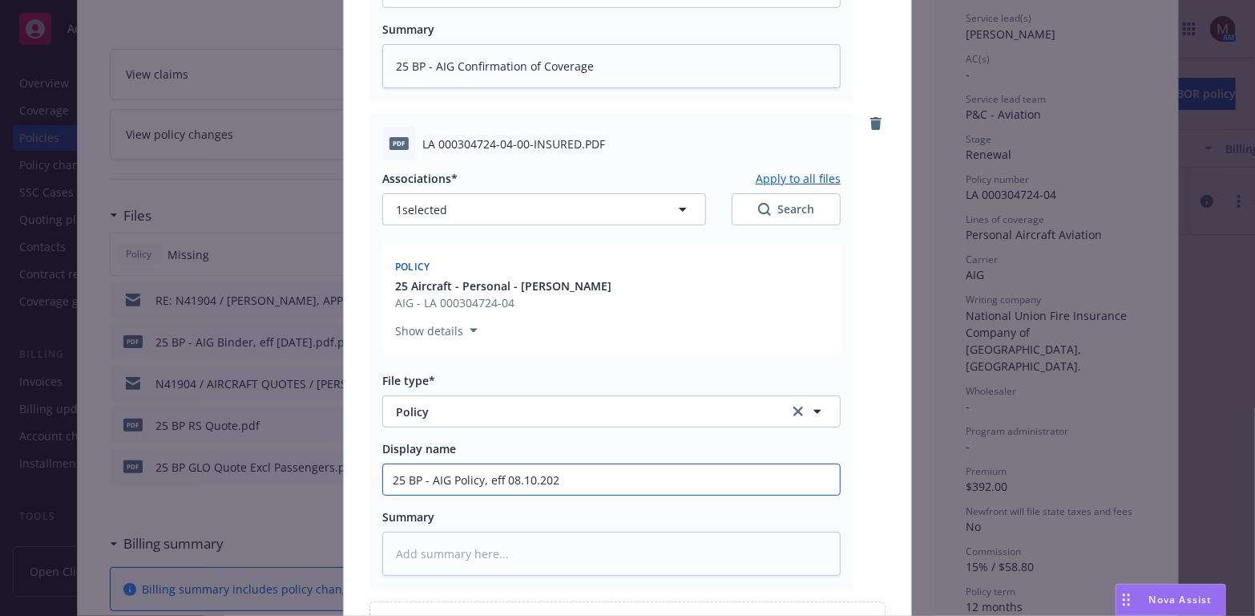
type textarea "x"
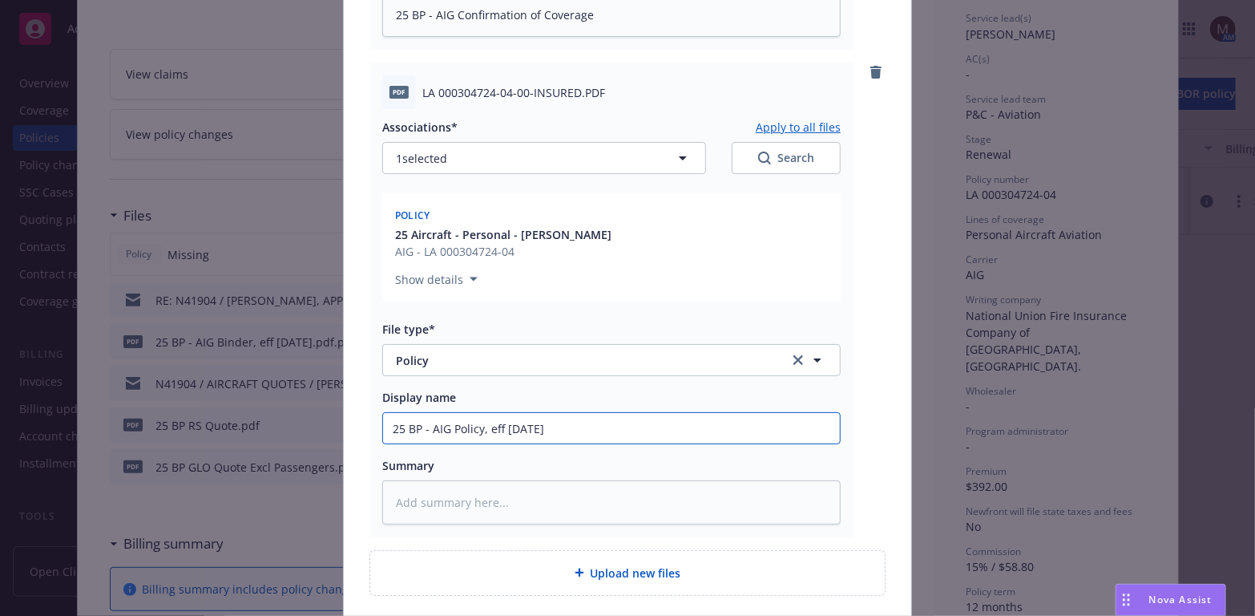
scroll to position [641, 0]
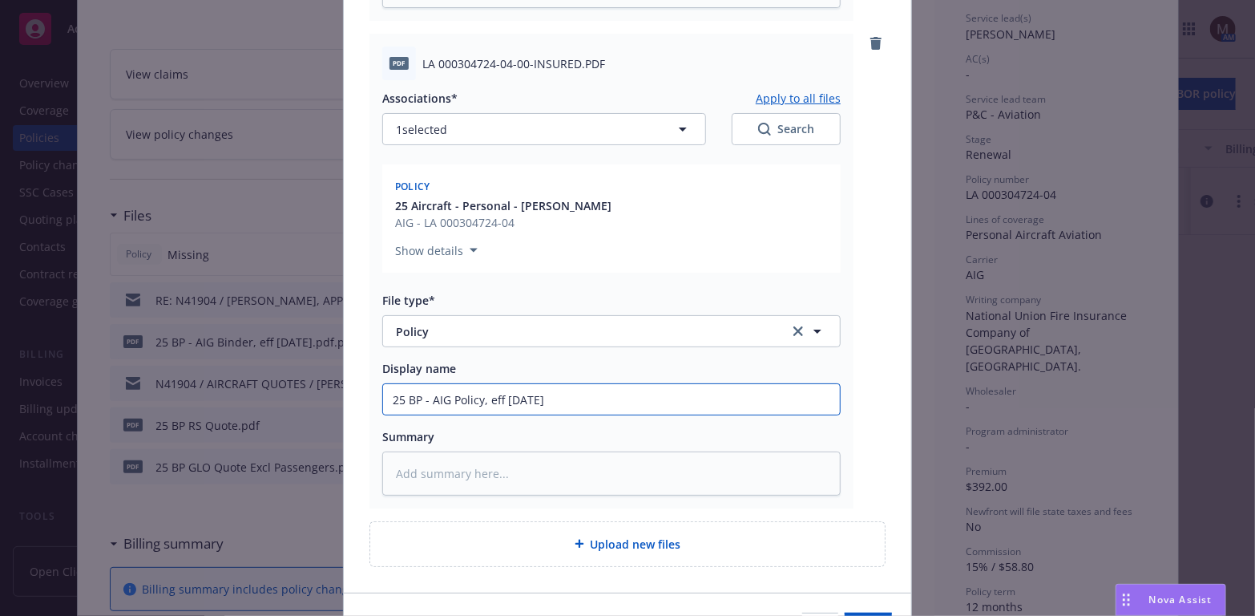
drag, startPoint x: 572, startPoint y: 403, endPoint x: 363, endPoint y: 403, distance: 209.2
click at [370, 403] on div "PDF LA 000304724-04-00-INSURED.PDF Associations* Apply to all files 1 selected …" at bounding box center [612, 271] width 484 height 475
type input "25 BP - AIG Policy, eff [DATE]"
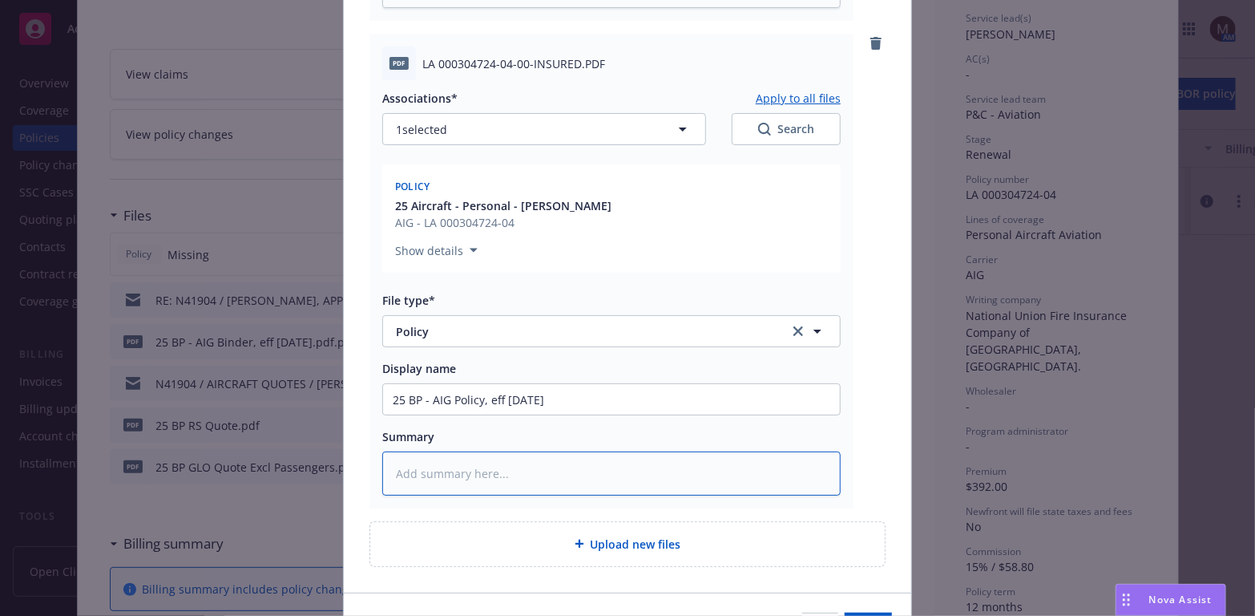
click at [415, 471] on textarea at bounding box center [611, 473] width 459 height 44
paste textarea "25 BP - AIG Policy, eff [DATE]"
type textarea "x"
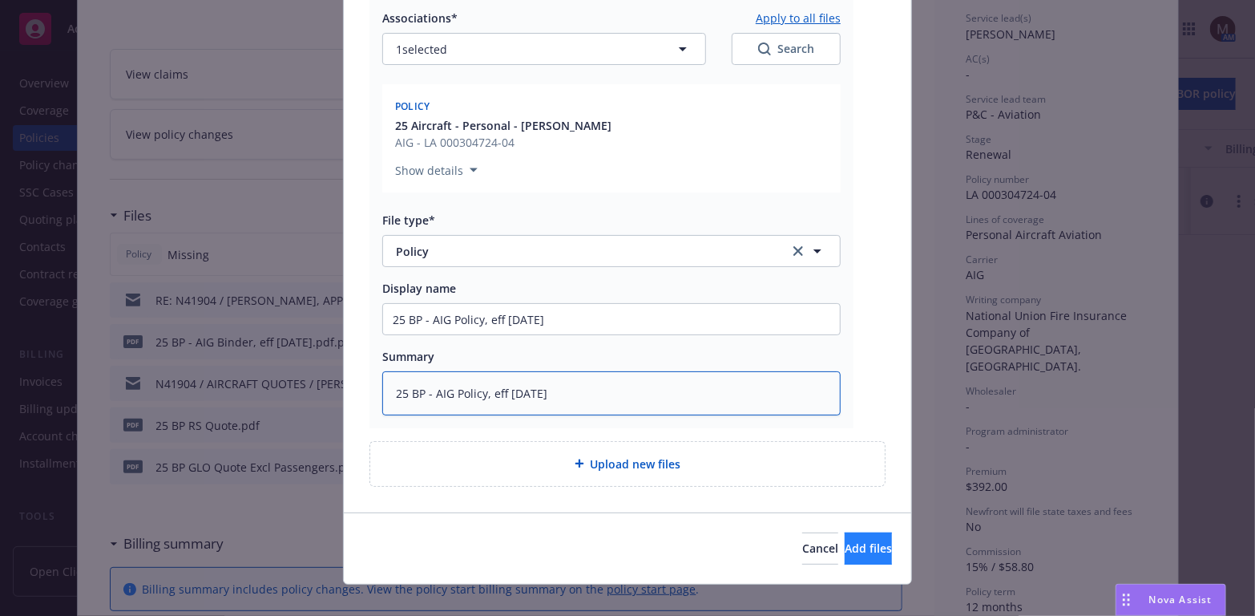
type textarea "25 BP - AIG Policy, eff [DATE]"
click at [845, 544] on span "Add files" at bounding box center [868, 547] width 47 height 15
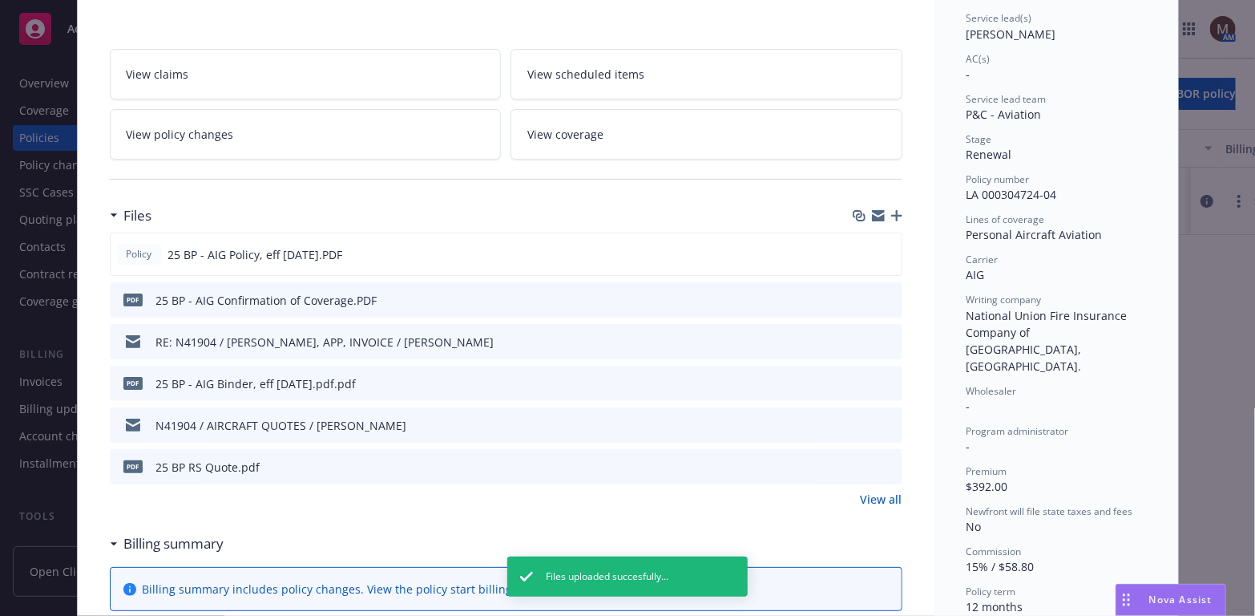
click at [891, 211] on icon "button" at bounding box center [896, 215] width 11 height 11
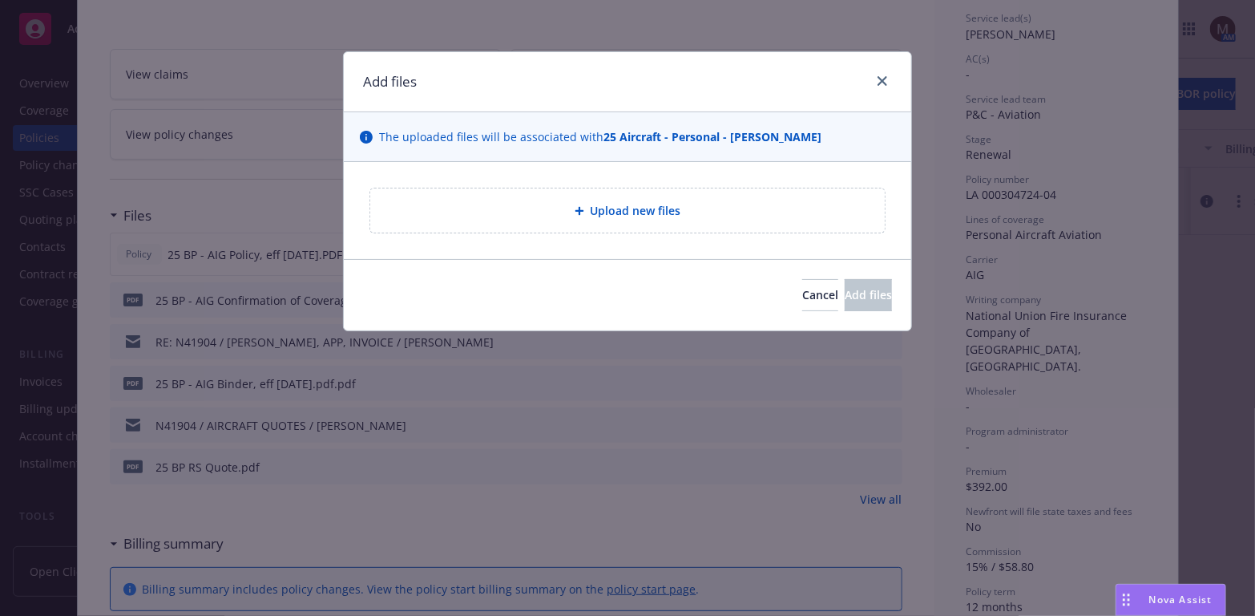
type textarea "x"
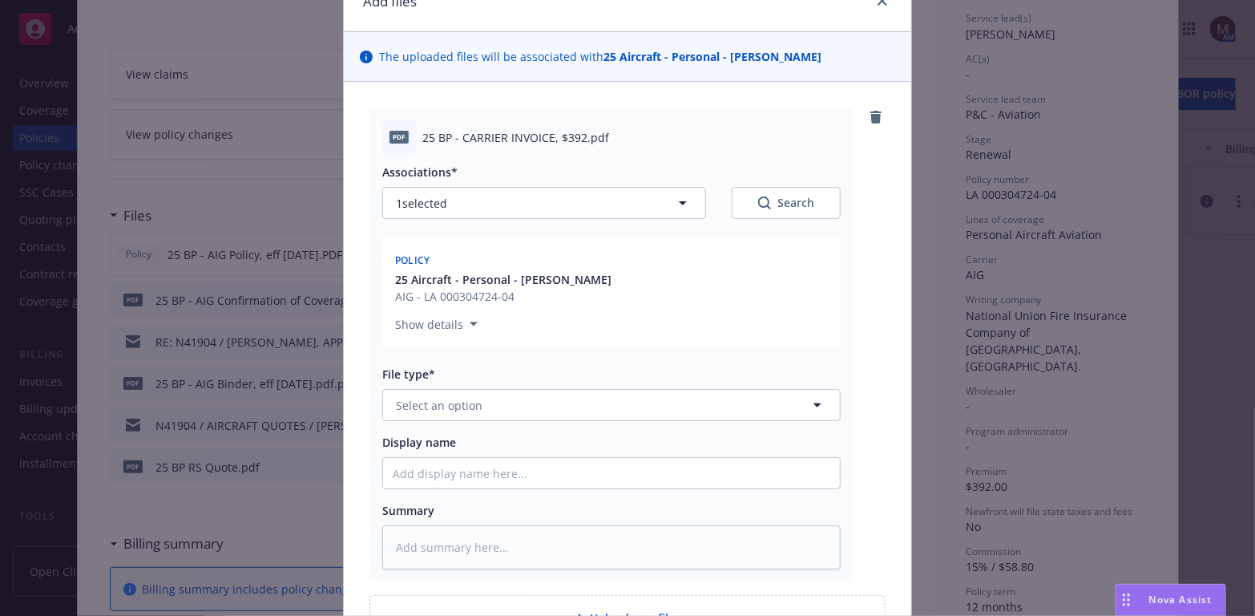
scroll to position [160, 0]
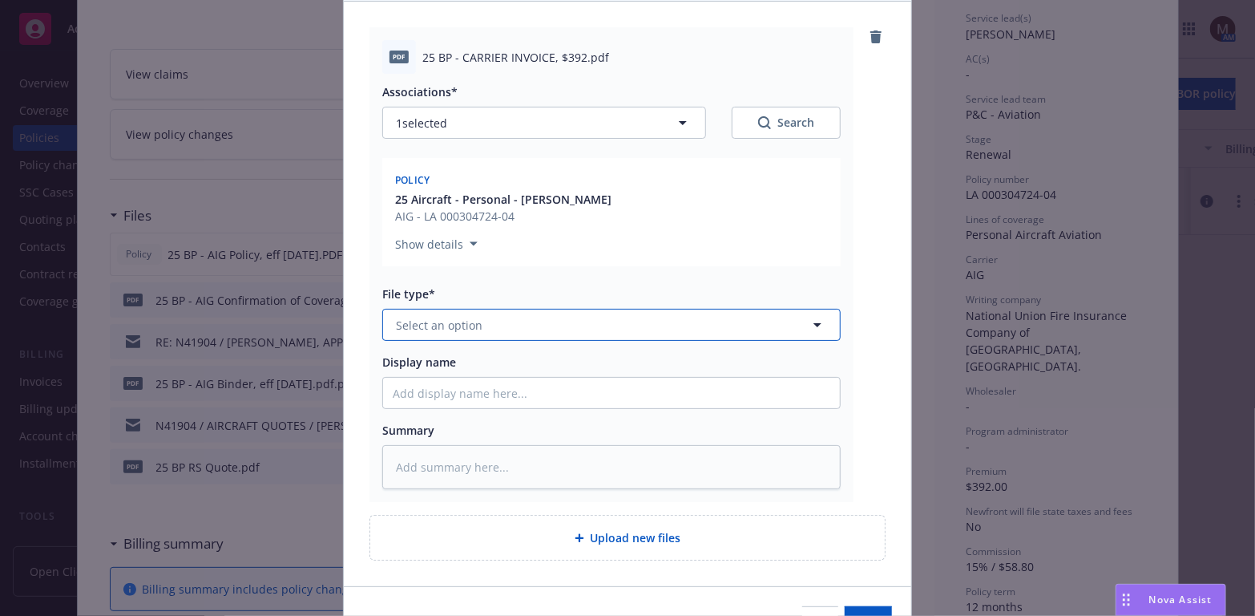
click at [809, 319] on icon "button" at bounding box center [817, 324] width 19 height 19
type input "inv"
click at [664, 433] on div "Summary" at bounding box center [611, 430] width 459 height 17
click at [815, 318] on icon "button" at bounding box center [817, 324] width 19 height 19
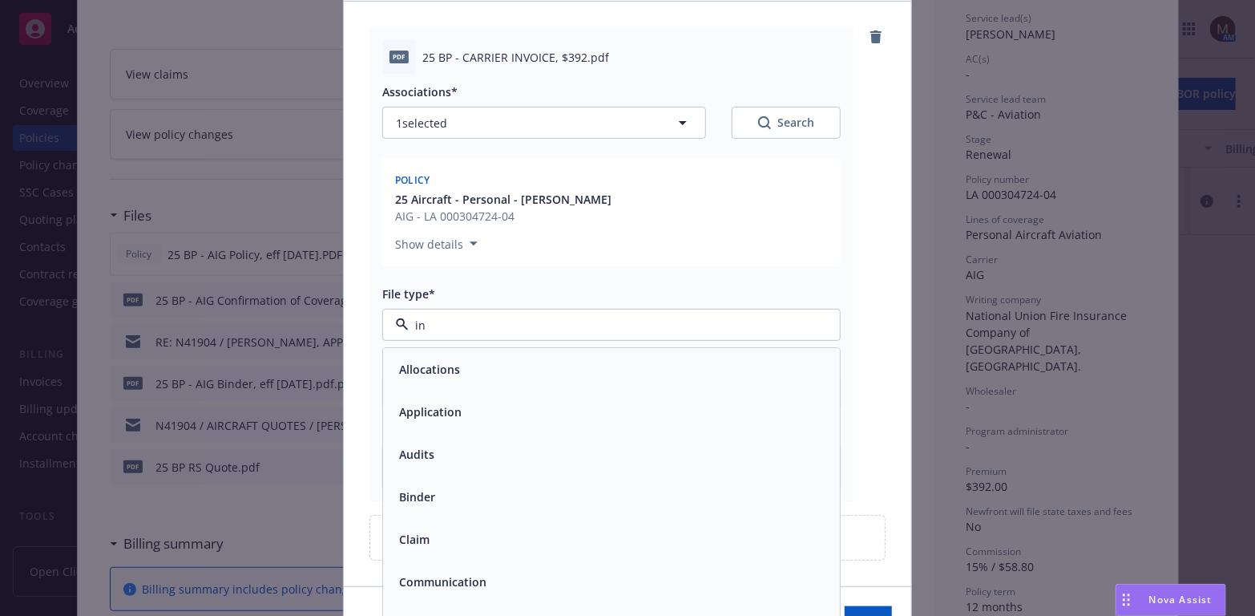
type input "inv"
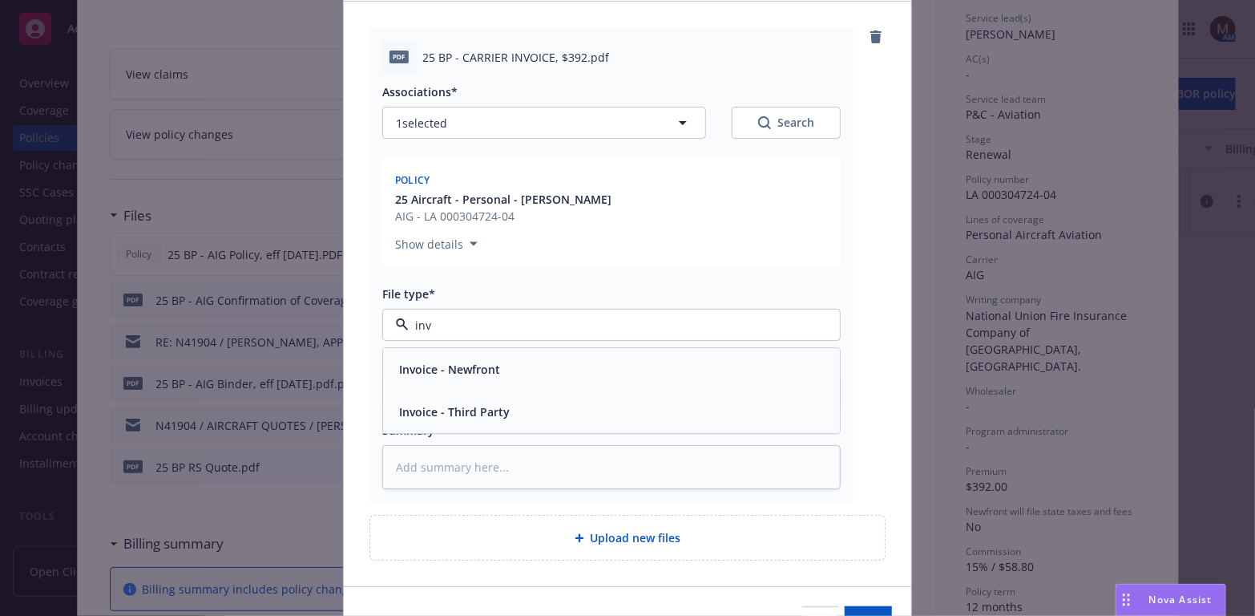
click at [553, 414] on div "Invoice - Third Party" at bounding box center [612, 412] width 438 height 23
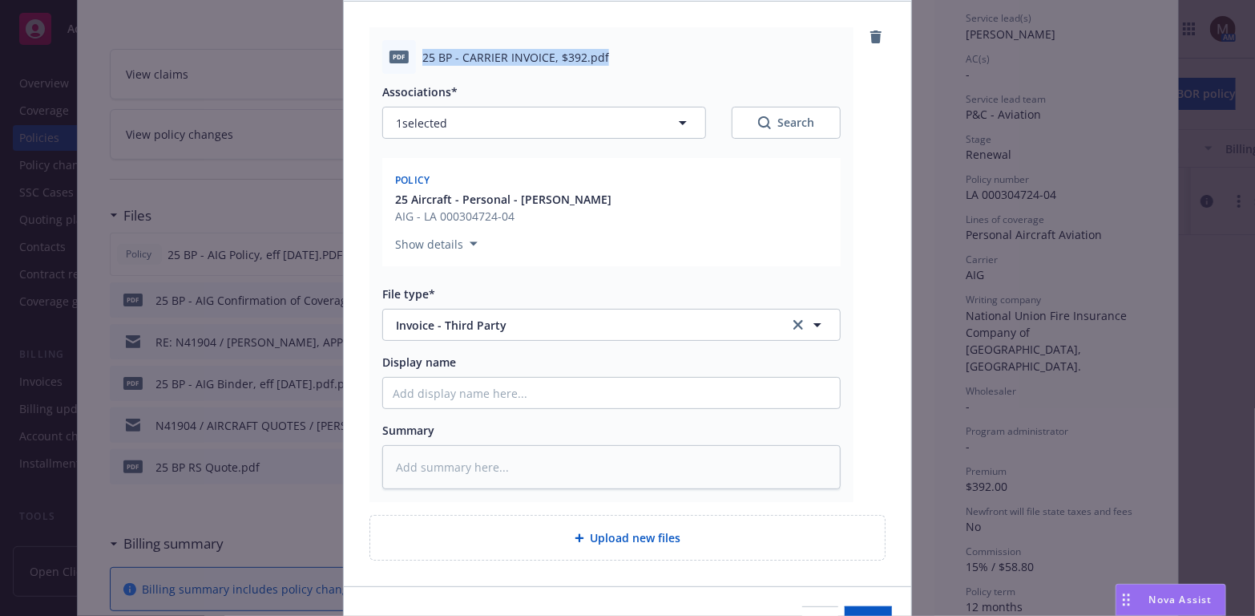
drag, startPoint x: 615, startPoint y: 54, endPoint x: 400, endPoint y: 55, distance: 214.9
click at [400, 55] on div "pdf 25 BP - CARRIER INVOICE, $392.pdf" at bounding box center [611, 57] width 459 height 34
copy div "25 BP - CARRIER INVOICE, $392.pdf"
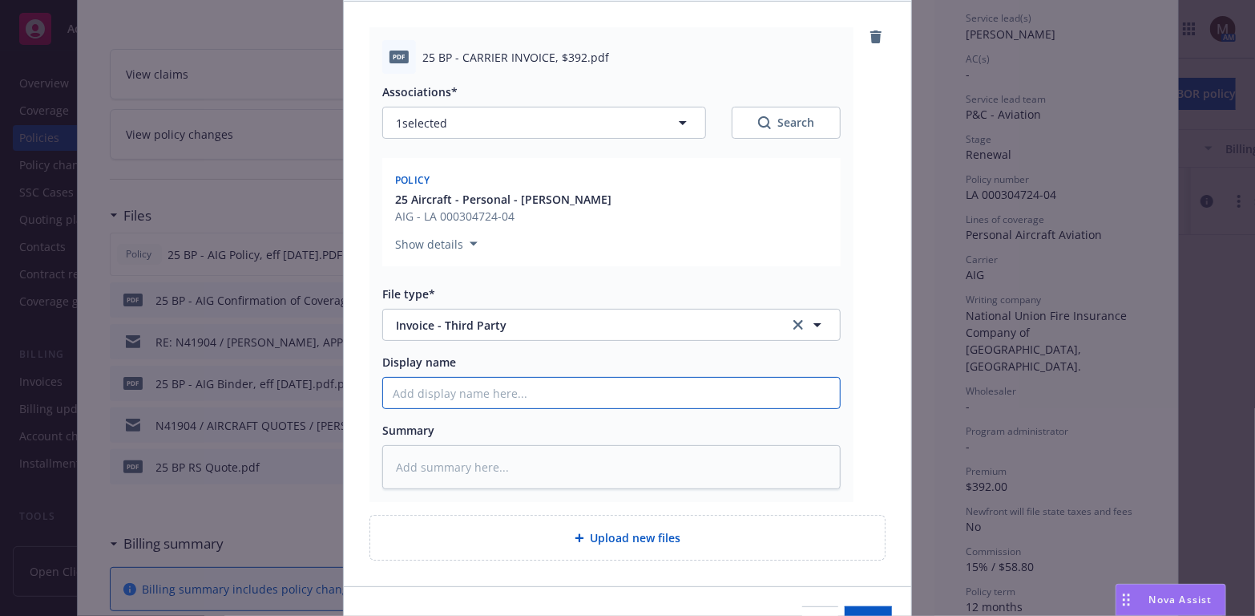
click at [435, 402] on input "Display name" at bounding box center [611, 393] width 457 height 30
paste input "25 BP - CARRIER INVOICE, $392.pdf"
type textarea "x"
type input "25 BP - CARRIER INVOICE, $392.pdf"
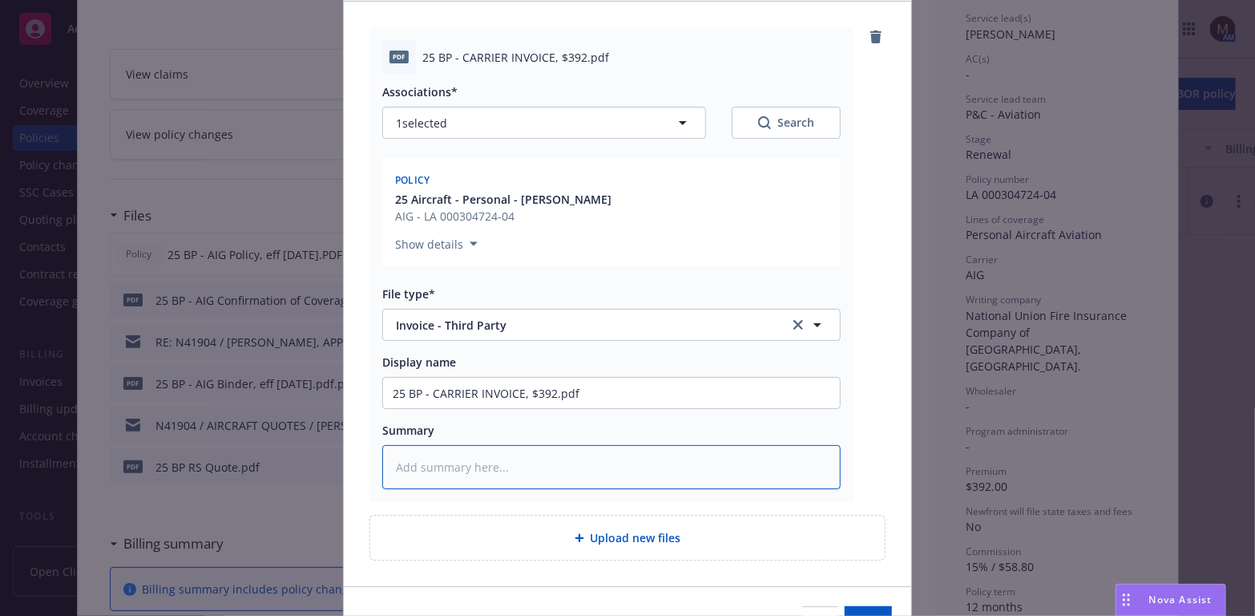
click at [398, 467] on textarea at bounding box center [611, 467] width 459 height 44
paste textarea "25 BP - CARRIER INVOICE, $392.pdf"
type textarea "x"
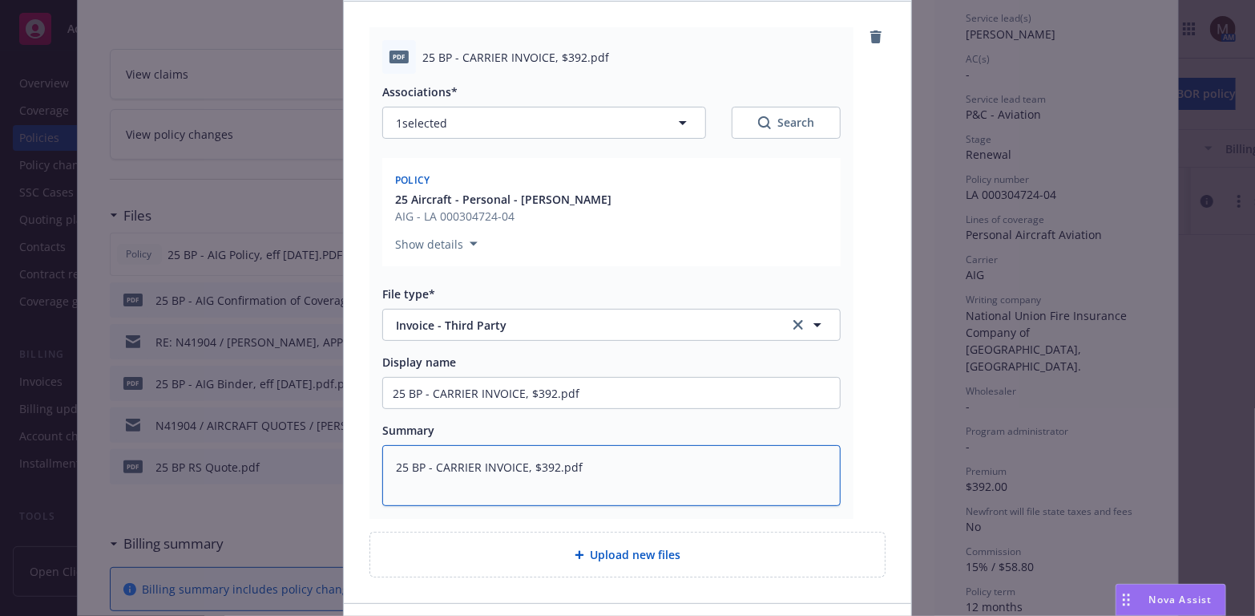
type textarea "25 BP - CARRIER INVOICE, $392.pdf"
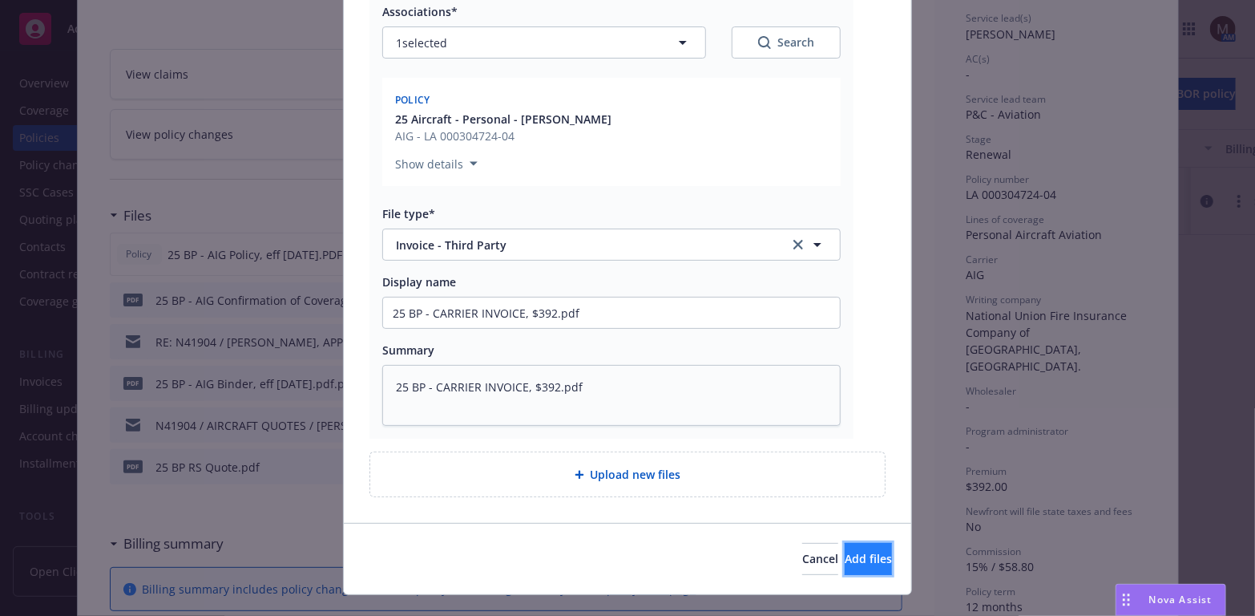
click at [853, 556] on span "Add files" at bounding box center [868, 558] width 47 height 15
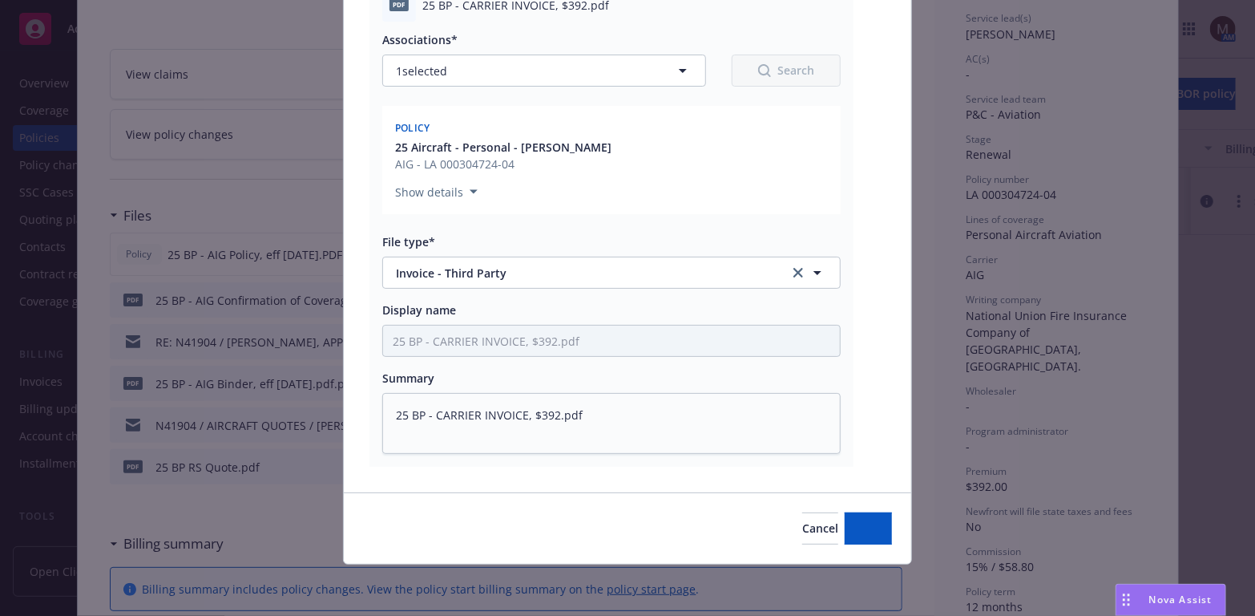
scroll to position [211, 0]
type textarea "x"
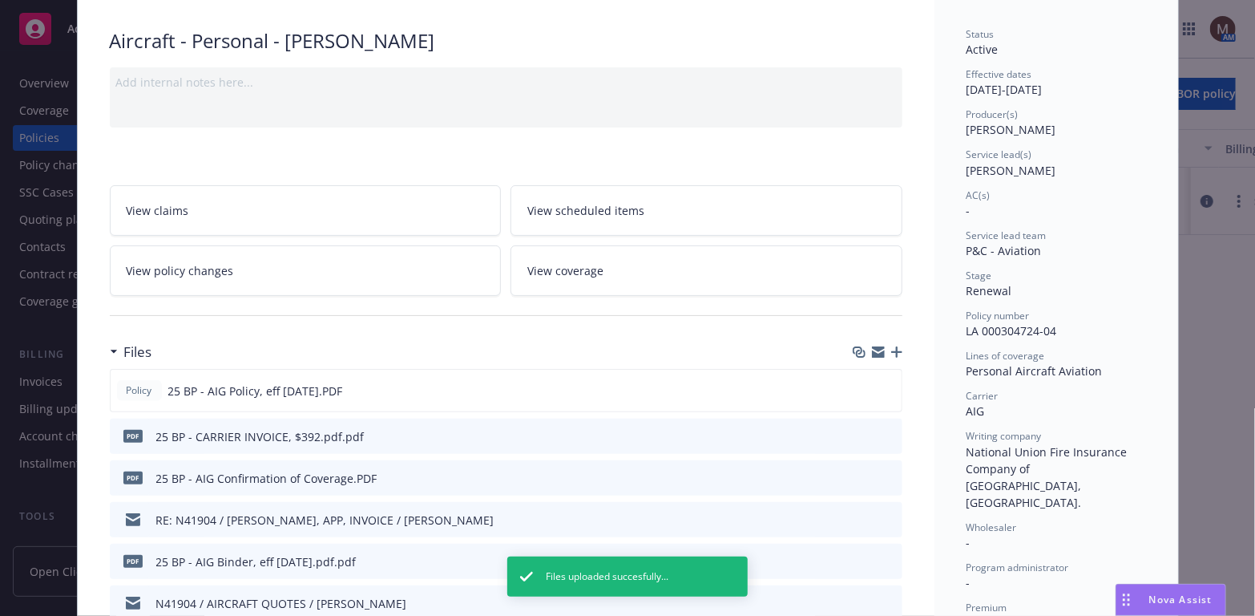
scroll to position [0, 0]
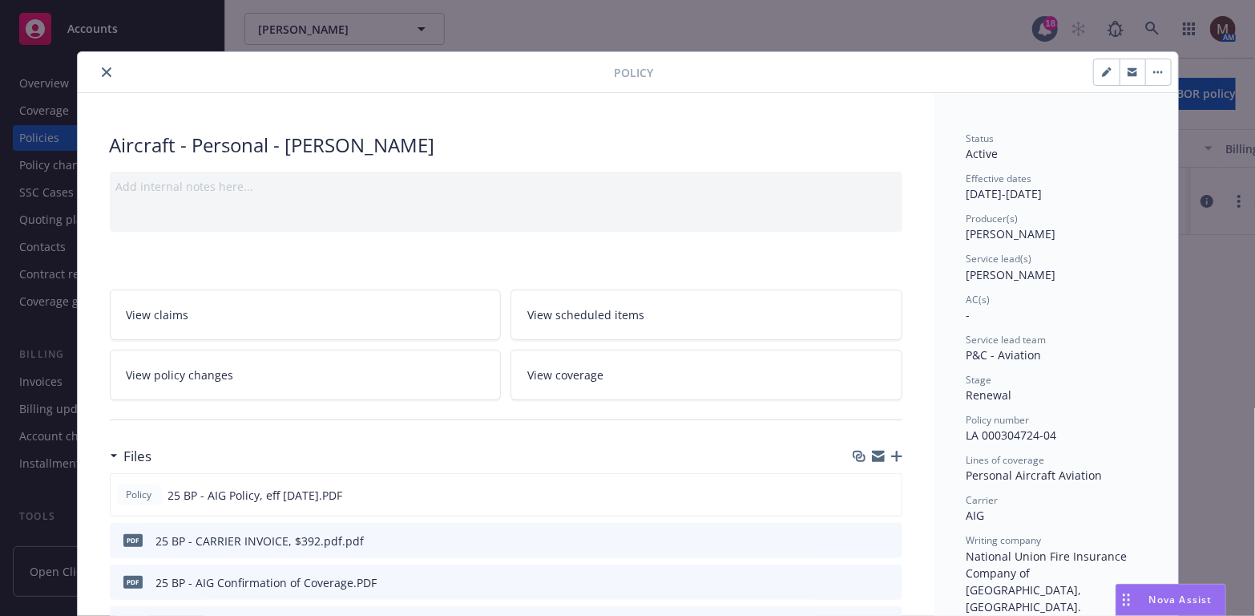
click at [102, 68] on icon "close" at bounding box center [107, 72] width 10 height 10
